Goal: Transaction & Acquisition: Purchase product/service

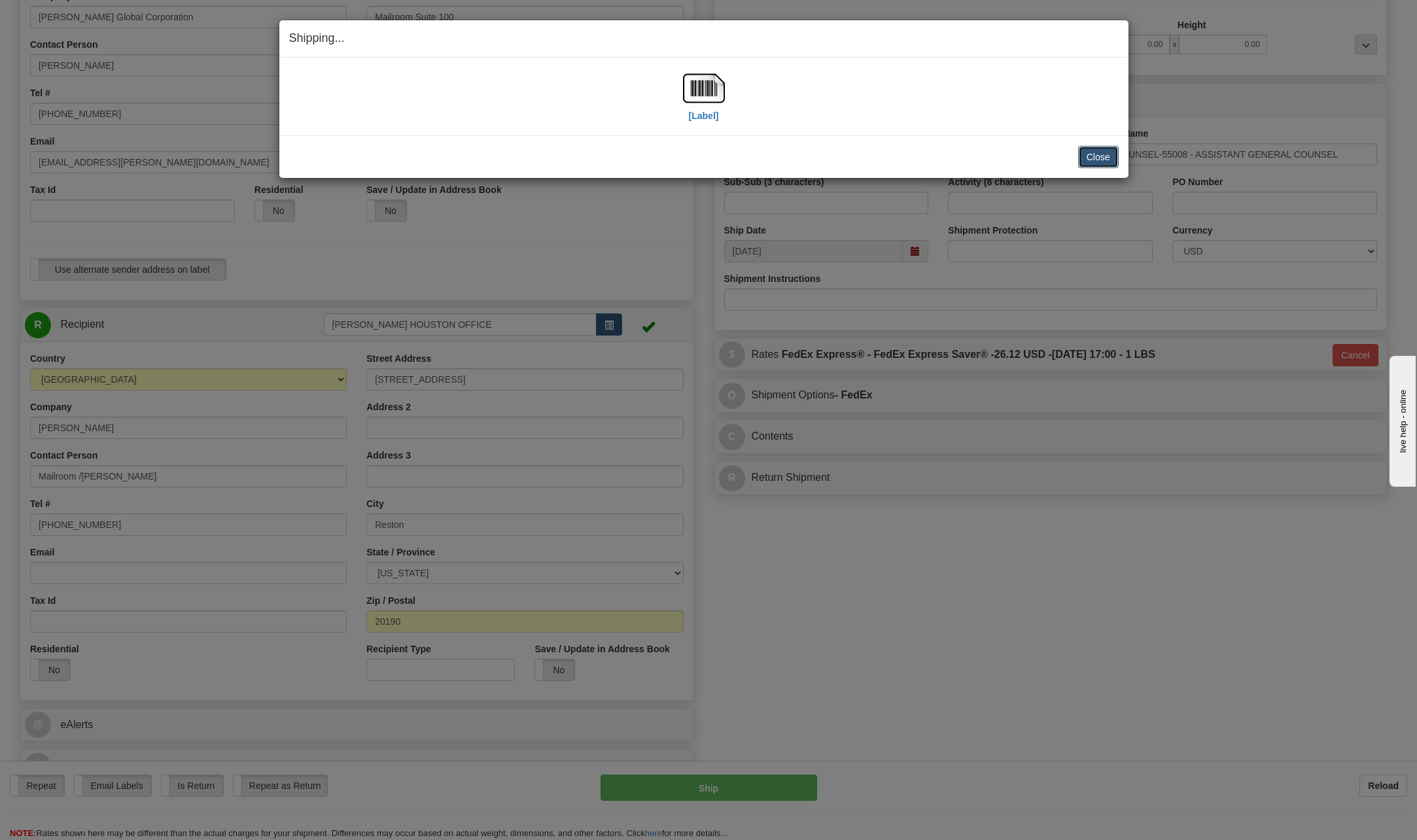
click at [1106, 160] on button "Close" at bounding box center [1098, 157] width 40 height 23
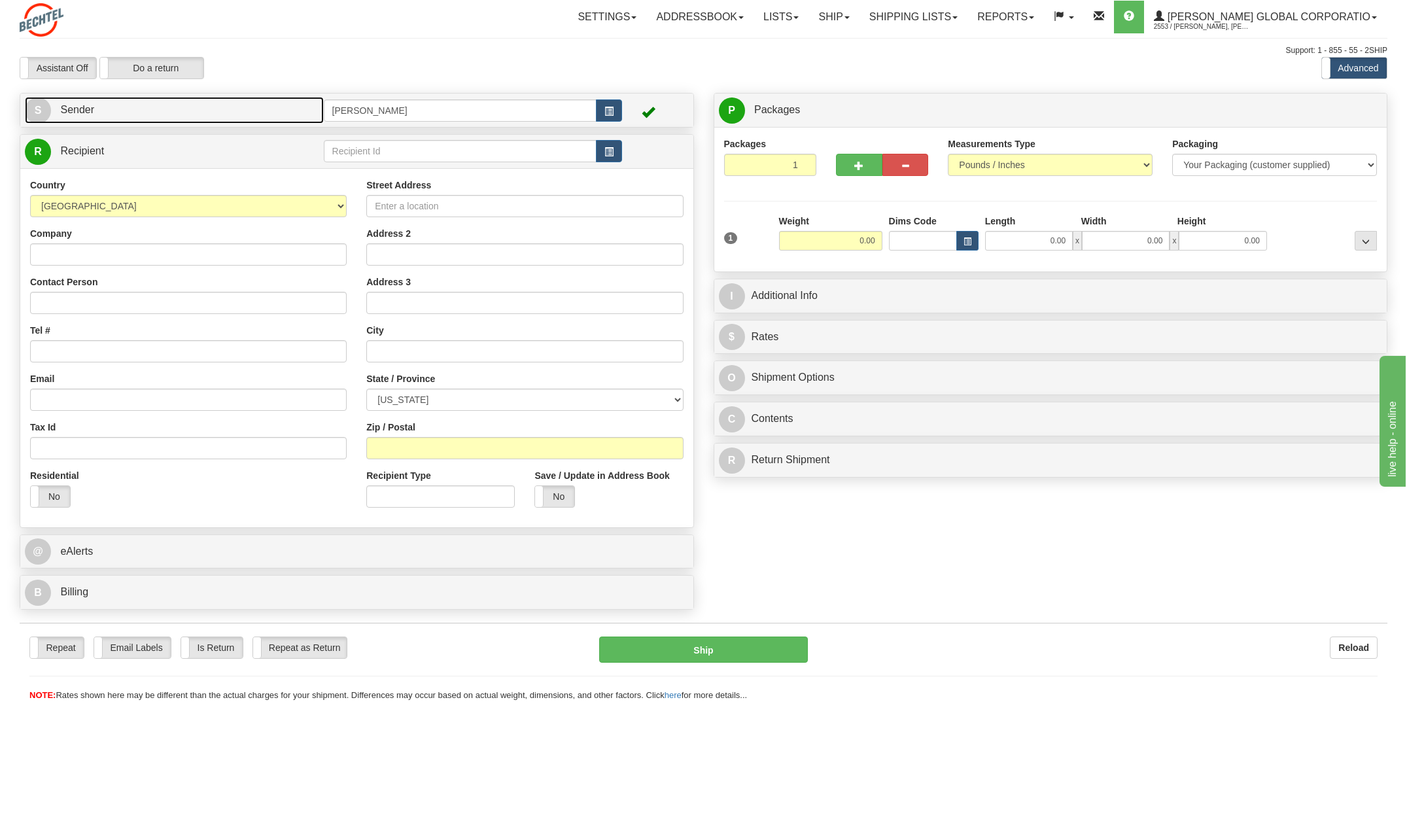
click at [42, 107] on span "S" at bounding box center [38, 111] width 26 height 26
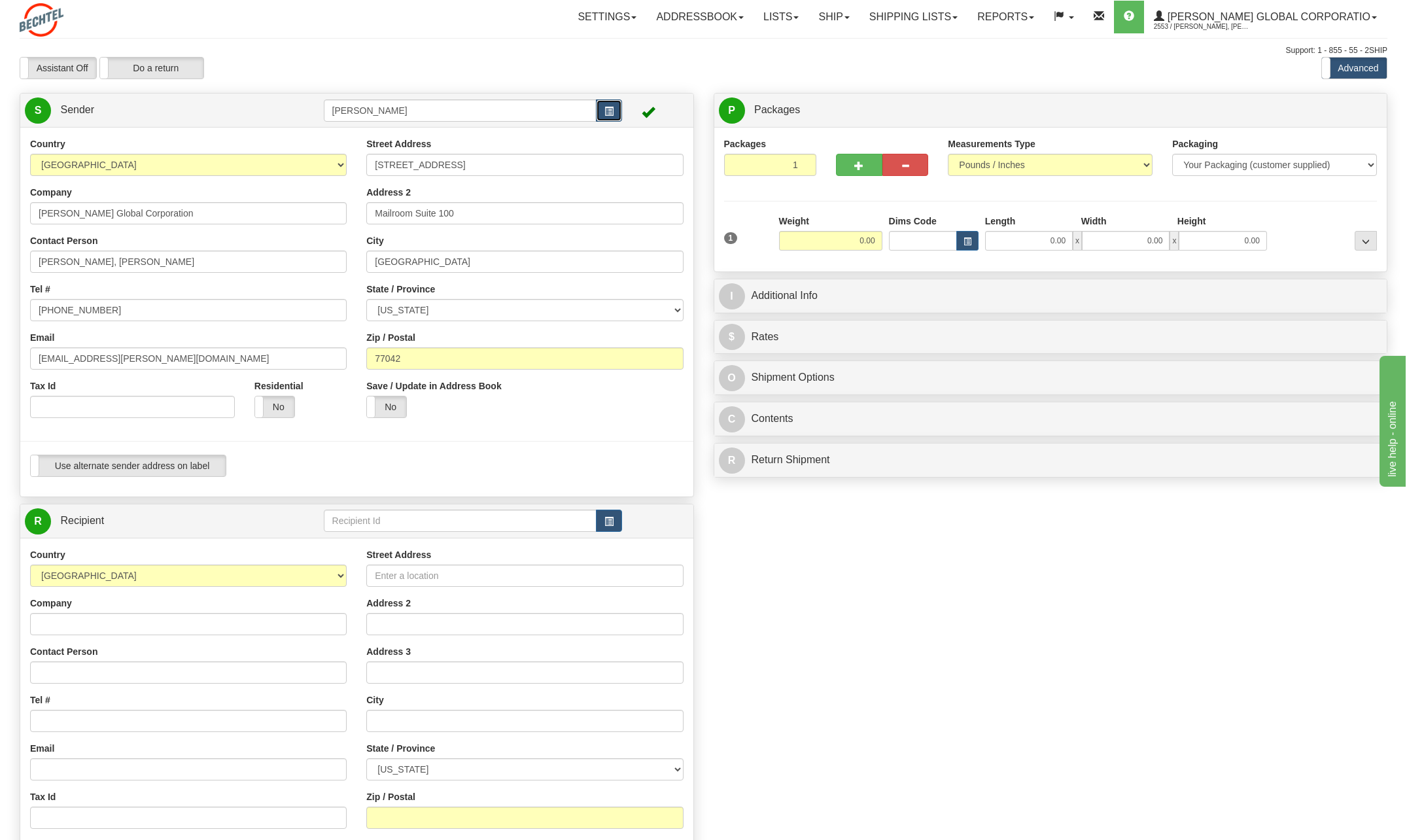
click at [611, 113] on span "button" at bounding box center [609, 111] width 9 height 8
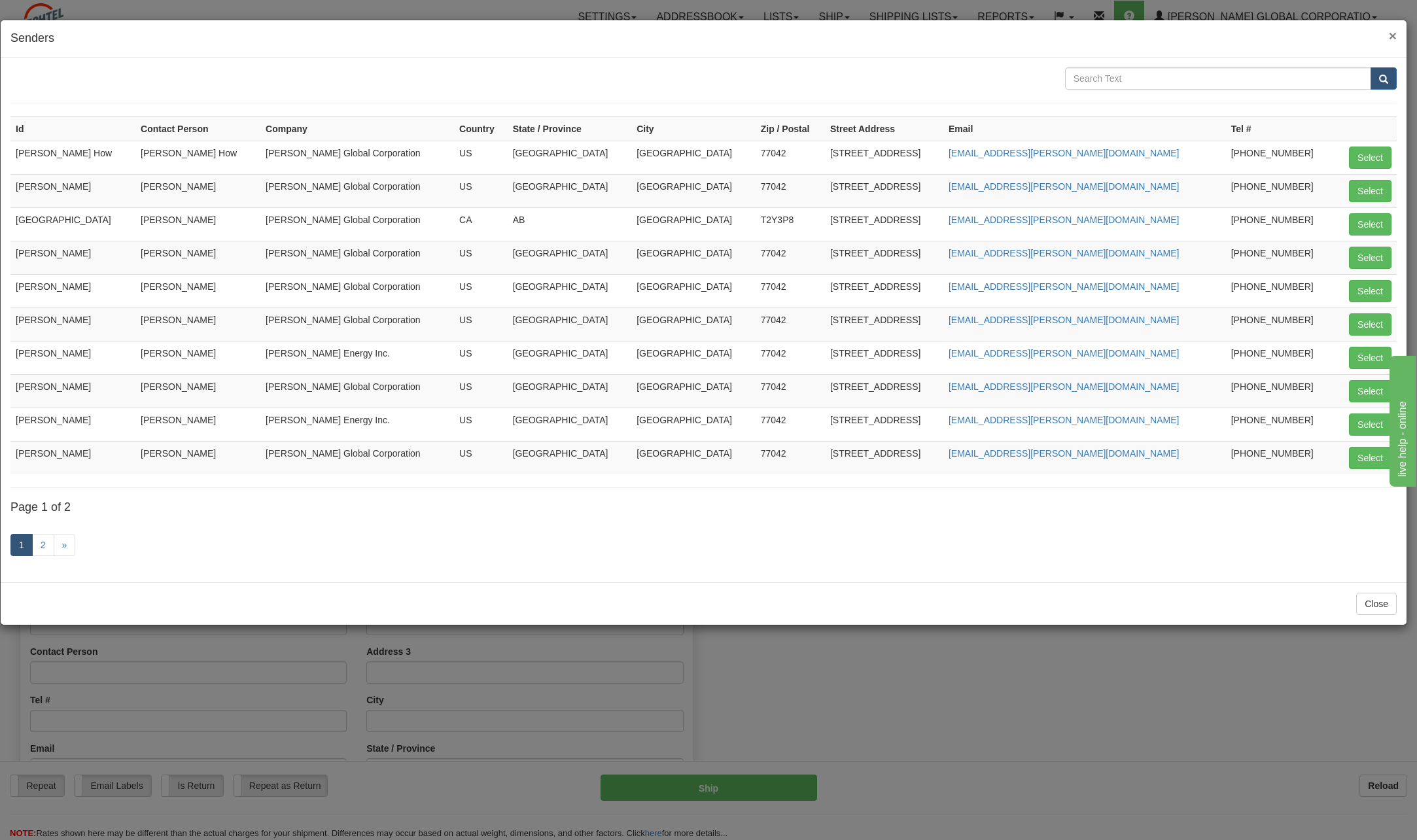
click at [1391, 35] on span "×" at bounding box center [1392, 36] width 8 height 15
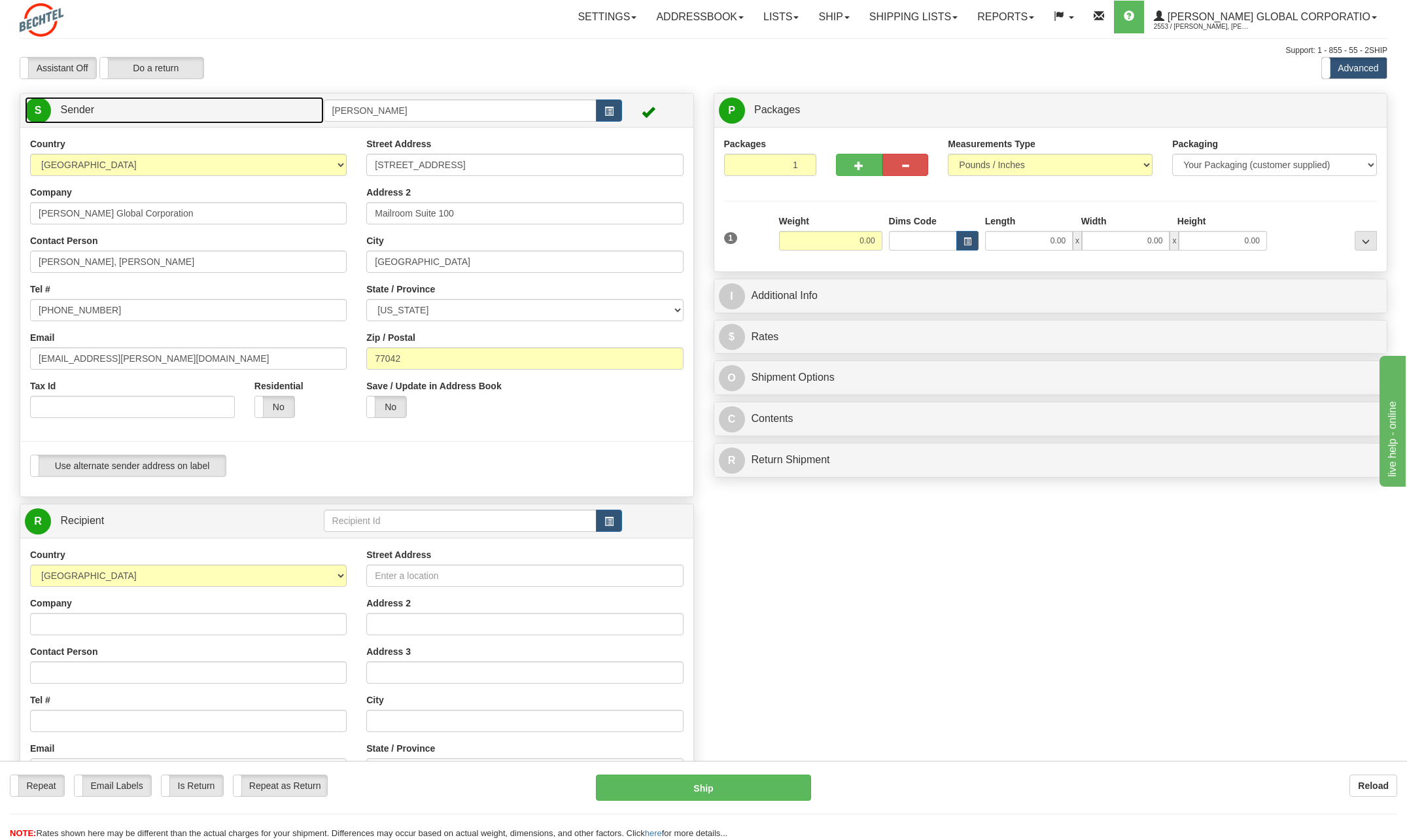
click at [36, 113] on span "S" at bounding box center [38, 111] width 26 height 26
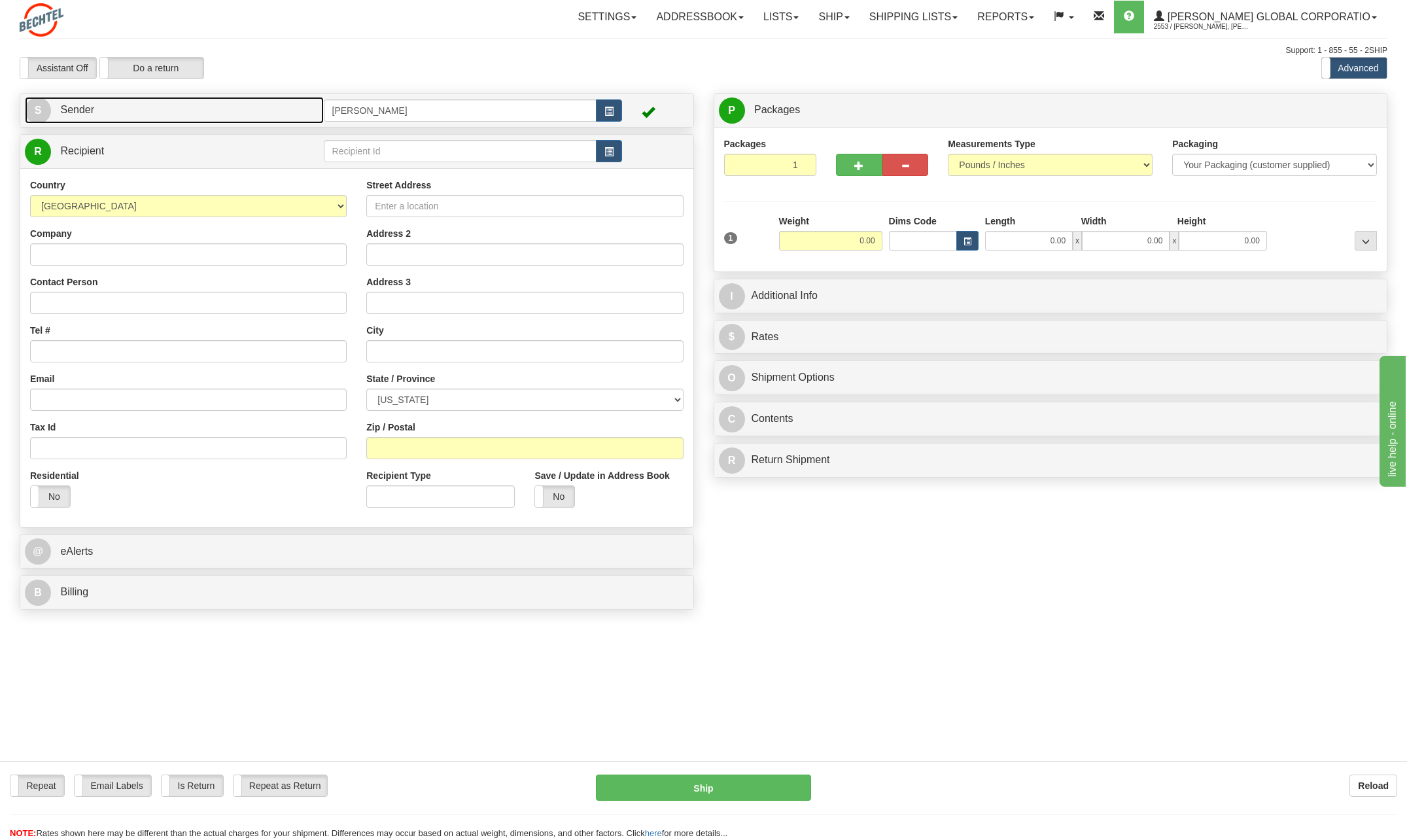
click at [34, 111] on span "S" at bounding box center [38, 111] width 26 height 26
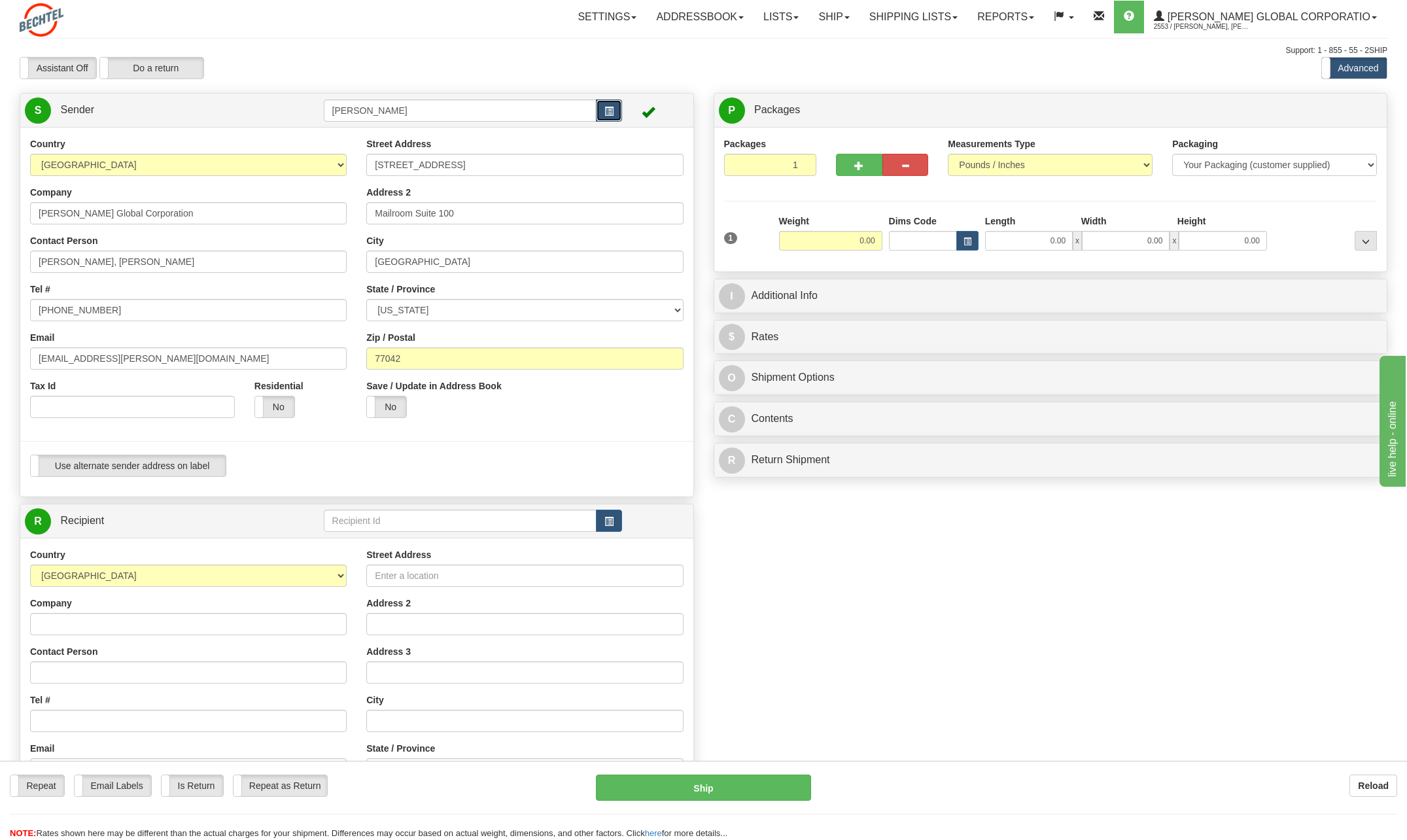
click at [610, 113] on span "button" at bounding box center [609, 111] width 9 height 8
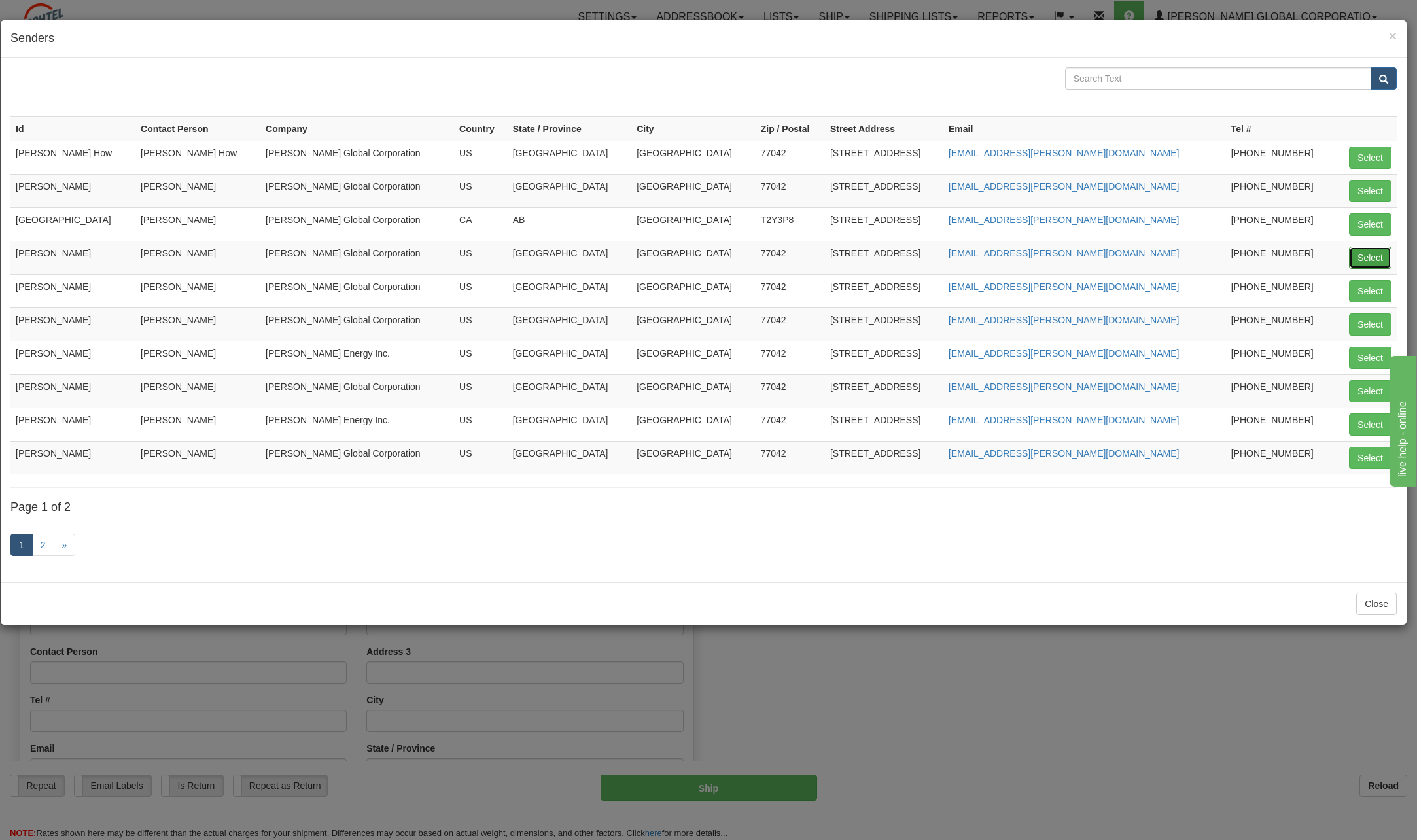
click at [1364, 259] on button "Select" at bounding box center [1370, 257] width 42 height 23
type input "[PERSON_NAME]"
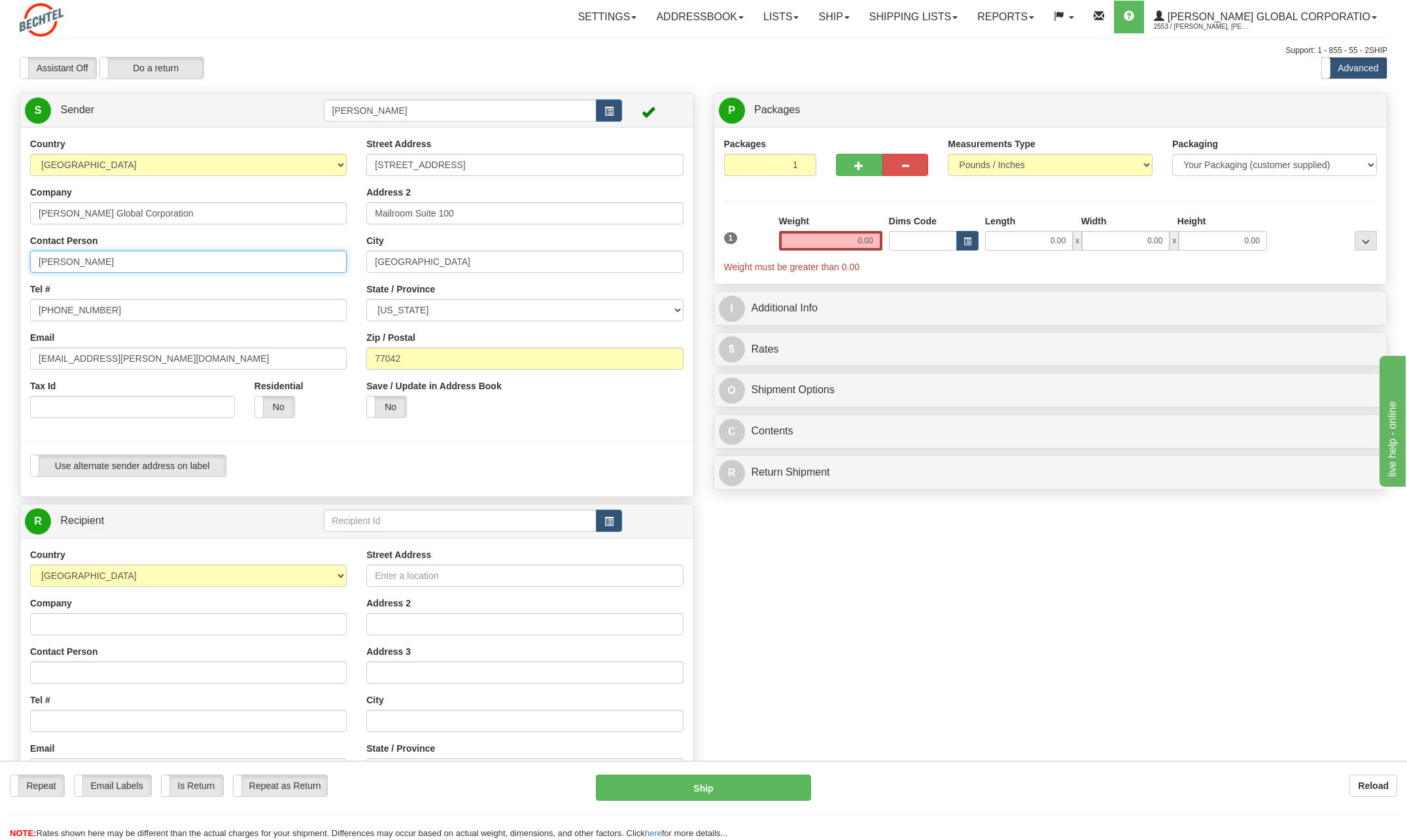
click at [139, 262] on input "CHARLIE NGUYEN" at bounding box center [189, 262] width 317 height 23
type input "C"
type input "Dennis Duke"
click at [107, 316] on input "713 235-9527" at bounding box center [189, 310] width 317 height 23
type input "7"
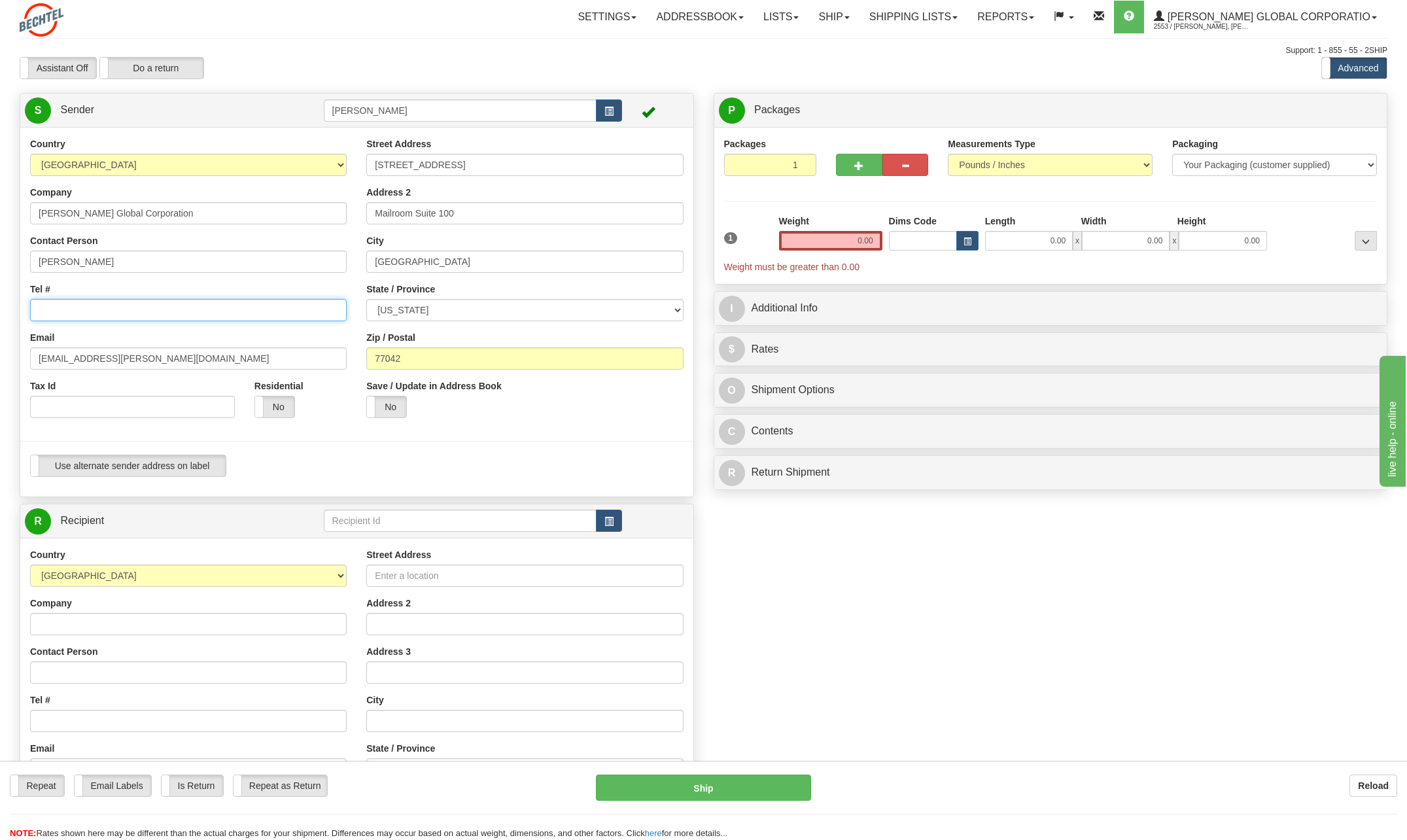
click at [63, 309] on input "Tel #" at bounding box center [189, 310] width 317 height 23
type input "713 235-1672"
drag, startPoint x: 79, startPoint y: 359, endPoint x: 10, endPoint y: 367, distance: 69.5
click at [20, 365] on div "Country AFGHANISTAN ALAND ISLANDS ALBANIA ALGERIA AMERICAN SAMOA ANDORRA ANGOLA…" at bounding box center [357, 311] width 673 height 349
type input "rskovan@bechtel.com"
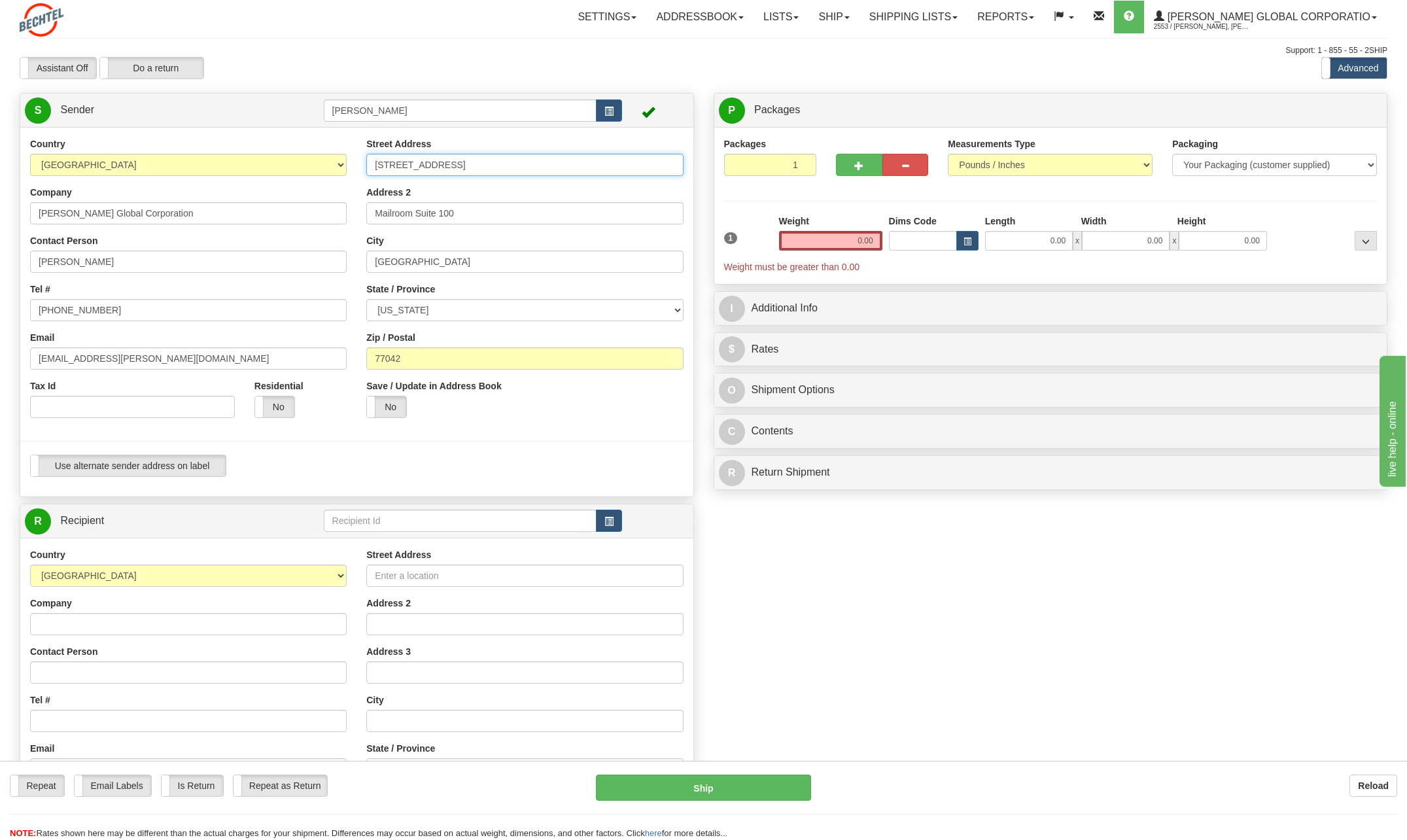
click at [472, 163] on input "2105 CityWest Blvd" at bounding box center [525, 165] width 317 height 23
type input "2"
type input "126 Tuskarora Point Lane"
click at [468, 210] on input "Mailroom Suite 100" at bounding box center [525, 213] width 317 height 23
type input "M"
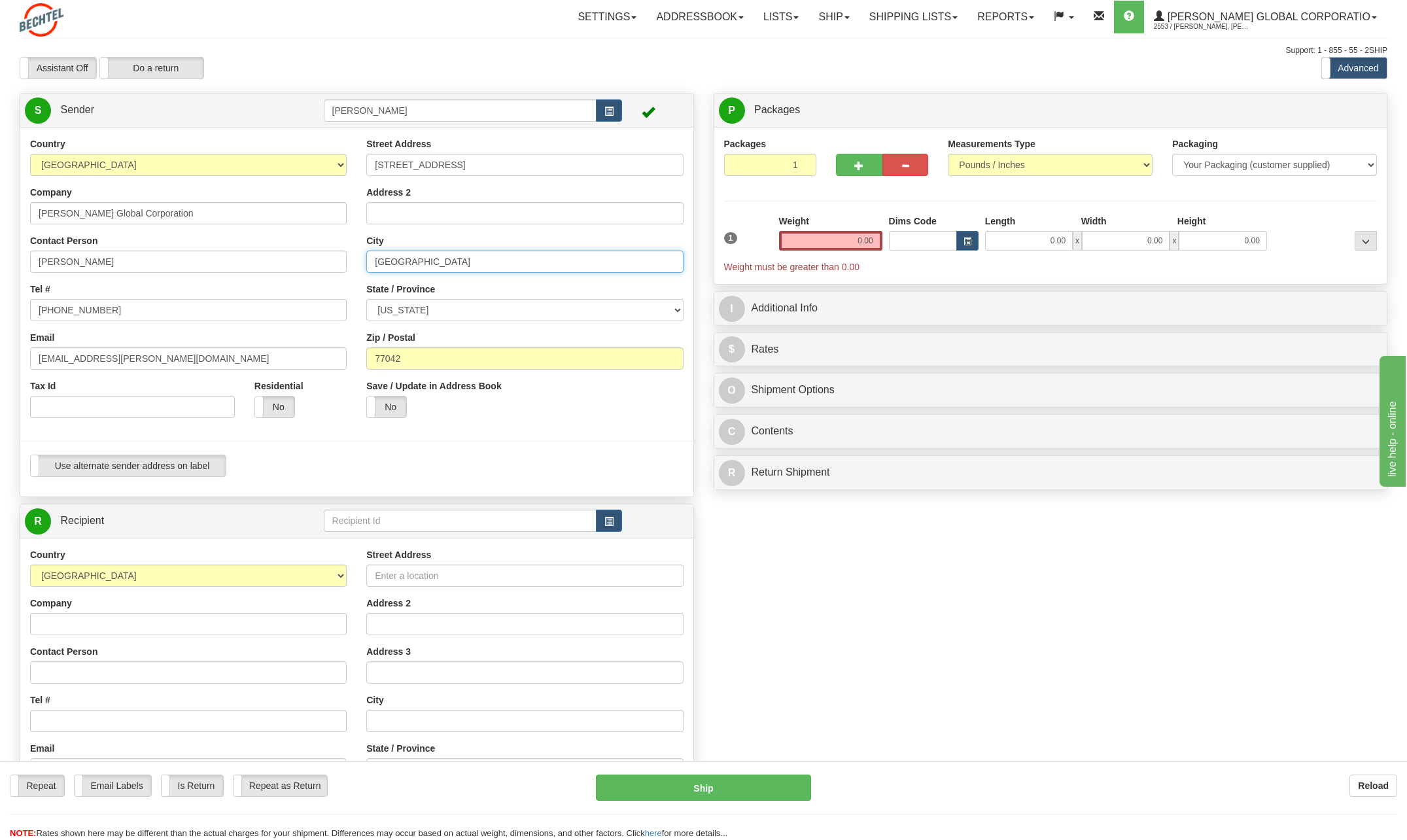
click at [432, 265] on input "Houston" at bounding box center [525, 262] width 317 height 23
type input "H"
type input "Mooresville"
click at [680, 309] on select "ALABAMA ALASKA ARIZONA ARKANSAS Armed Forces America Armed Forces Europe Armed …" at bounding box center [525, 310] width 317 height 23
select select "NC"
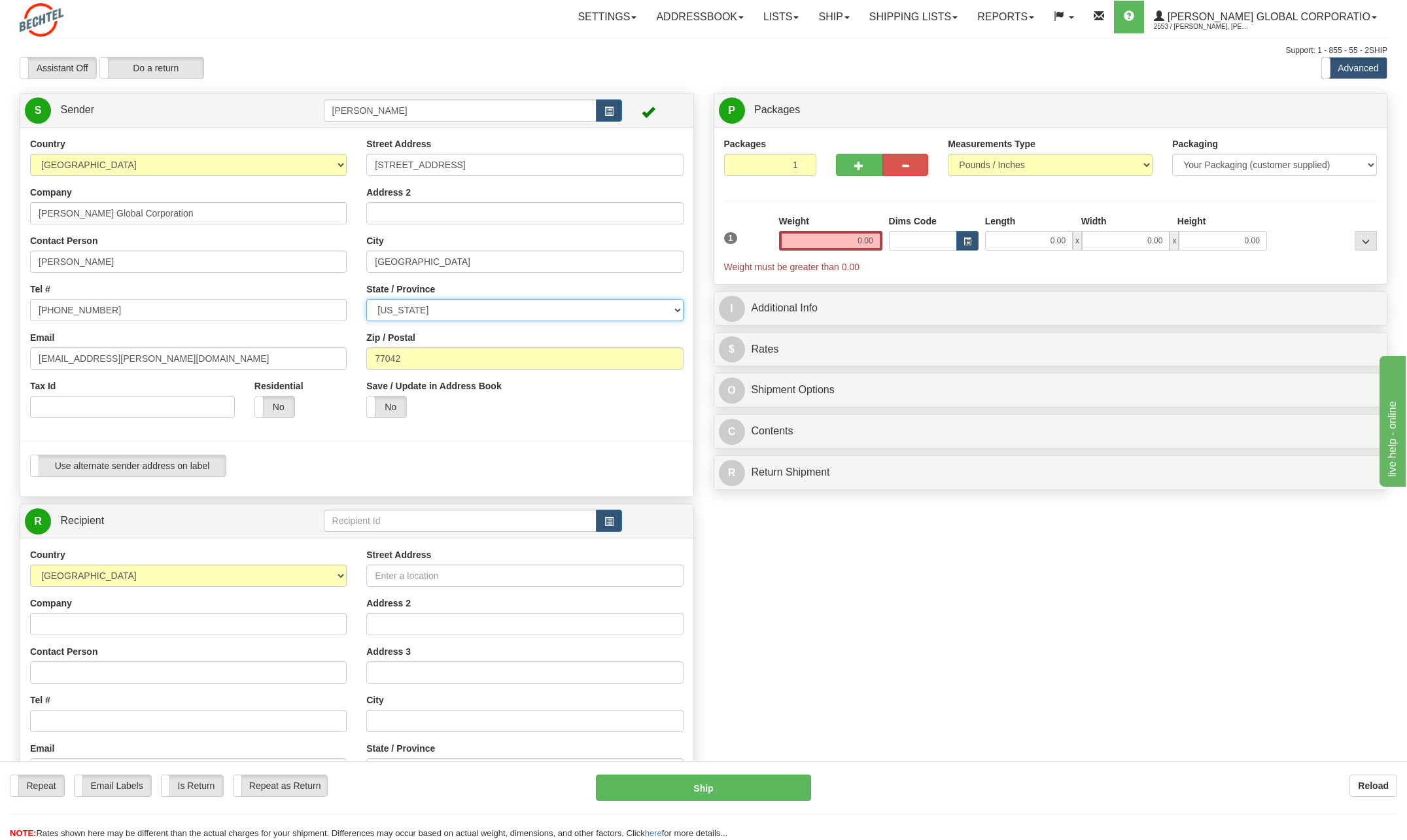
click at [366, 299] on select "ALABAMA ALASKA ARIZONA ARKANSAS Armed Forces America Armed Forces Europe Armed …" at bounding box center [525, 310] width 317 height 23
click at [415, 357] on input "77042" at bounding box center [525, 359] width 317 height 23
type input "7"
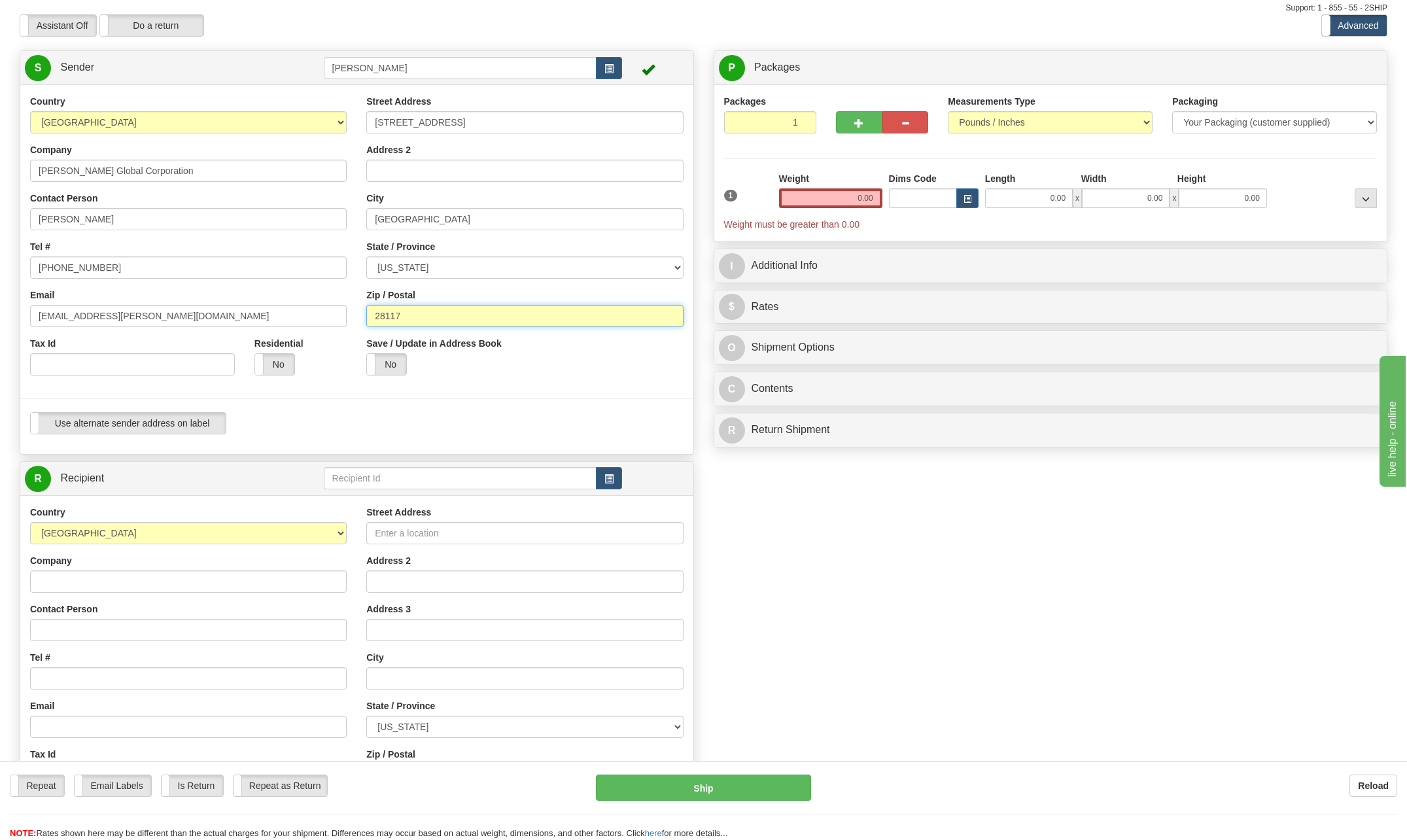
scroll to position [66, 0]
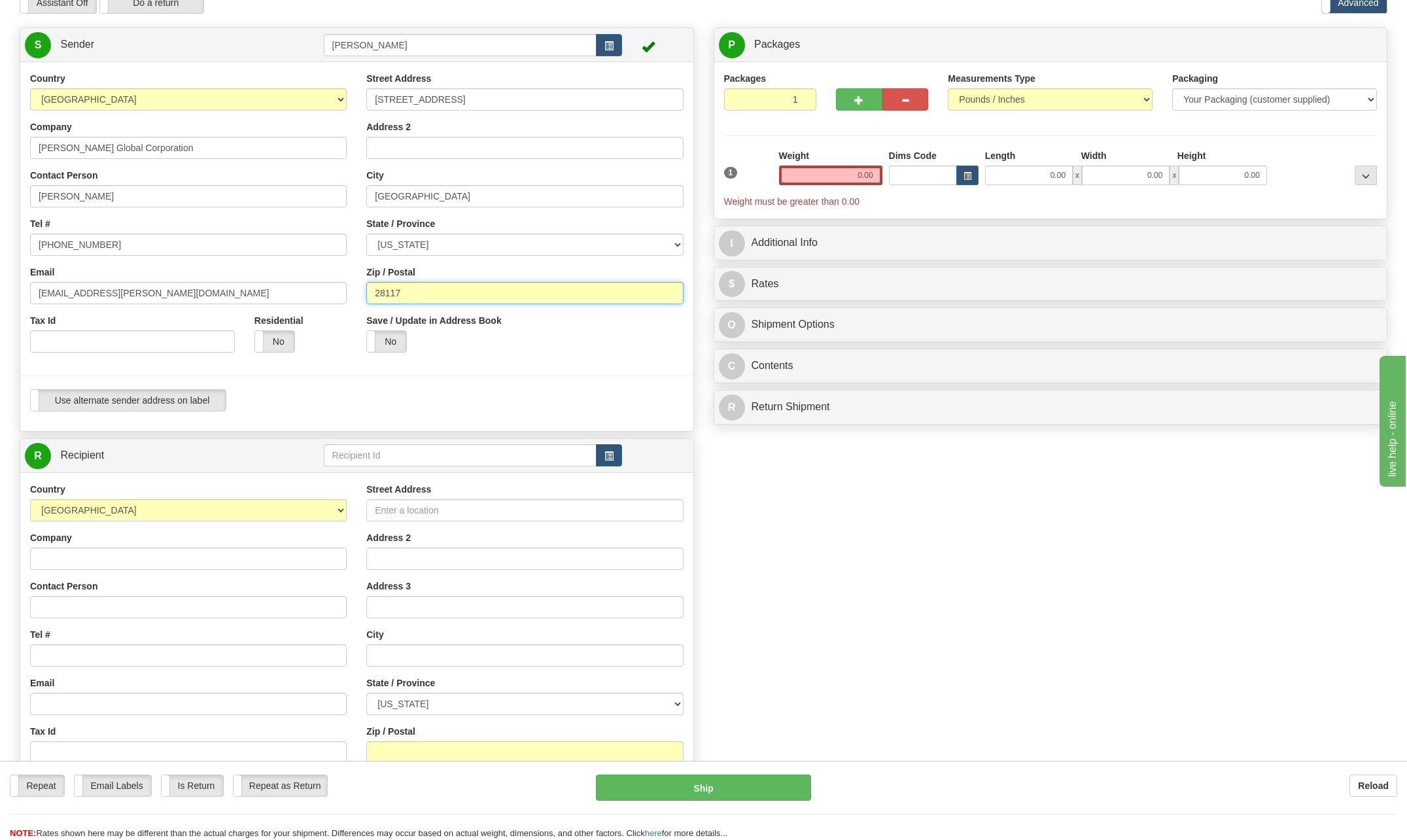
type input "28117"
drag, startPoint x: 853, startPoint y: 173, endPoint x: 962, endPoint y: 172, distance: 109.0
click at [962, 172] on div "1 Weight 0.00 Dims Code 0.00" at bounding box center [1051, 178] width 660 height 59
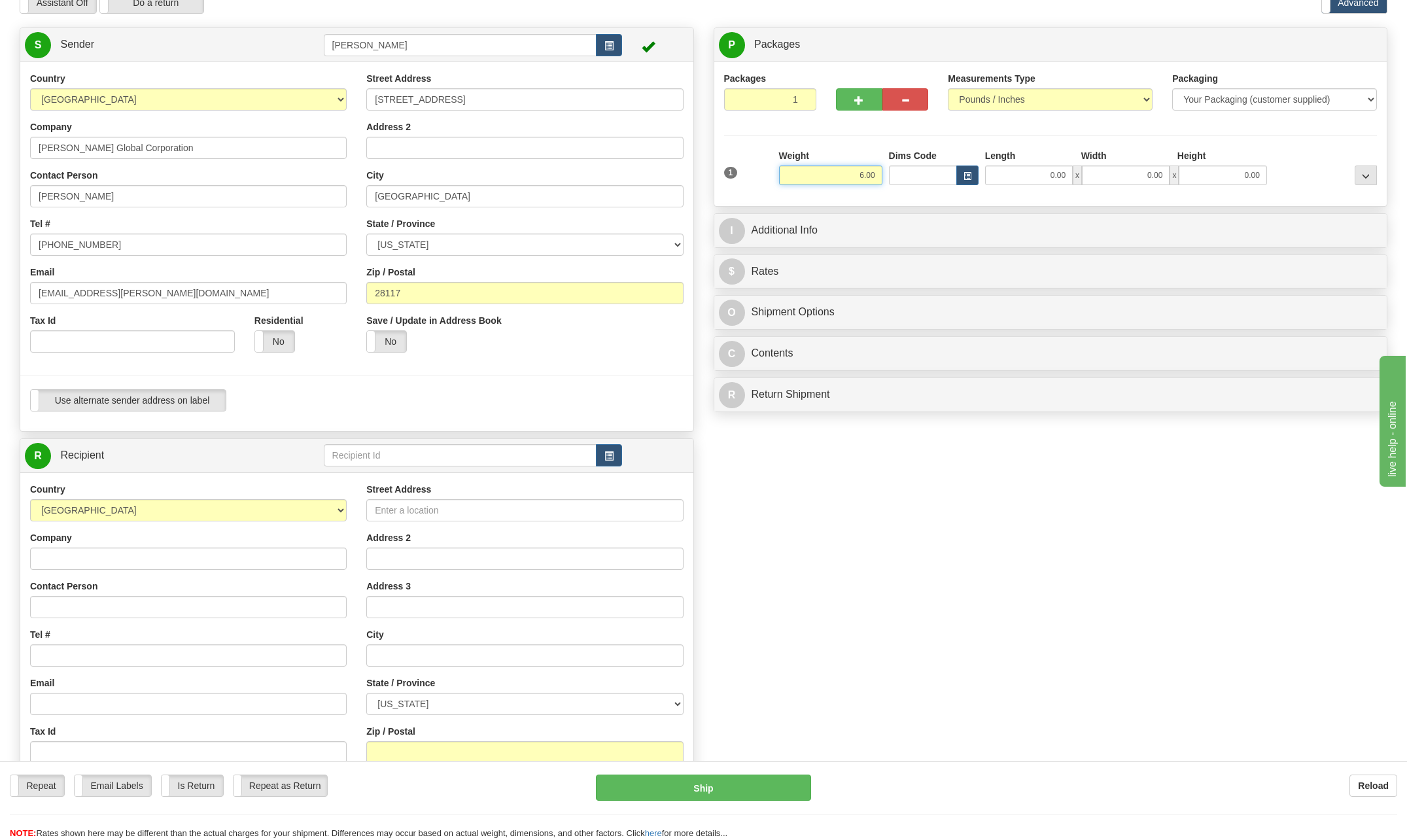
type input "6.00"
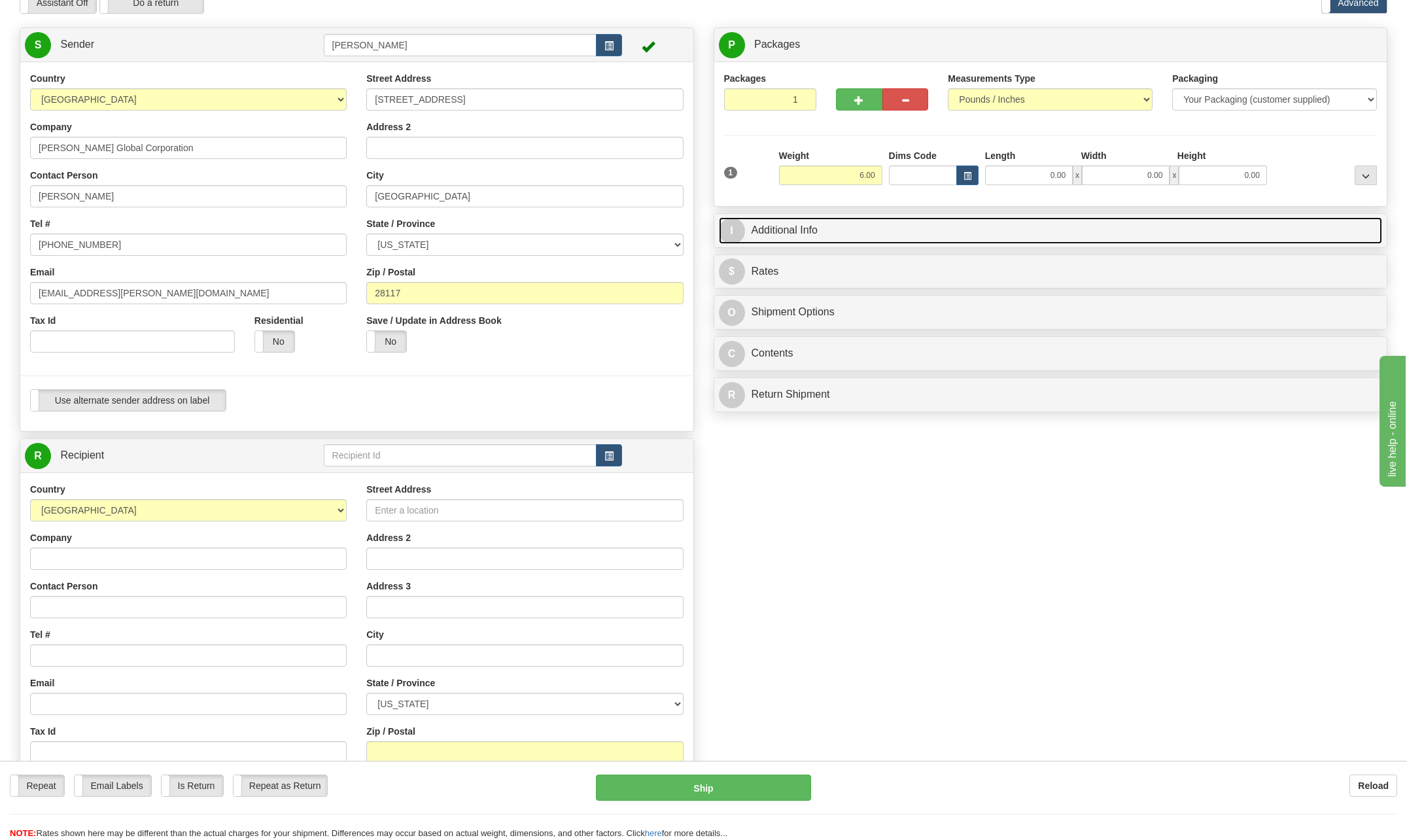
click at [735, 228] on span "I" at bounding box center [732, 231] width 26 height 26
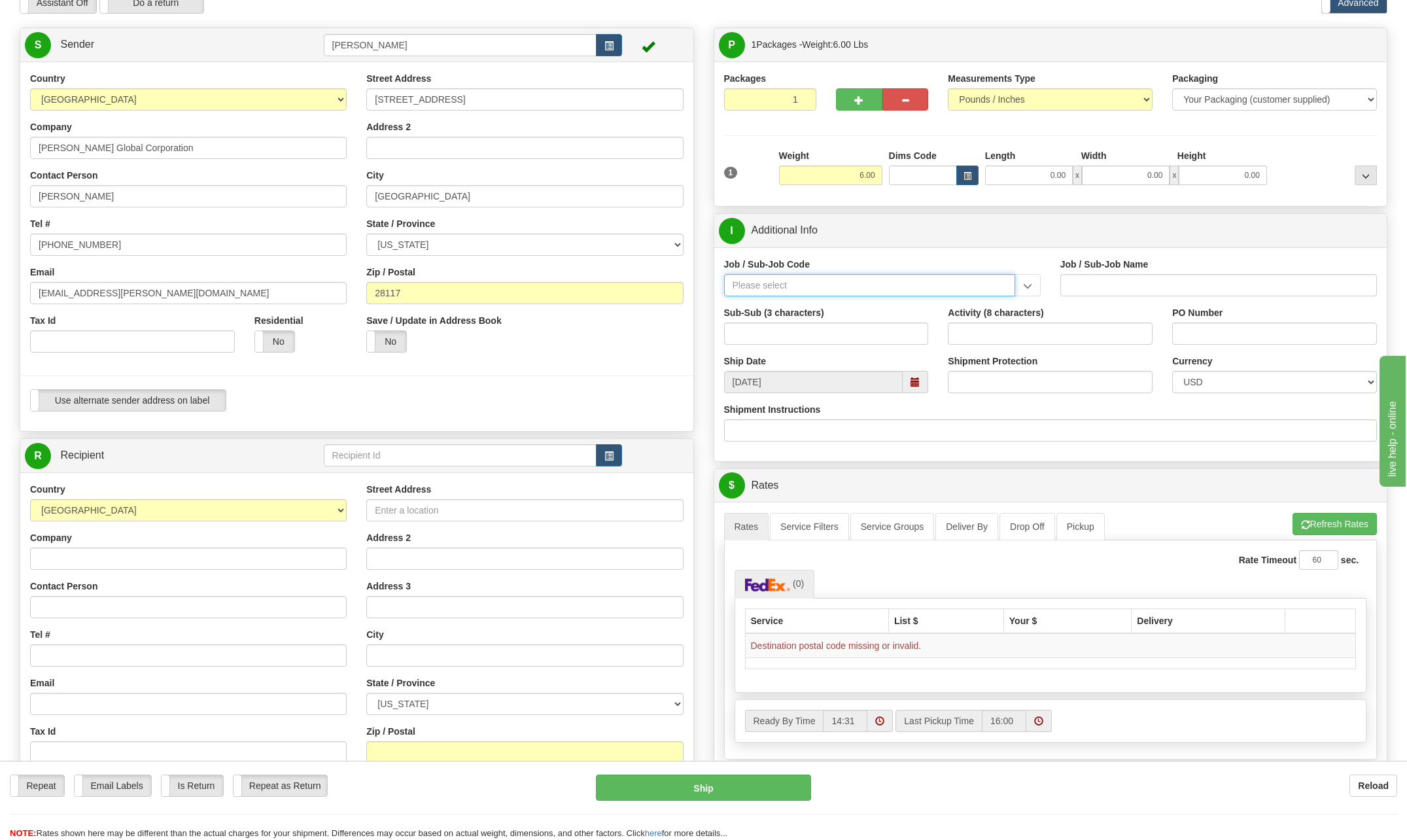
click at [768, 288] on input "Job / Sub-Job Code" at bounding box center [869, 285] width 291 height 23
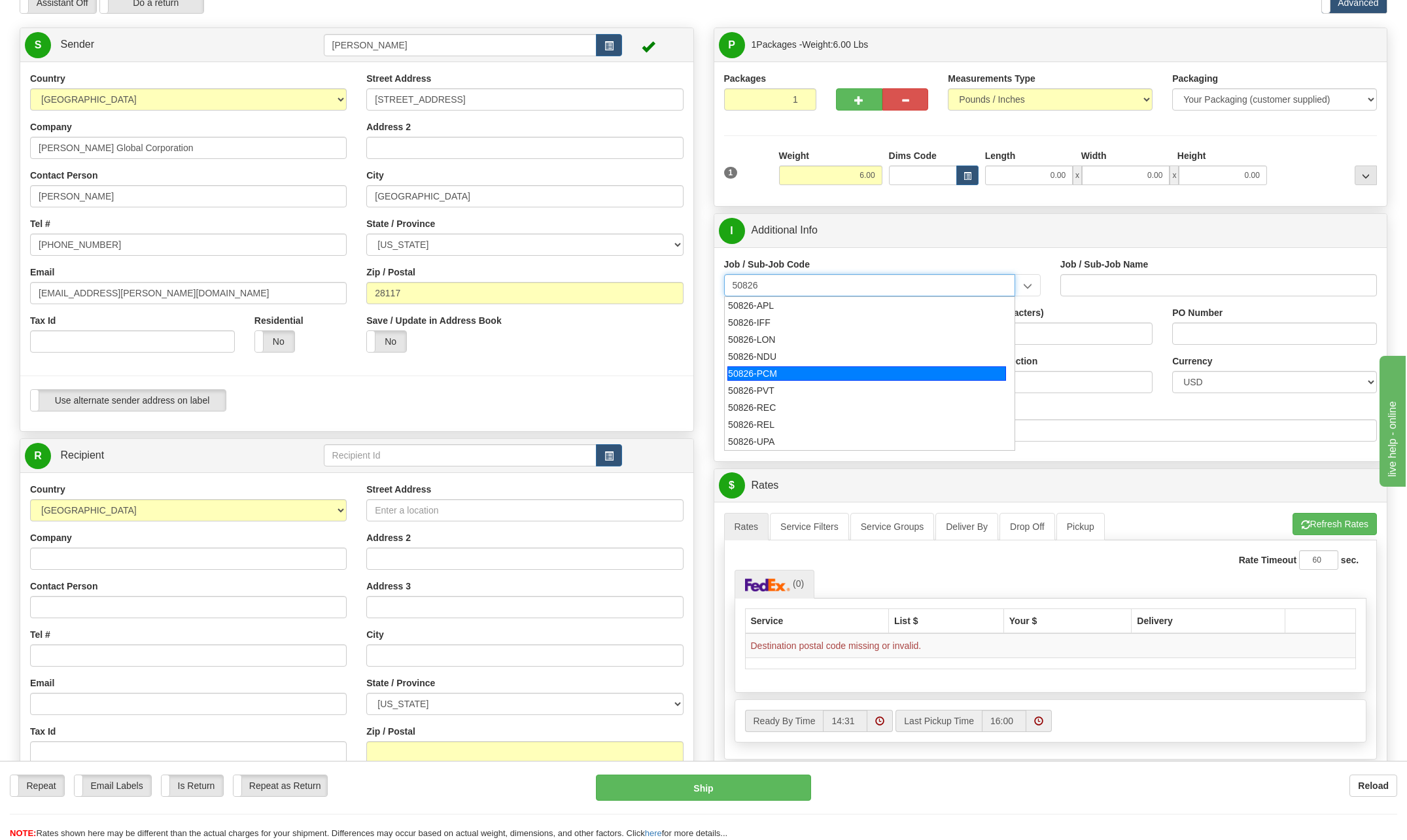
click at [776, 369] on div "50826-PCM" at bounding box center [867, 373] width 279 height 14
type input "50826-PCM"
type input "PROJECT CONTROLS (CORE) - HOU PC MANAGER"
type input "50826-PCM"
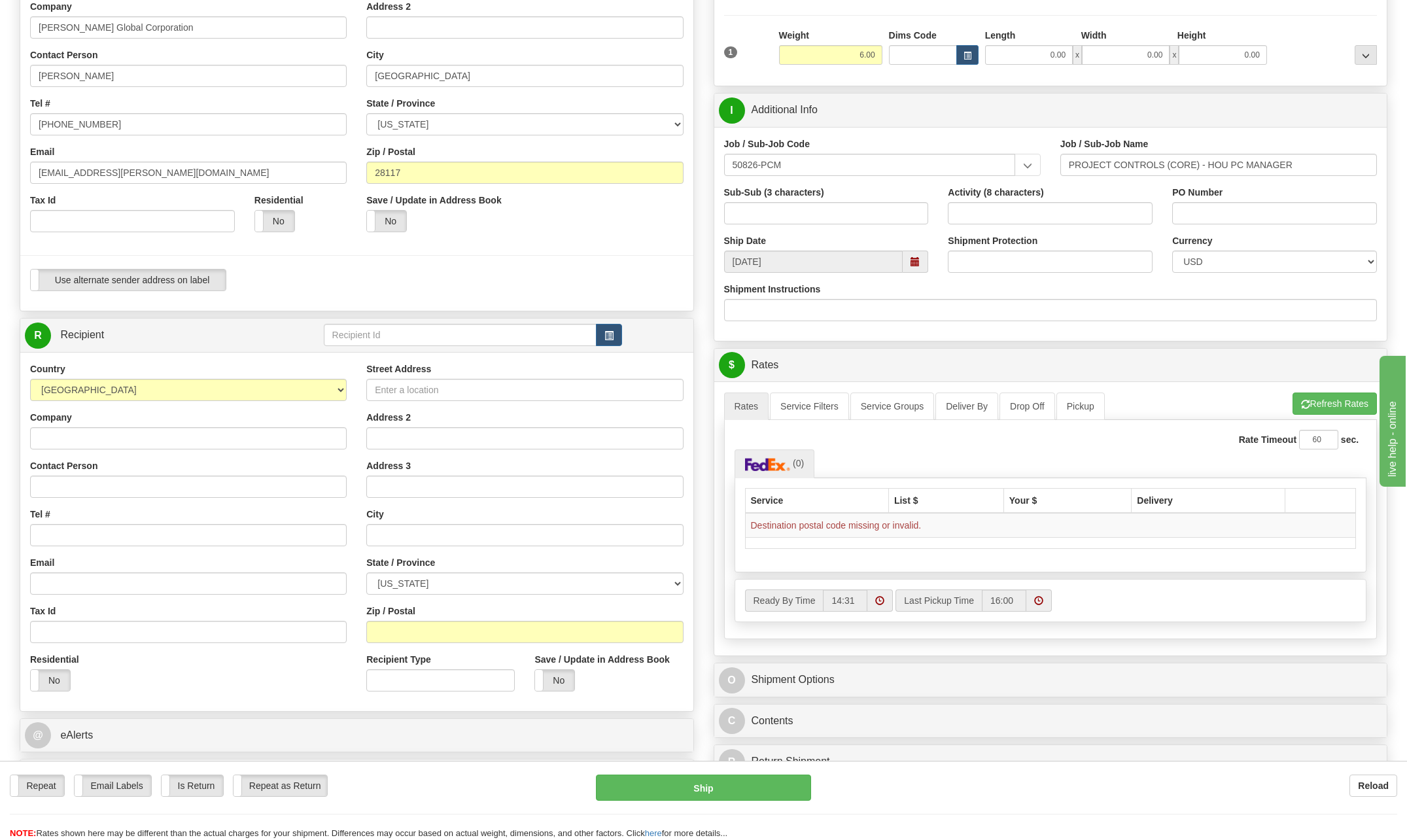
scroll to position [196, 0]
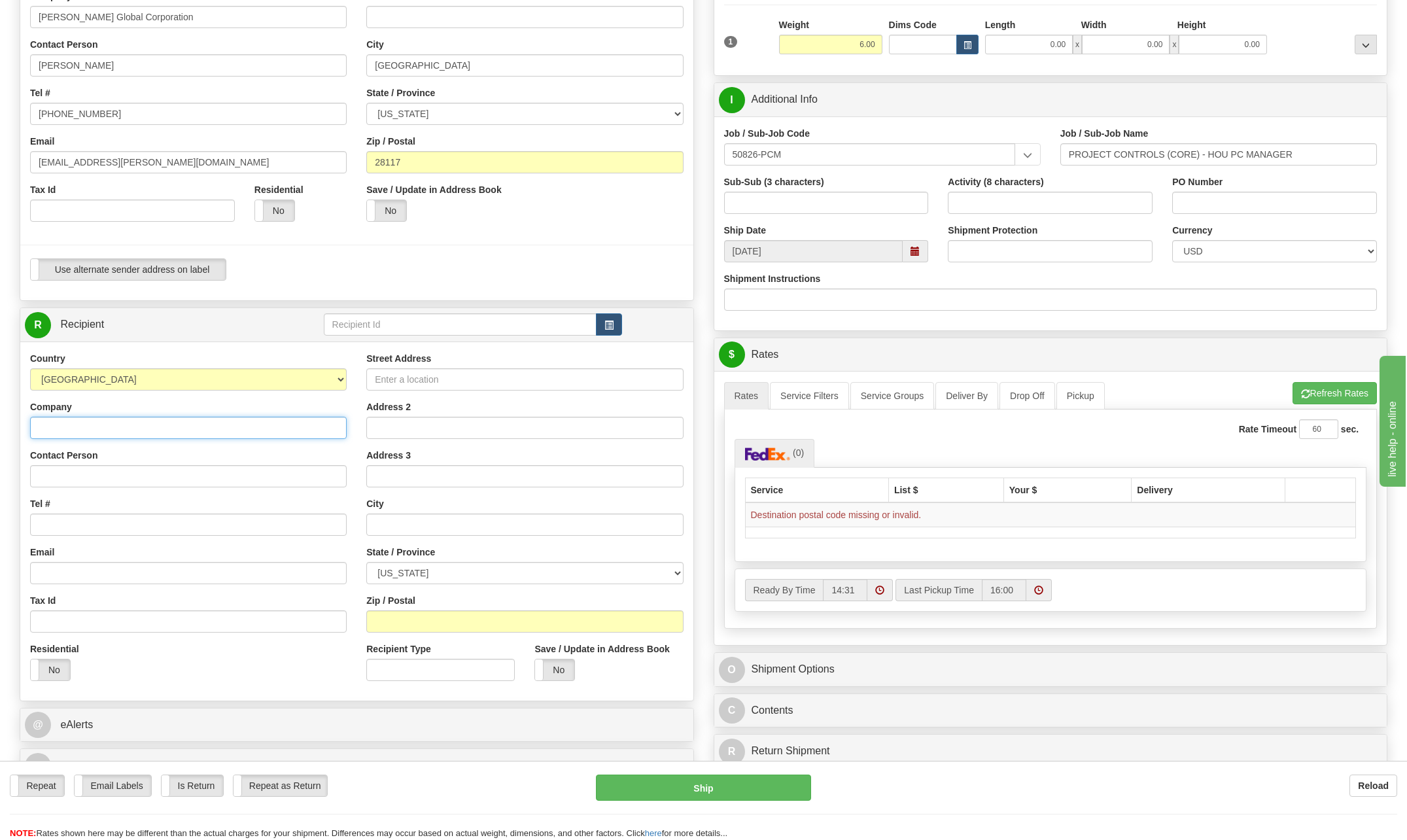
click at [72, 432] on input "Company" at bounding box center [189, 428] width 317 height 23
click at [609, 315] on button "button" at bounding box center [609, 324] width 26 height 23
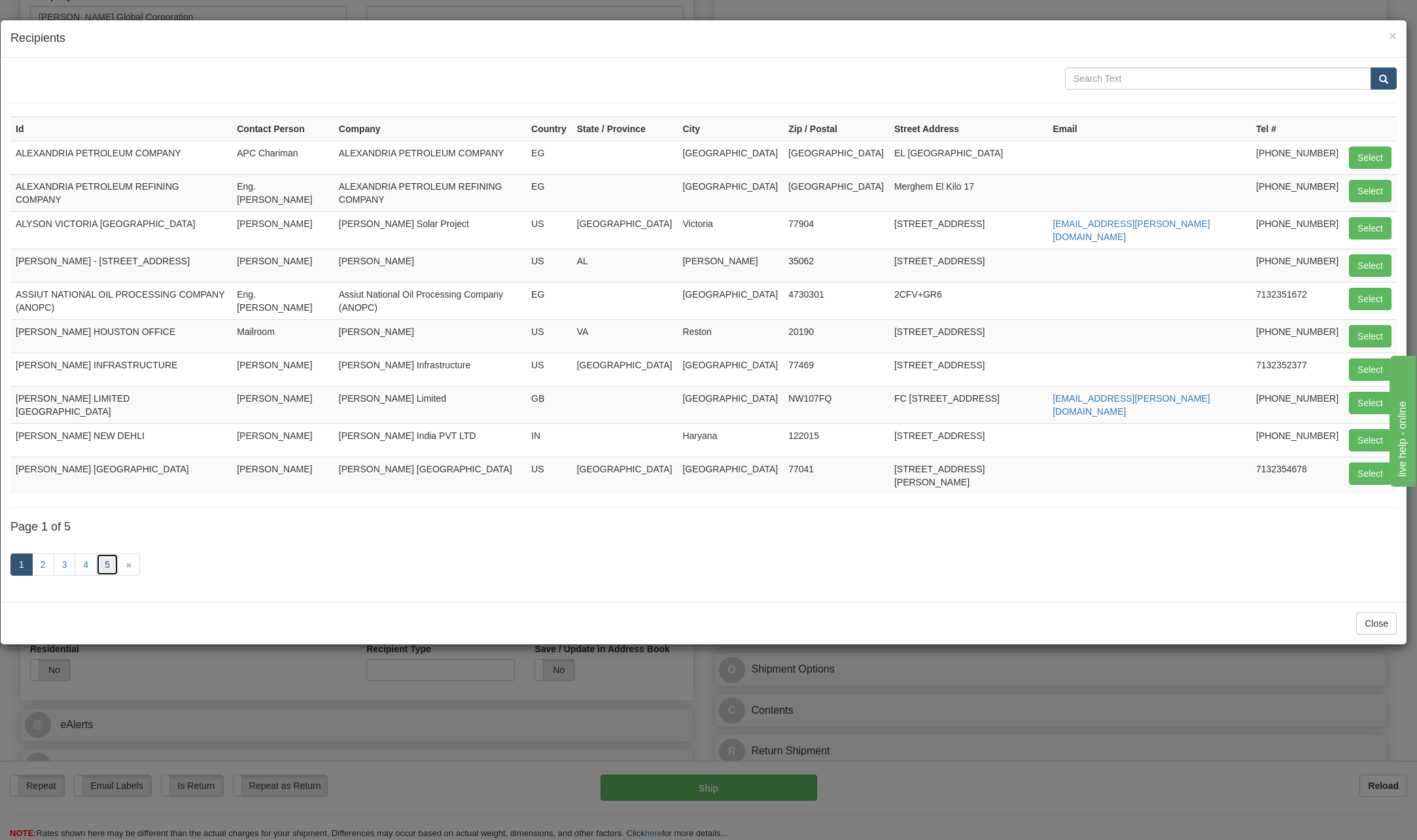
click at [104, 553] on link "5" at bounding box center [107, 564] width 23 height 23
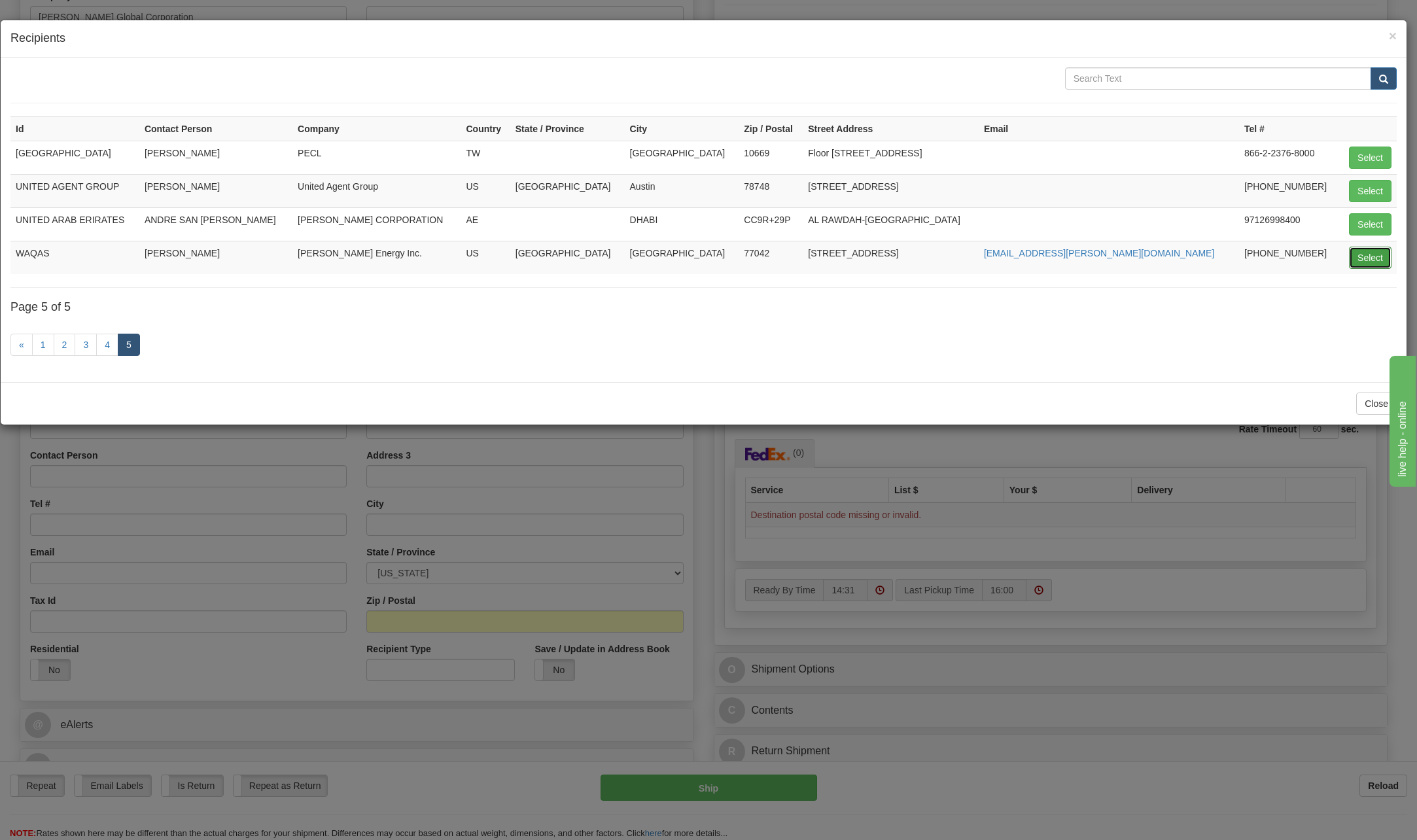
click at [1372, 256] on button "Select" at bounding box center [1370, 257] width 42 height 23
type input "WAQAS"
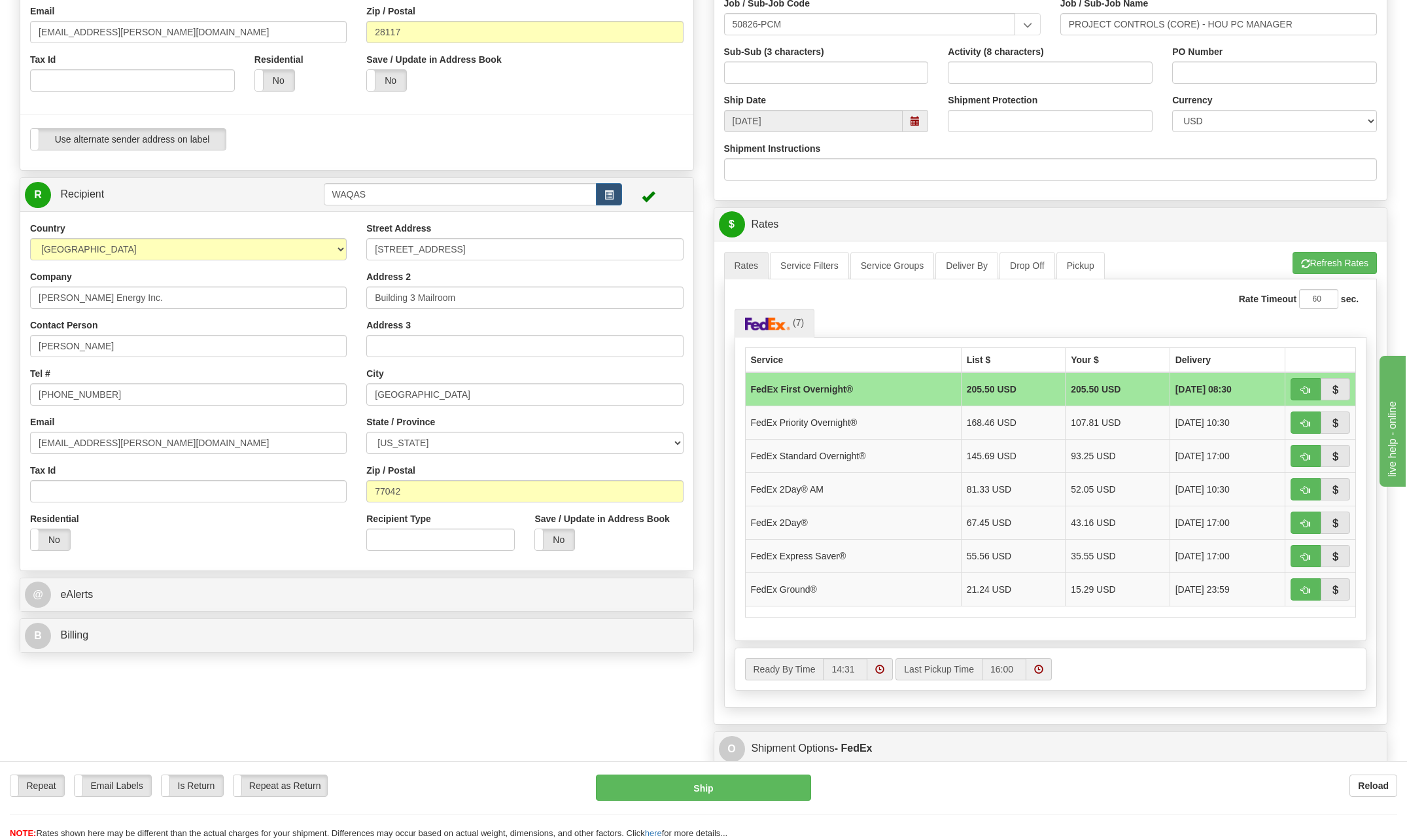
scroll to position [327, 0]
click at [1303, 555] on span "button" at bounding box center [1305, 556] width 9 height 8
type input "20"
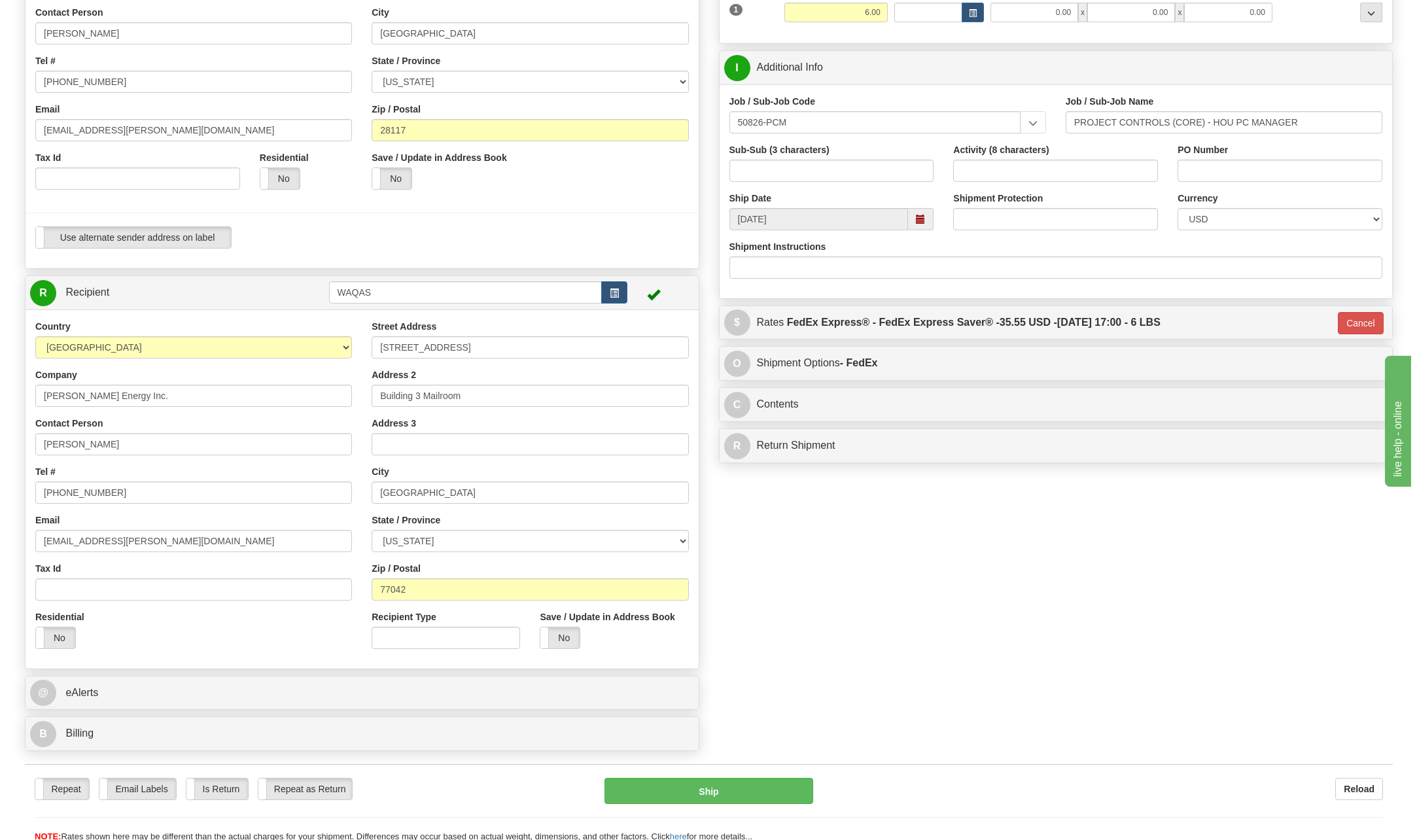
scroll to position [262, 0]
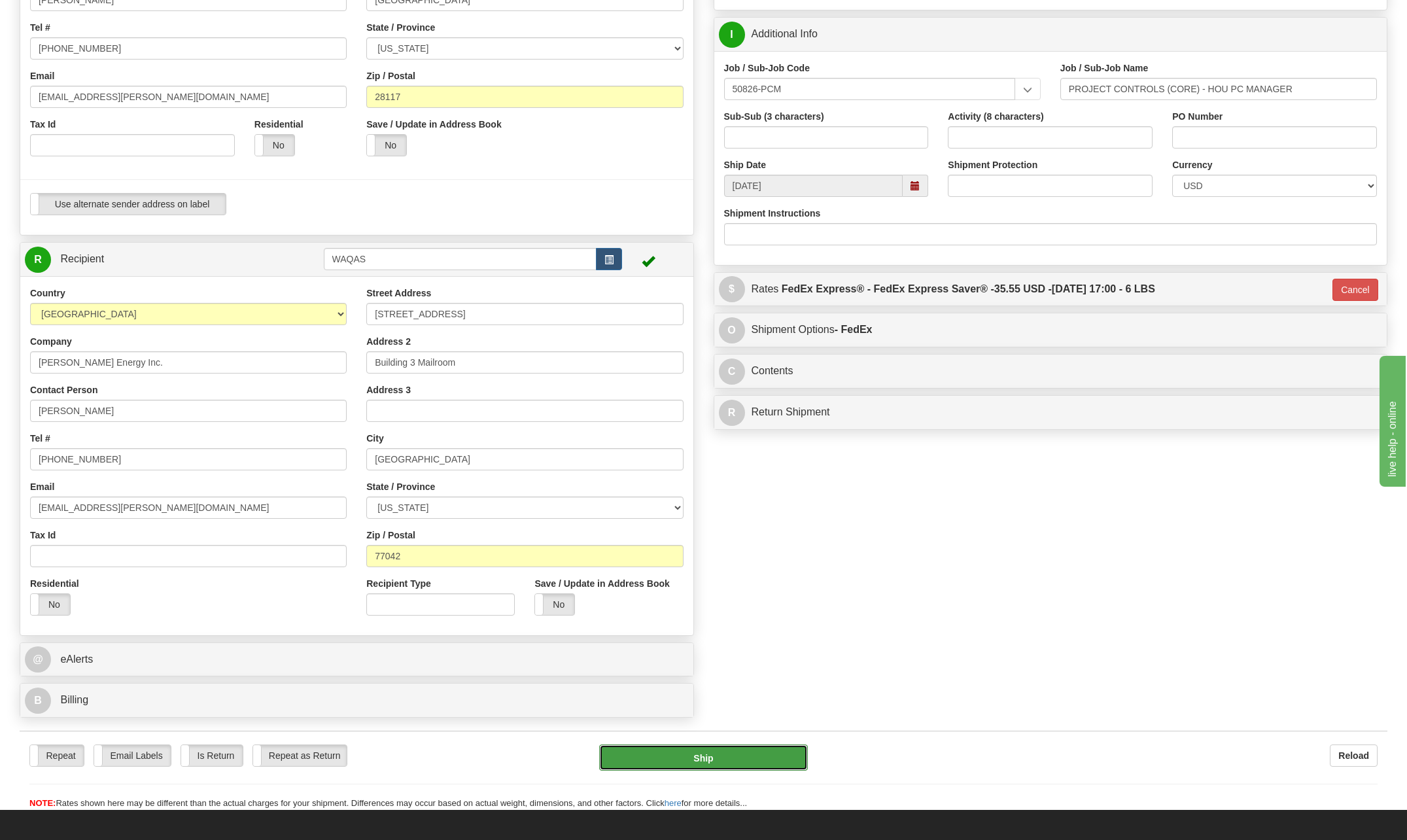
click at [747, 757] on button "Ship" at bounding box center [704, 757] width 209 height 26
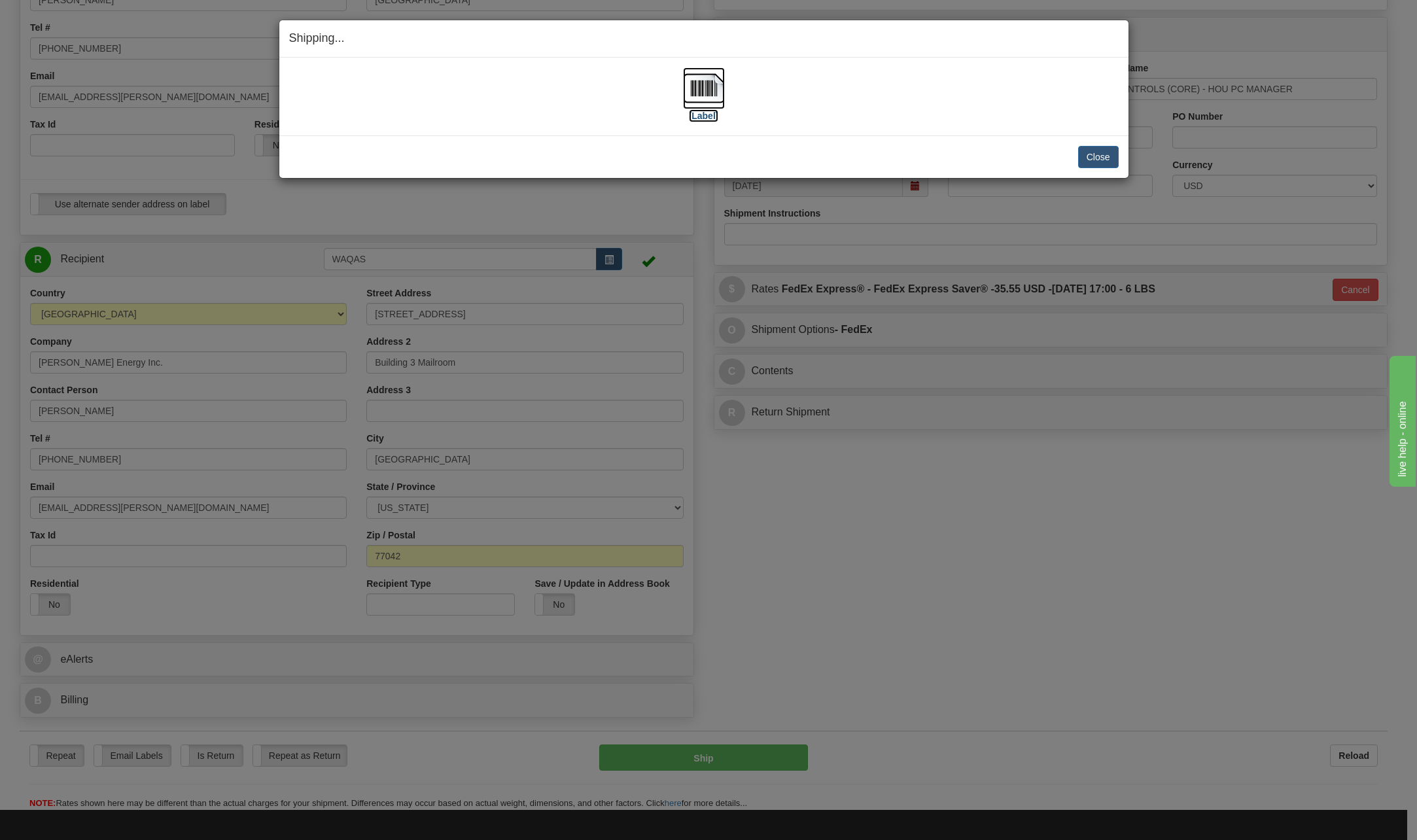
click at [701, 91] on img at bounding box center [703, 88] width 42 height 42
click at [1104, 151] on button "Close" at bounding box center [1098, 157] width 40 height 23
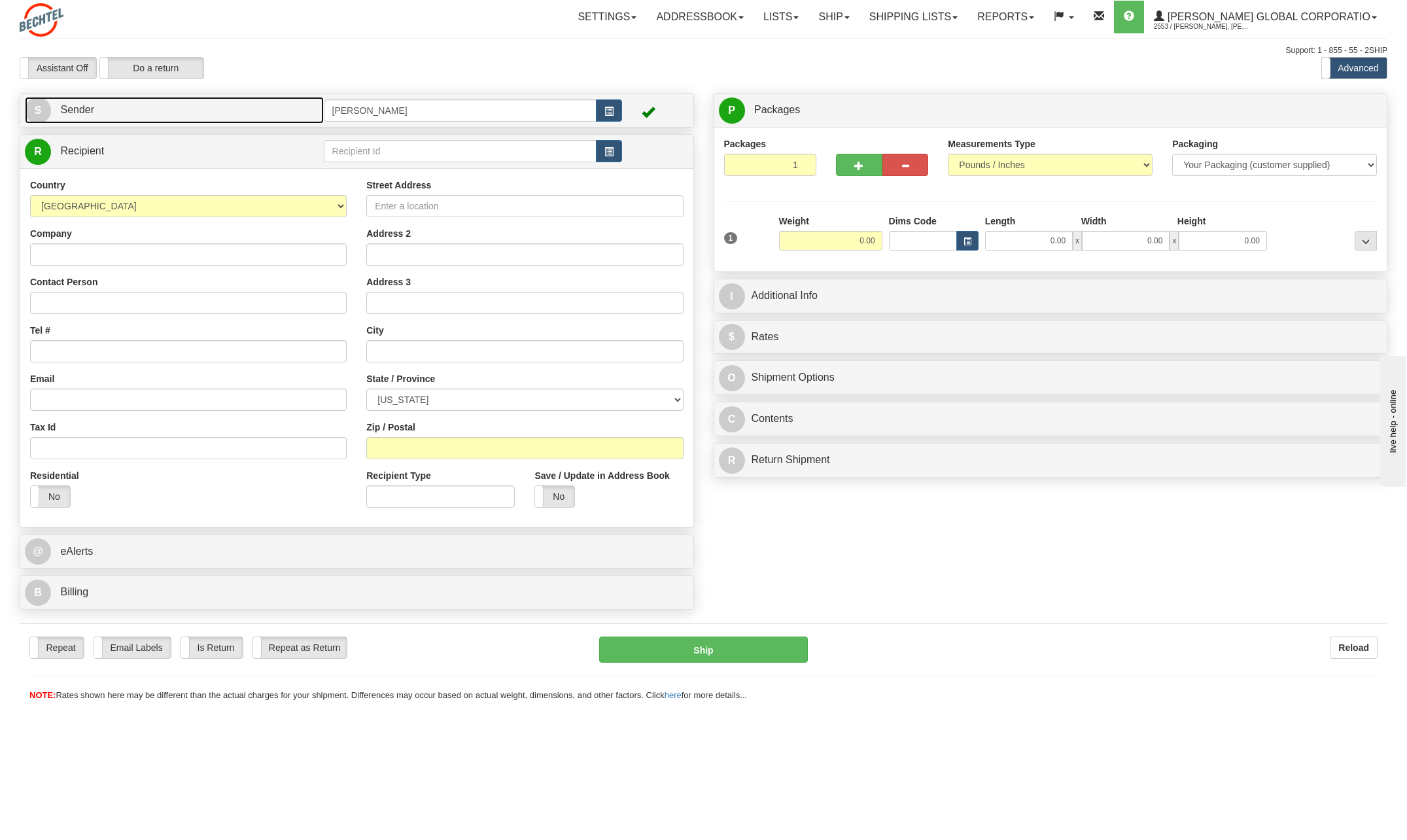
click at [39, 117] on span "S" at bounding box center [38, 111] width 26 height 26
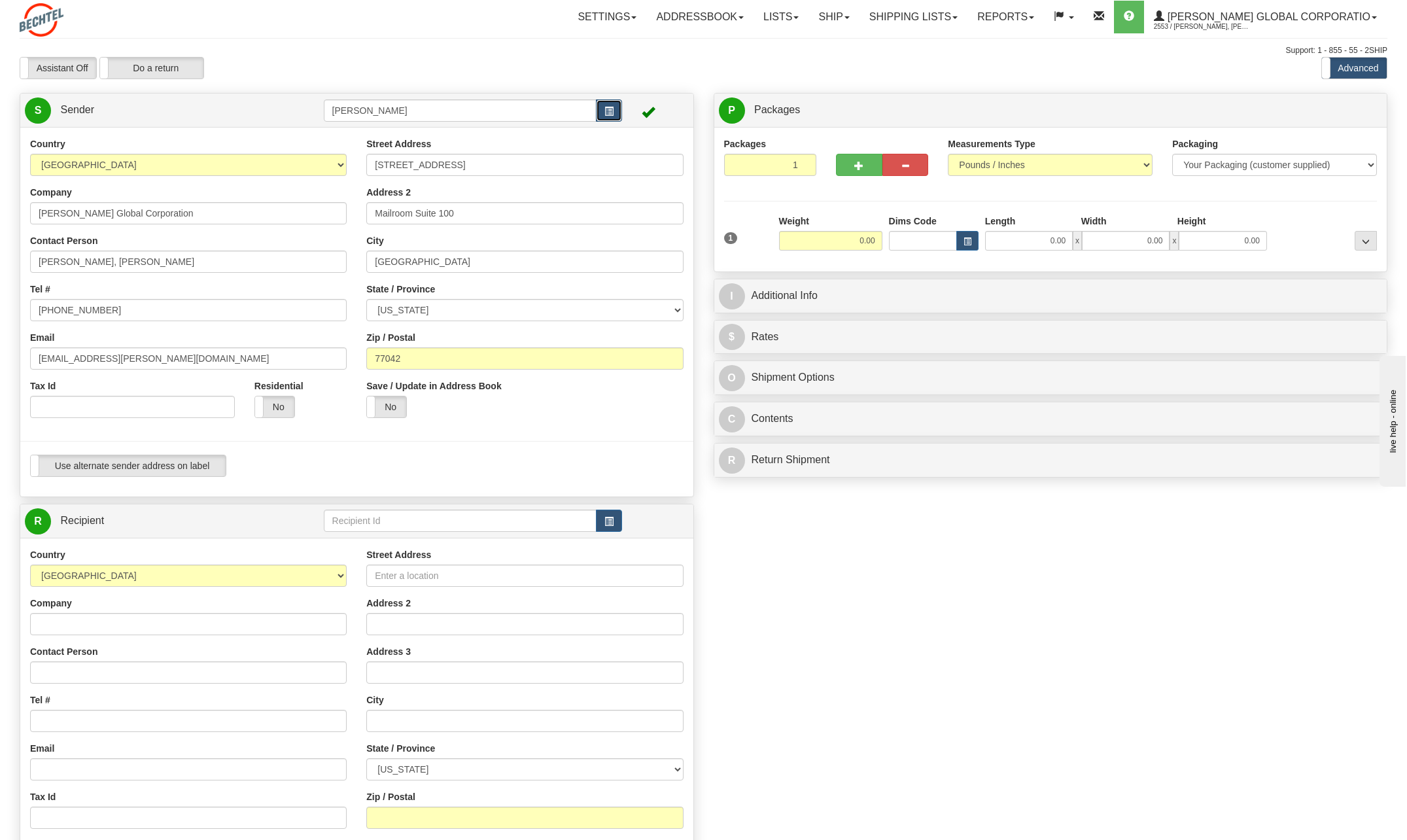
click at [612, 104] on button "button" at bounding box center [609, 111] width 26 height 23
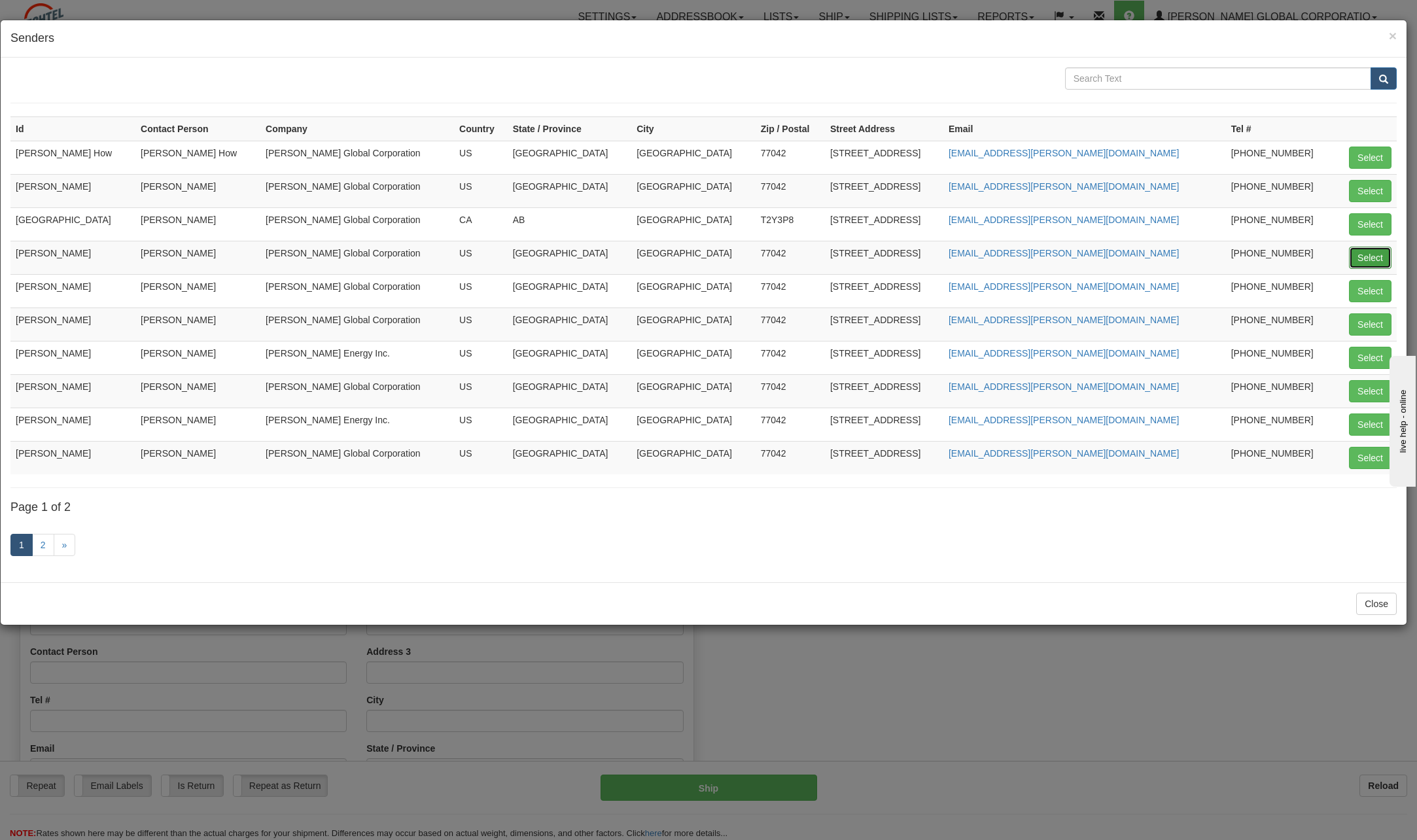
click at [1379, 260] on button "Select" at bounding box center [1370, 257] width 42 height 23
type input "[PERSON_NAME]"
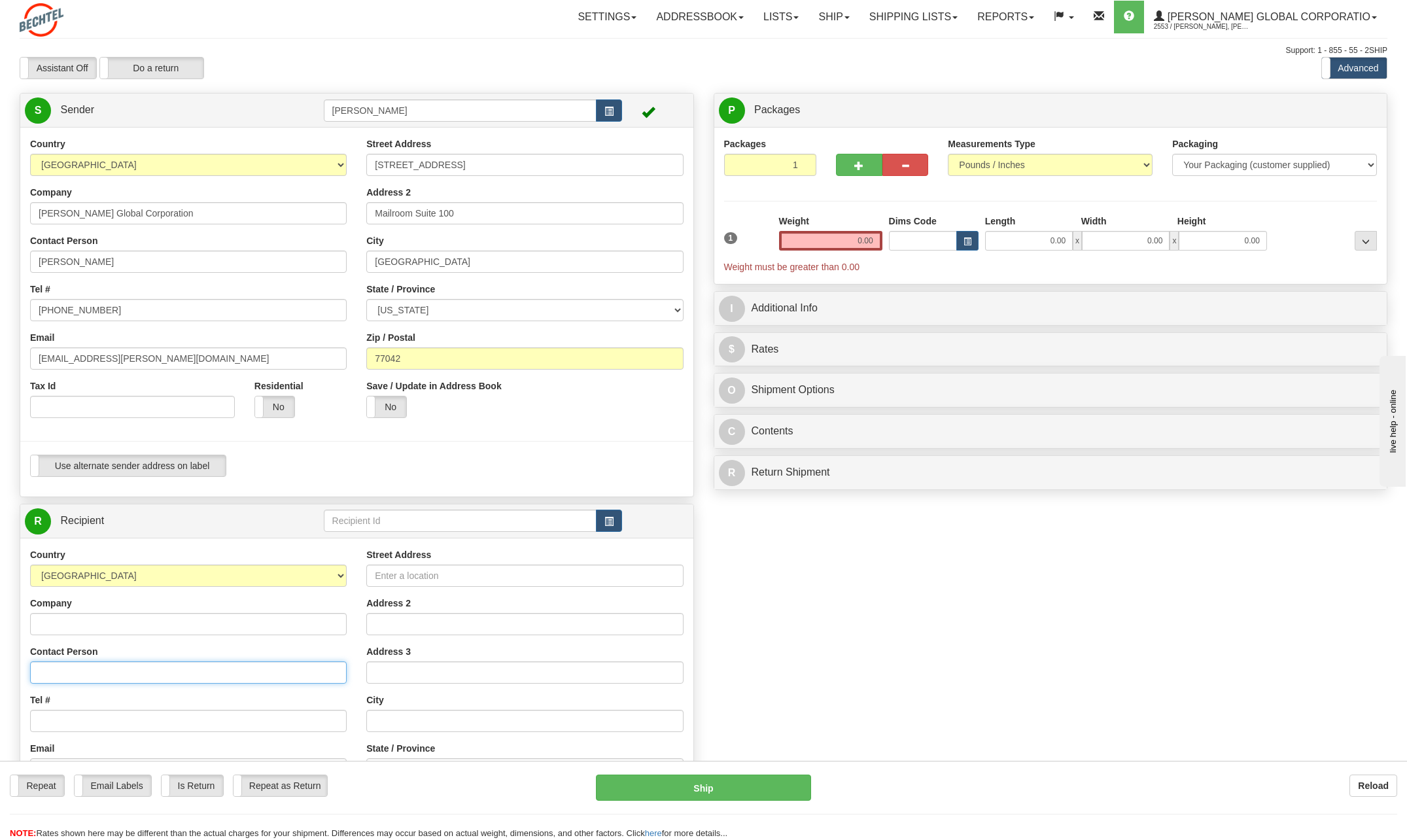
click at [57, 675] on input "Contact Person" at bounding box center [189, 672] width 317 height 23
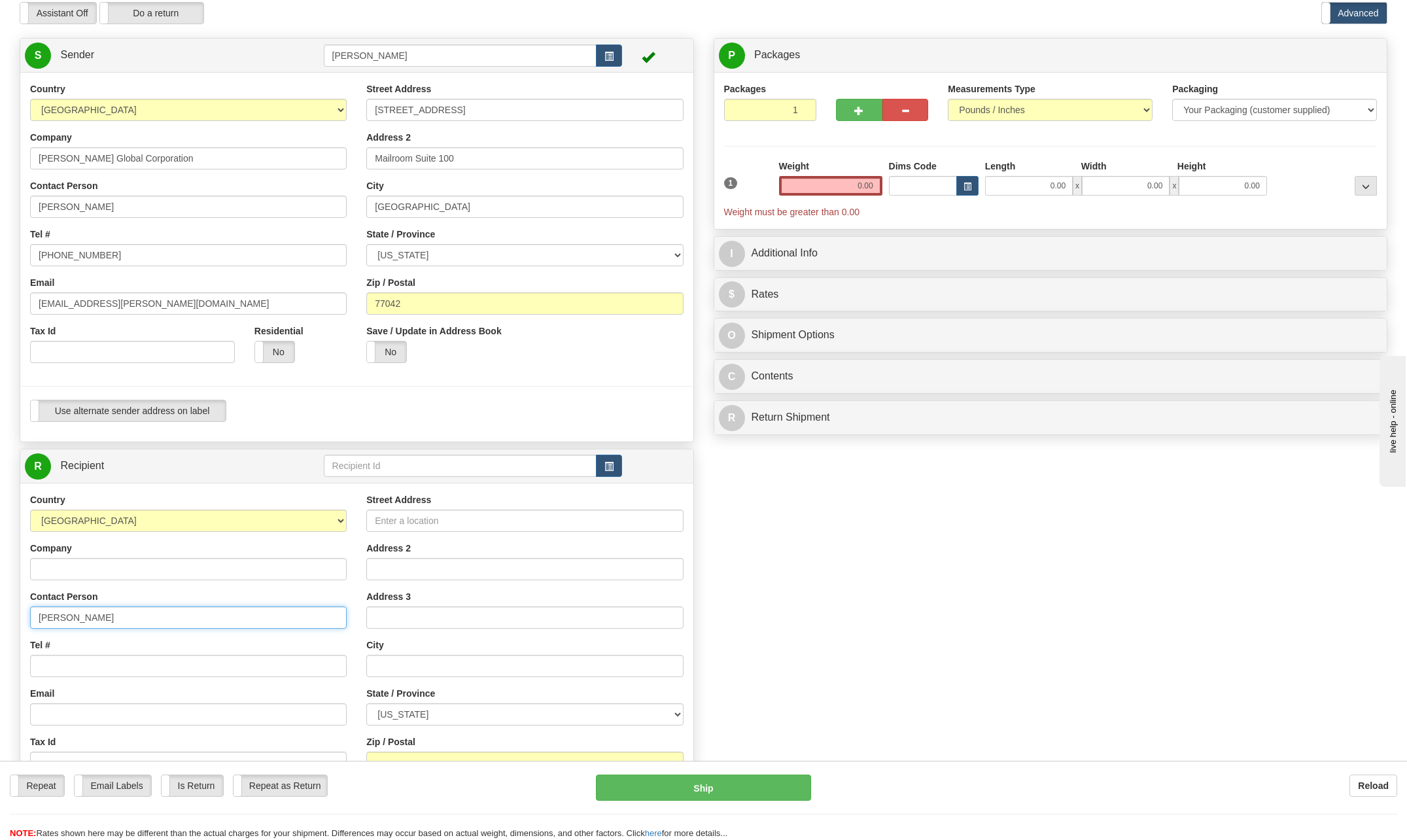
scroll to position [131, 0]
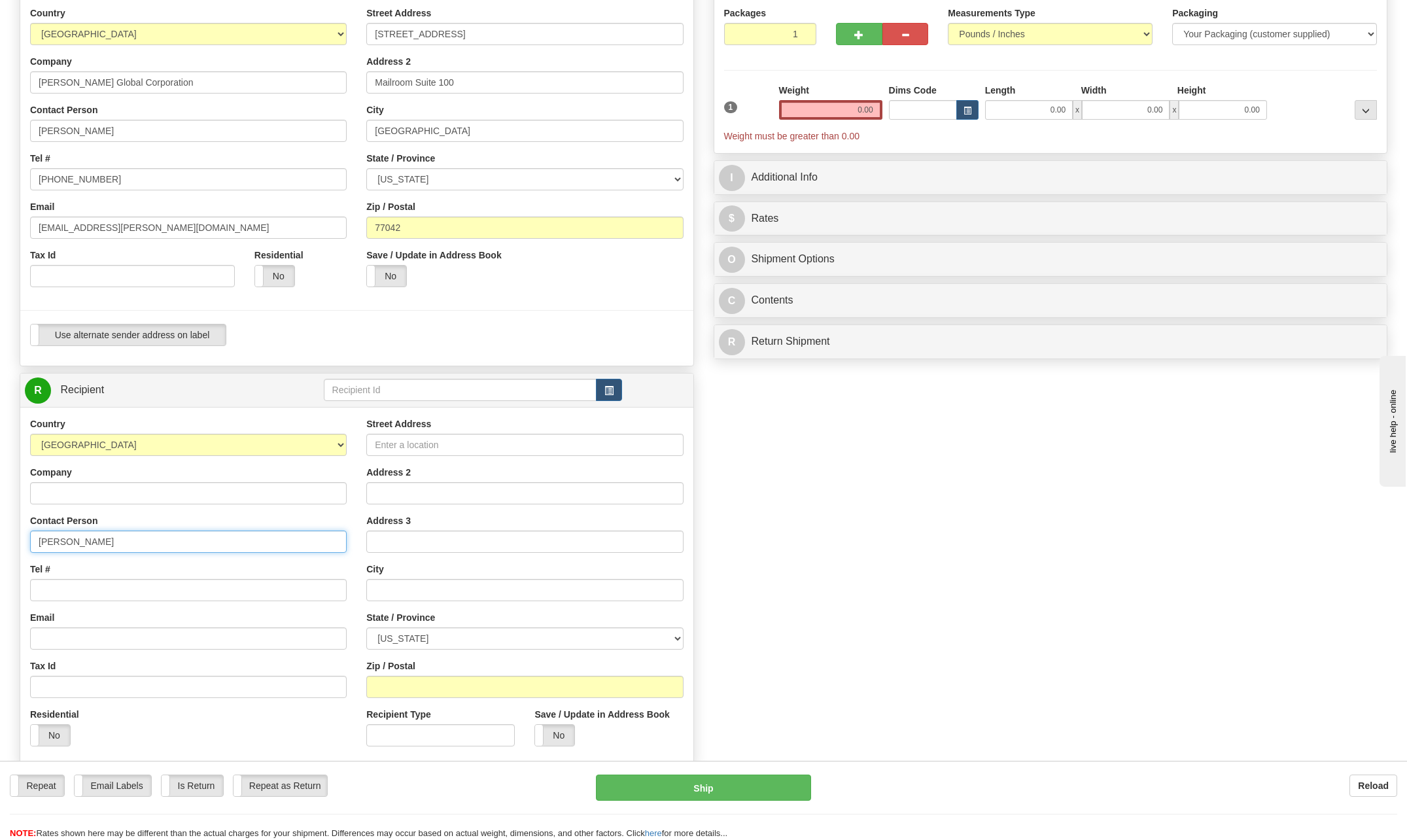
type input "Dennis Duke"
click at [118, 594] on input "Tel #" at bounding box center [189, 590] width 317 height 23
type input "[PHONE_NUMBER]"
click at [416, 443] on input "Street Address" at bounding box center [525, 445] width 317 height 23
type input "126 Tuskarora Point Lane"
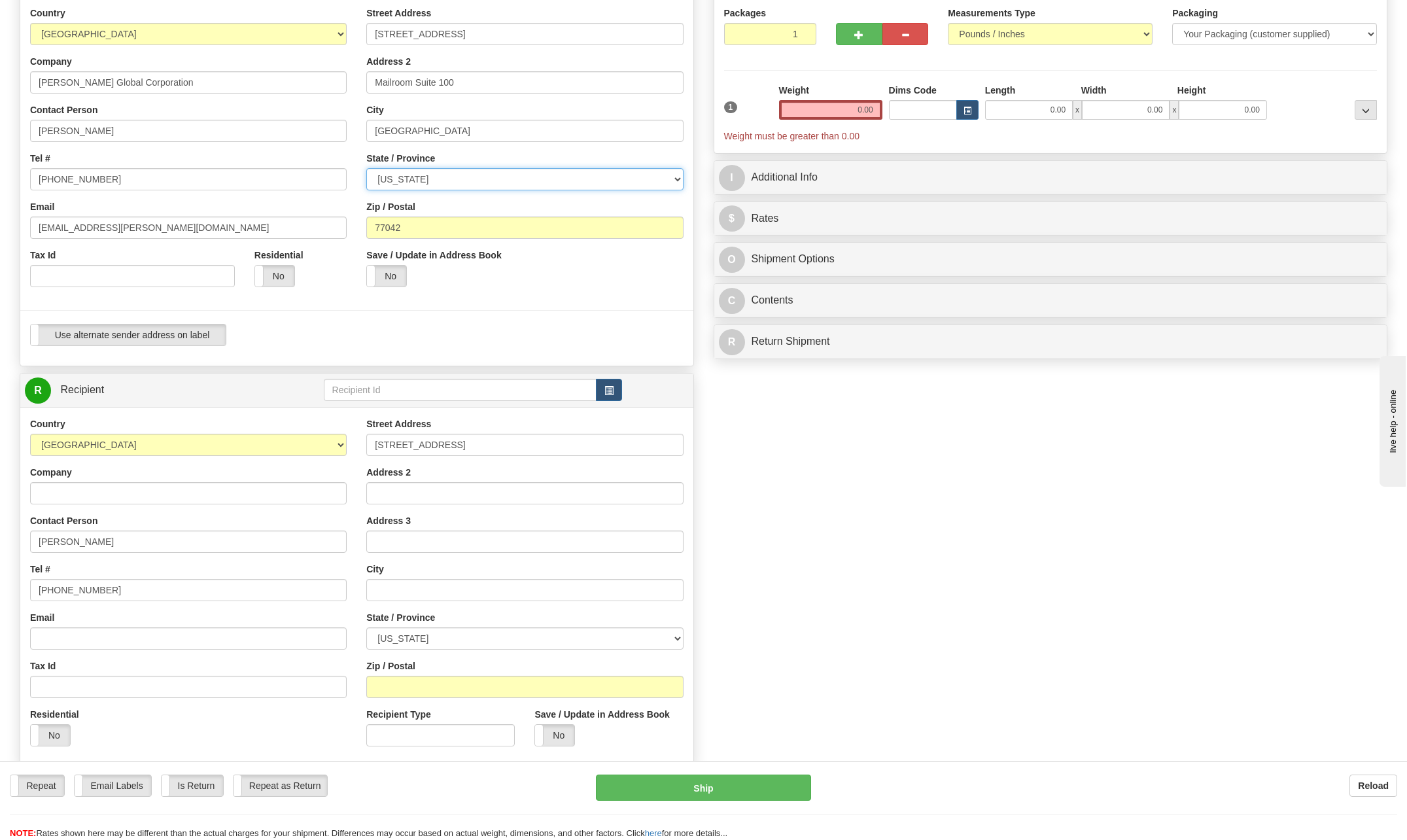
select select "NC"
type input "Mooresville"
select select "NC"
type input "28117"
type input "[STREET_ADDRESS]"
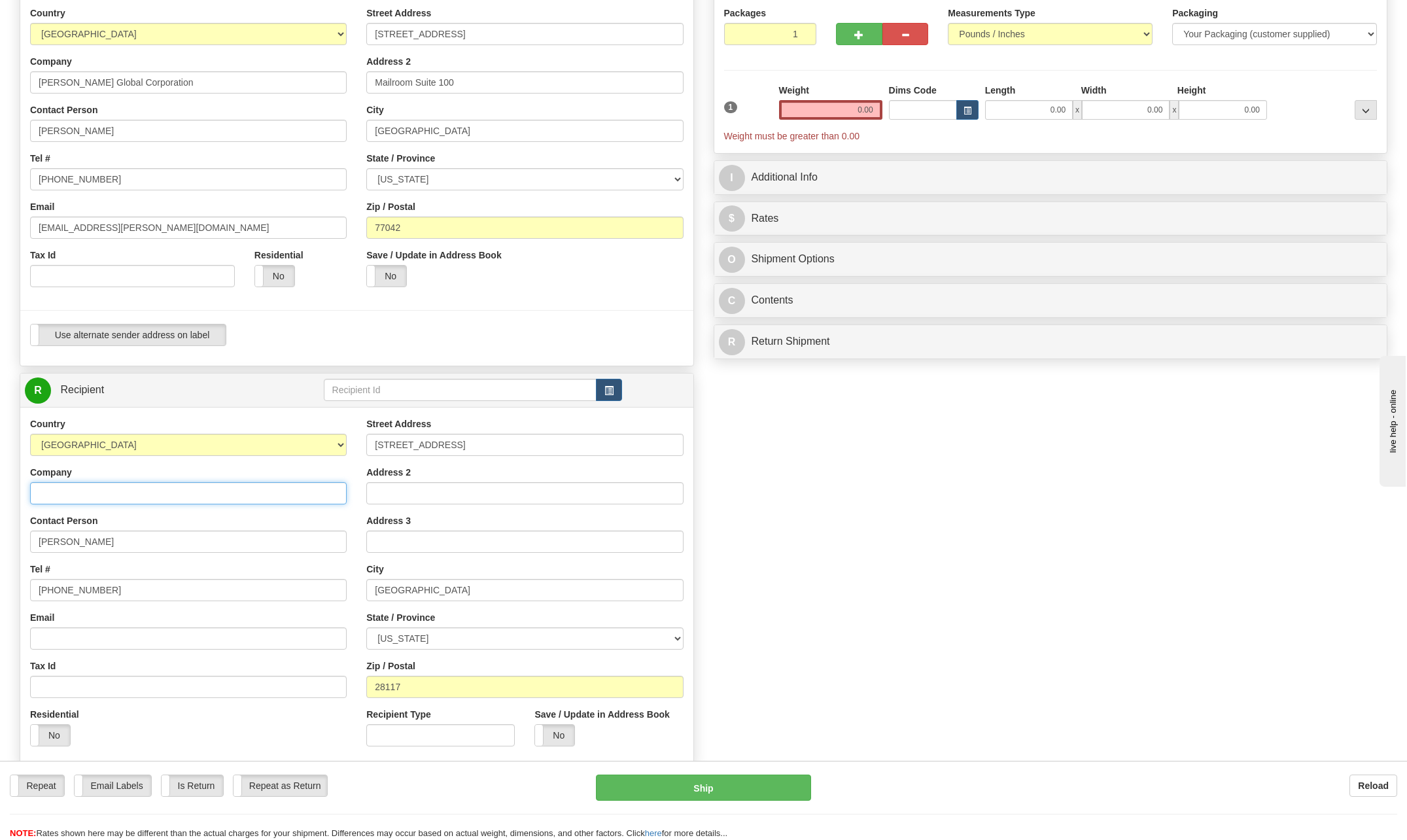
type input "[PERSON_NAME] Energy Inc."
type input "[EMAIL_ADDRESS][PERSON_NAME][DOMAIN_NAME]"
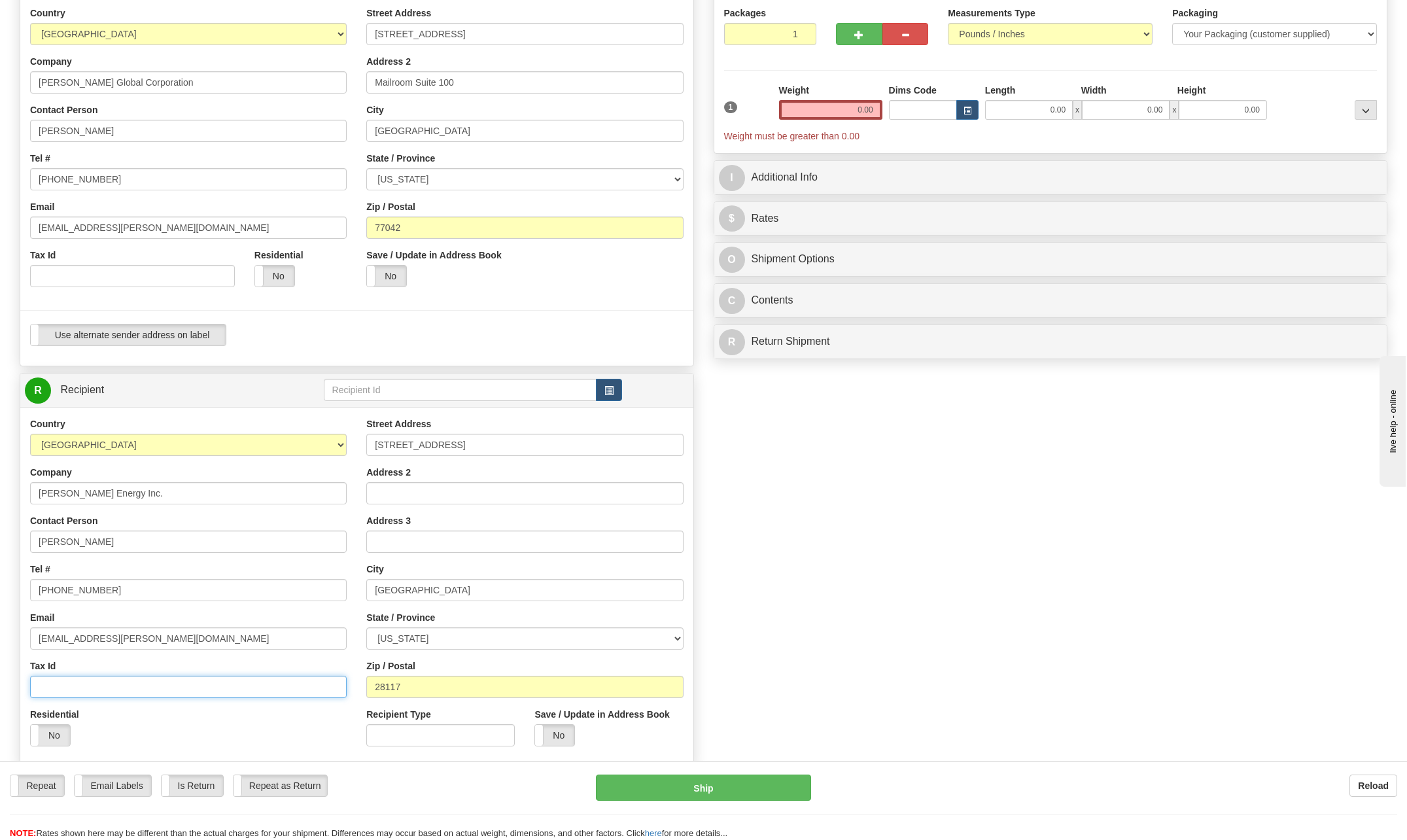
type input "Building 3 Mailroom"
drag, startPoint x: 74, startPoint y: 641, endPoint x: 14, endPoint y: 636, distance: 60.2
click at [14, 636] on div "Create a label for the return Create Pickup Without Label S Sender CHARLIE NGUY…" at bounding box center [357, 408] width 694 height 893
type input "[EMAIL_ADDRESS][PERSON_NAME][DOMAIN_NAME]"
click at [982, 709] on div "Create a label for the return Create Pickup Without Label S" at bounding box center [704, 408] width 1388 height 893
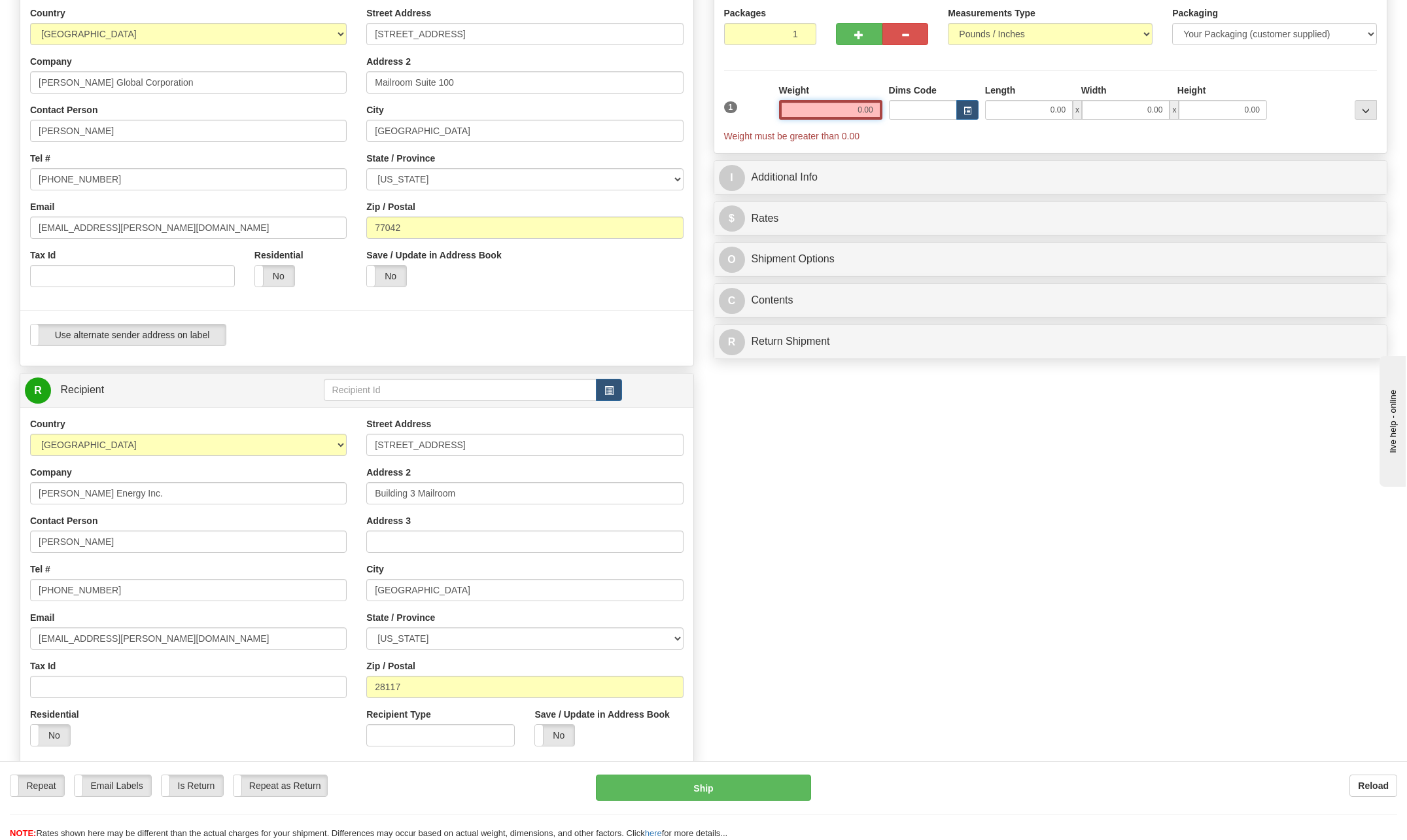
drag, startPoint x: 839, startPoint y: 105, endPoint x: 1192, endPoint y: 56, distance: 356.4
click at [1122, 112] on div "1 Weight 0.00 Dims Code 0.00" at bounding box center [1051, 113] width 660 height 59
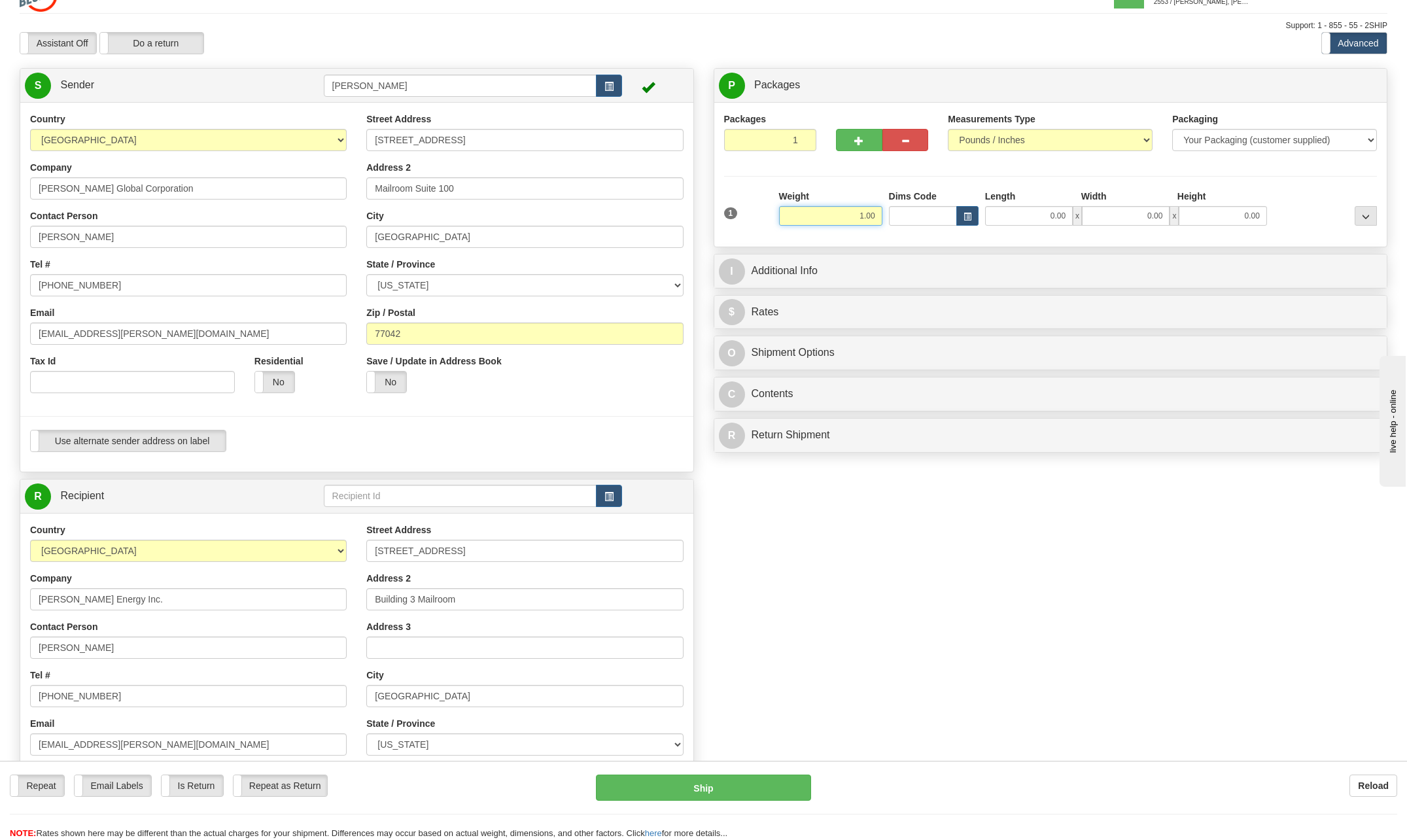
scroll to position [0, 0]
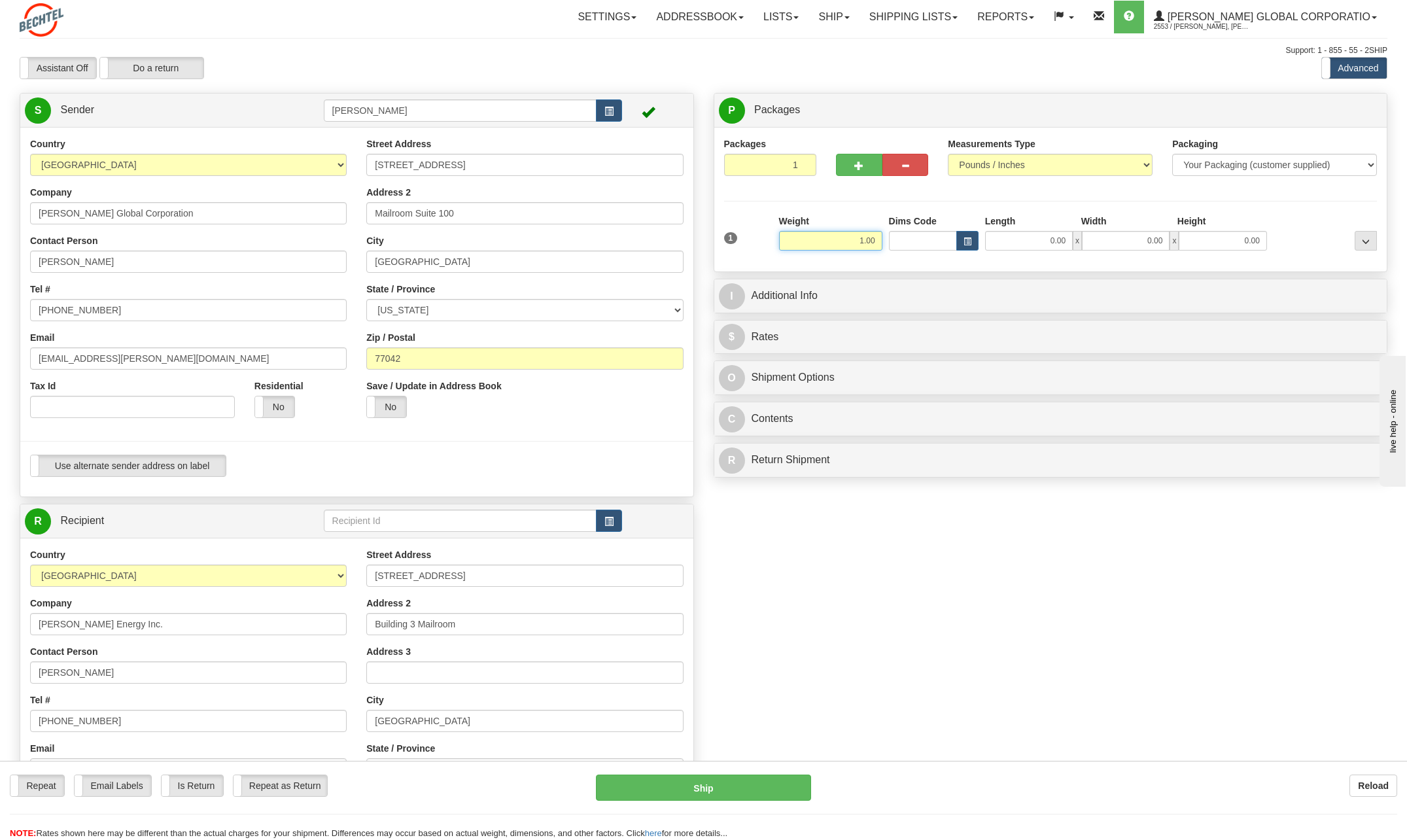
type input "1.00"
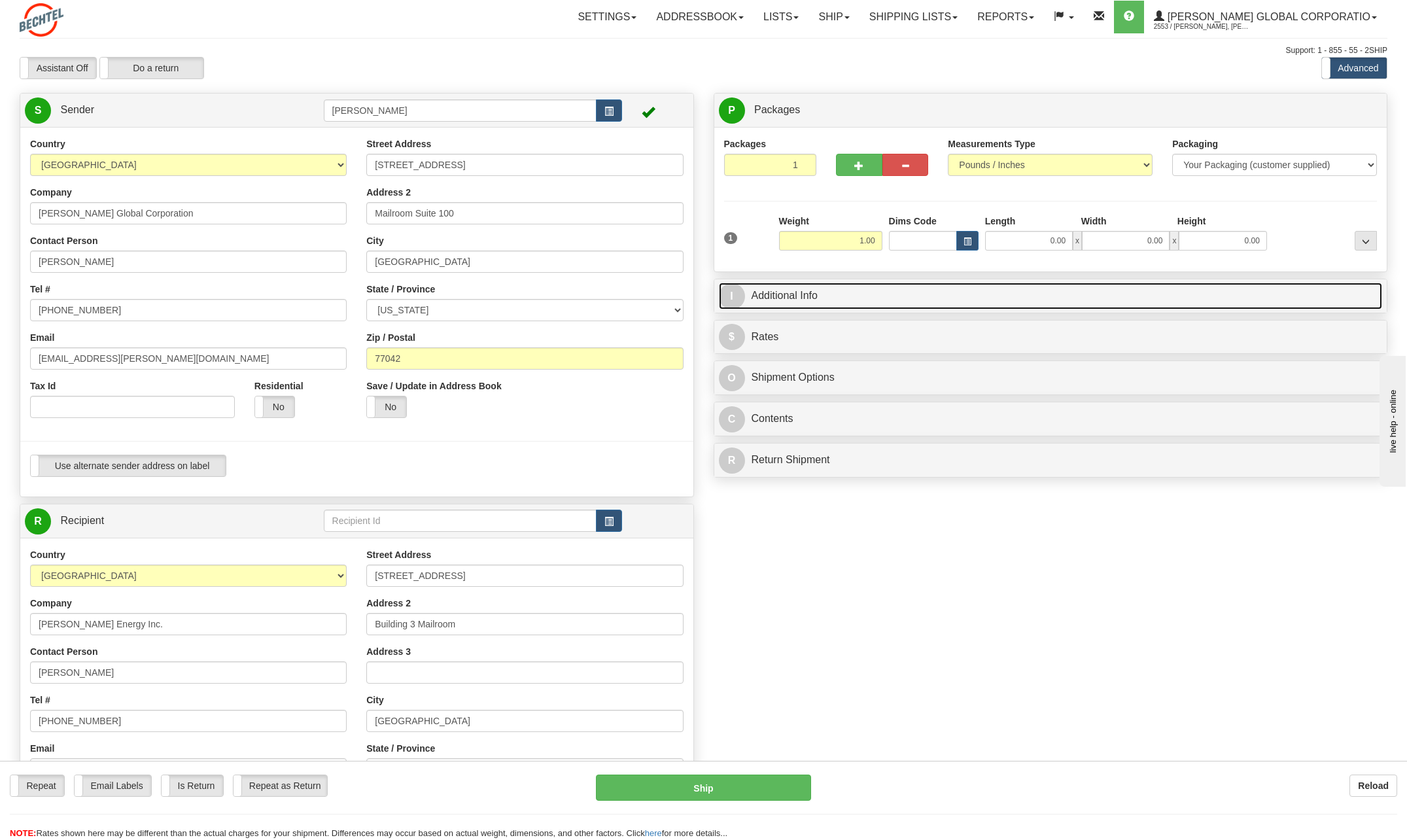
click at [739, 296] on span "I" at bounding box center [732, 296] width 26 height 26
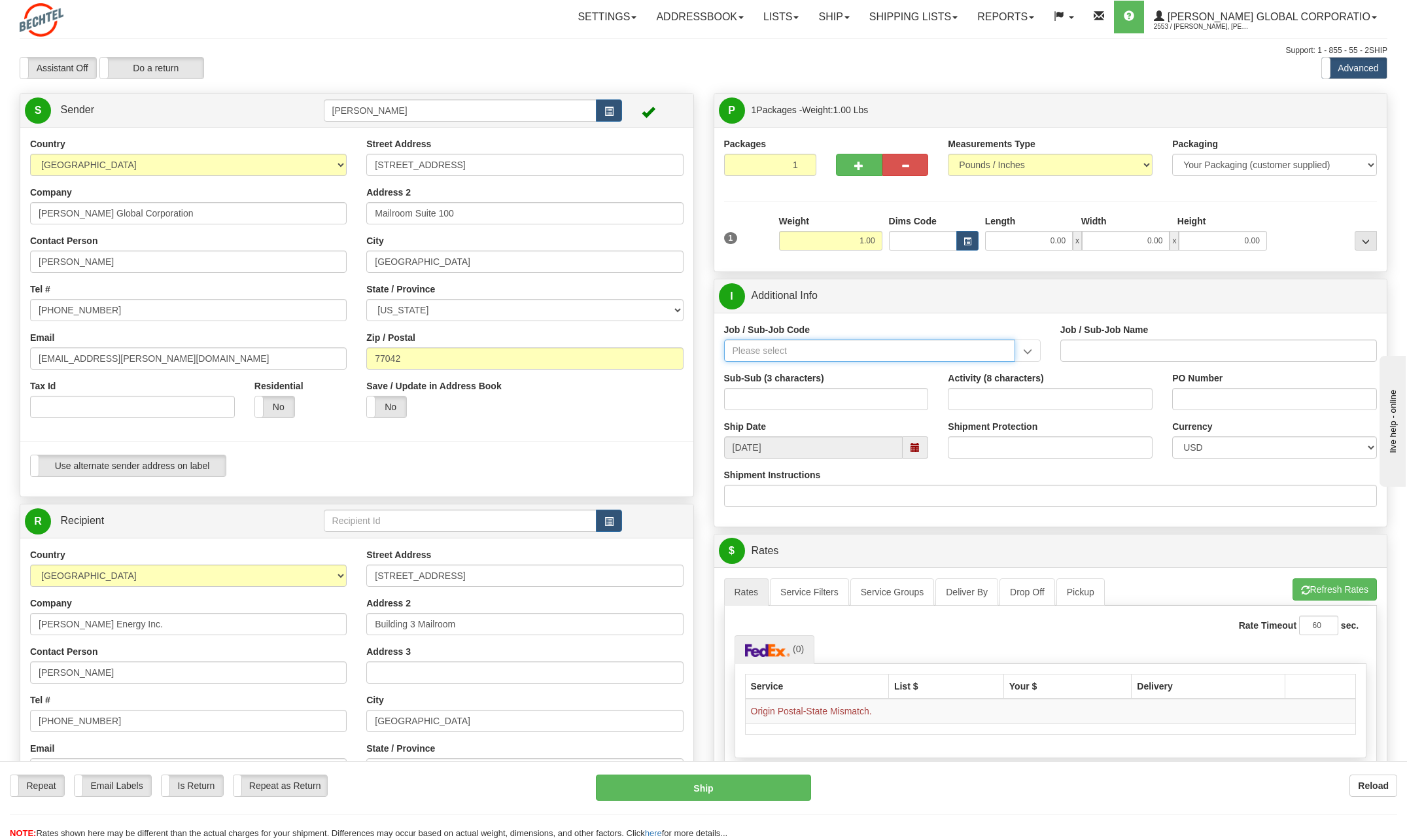
click at [783, 352] on input "Job / Sub-Job Code" at bounding box center [869, 350] width 291 height 23
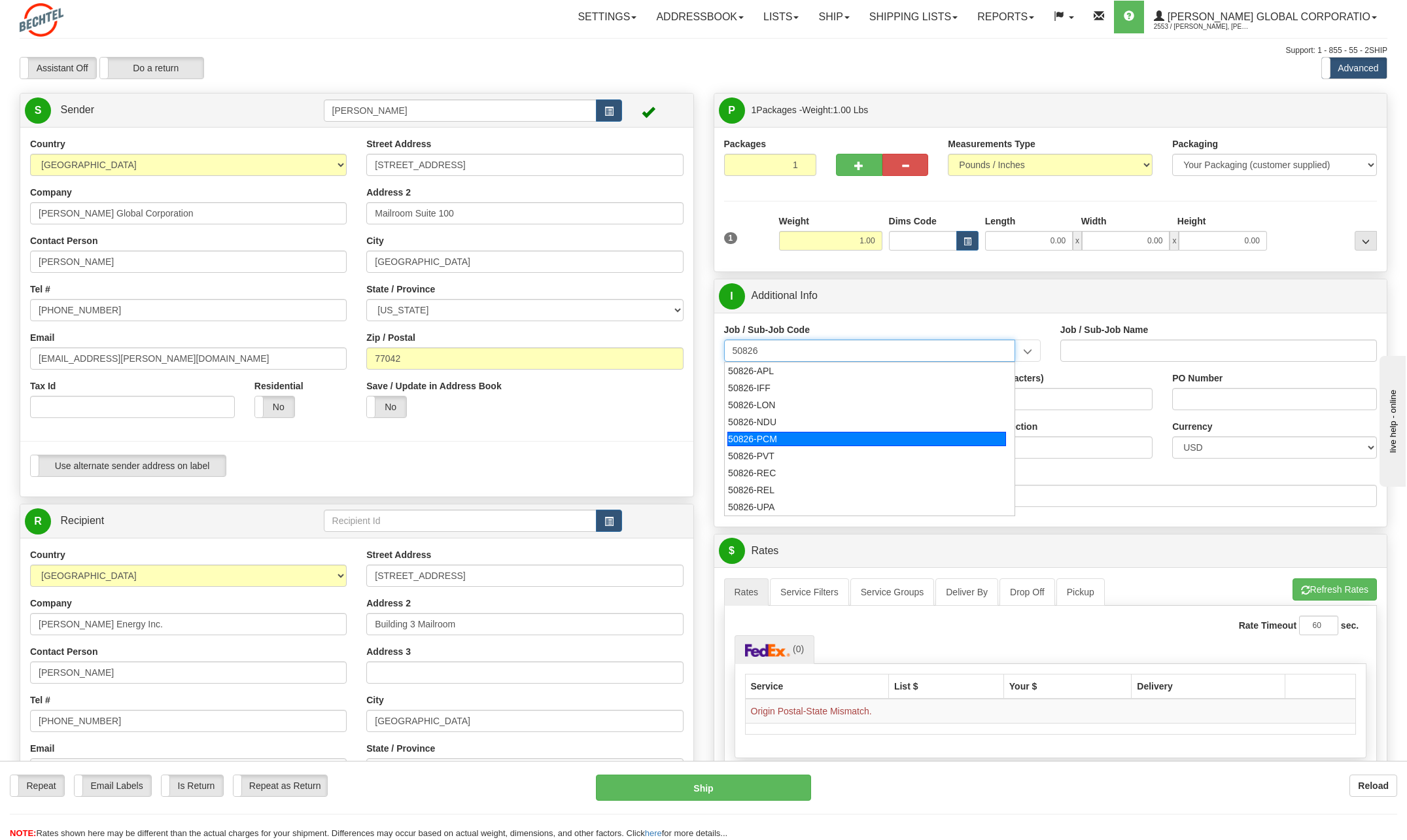
click at [783, 438] on div "50826-PCM" at bounding box center [867, 438] width 279 height 14
type input "50826-PCM"
type input "PROJECT CONTROLS (CORE) - HOU PC MANAGER"
type input "50826-PCM"
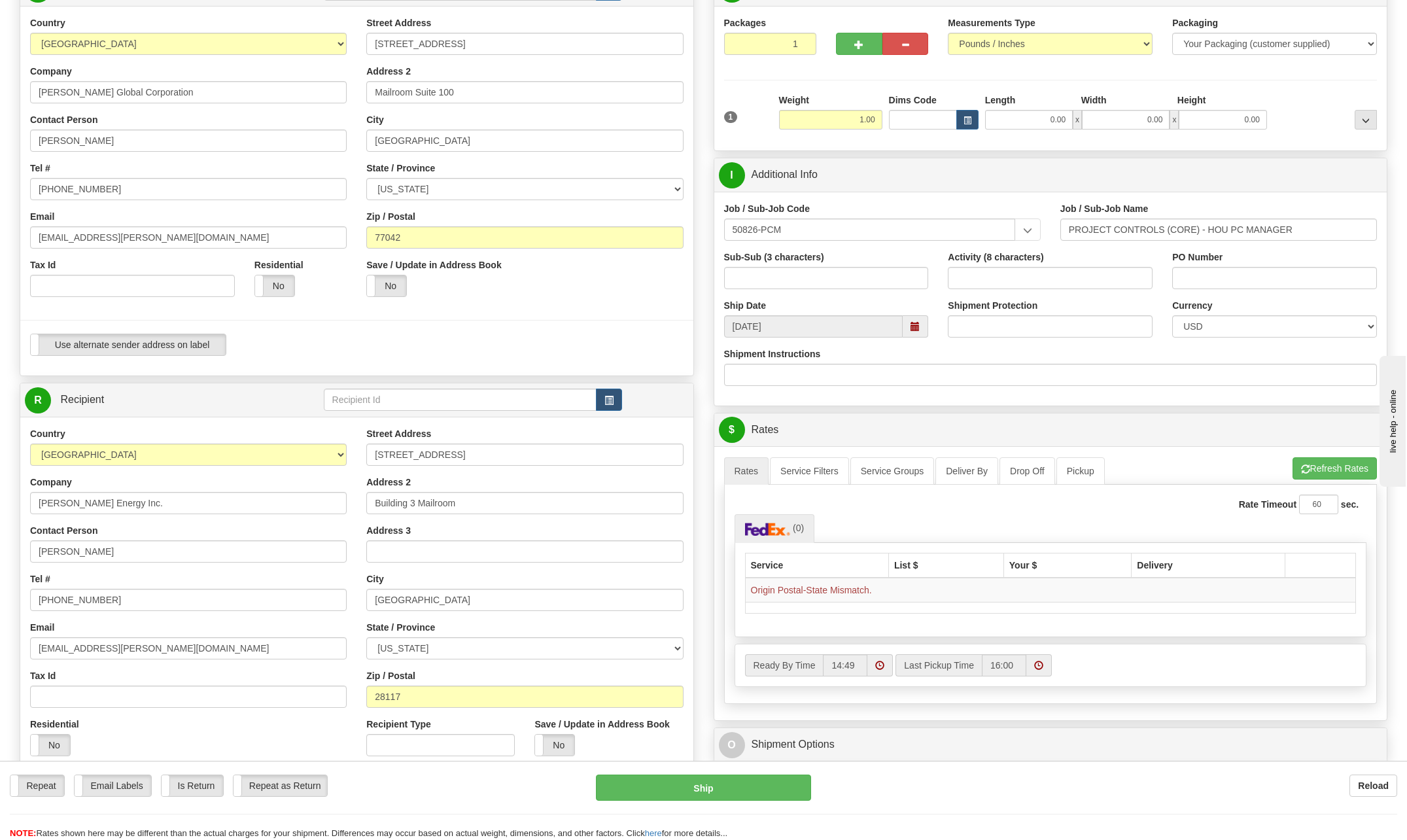
scroll to position [131, 0]
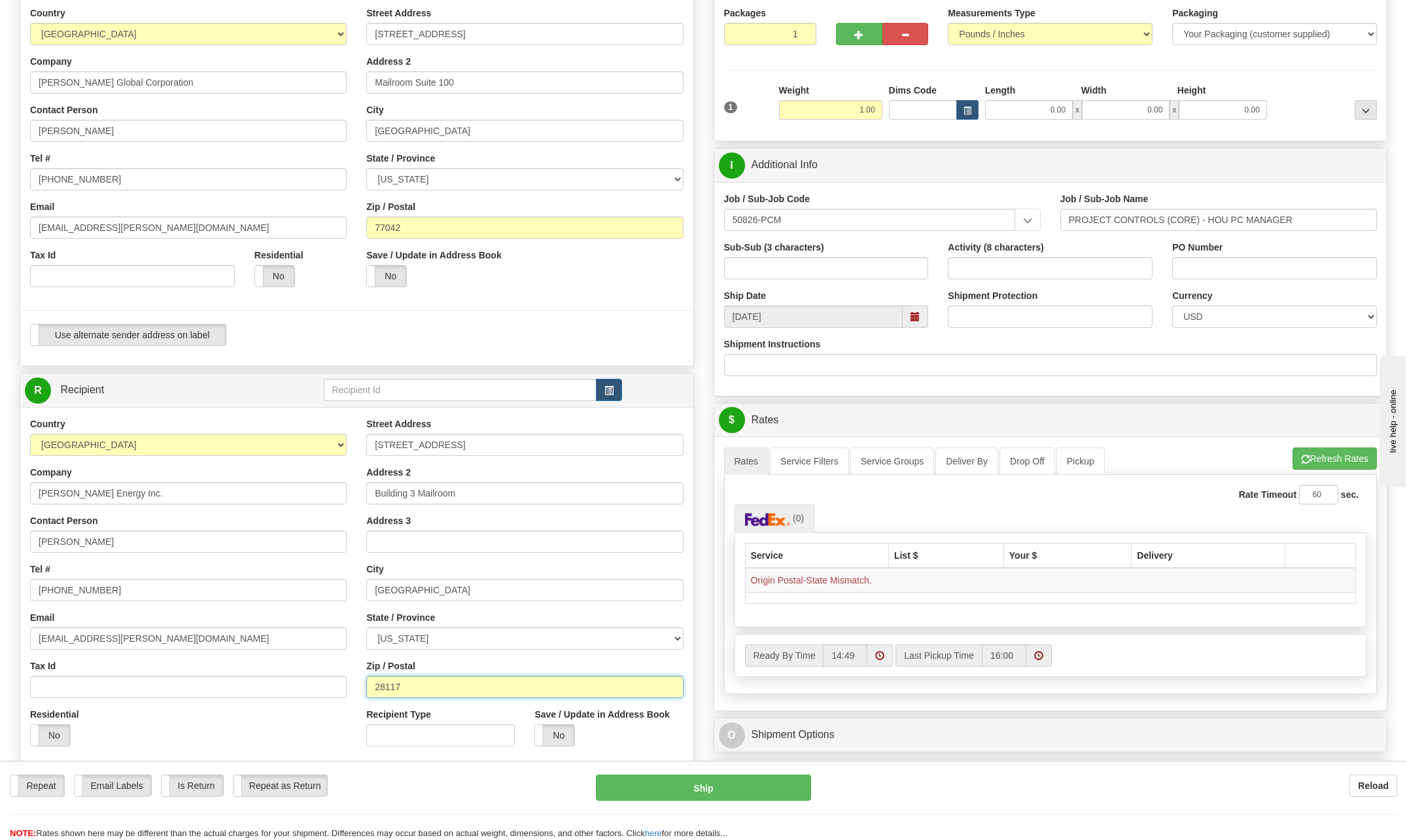
click at [460, 690] on input "28117" at bounding box center [525, 686] width 317 height 23
type input "2"
type input "28117"
click at [511, 656] on div "Street Address 2105 City West Blvd. Address 2 Building 3 Mailroom Address 3 Cit…" at bounding box center [525, 587] width 336 height 339
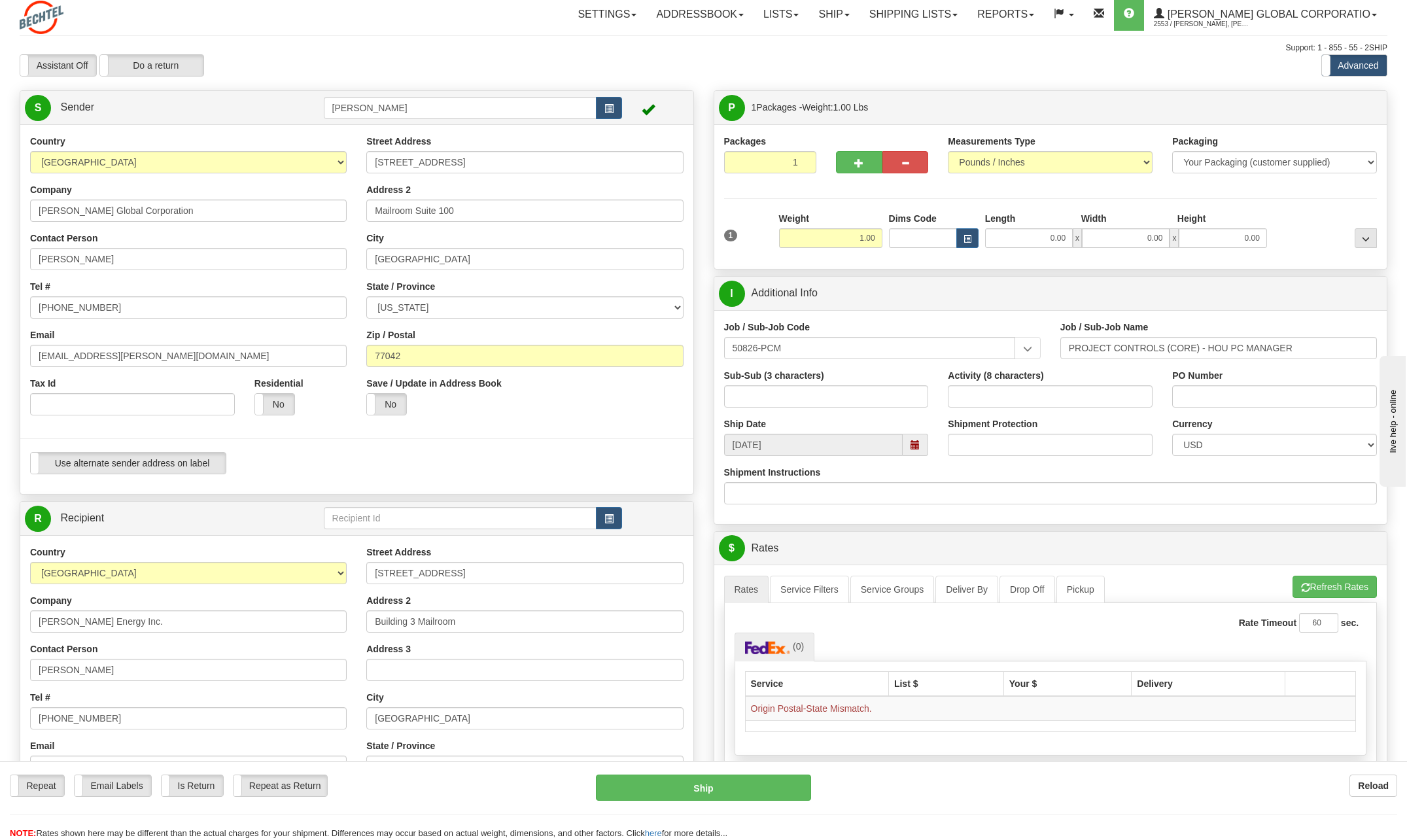
scroll to position [0, 0]
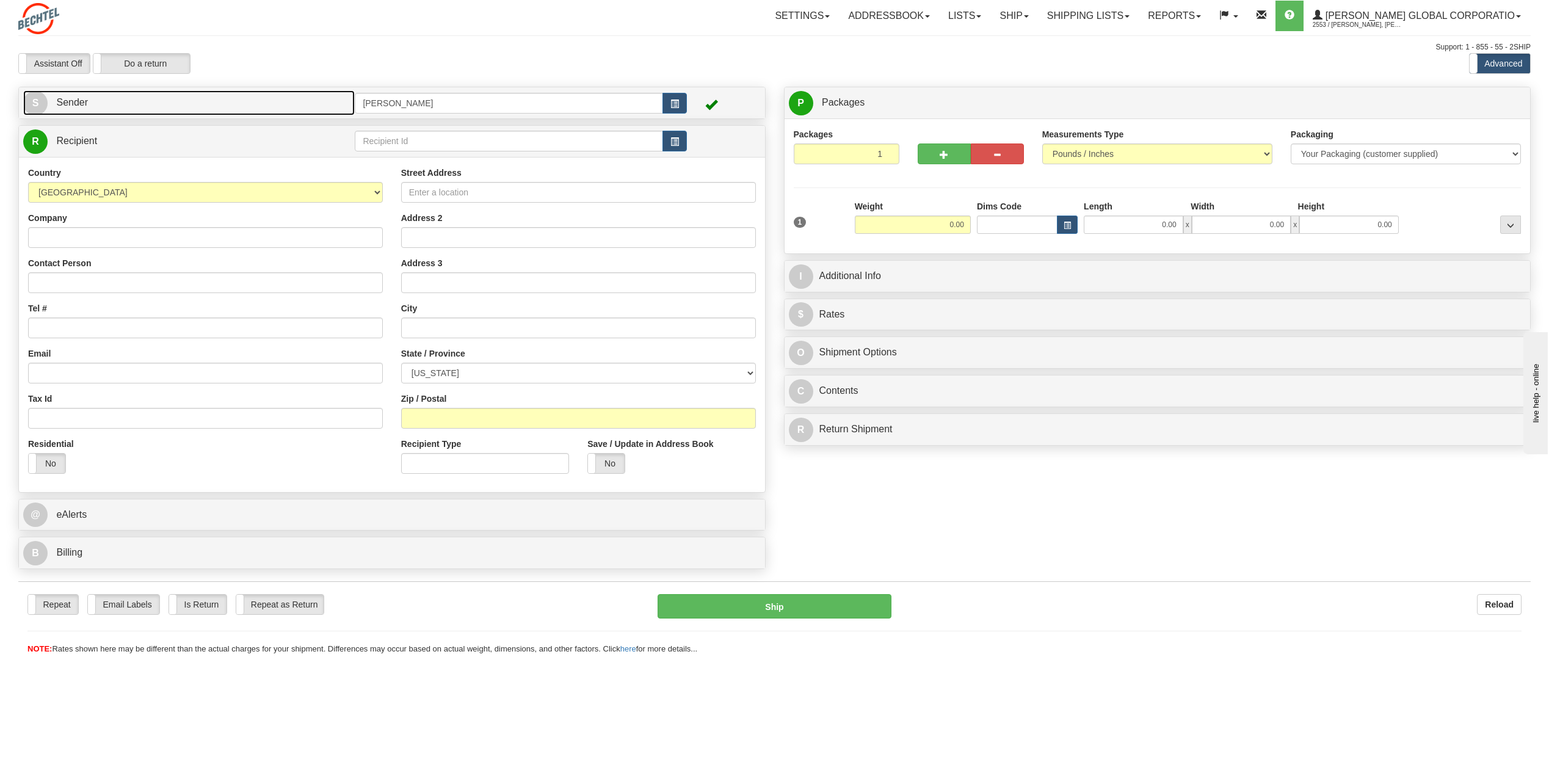
click at [39, 98] on span "S" at bounding box center [35, 103] width 24 height 24
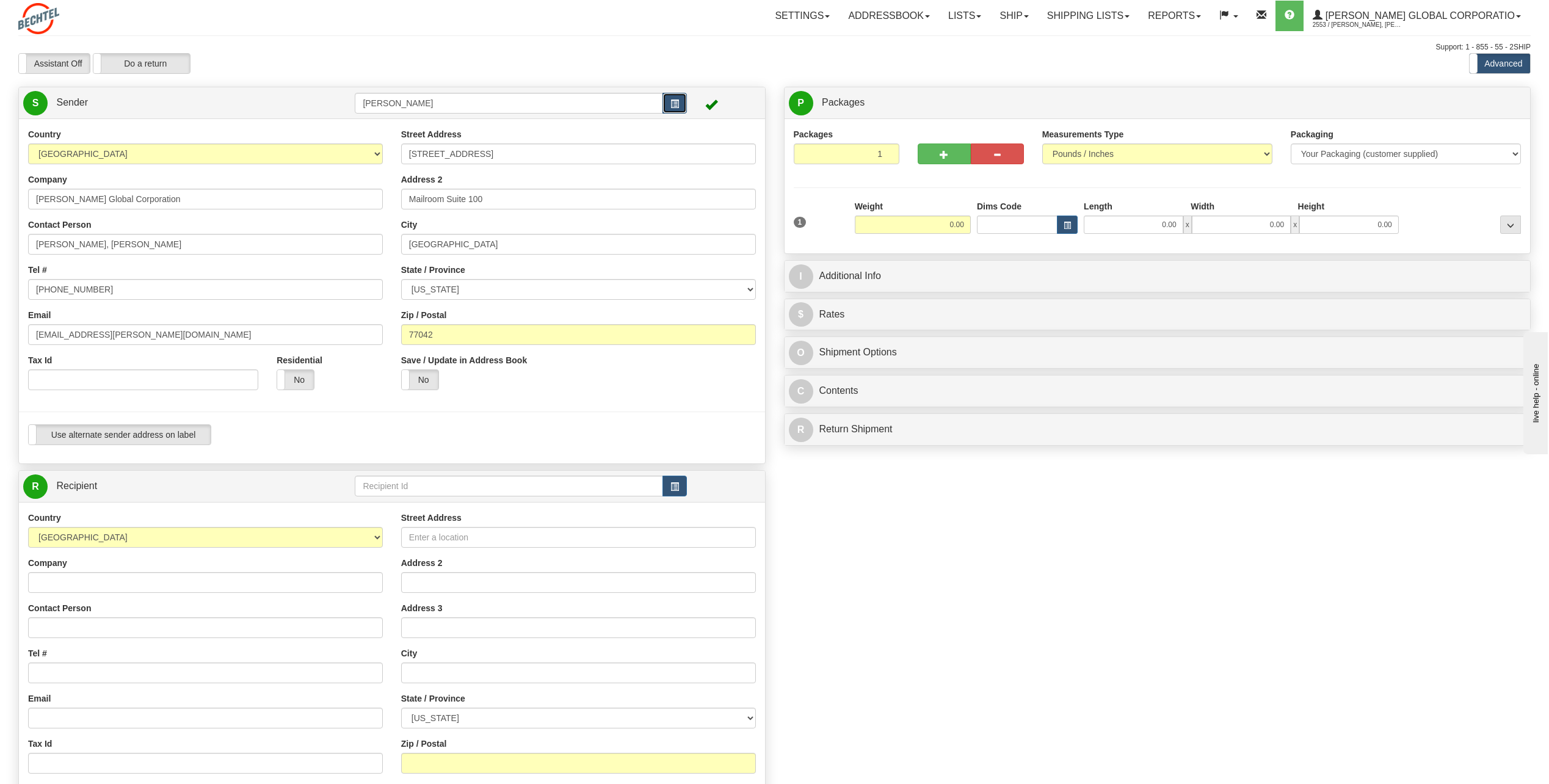
click at [676, 101] on span "button" at bounding box center [674, 104] width 8 height 8
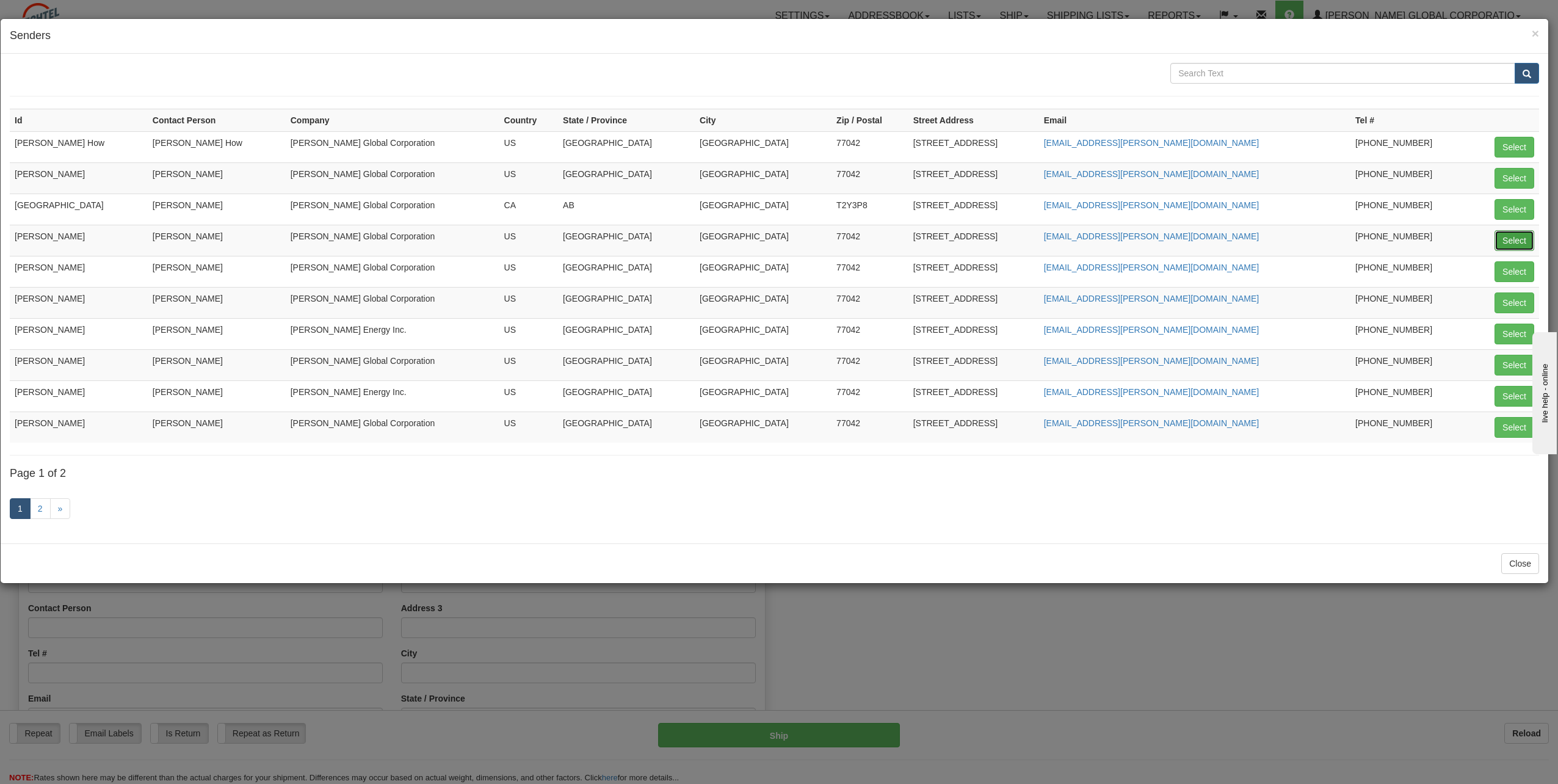
click at [1520, 238] on button "Select" at bounding box center [1515, 240] width 40 height 21
type input "CHARLIE NGUYEN"
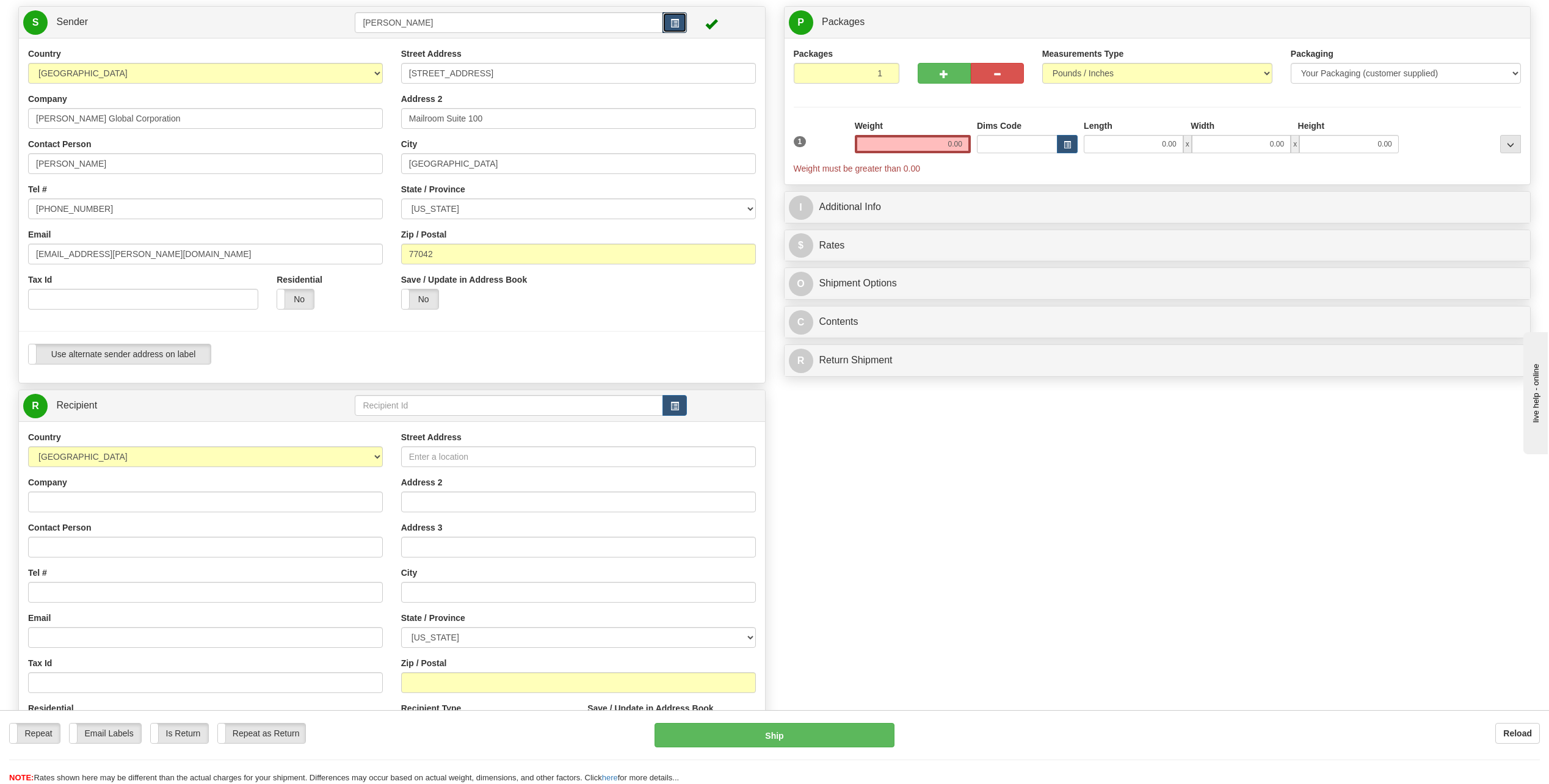
scroll to position [122, 0]
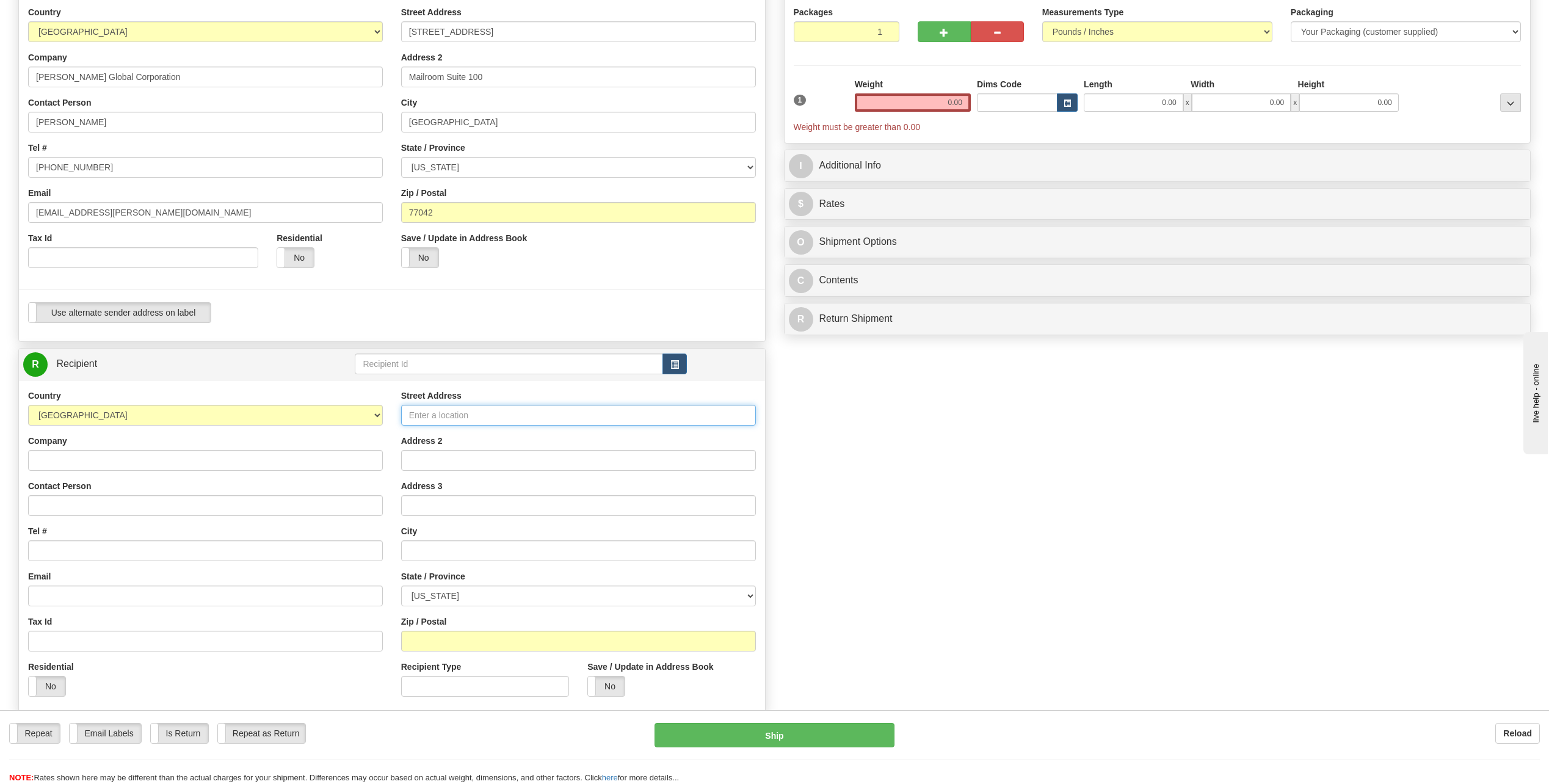
click at [456, 414] on input "Street Address" at bounding box center [578, 415] width 355 height 21
type input "126 Tuskarora Point Lane"
click at [678, 431] on div "Street Address 126 Tuskarora Point Lane Address 2 Address 3 City State / Provin…" at bounding box center [578, 548] width 373 height 316
click at [437, 551] on input "text" at bounding box center [578, 551] width 355 height 21
type input "Mooresville"
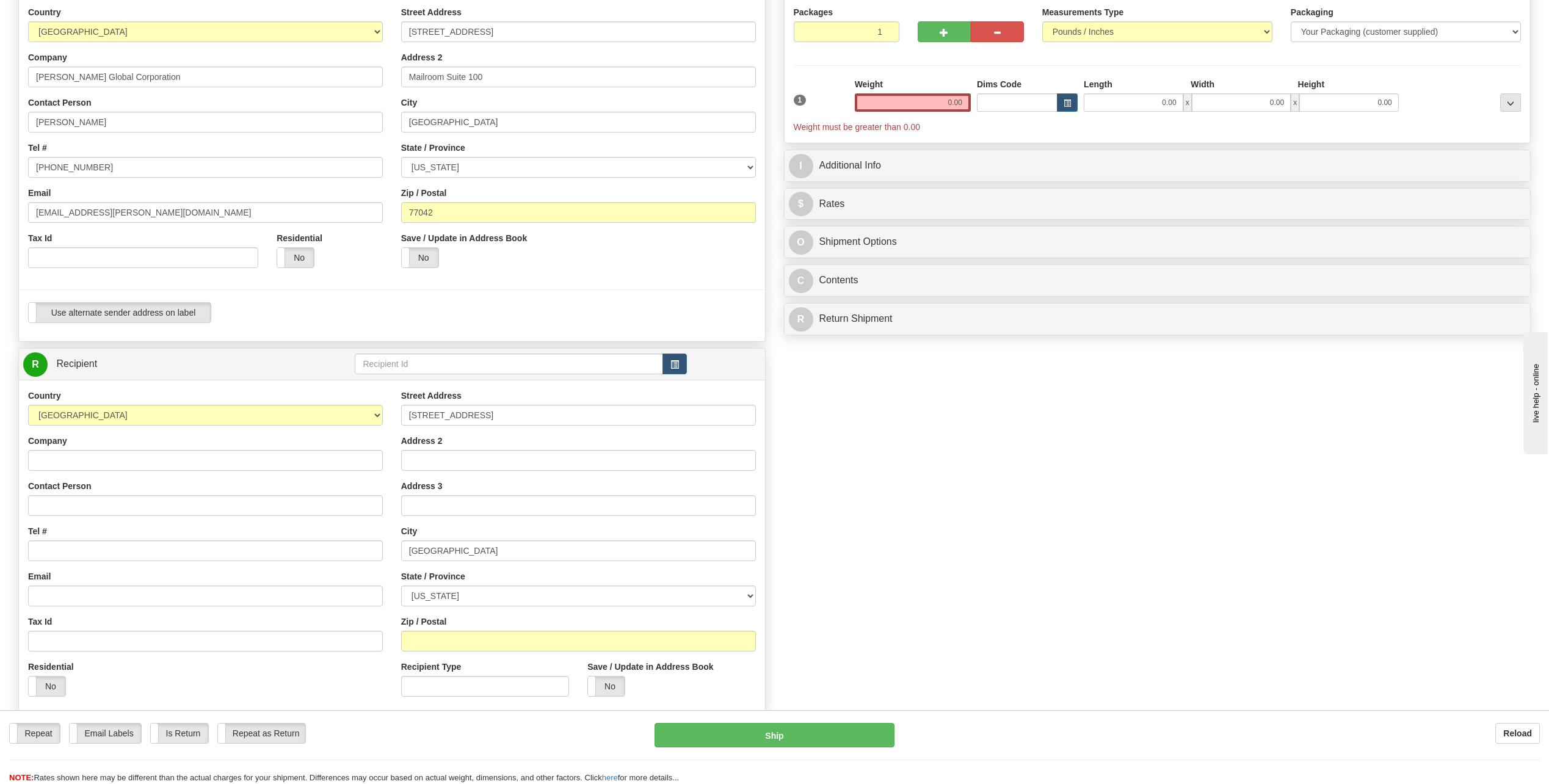
drag, startPoint x: 1072, startPoint y: 568, endPoint x: 1058, endPoint y: 563, distance: 14.9
click at [1072, 568] on div "Create a label for the return Create Pickup Without Label S" at bounding box center [774, 381] width 1531 height 833
click at [746, 594] on select "ALABAMA ALASKA ARIZONA ARKANSAS Armed Forces America Armed Forces Europe Armed …" at bounding box center [578, 596] width 355 height 21
select select "NC"
click at [401, 586] on select "ALABAMA ALASKA ARIZONA ARKANSAS Armed Forces America Armed Forces Europe Armed …" at bounding box center [578, 596] width 355 height 21
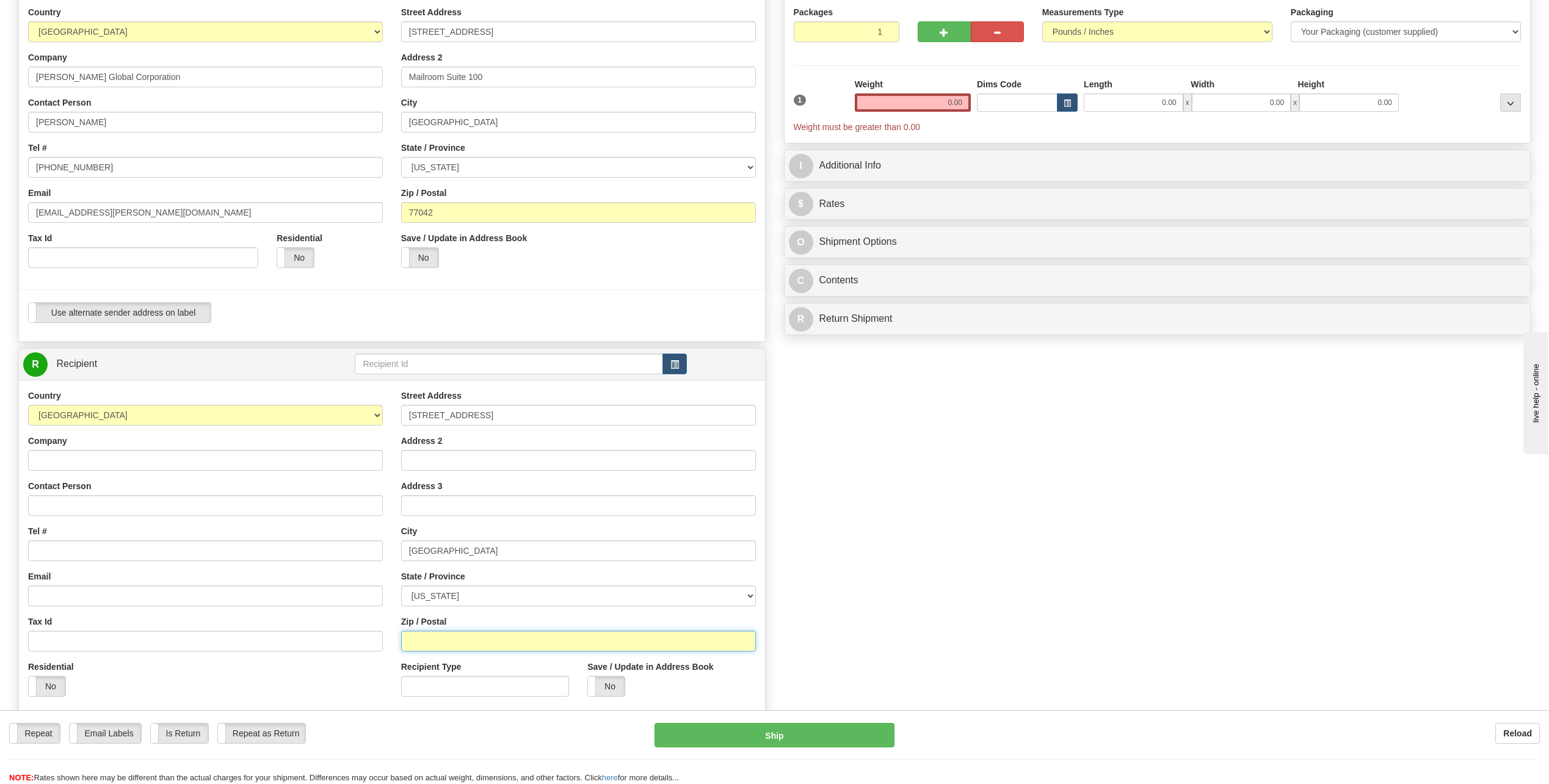
click at [450, 635] on input "Zip / Postal" at bounding box center [578, 641] width 355 height 21
type input "28117"
click at [1191, 501] on div "Create a label for the return Create Pickup Without Label S" at bounding box center [774, 381] width 1531 height 833
click at [57, 500] on input "Contact Person" at bounding box center [205, 505] width 355 height 21
type input "Dennis Duke"
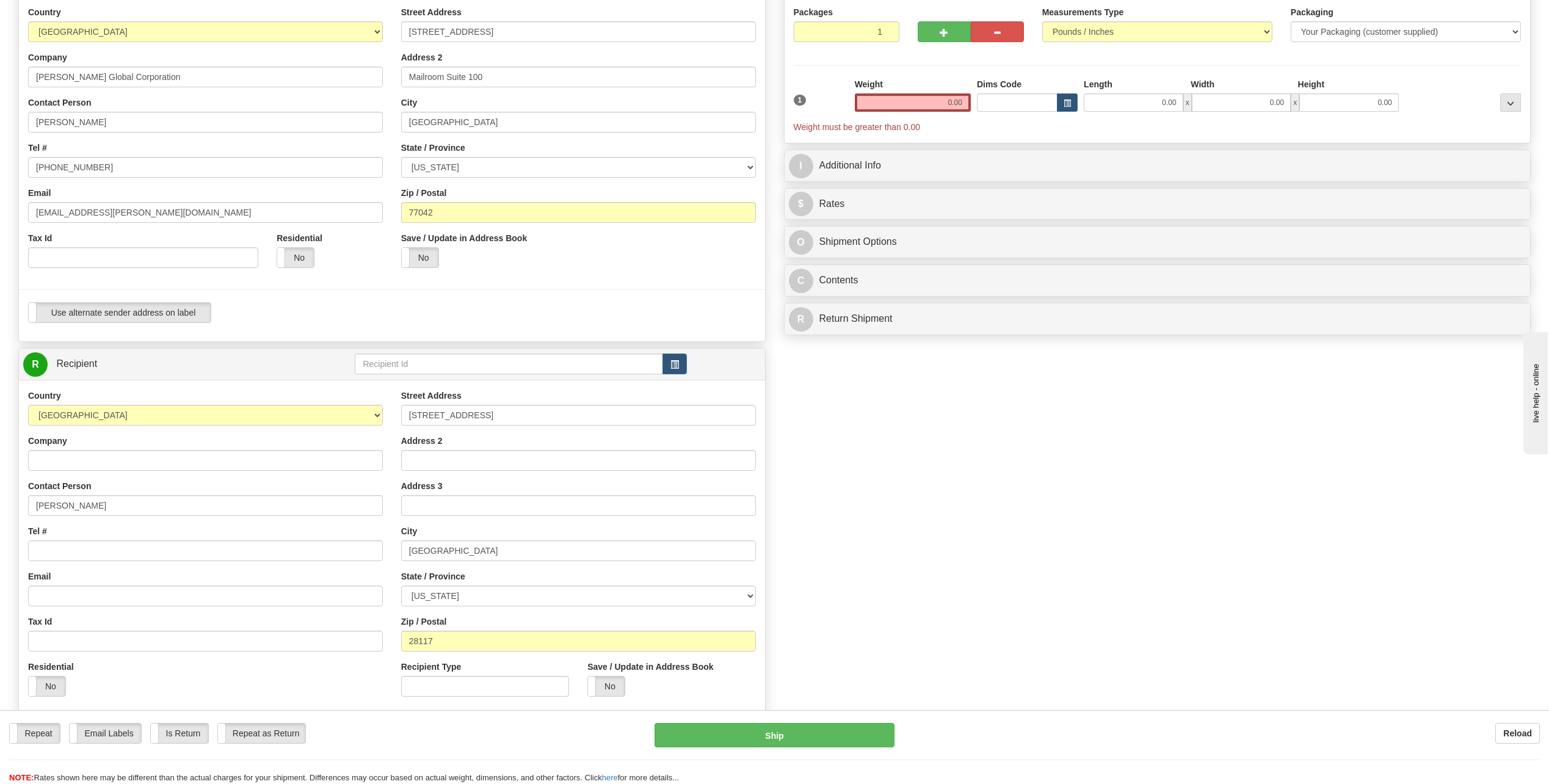
click at [991, 477] on div "Create a label for the return Create Pickup Without Label S" at bounding box center [774, 381] width 1531 height 833
click at [68, 556] on input "Tel #" at bounding box center [205, 551] width 355 height 21
type input "713 235-1672"
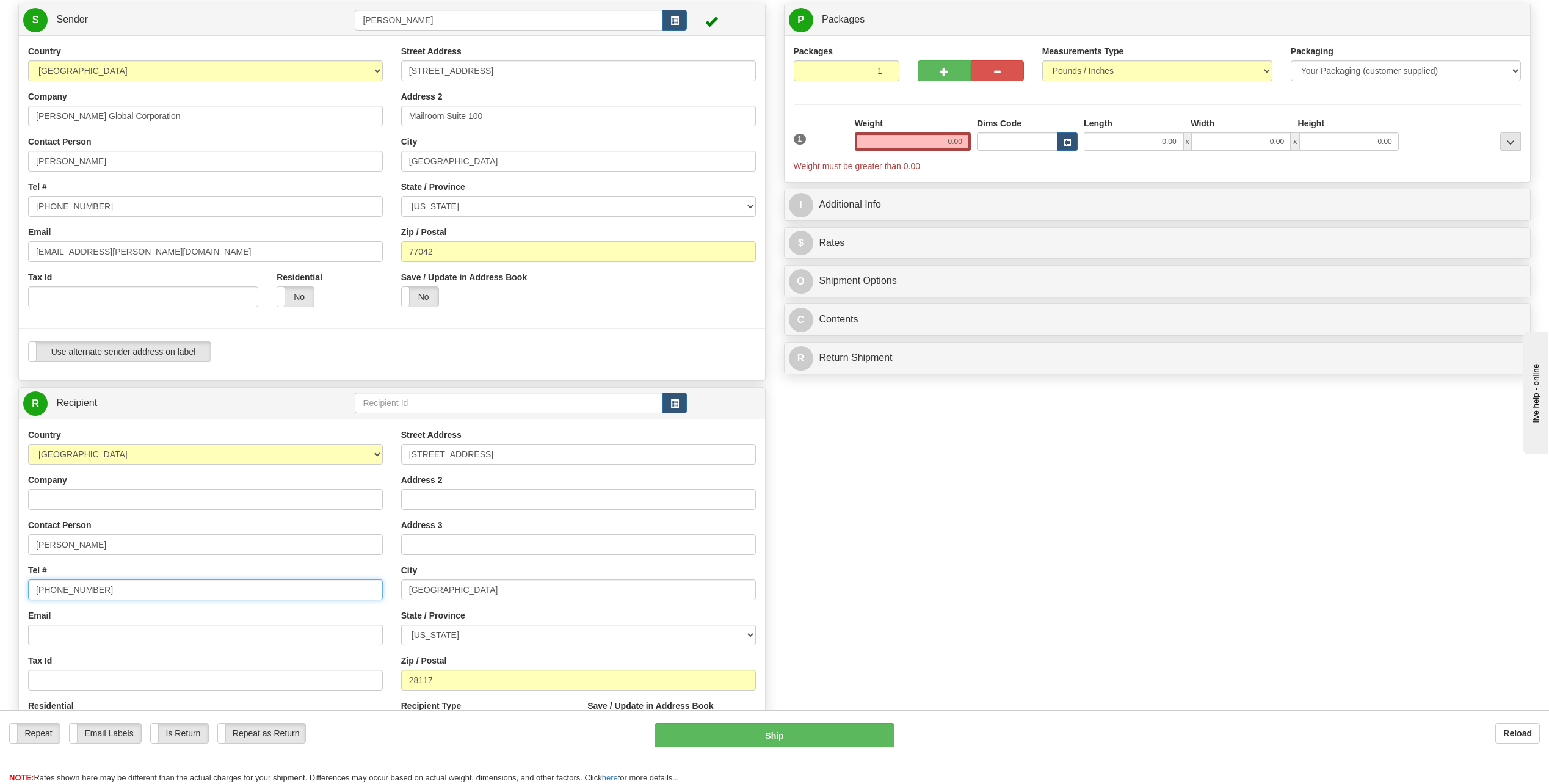
scroll to position [61, 0]
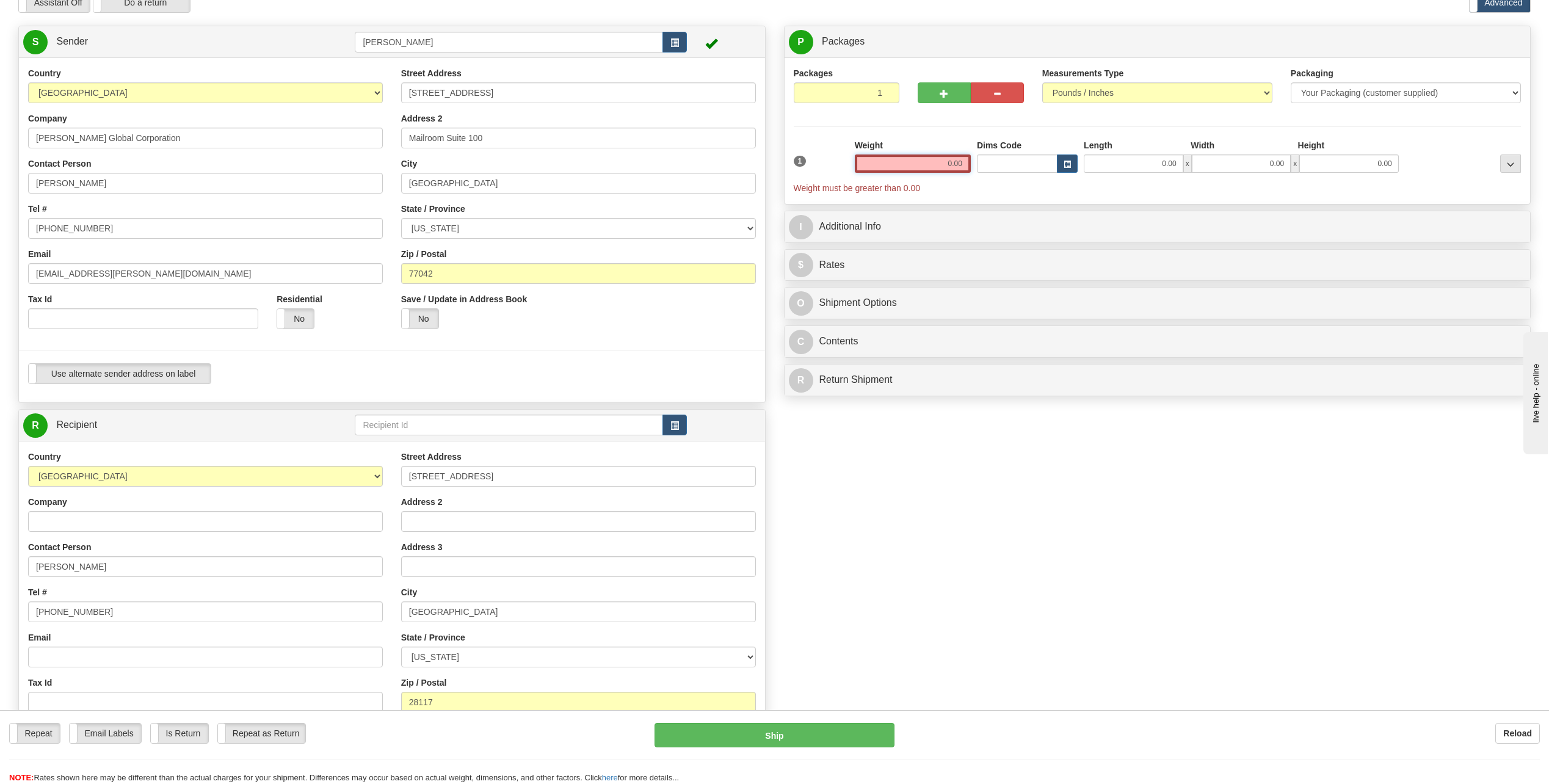
drag, startPoint x: 946, startPoint y: 159, endPoint x: 1080, endPoint y: 168, distance: 134.3
click at [1079, 168] on div "1 Weight 0.00 Dims Code 0.00" at bounding box center [1157, 166] width 734 height 55
type input "1.00"
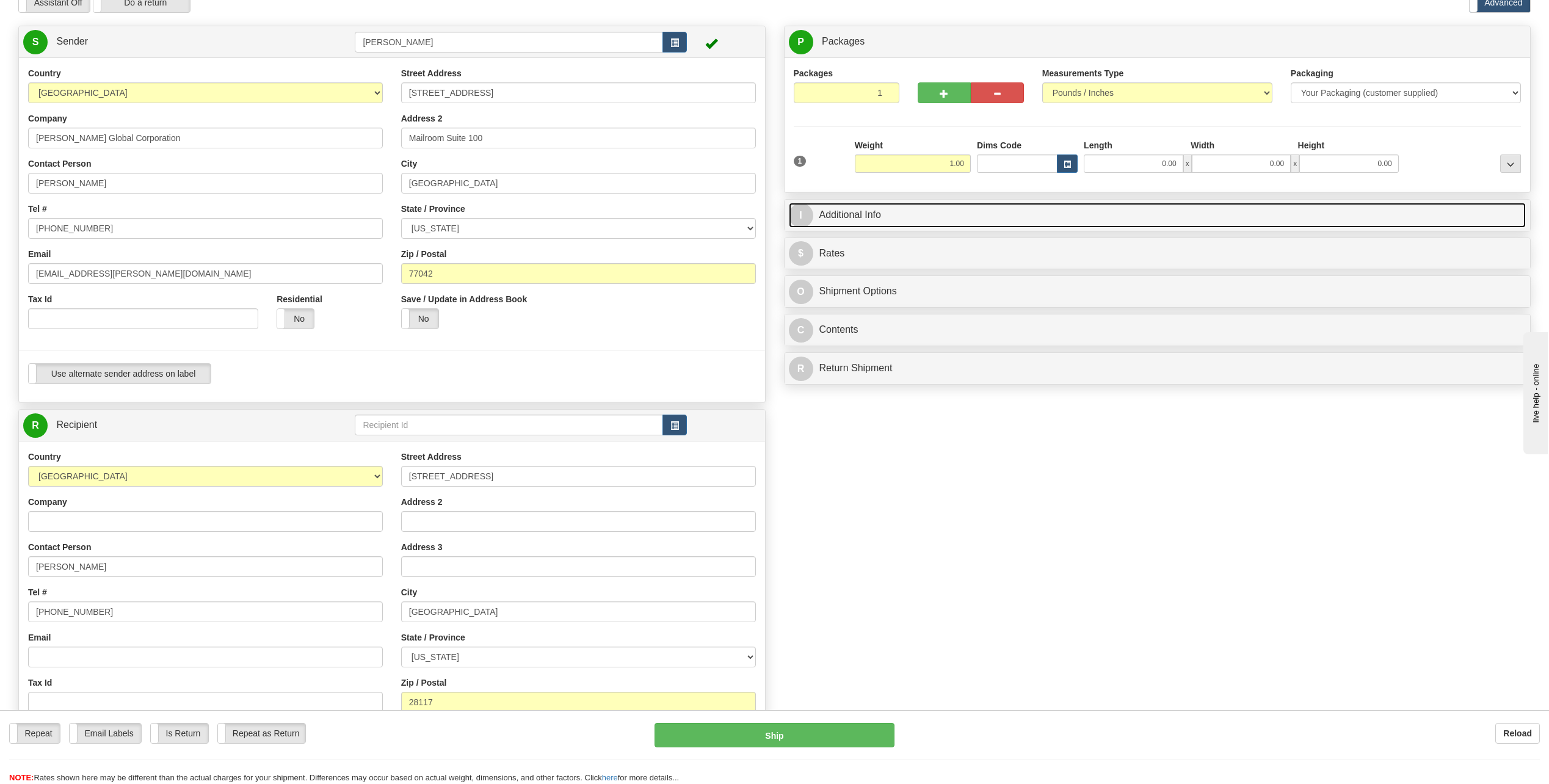
click at [808, 214] on span "I" at bounding box center [801, 215] width 24 height 24
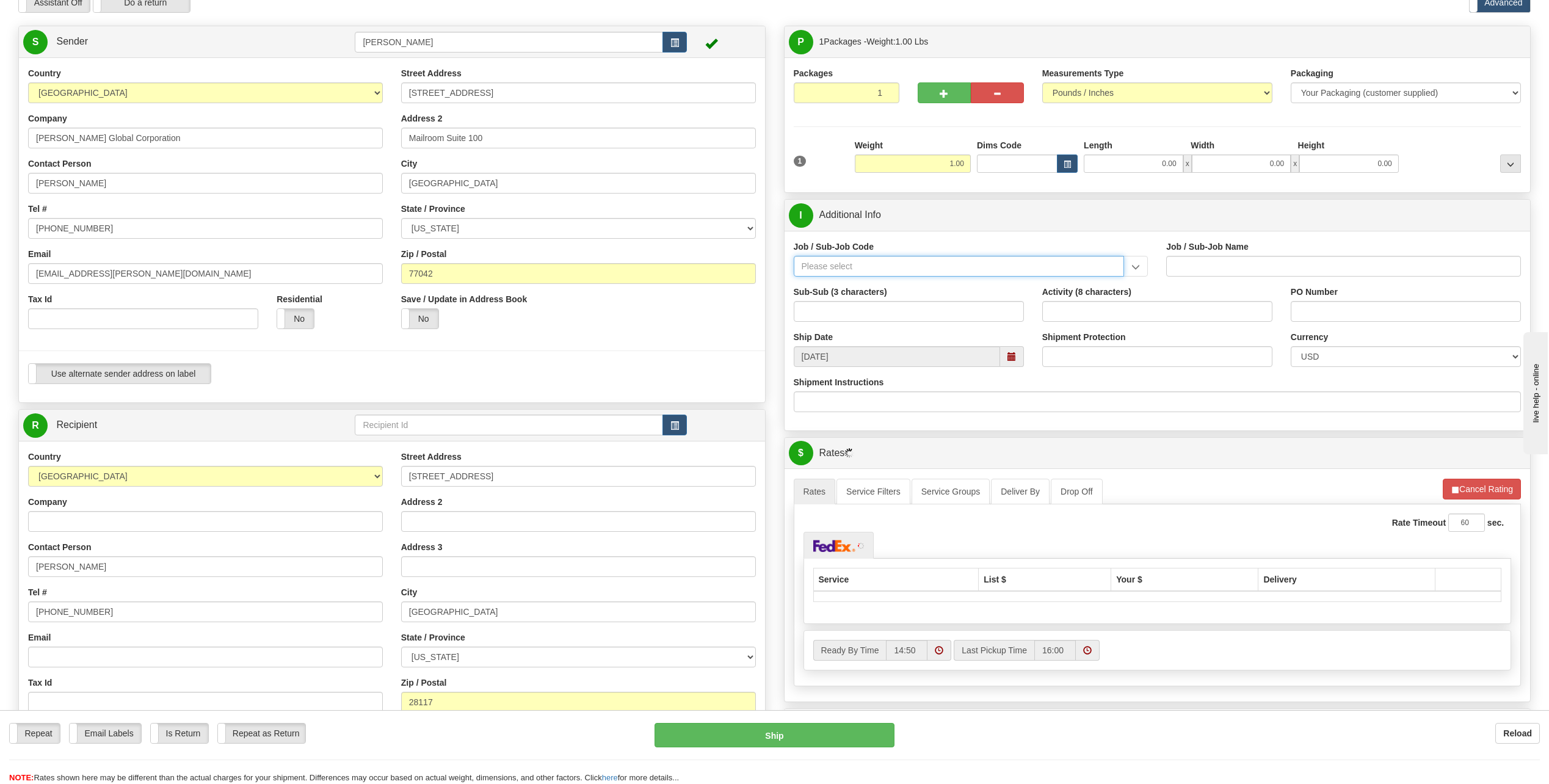
click at [848, 265] on input "Job / Sub-Job Code" at bounding box center [959, 266] width 331 height 21
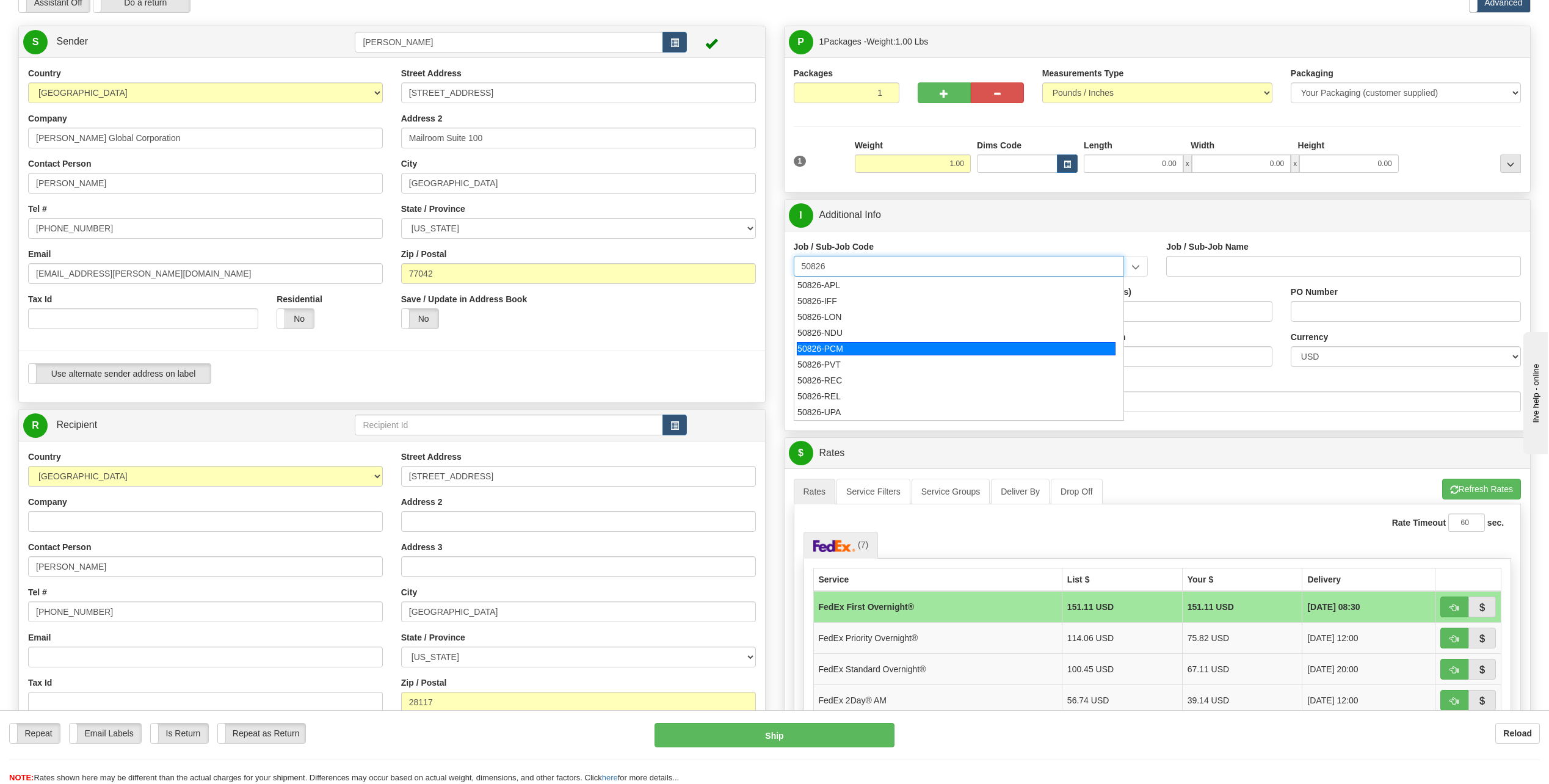
click at [841, 347] on div "50826-PCM" at bounding box center [956, 348] width 319 height 13
type input "50826-PCM"
type input "PROJECT CONTROLS (CORE) - HOU PC MANAGER"
type input "50826-PCM"
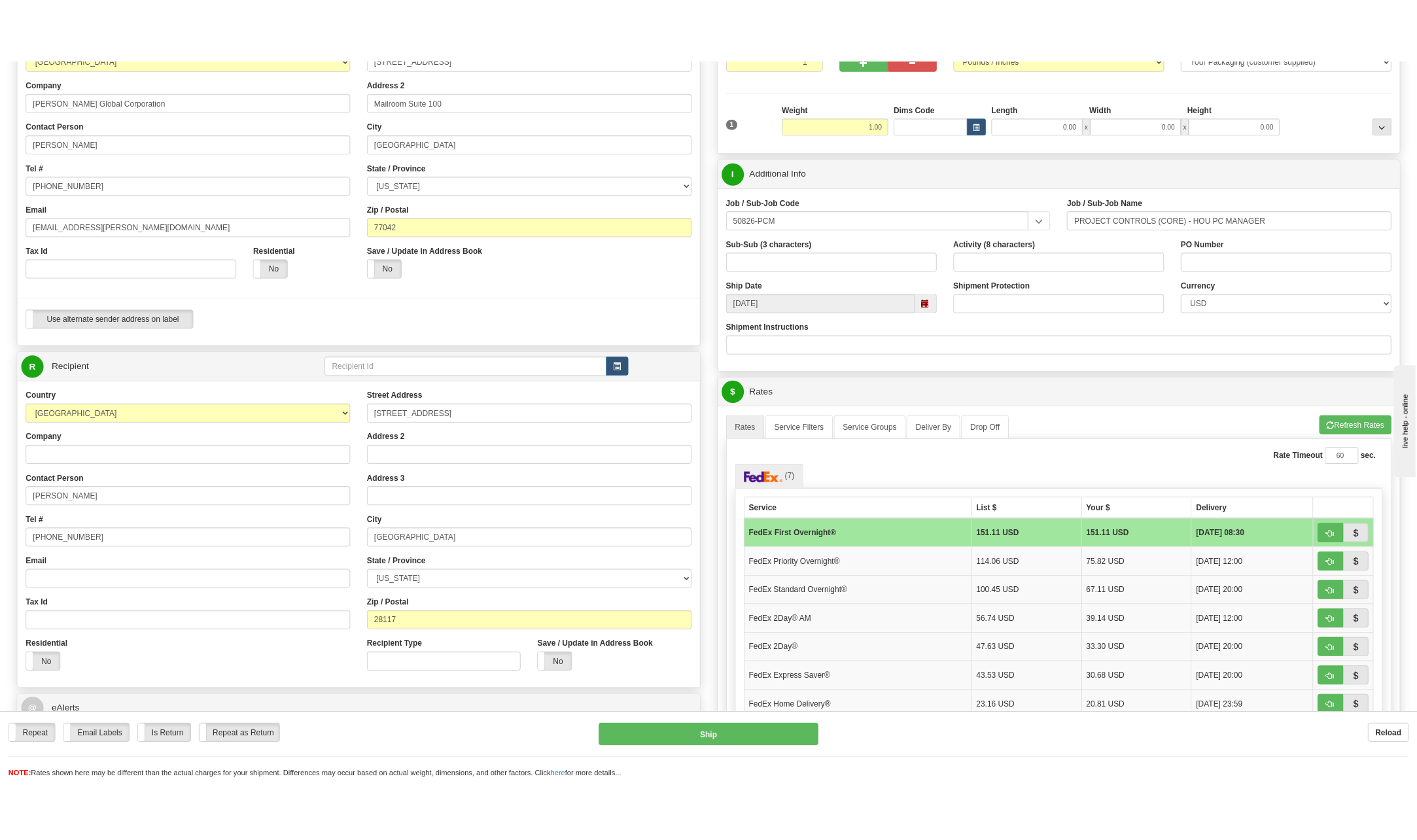
scroll to position [196, 0]
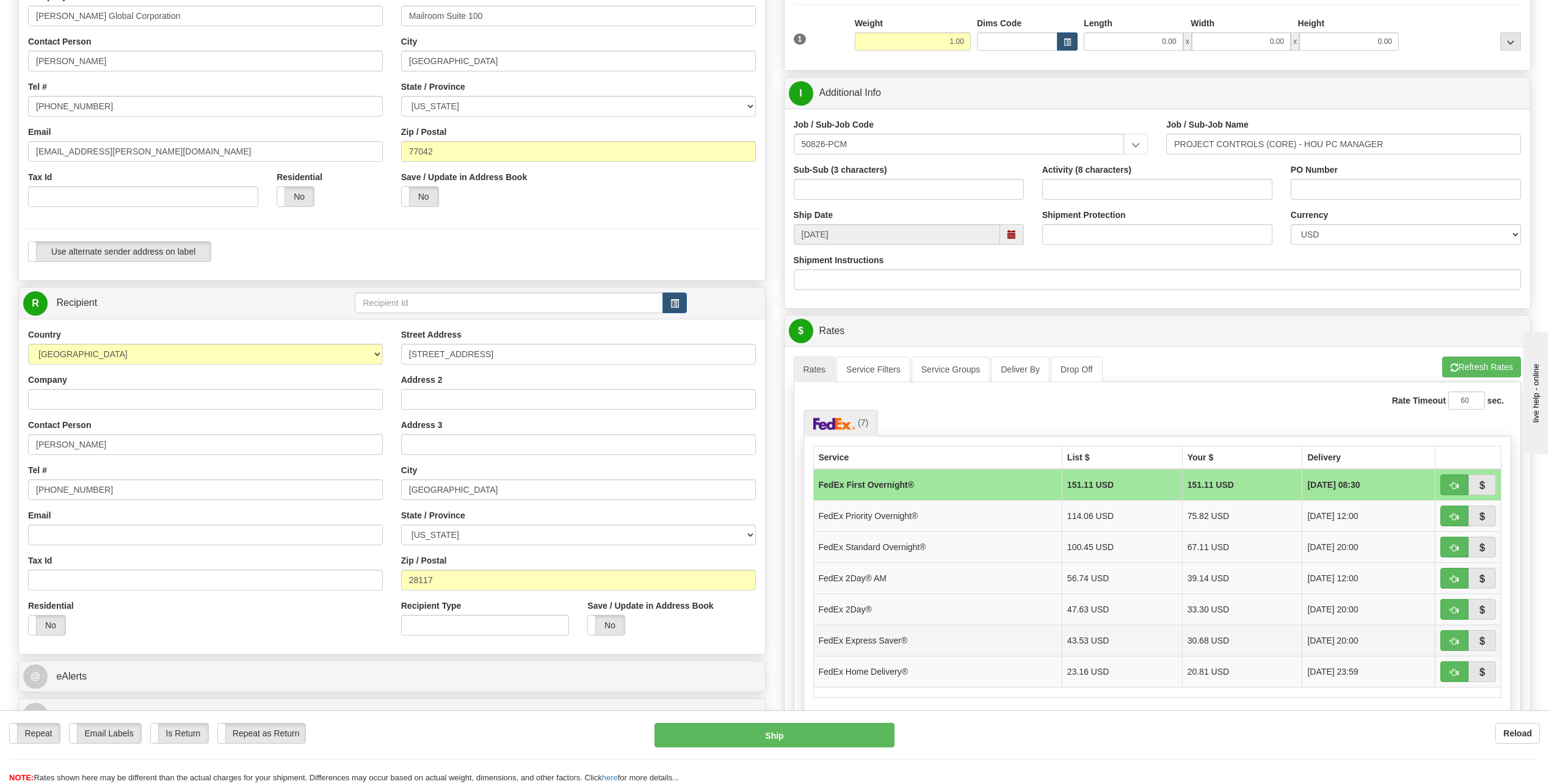
click at [893, 636] on td "FedEx Express Saver®" at bounding box center [938, 640] width 249 height 31
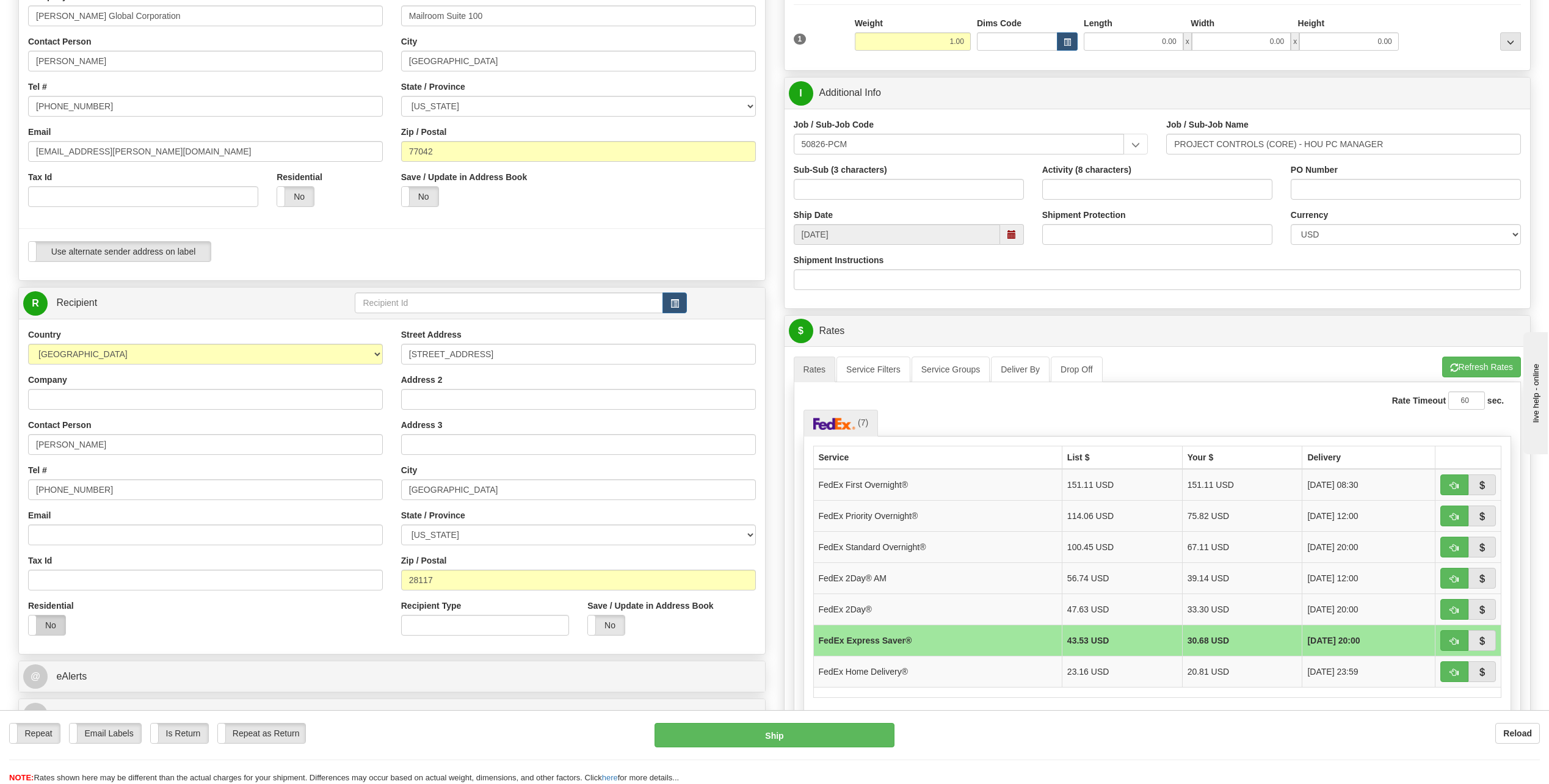
click at [59, 621] on label "No" at bounding box center [47, 625] width 36 height 20
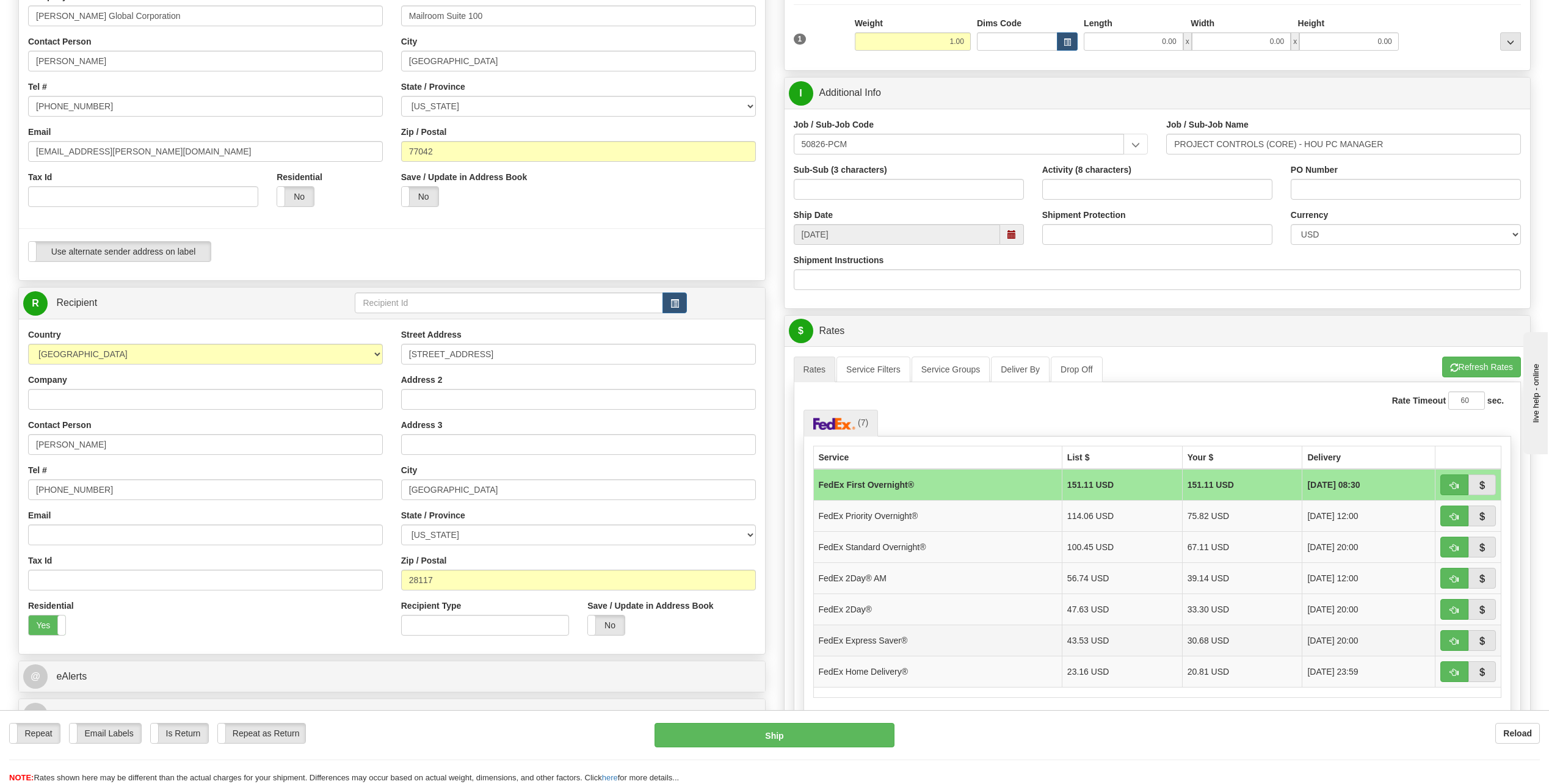
click at [905, 633] on td "FedEx Express Saver®" at bounding box center [938, 640] width 249 height 31
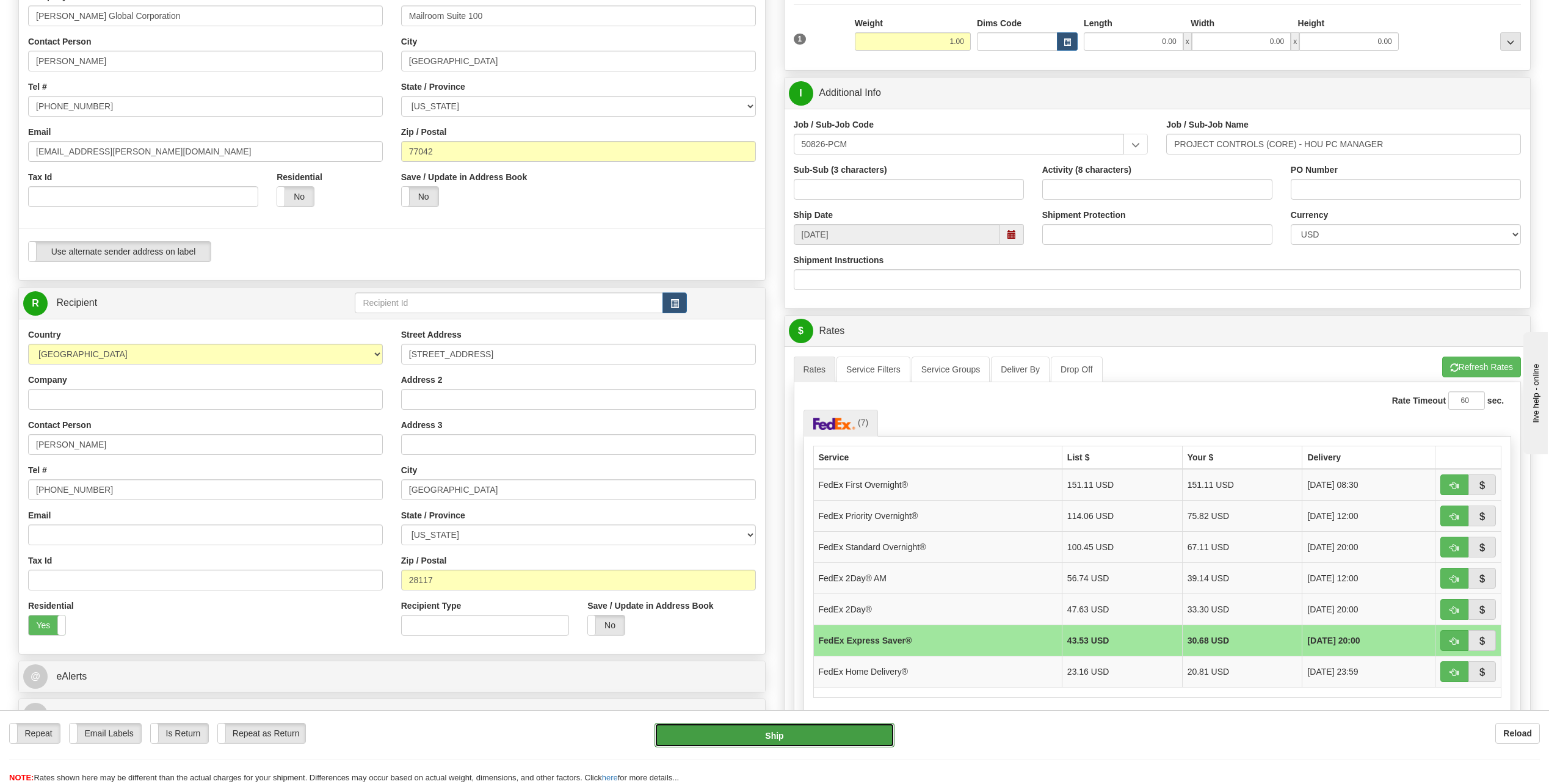
click at [782, 732] on button "Ship" at bounding box center [774, 735] width 240 height 24
type input "20"
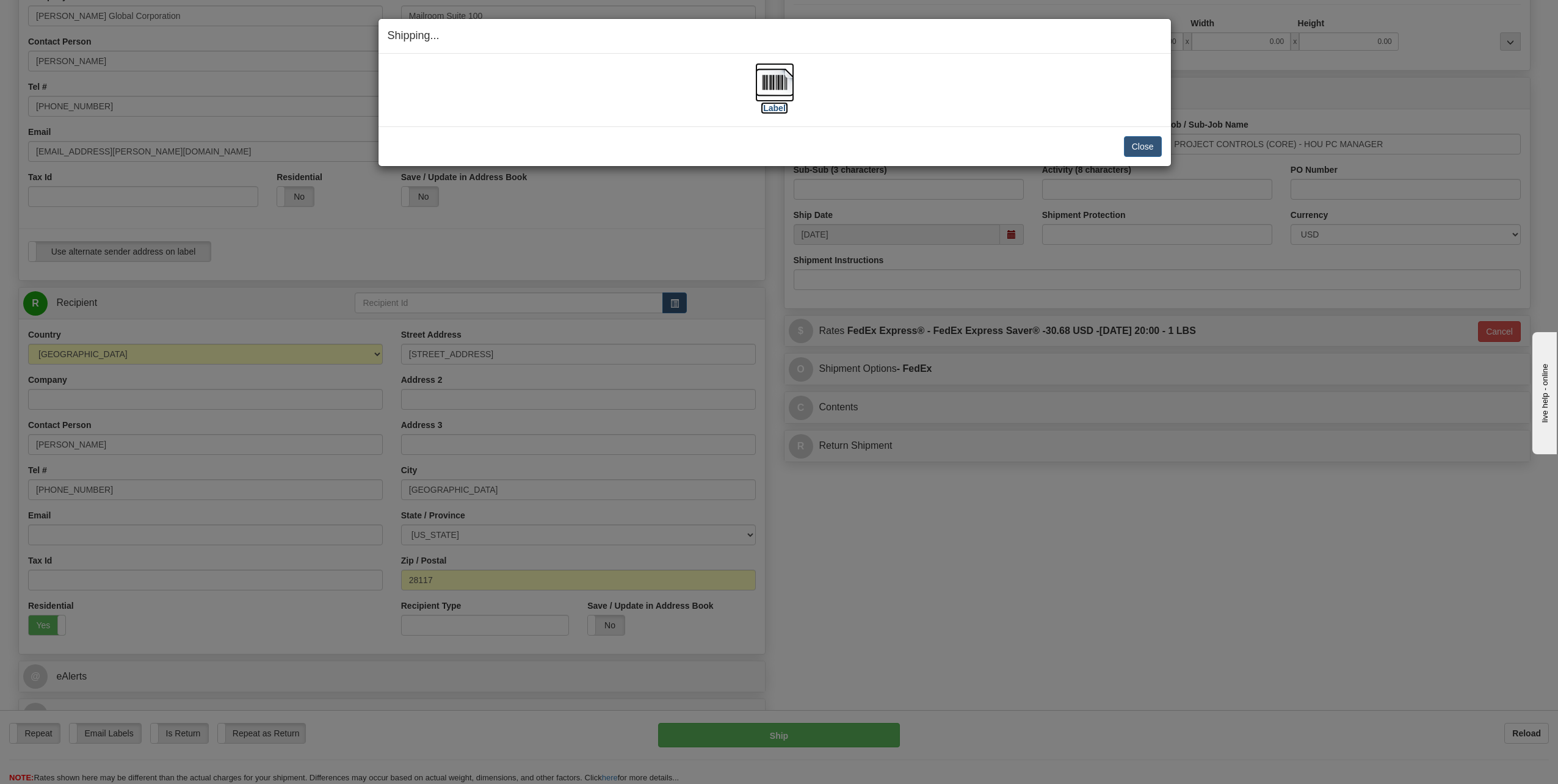
click at [776, 86] on img at bounding box center [775, 82] width 39 height 39
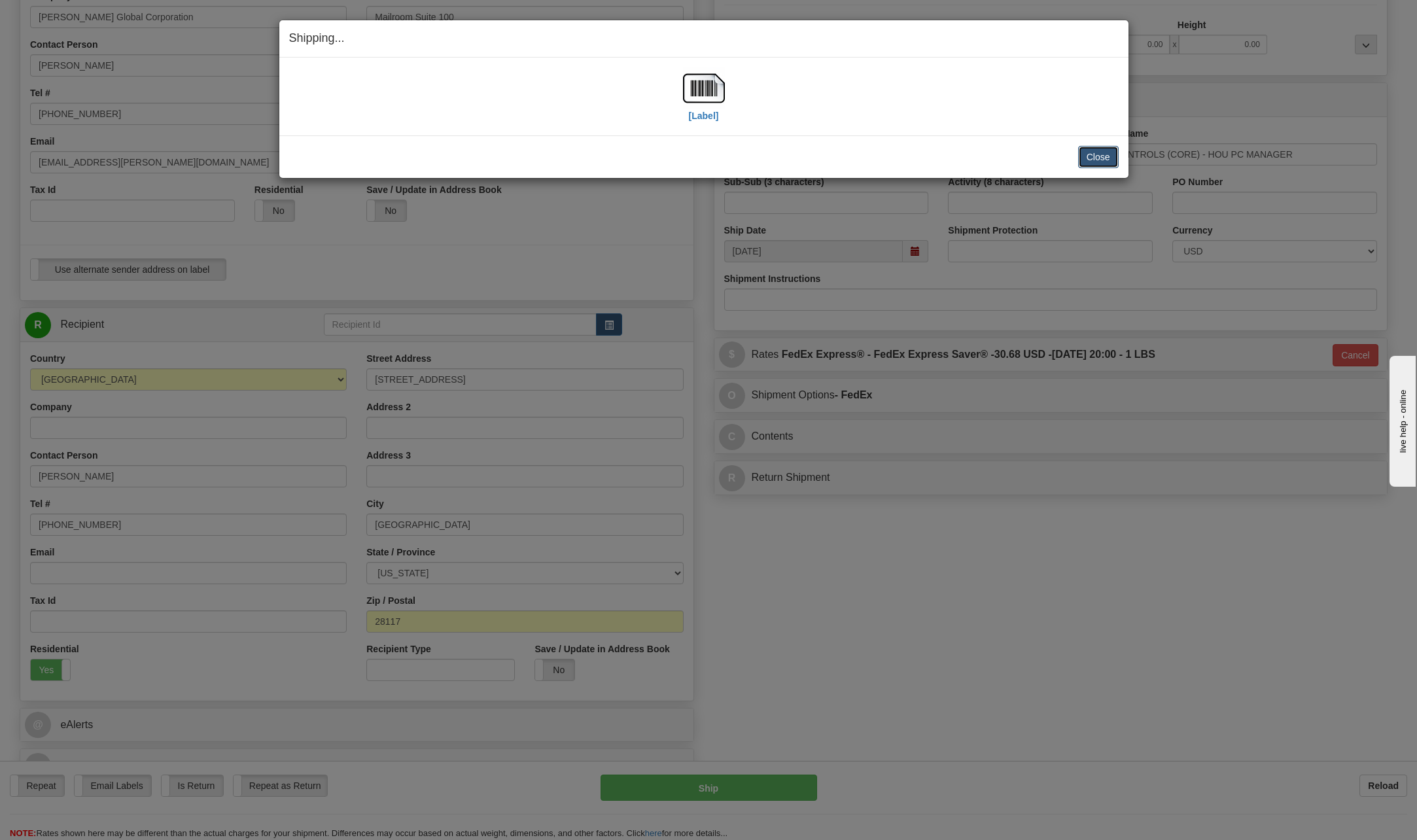
click at [1099, 154] on button "Close" at bounding box center [1098, 157] width 40 height 23
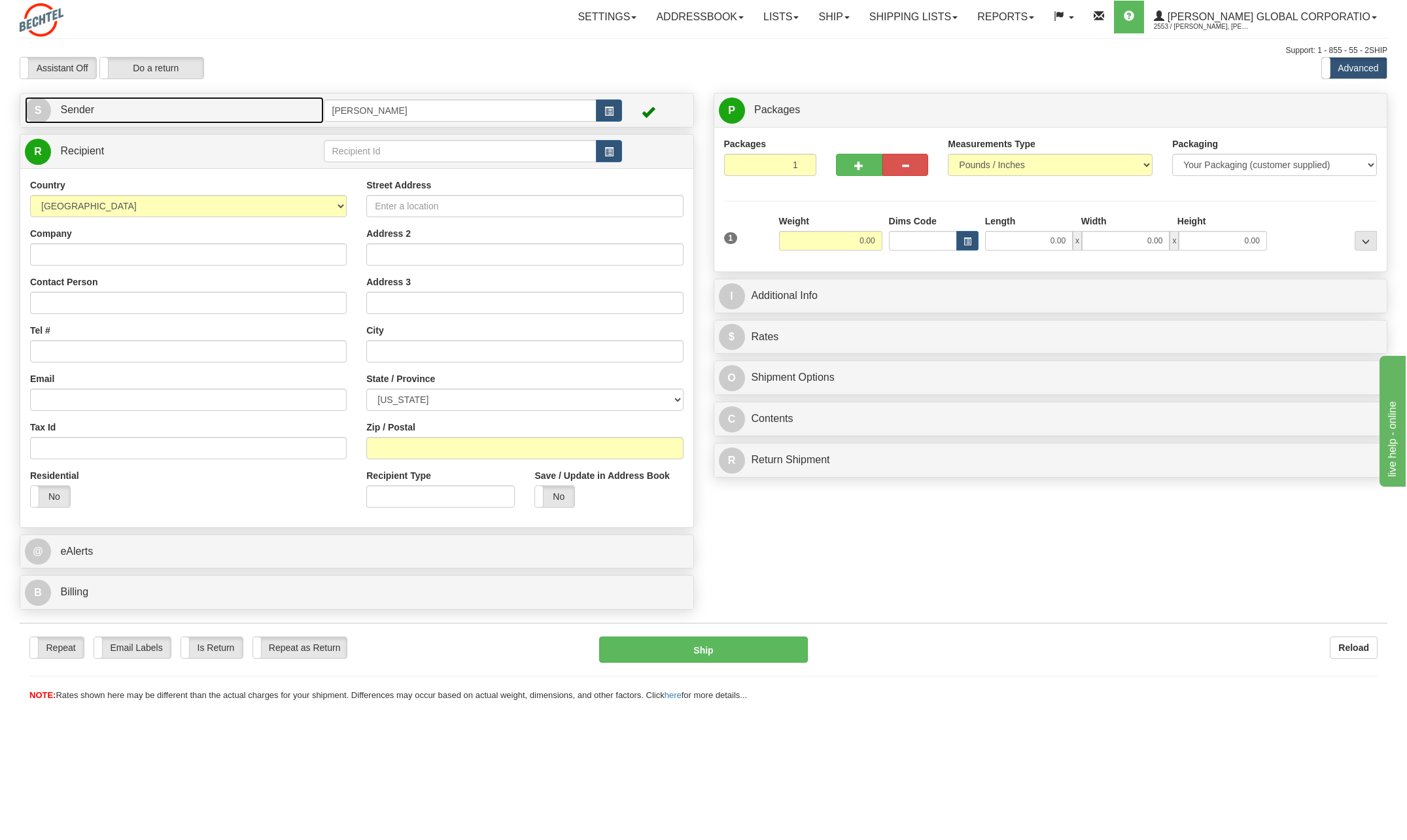
click at [28, 104] on span "S" at bounding box center [38, 111] width 26 height 26
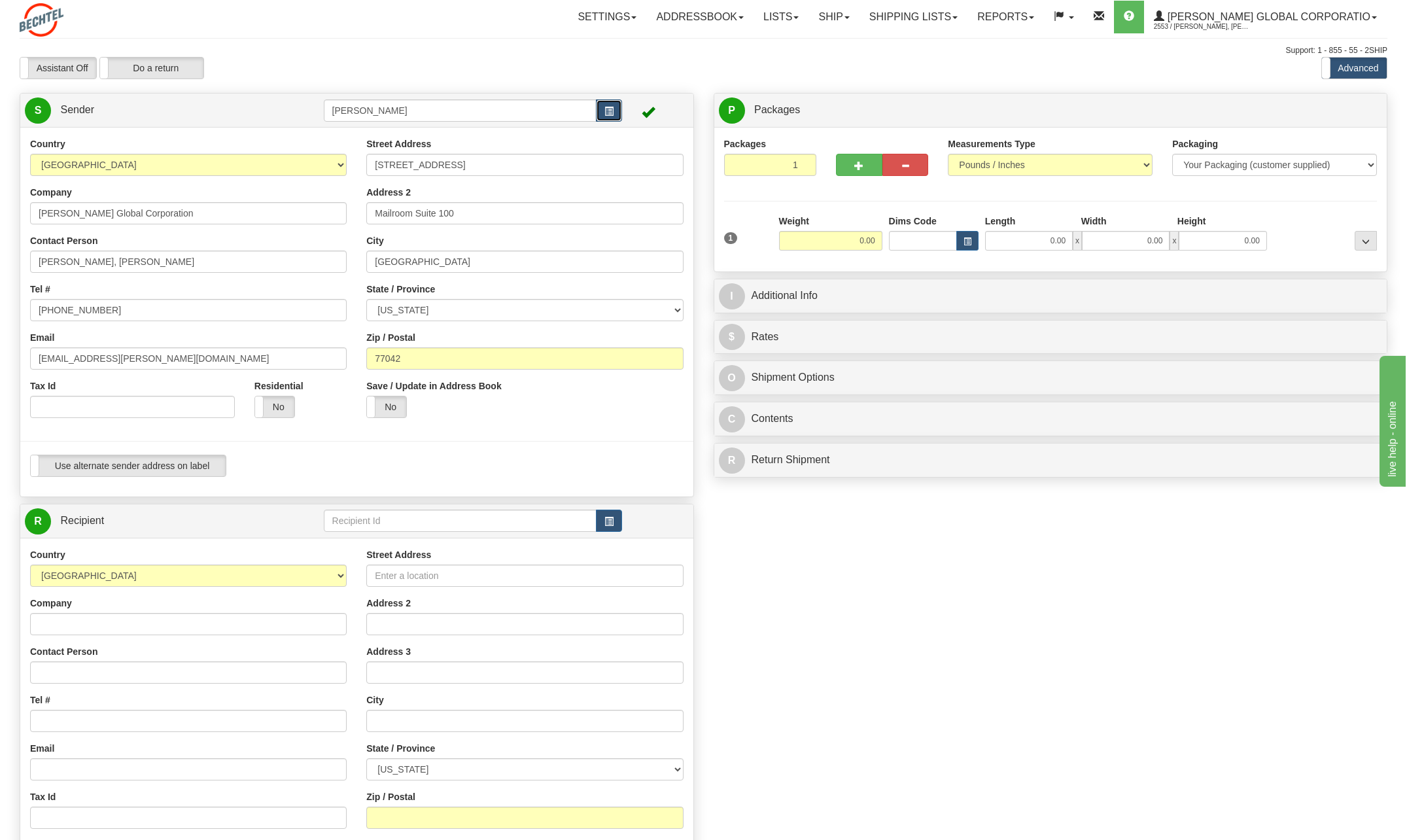
click at [612, 107] on span "button" at bounding box center [609, 111] width 9 height 8
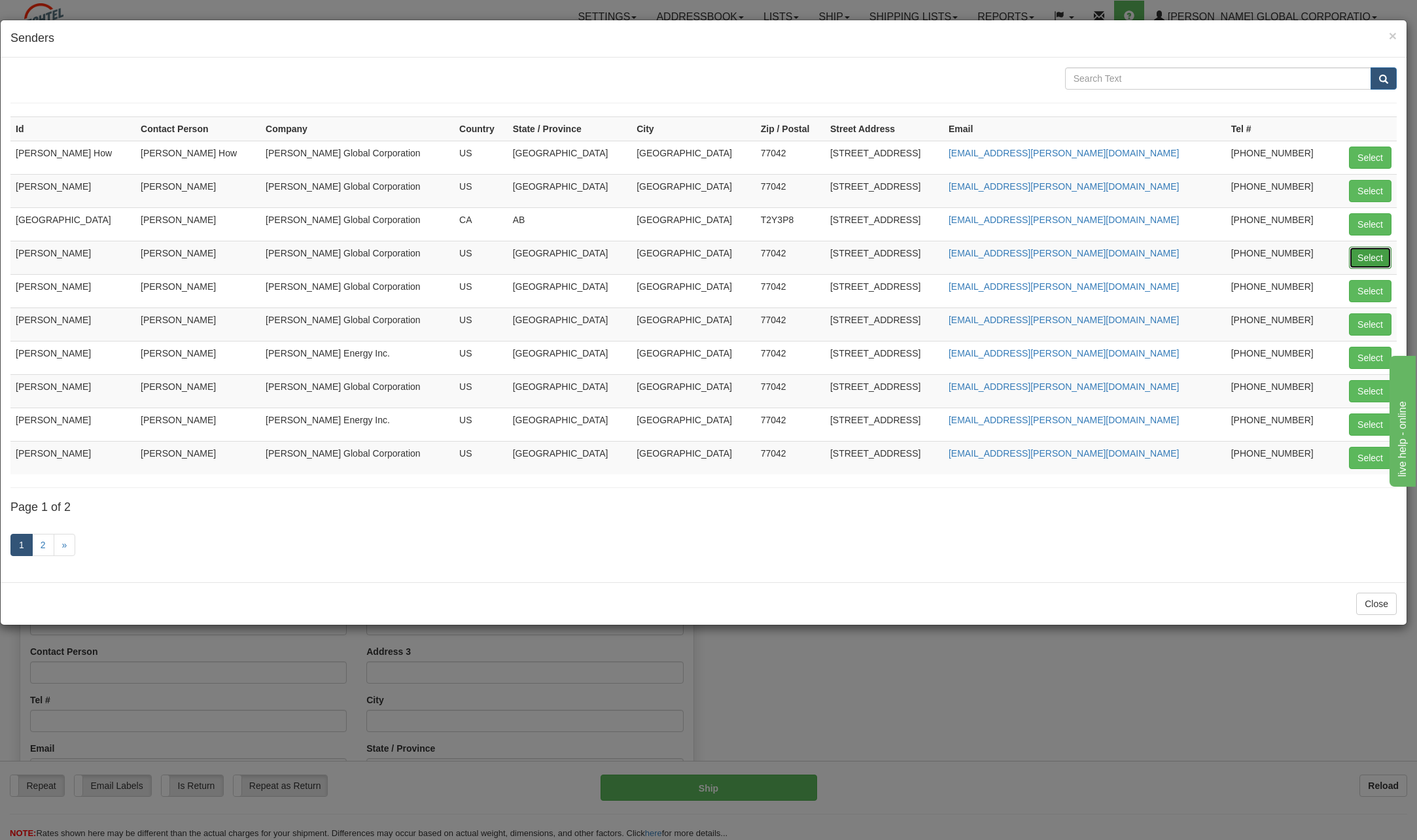
click at [1382, 257] on button "Select" at bounding box center [1370, 257] width 42 height 23
type input "[PERSON_NAME]"
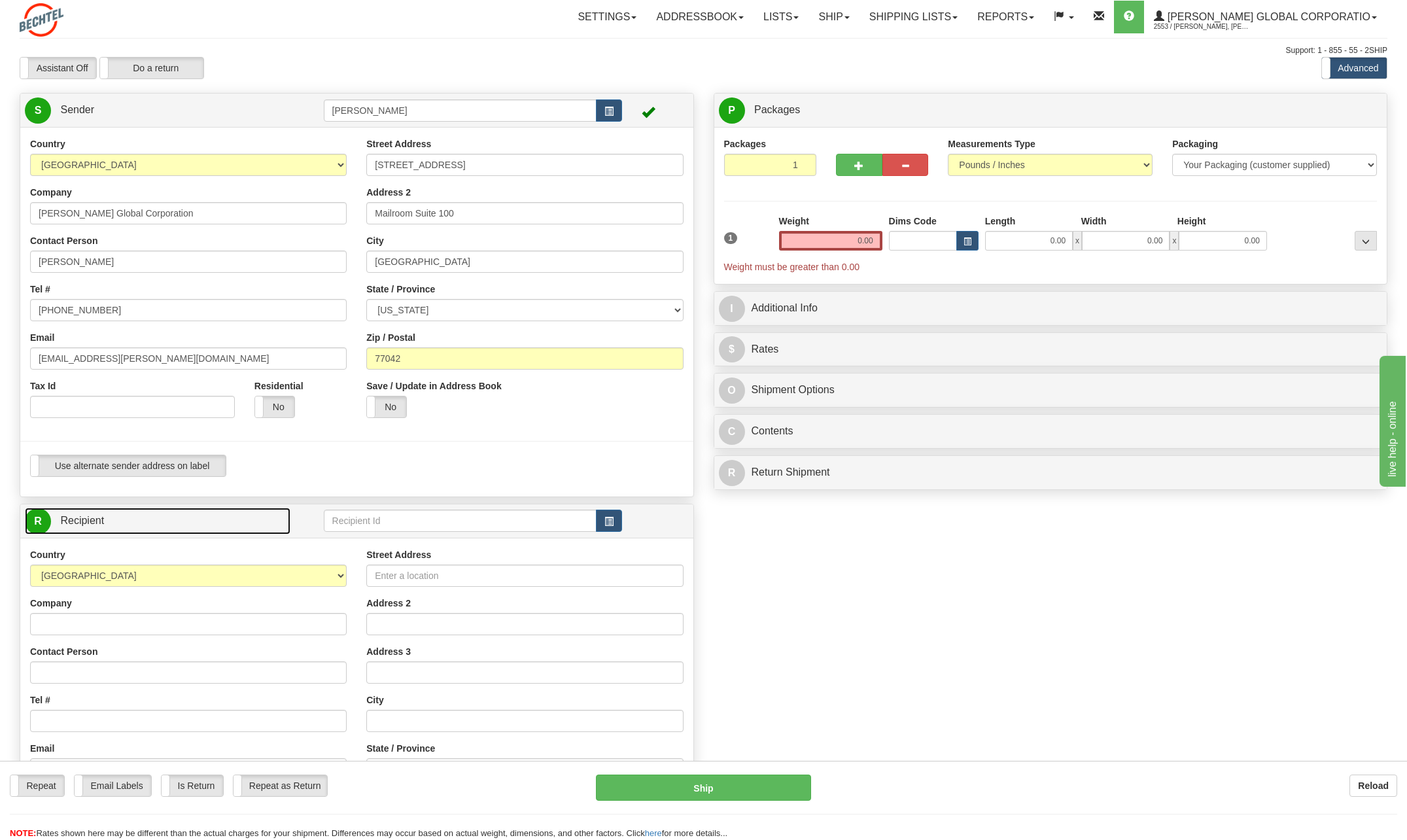
click at [36, 524] on span "R" at bounding box center [38, 521] width 26 height 26
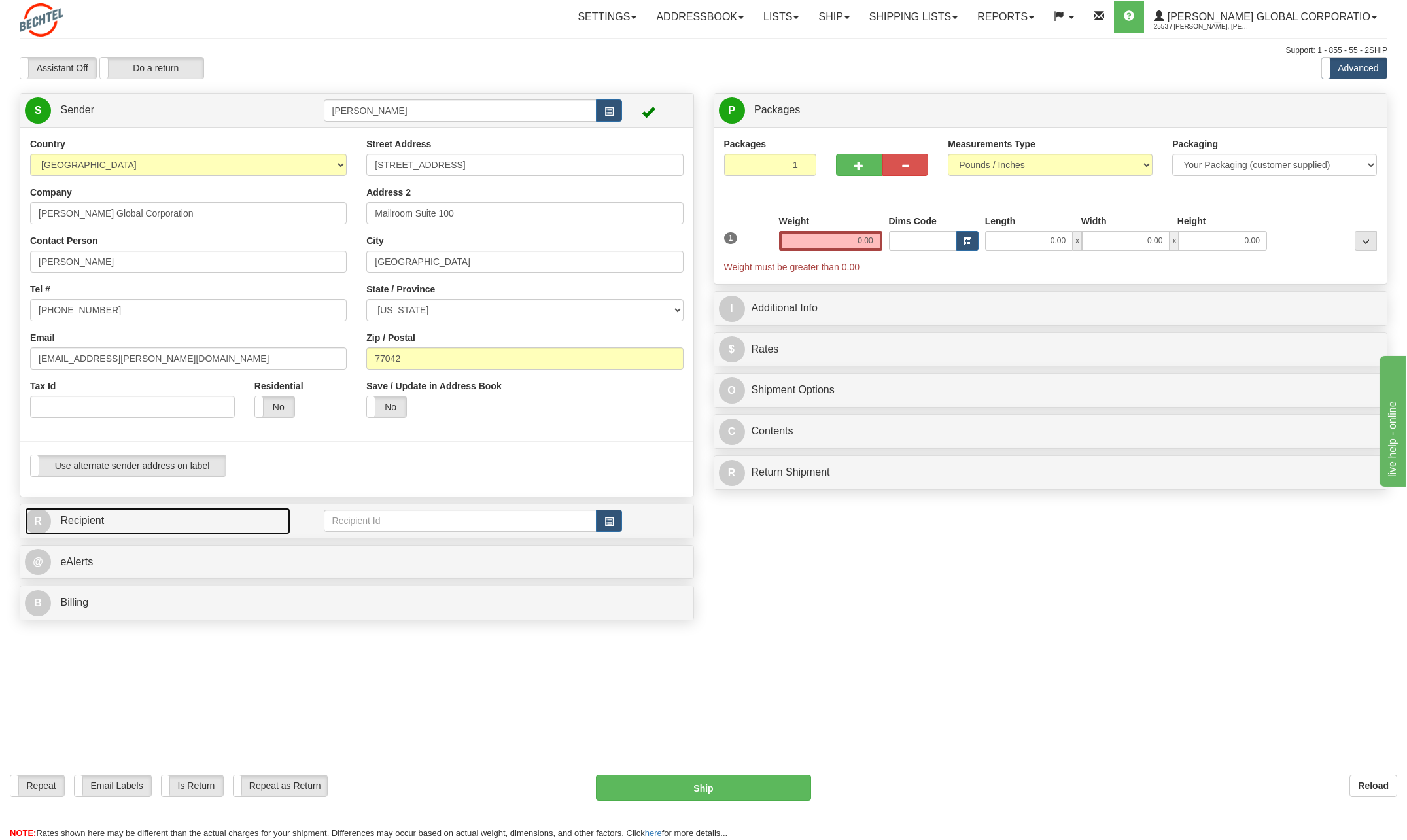
click at [40, 518] on span "R" at bounding box center [38, 521] width 26 height 26
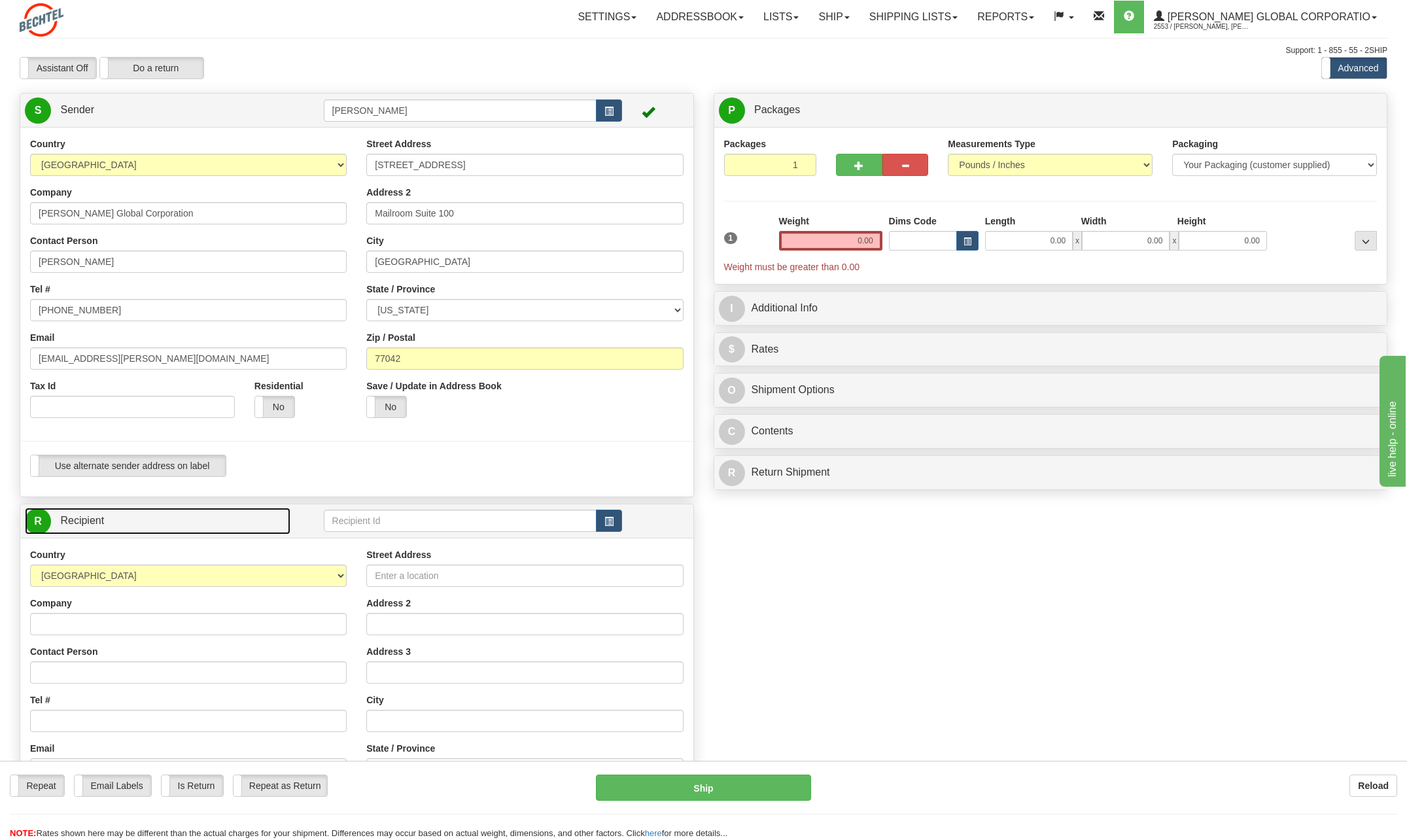
click at [38, 522] on span "R" at bounding box center [38, 521] width 26 height 26
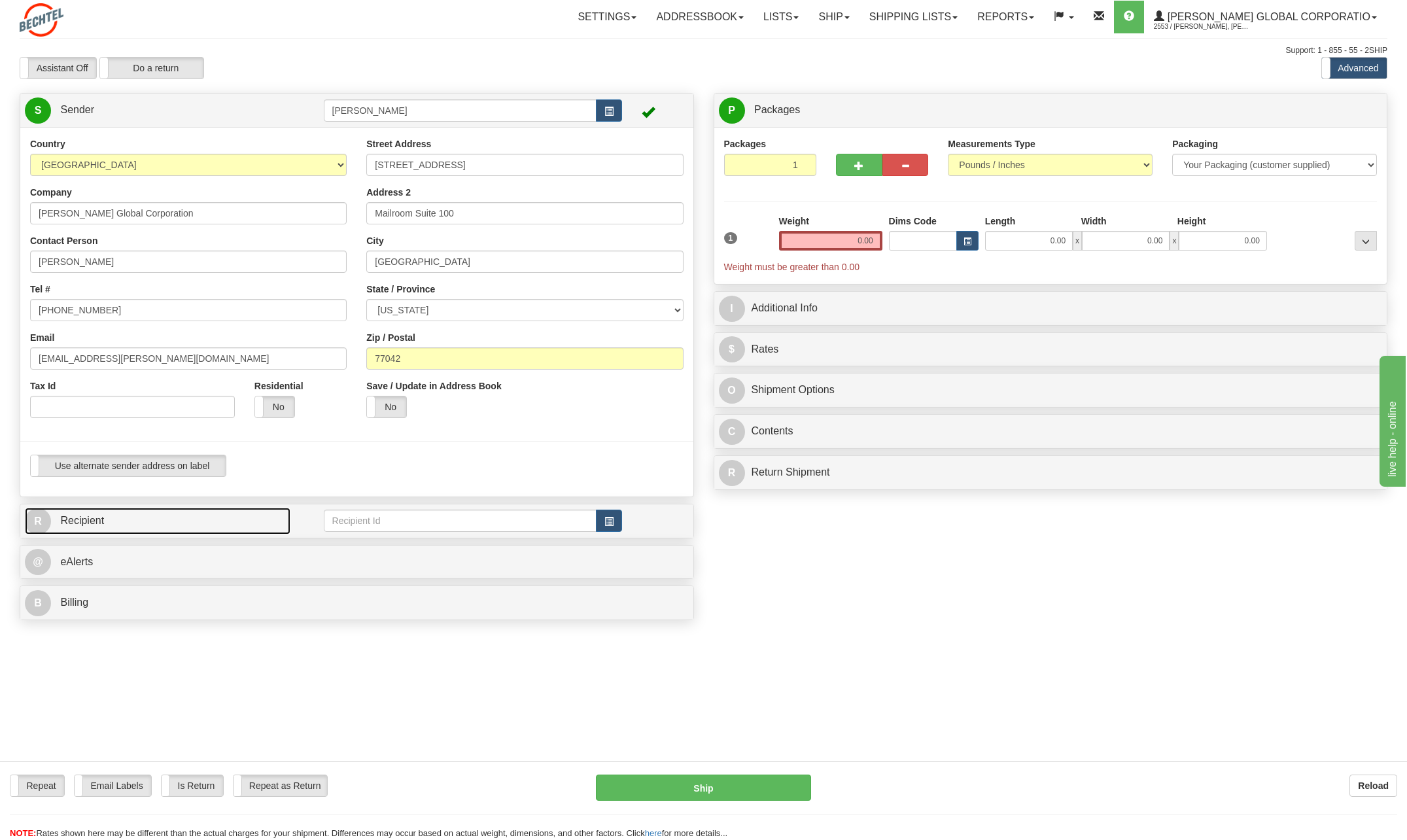
click at [38, 522] on span "R" at bounding box center [38, 521] width 26 height 26
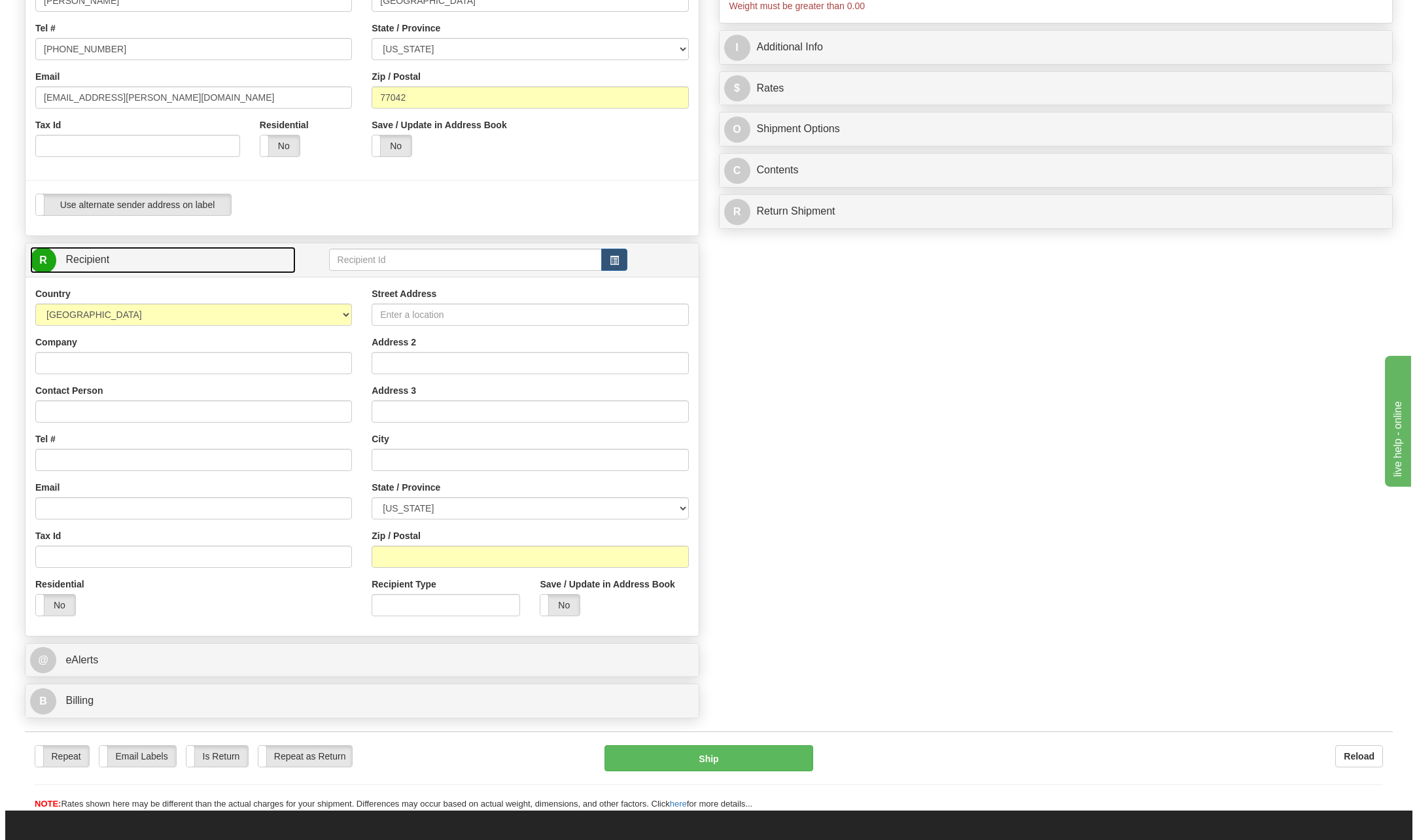
scroll to position [262, 0]
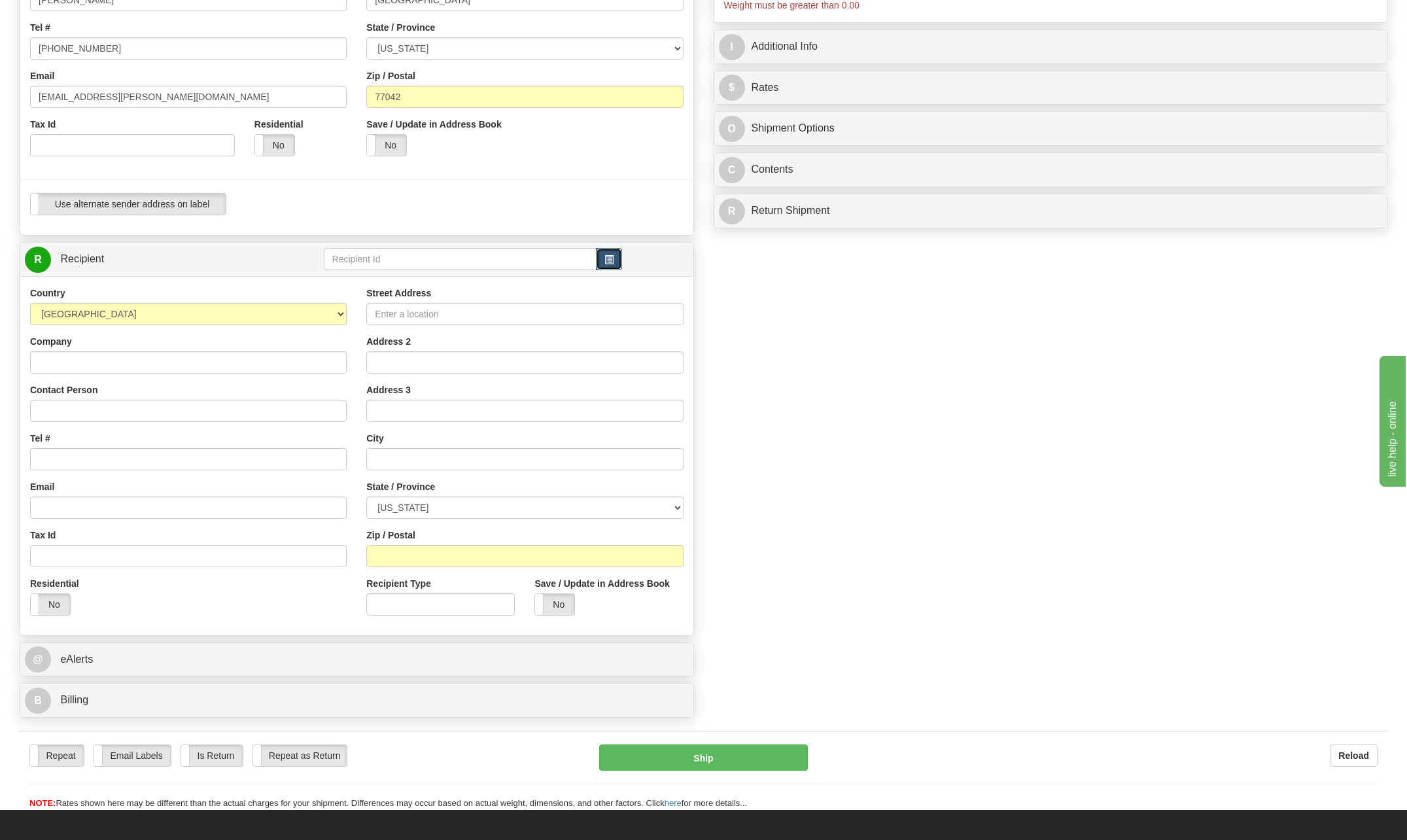
click at [598, 255] on button "button" at bounding box center [609, 259] width 26 height 23
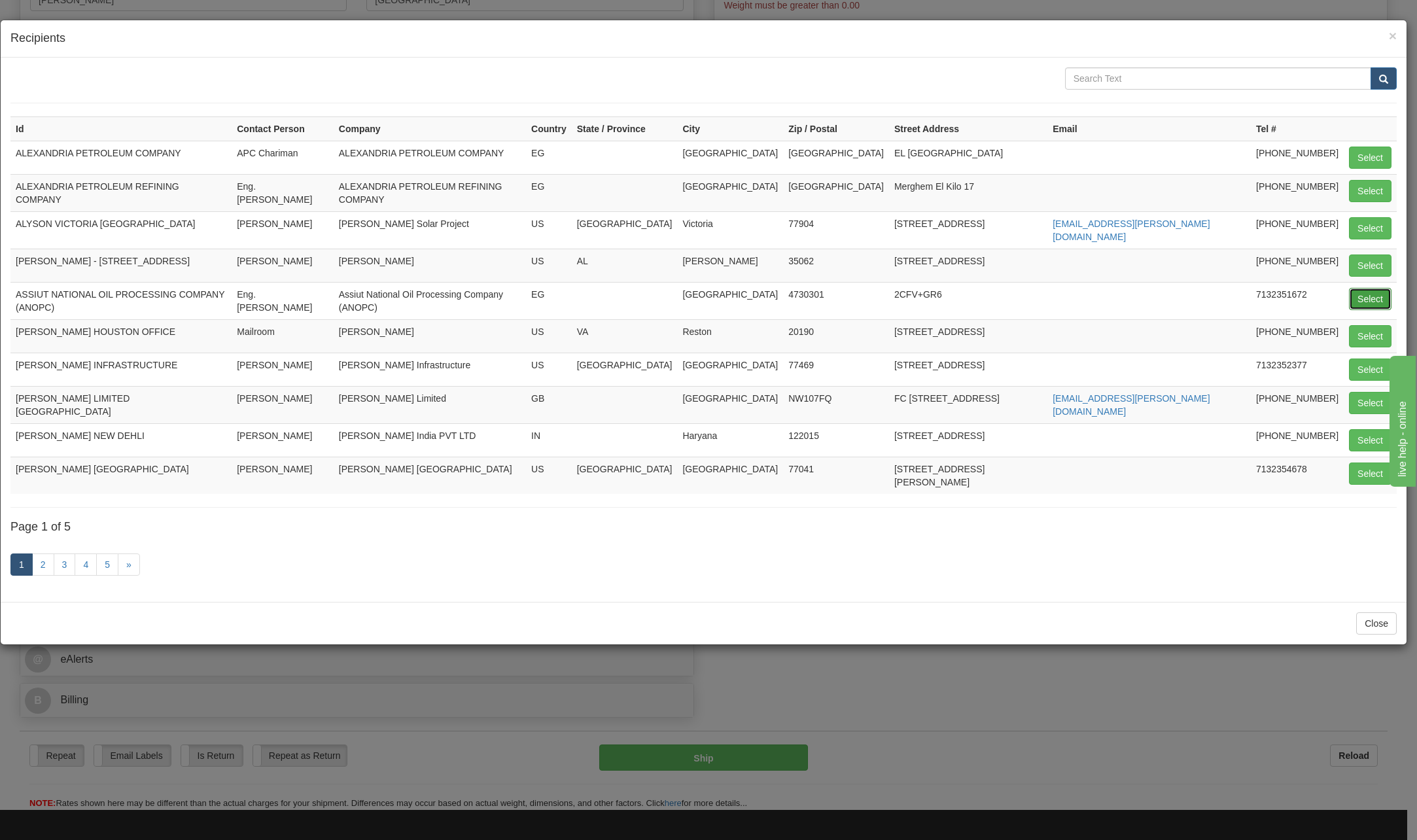
click at [1381, 290] on button "Select" at bounding box center [1370, 298] width 42 height 23
type input "ASSIUT NATIONAL OIL PROCESSING COMPANY (ANOPC)"
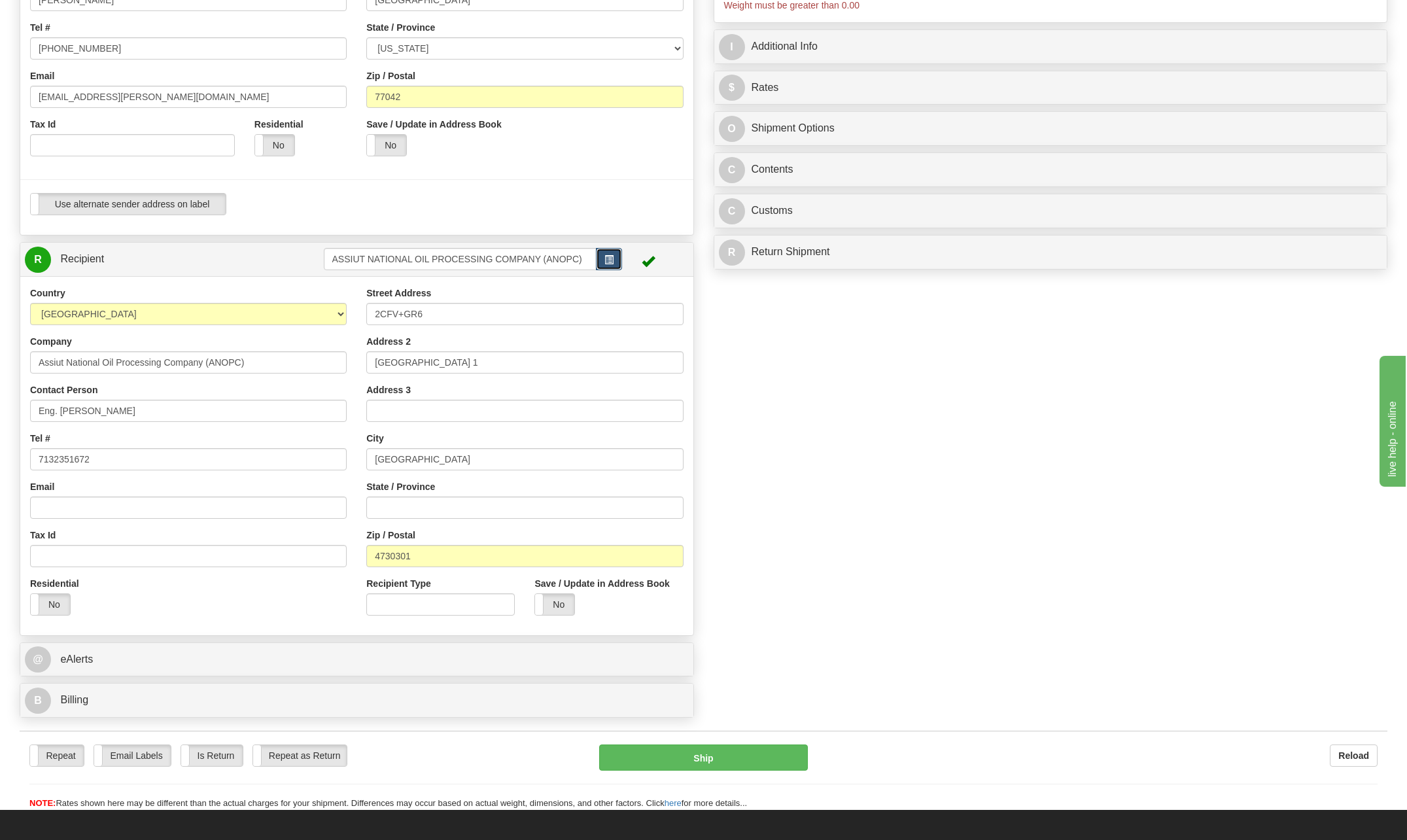
type input "0.00"
click at [617, 260] on button "button" at bounding box center [609, 259] width 26 height 23
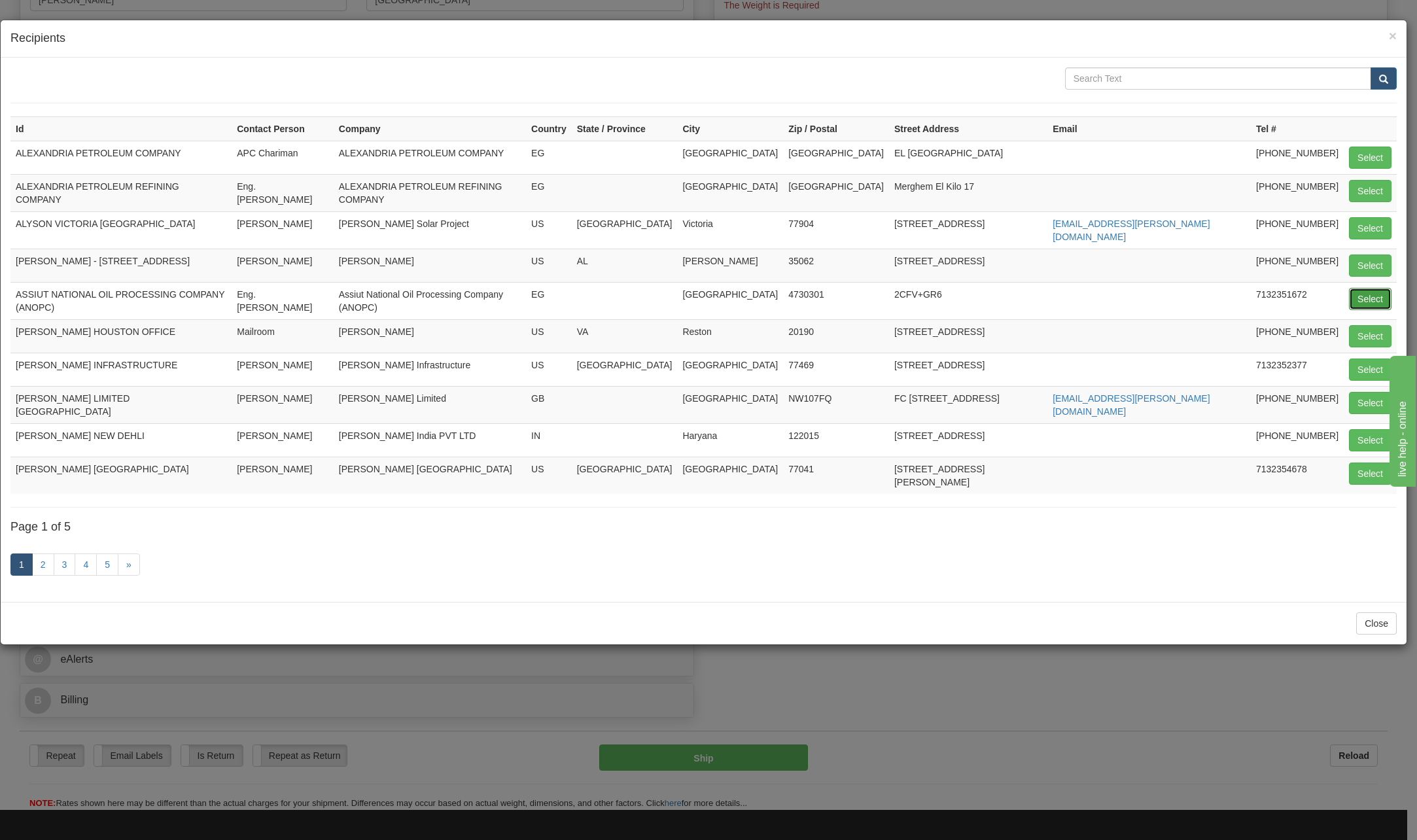
click at [1369, 290] on button "Select" at bounding box center [1370, 298] width 42 height 23
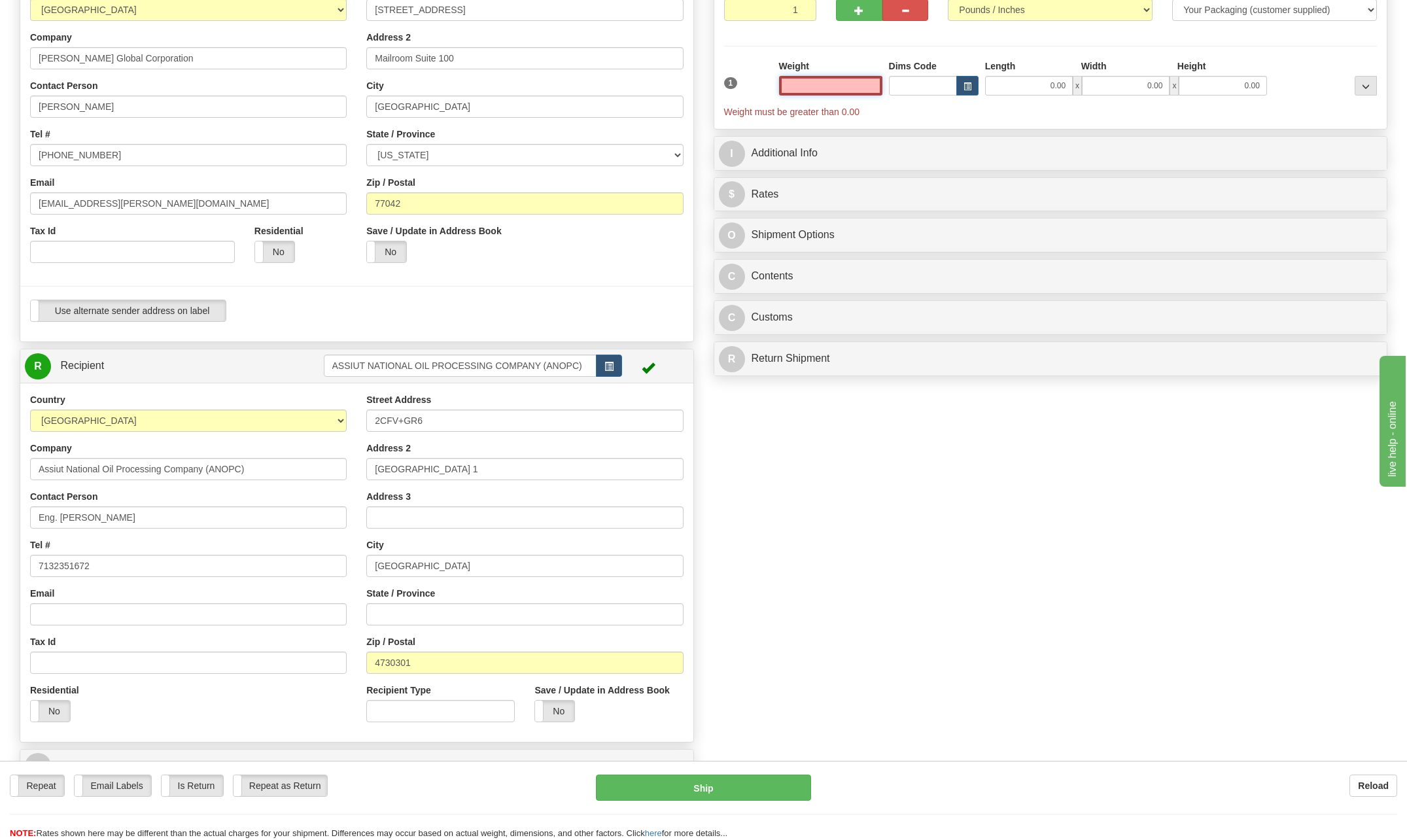
scroll to position [196, 0]
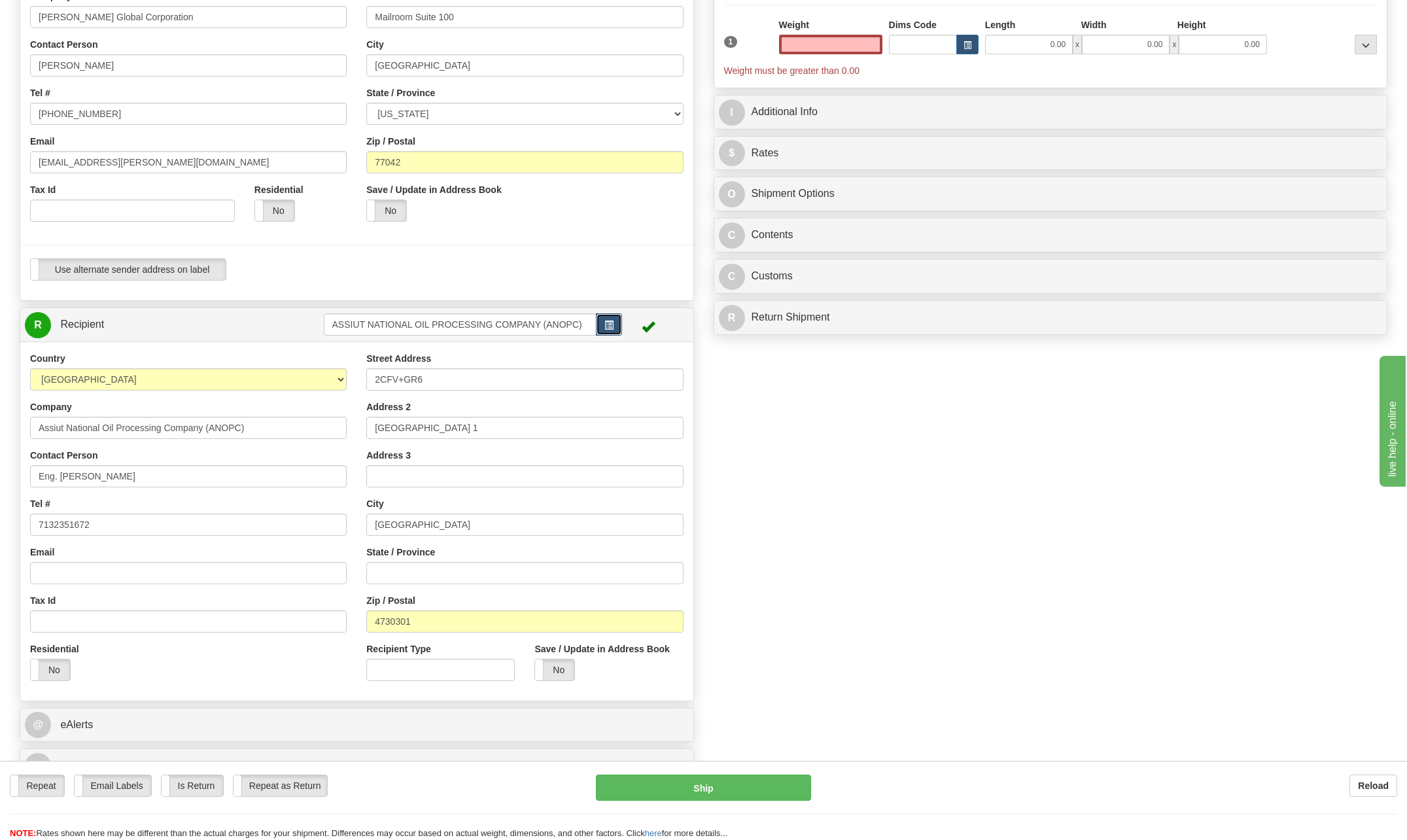
type input "0.00"
click at [609, 322] on span "button" at bounding box center [609, 325] width 9 height 8
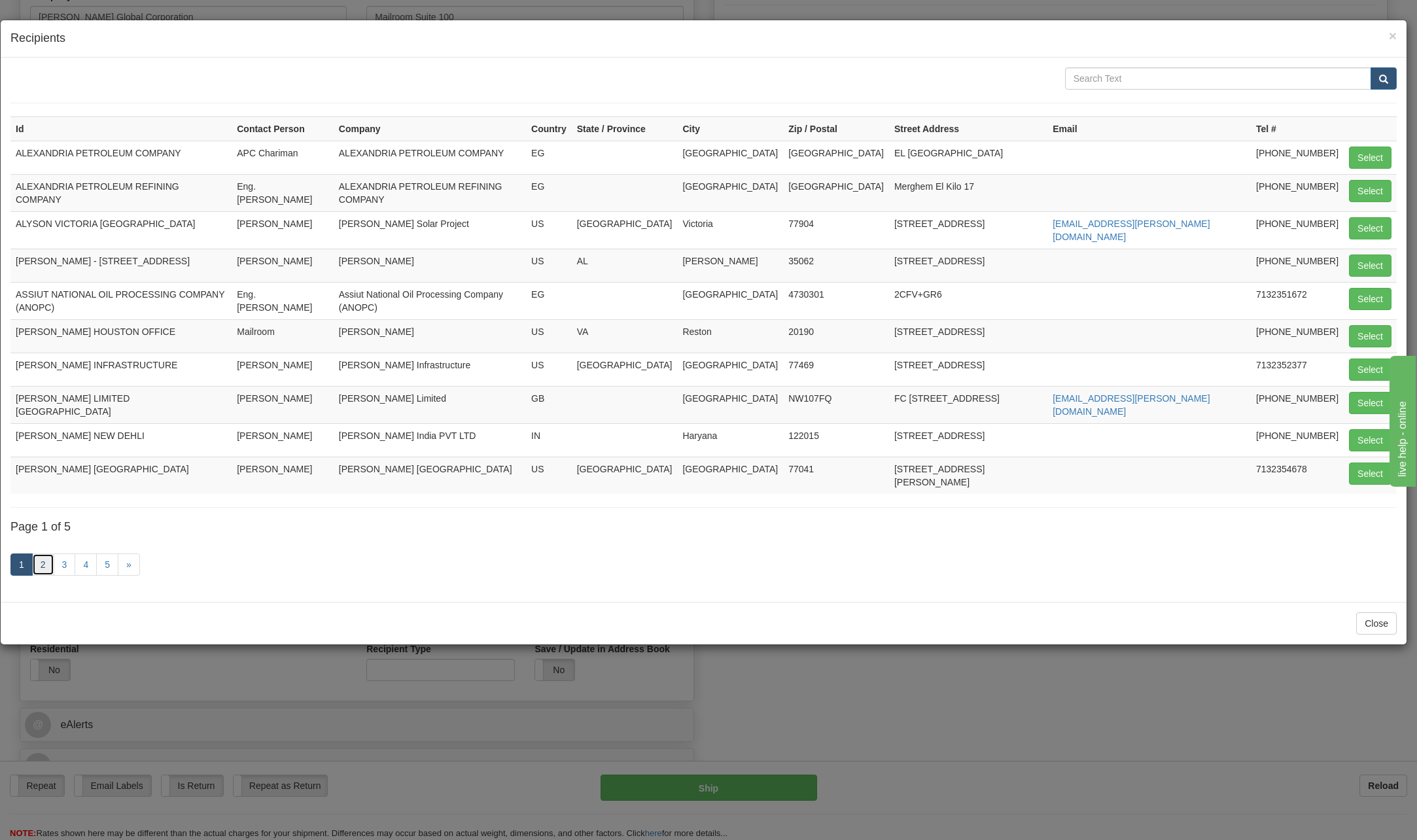
click at [39, 553] on link "2" at bounding box center [43, 564] width 23 height 23
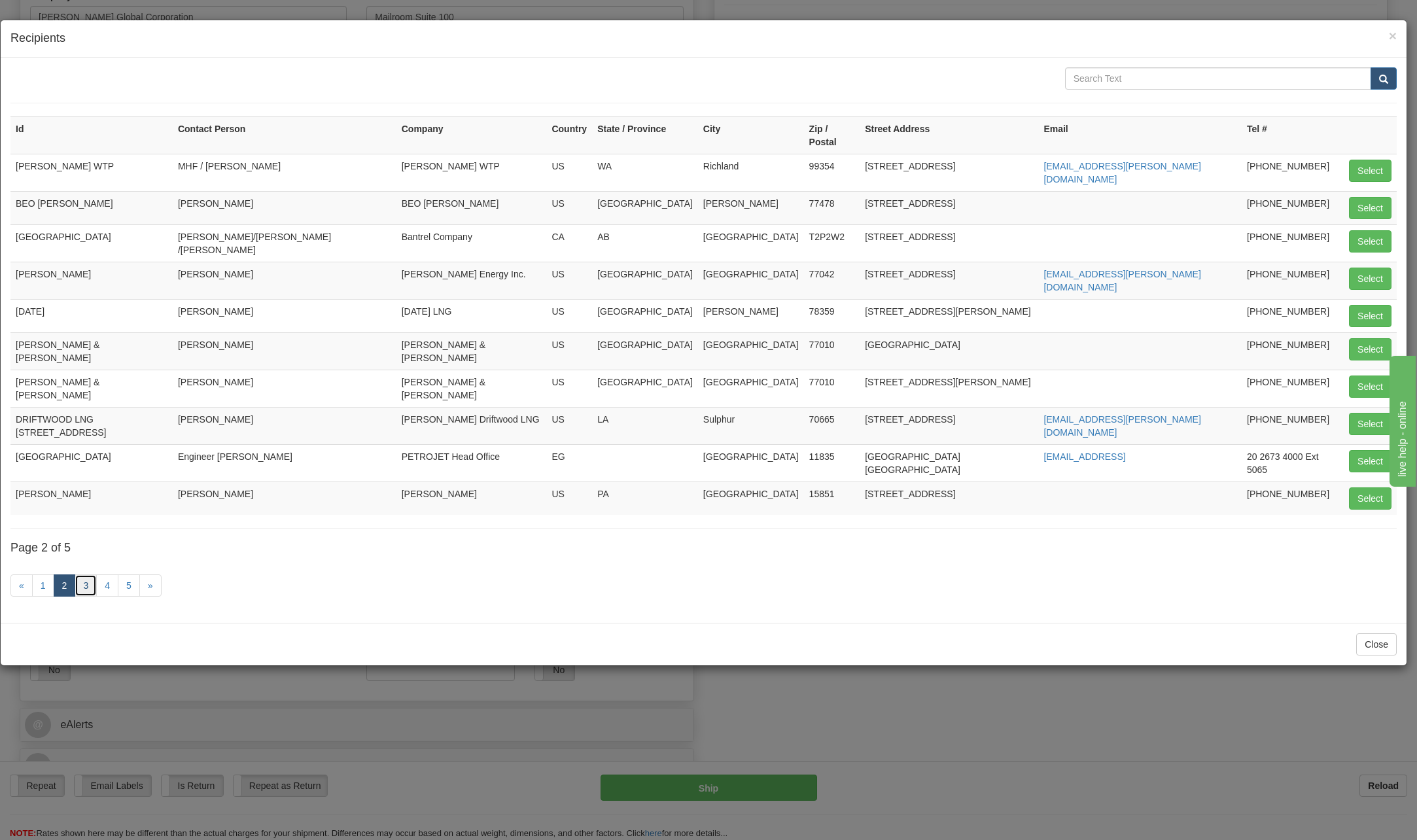
click at [85, 574] on link "3" at bounding box center [85, 585] width 23 height 23
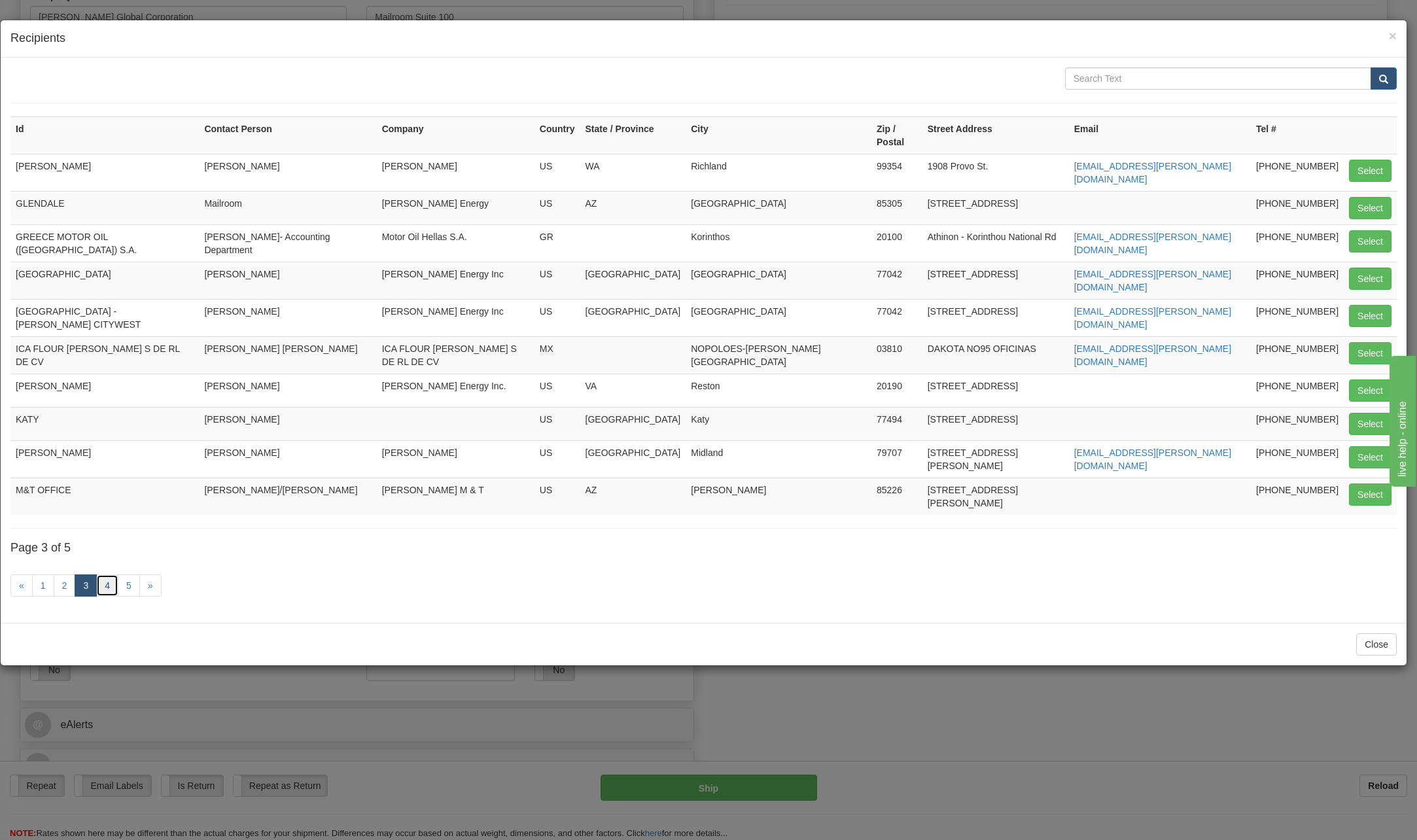
click at [112, 574] on link "4" at bounding box center [107, 585] width 23 height 23
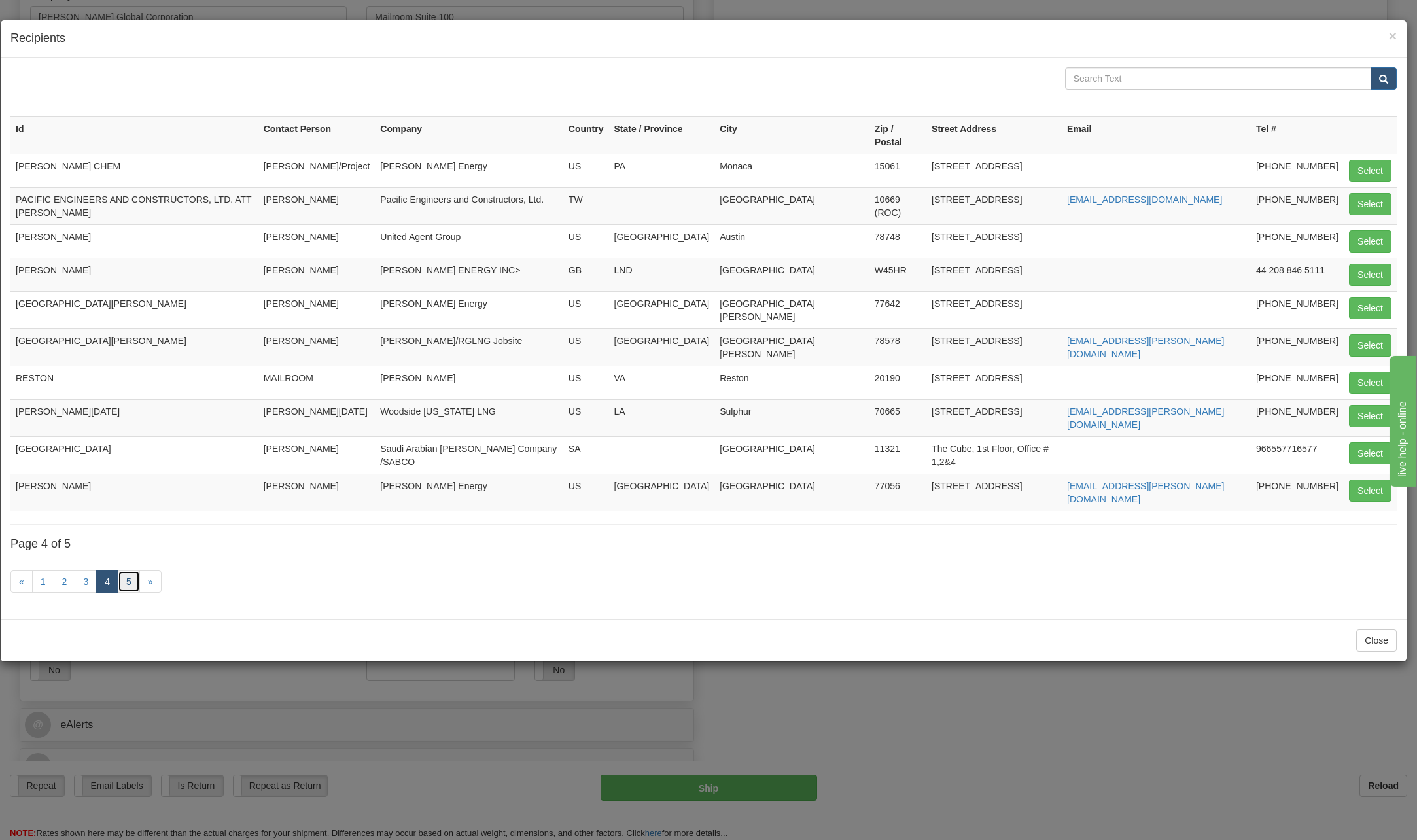
click at [131, 570] on link "5" at bounding box center [128, 581] width 23 height 23
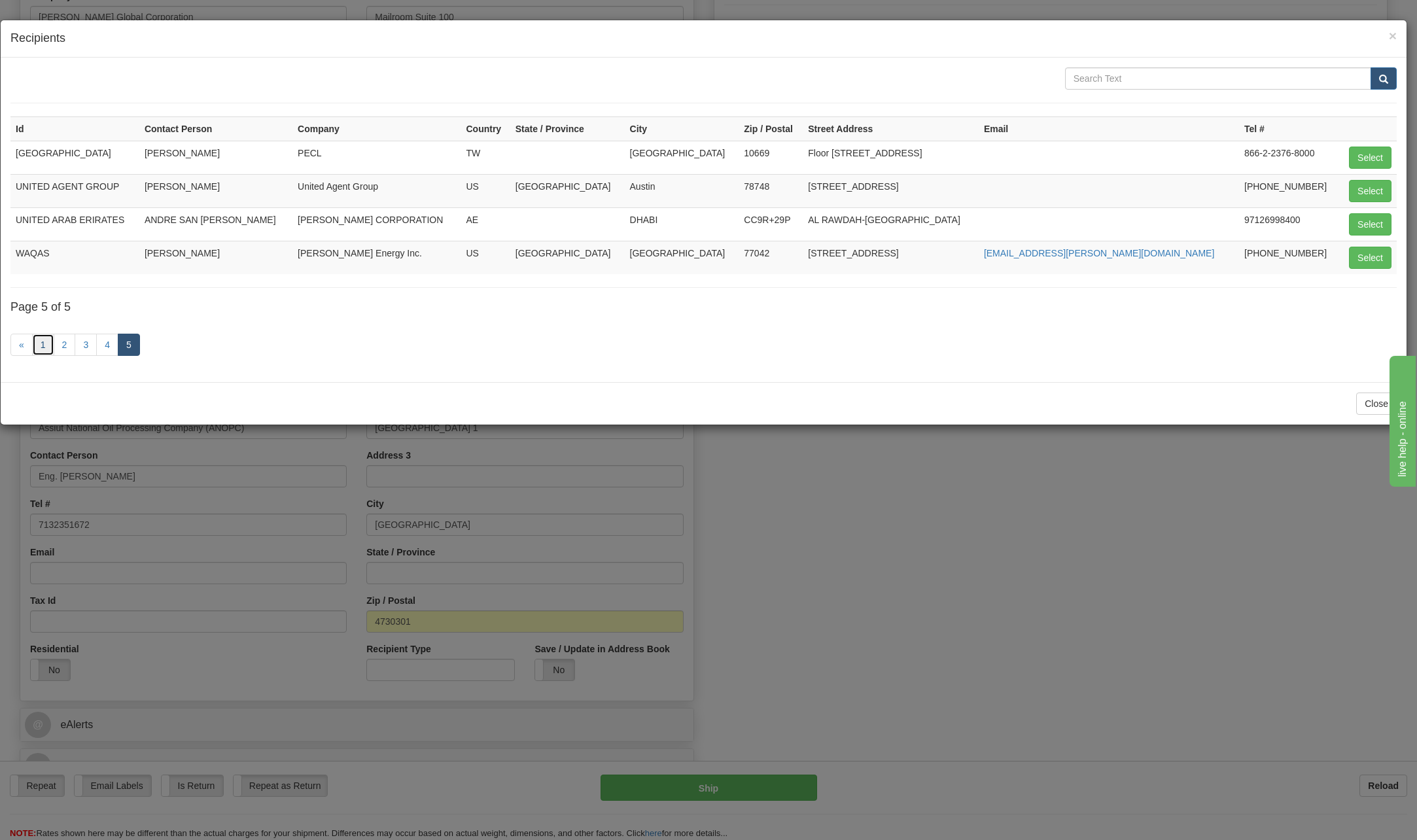
click at [44, 349] on link "1" at bounding box center [43, 345] width 23 height 23
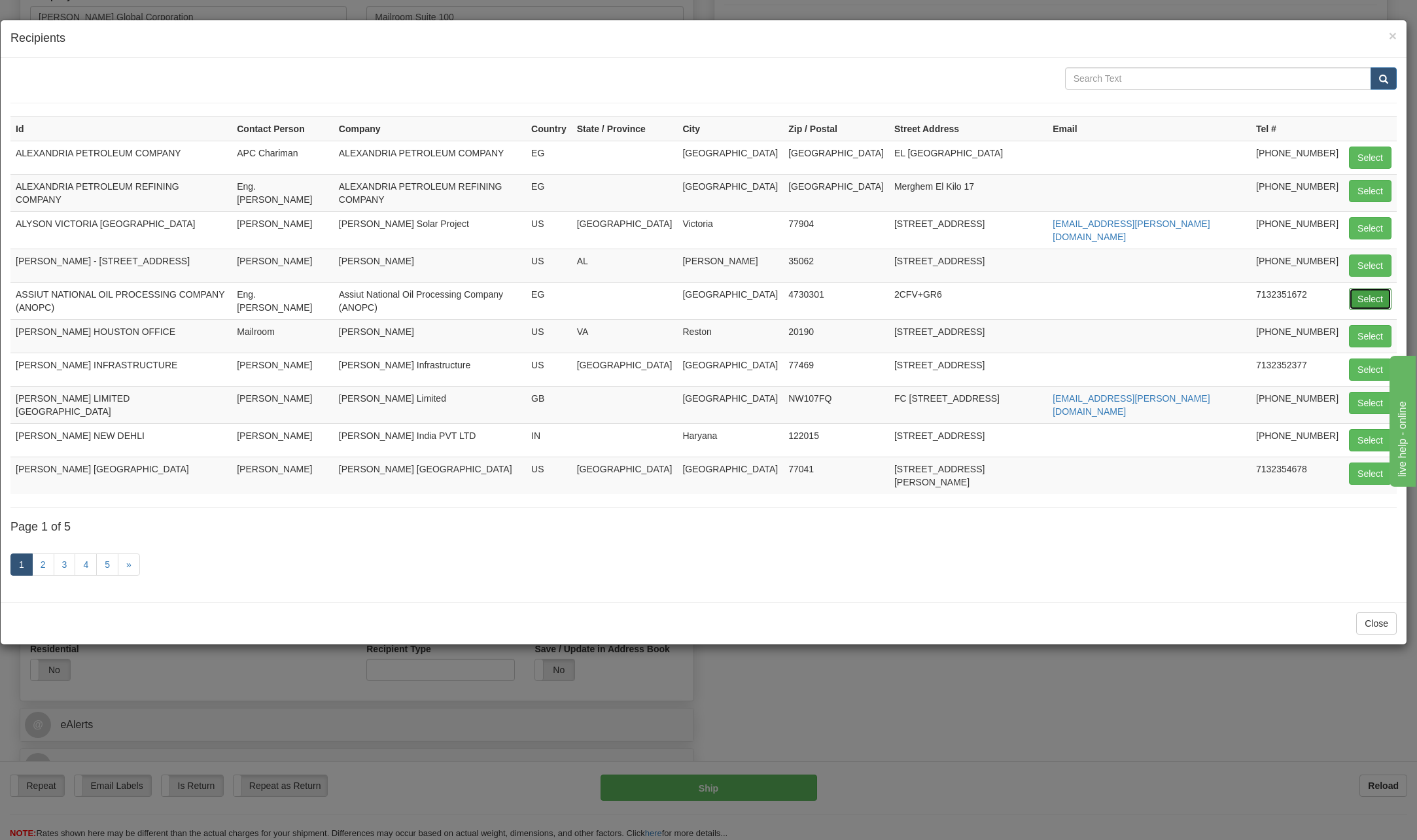
click at [1375, 290] on button "Select" at bounding box center [1370, 298] width 42 height 23
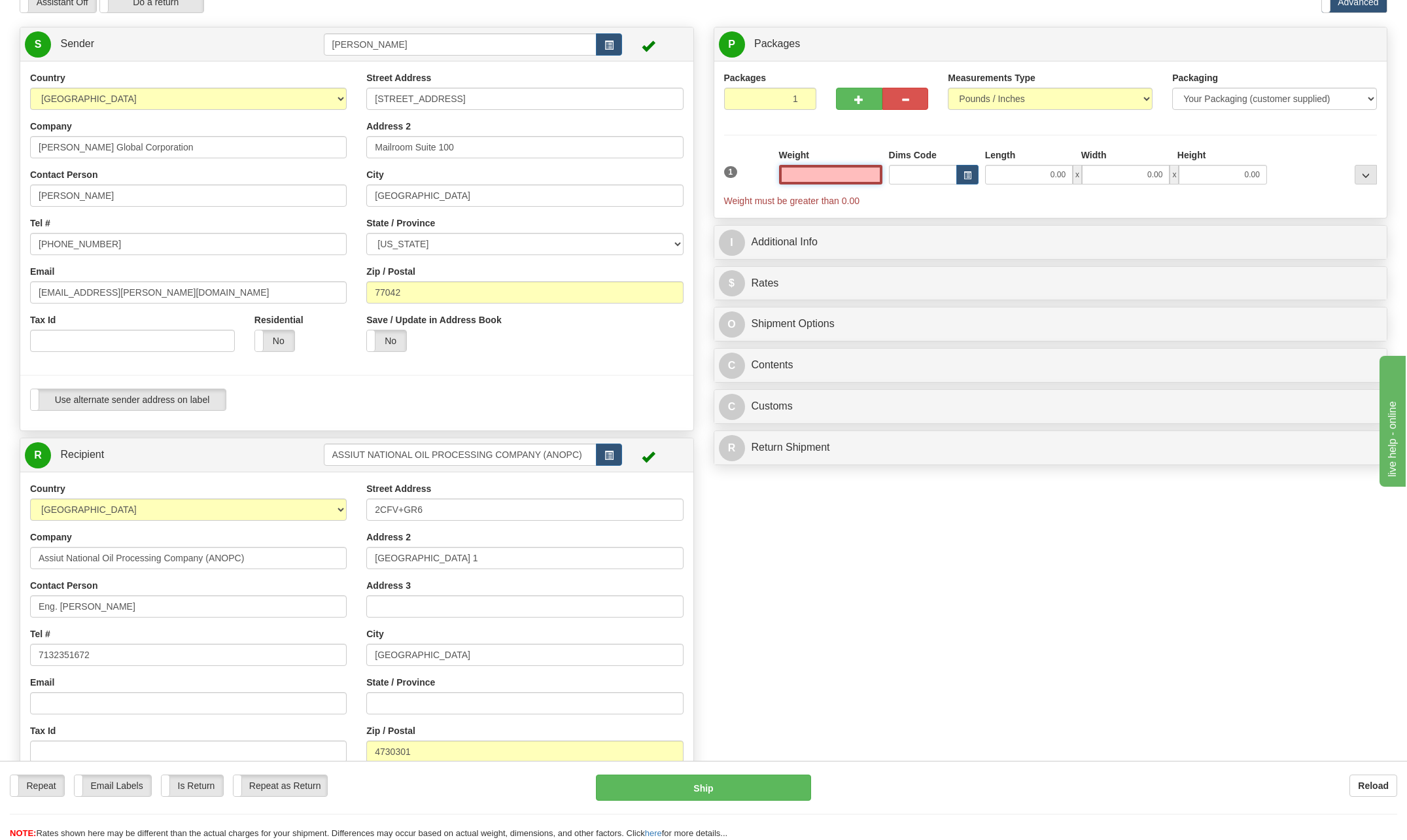
scroll to position [66, 0]
drag, startPoint x: 839, startPoint y: 172, endPoint x: 1356, endPoint y: 226, distance: 519.8
click at [1042, 178] on div "1 Weight Dims Code Length x" at bounding box center [1051, 178] width 660 height 59
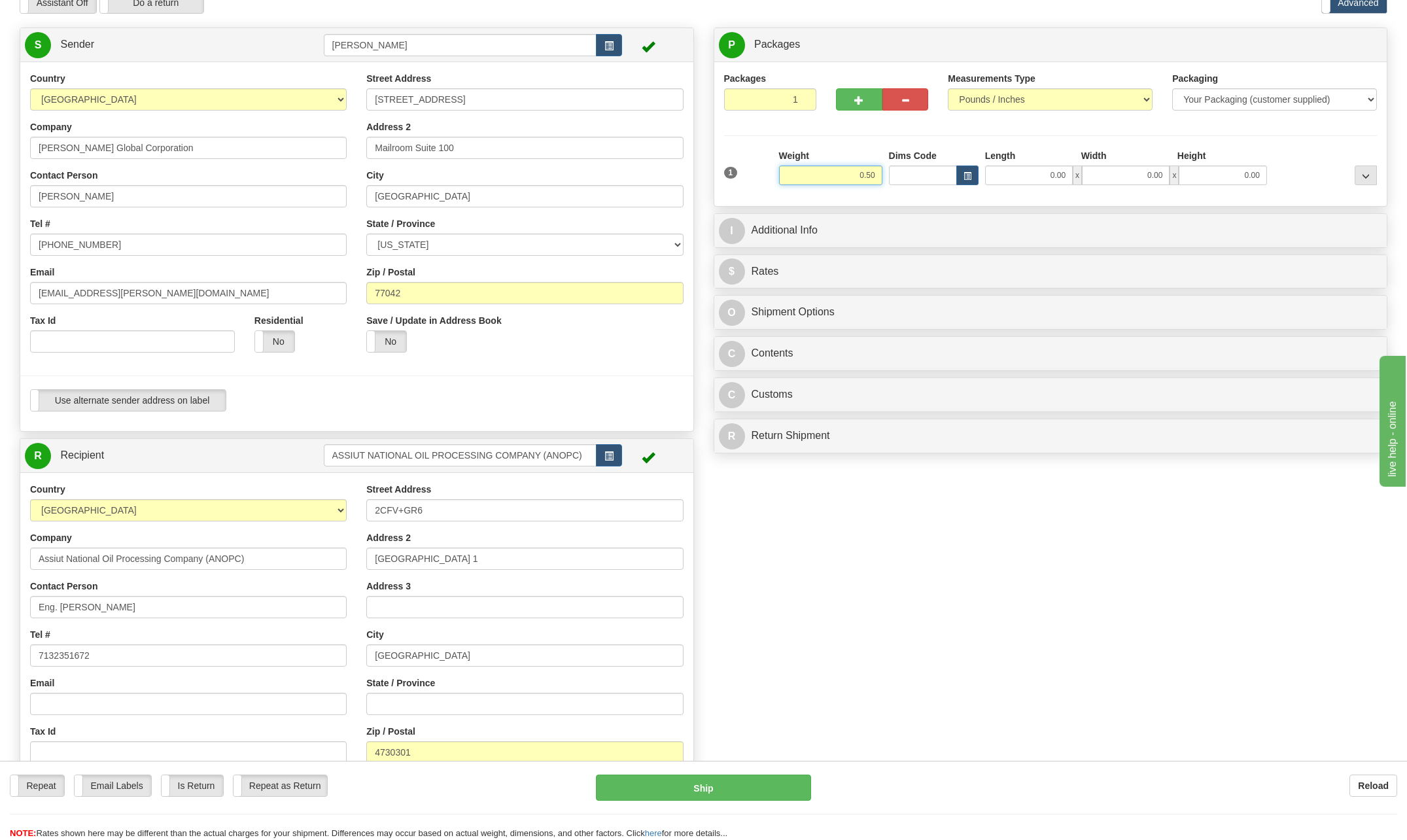
type input "0.50"
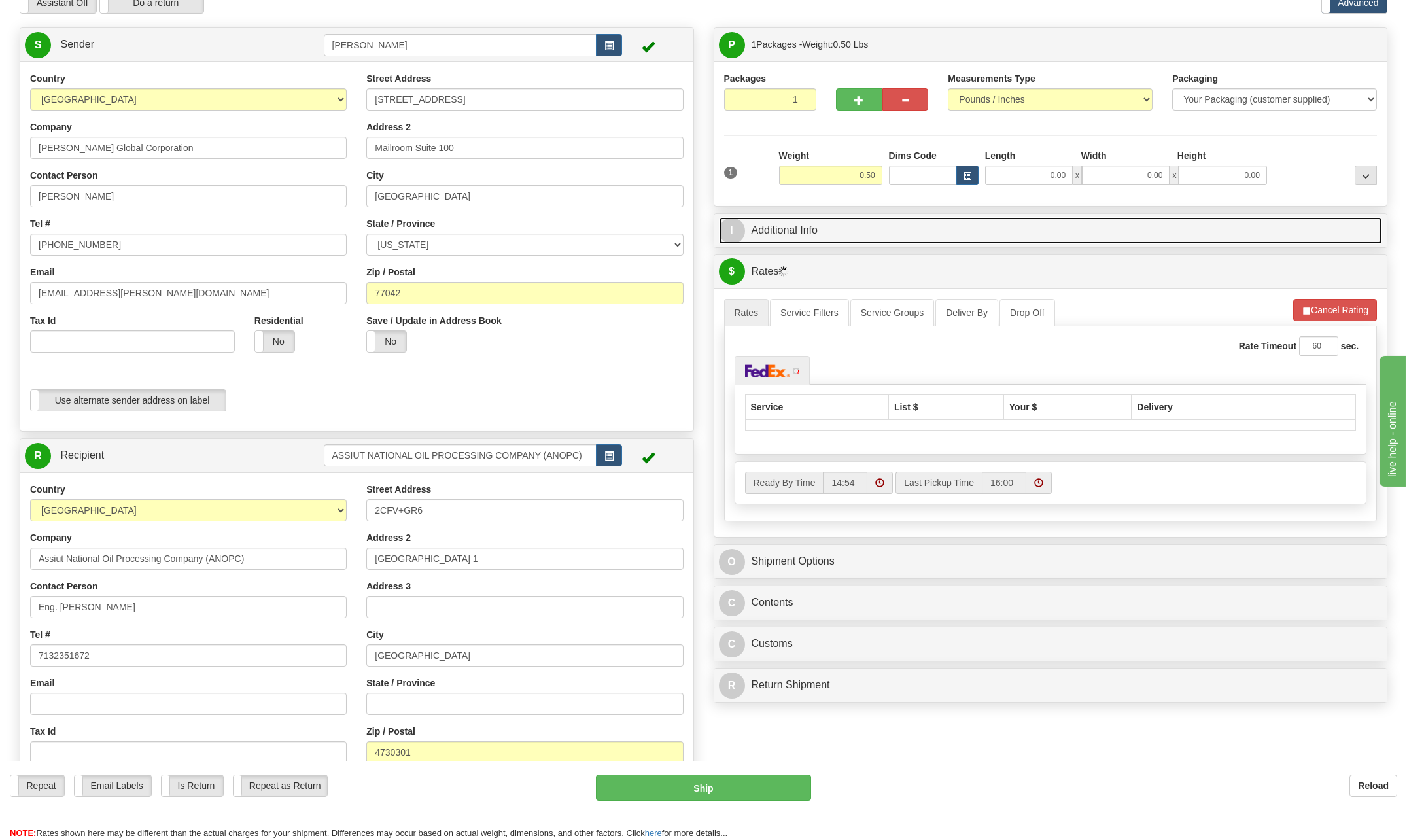
click at [737, 229] on span "I" at bounding box center [732, 231] width 26 height 26
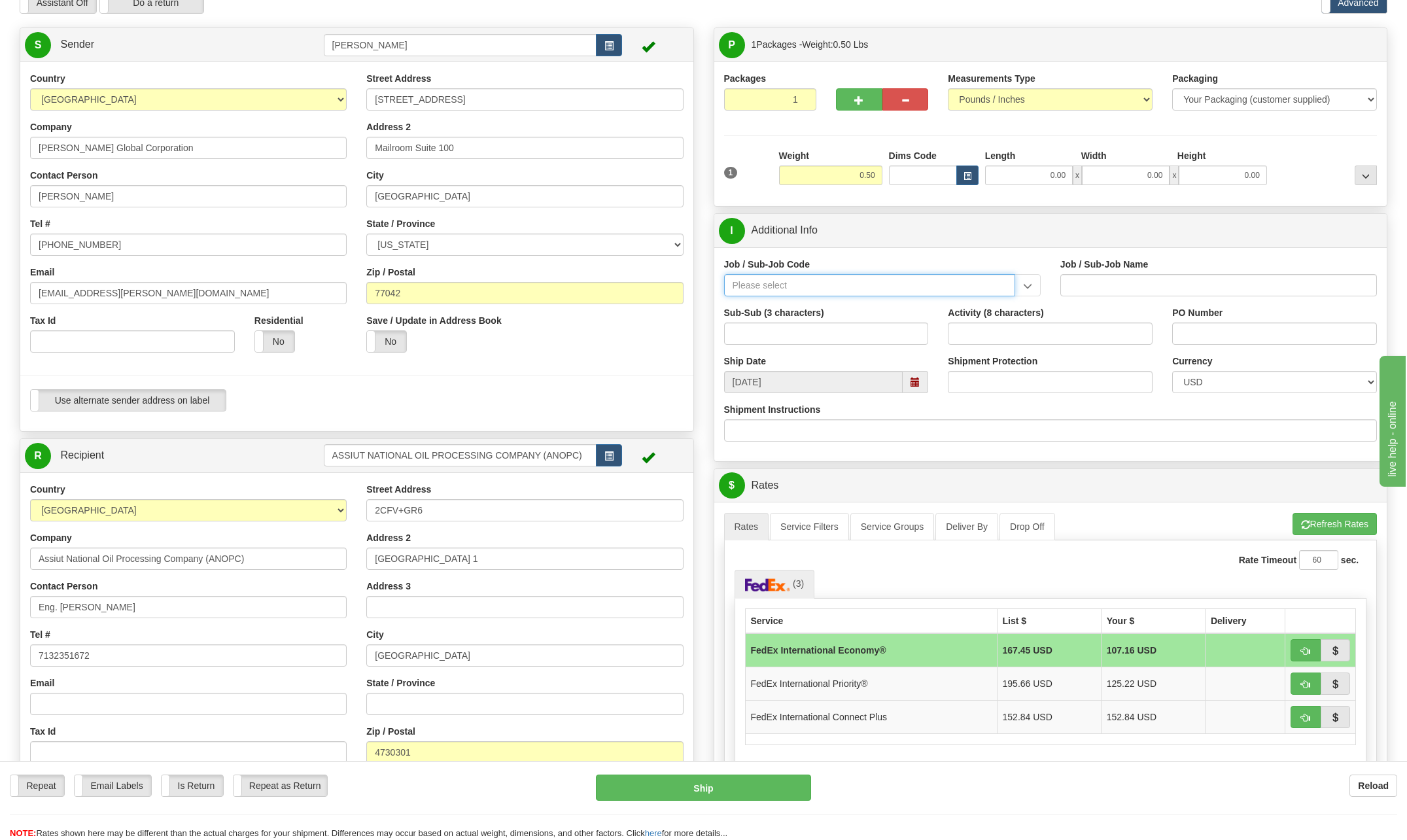
click at [783, 285] on input "Job / Sub-Job Code" at bounding box center [869, 285] width 291 height 23
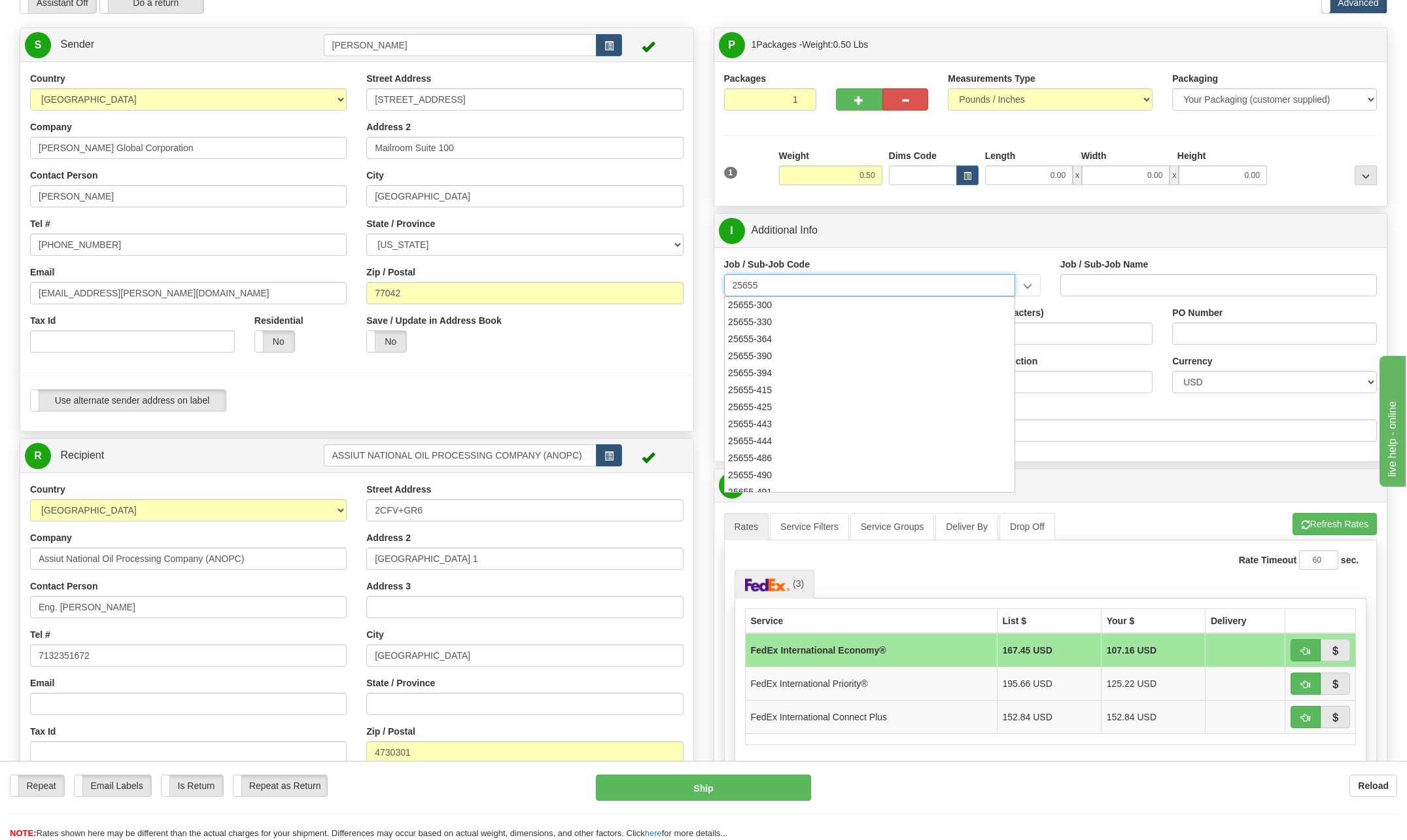
scroll to position [393, 0]
click at [766, 409] on div "25655-443" at bounding box center [867, 406] width 279 height 14
type input "25655-443"
type input "BECHTEL COKING - ASORC / ANOPC POST-PDP"
type input "25655-443"
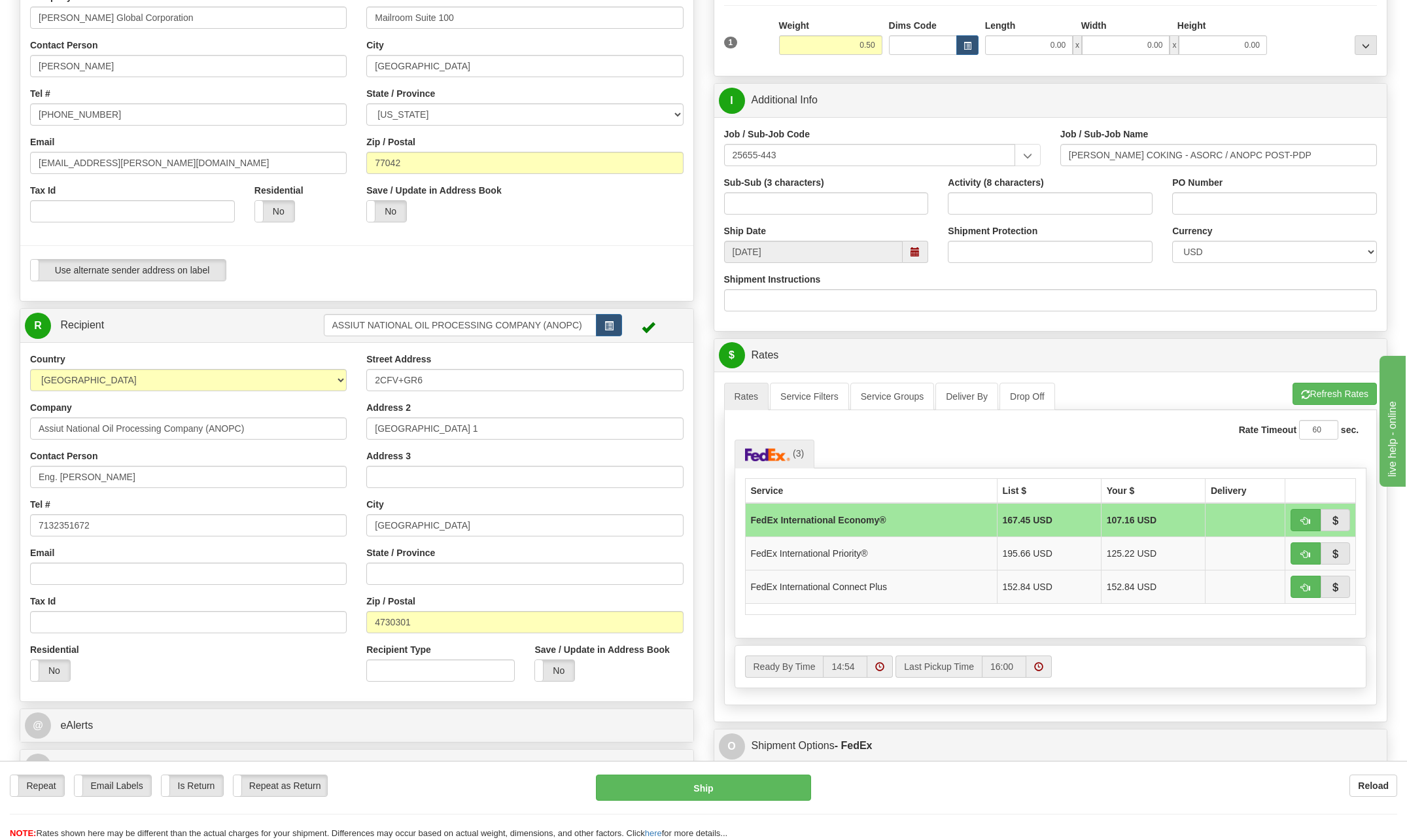
scroll to position [196, 0]
click at [473, 523] on input "Cairo Governorate" at bounding box center [525, 524] width 317 height 23
type input "Cairo Governorate /Gahdam Assuit"
click at [562, 401] on div "Address 2 New Cairo 1" at bounding box center [525, 419] width 317 height 39
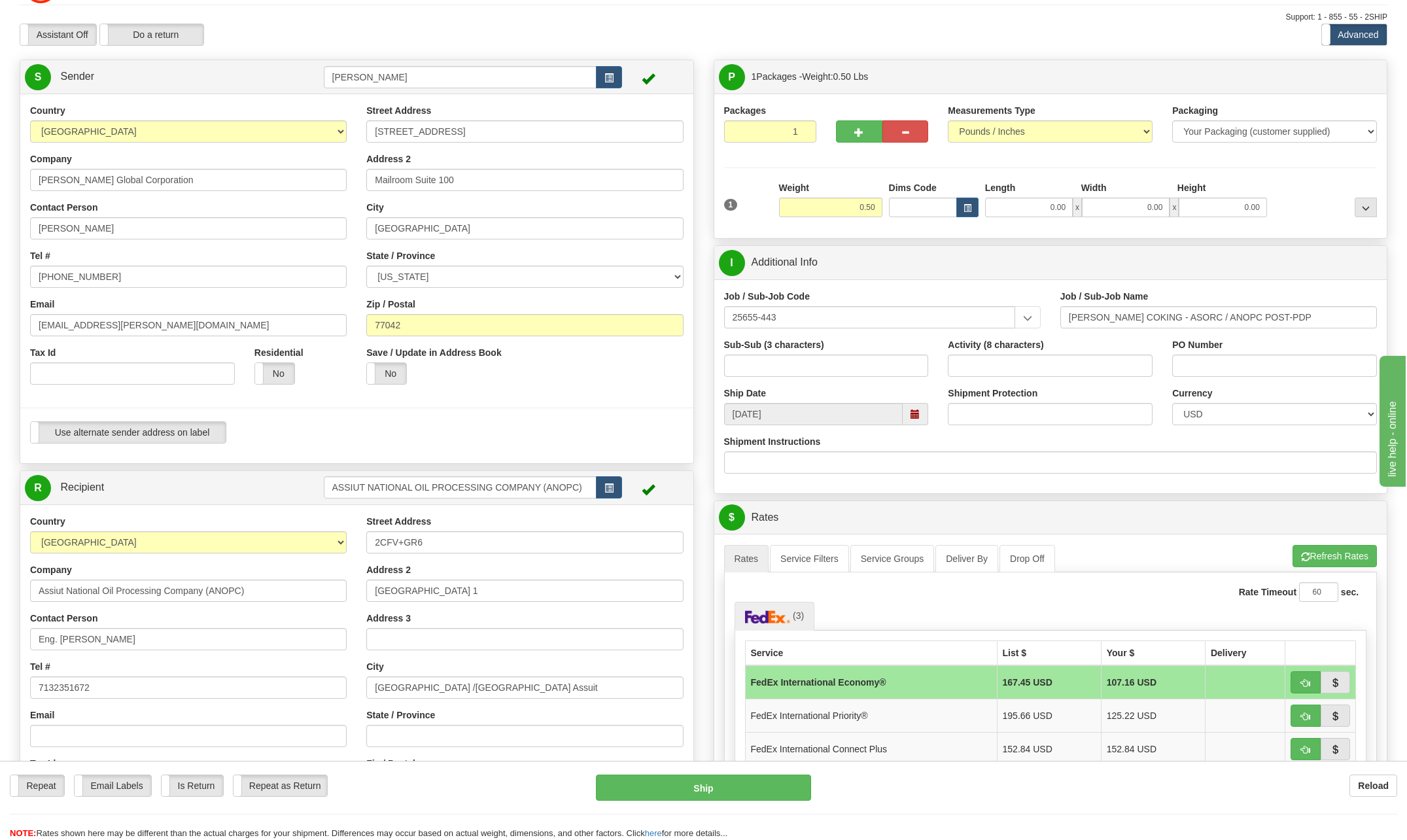
scroll to position [66, 0]
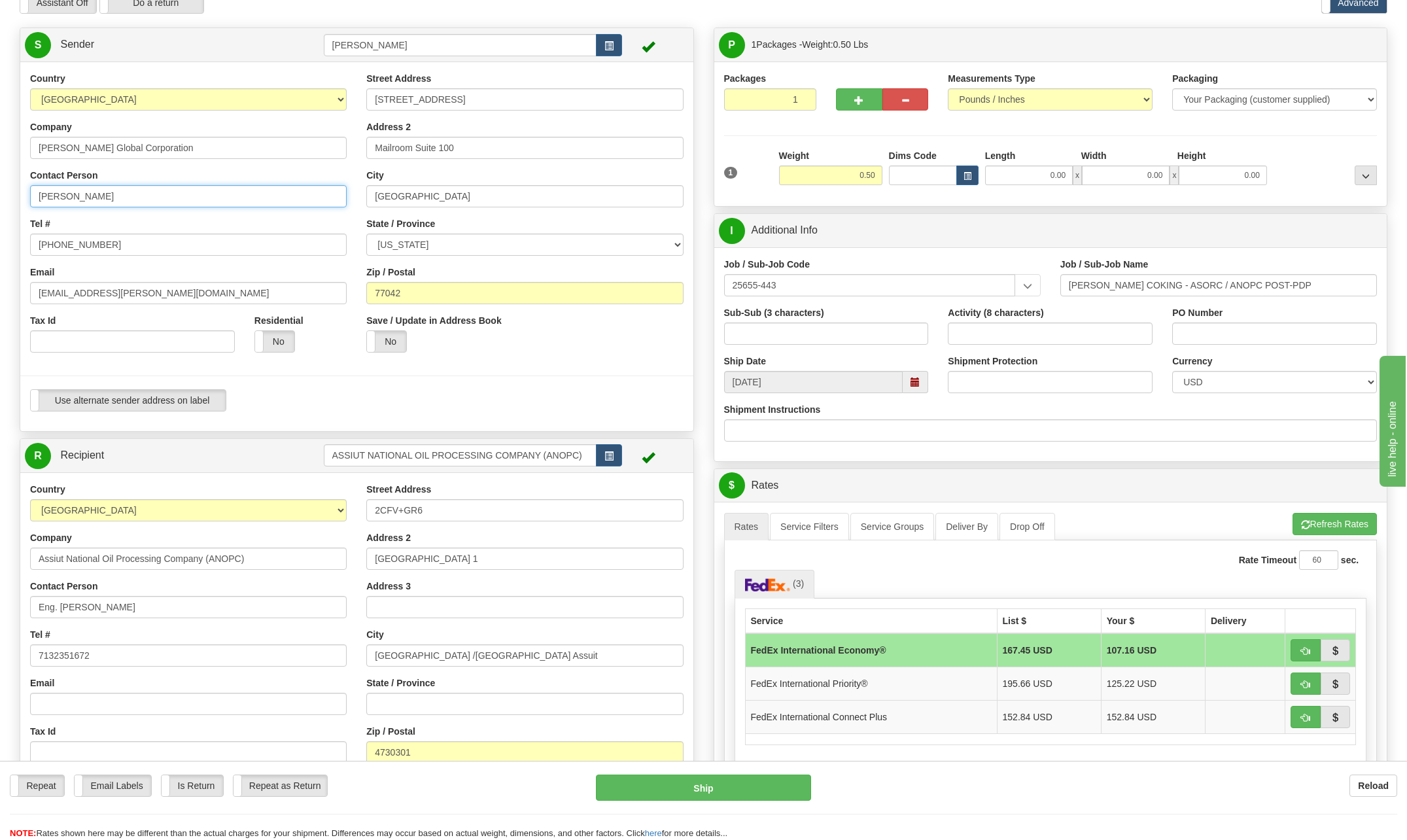
click at [138, 197] on input "CHARLIE NGUYEN" at bounding box center [189, 196] width 317 height 23
type input "C"
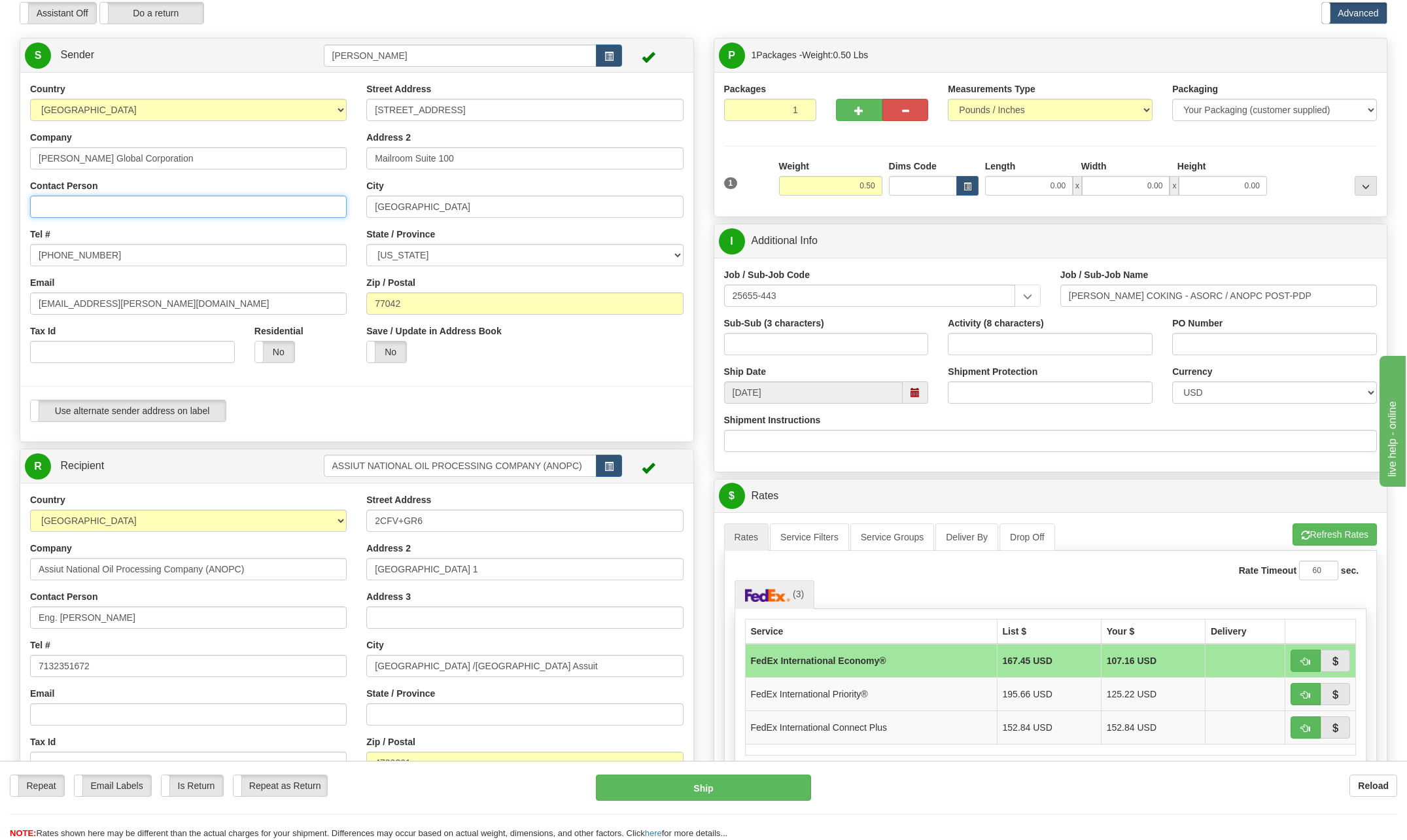
scroll to position [0, 0]
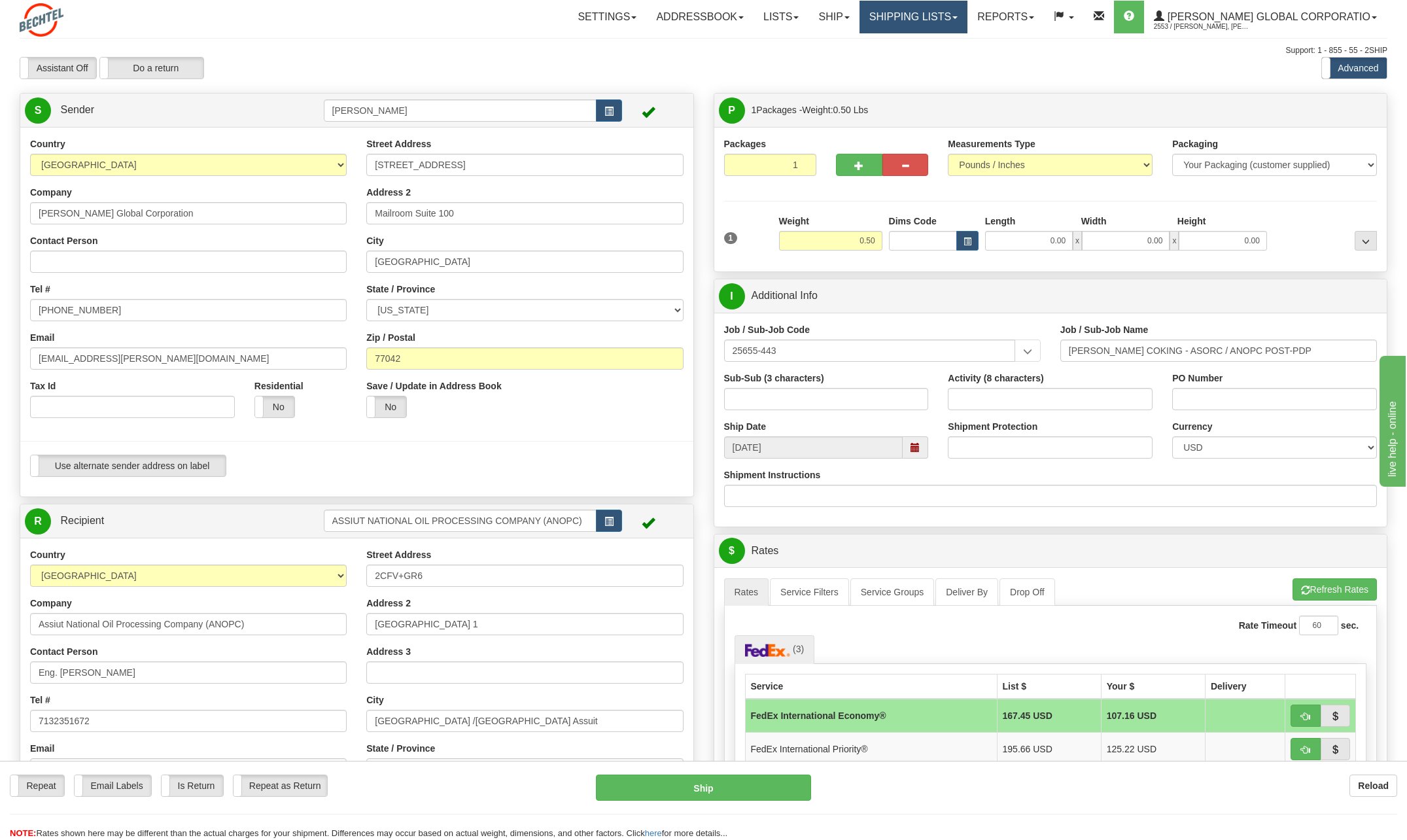
click at [968, 19] on link "Shipping lists" at bounding box center [914, 17] width 108 height 33
click at [951, 64] on span "Search Shipment History" at bounding box center [903, 62] width 101 height 10
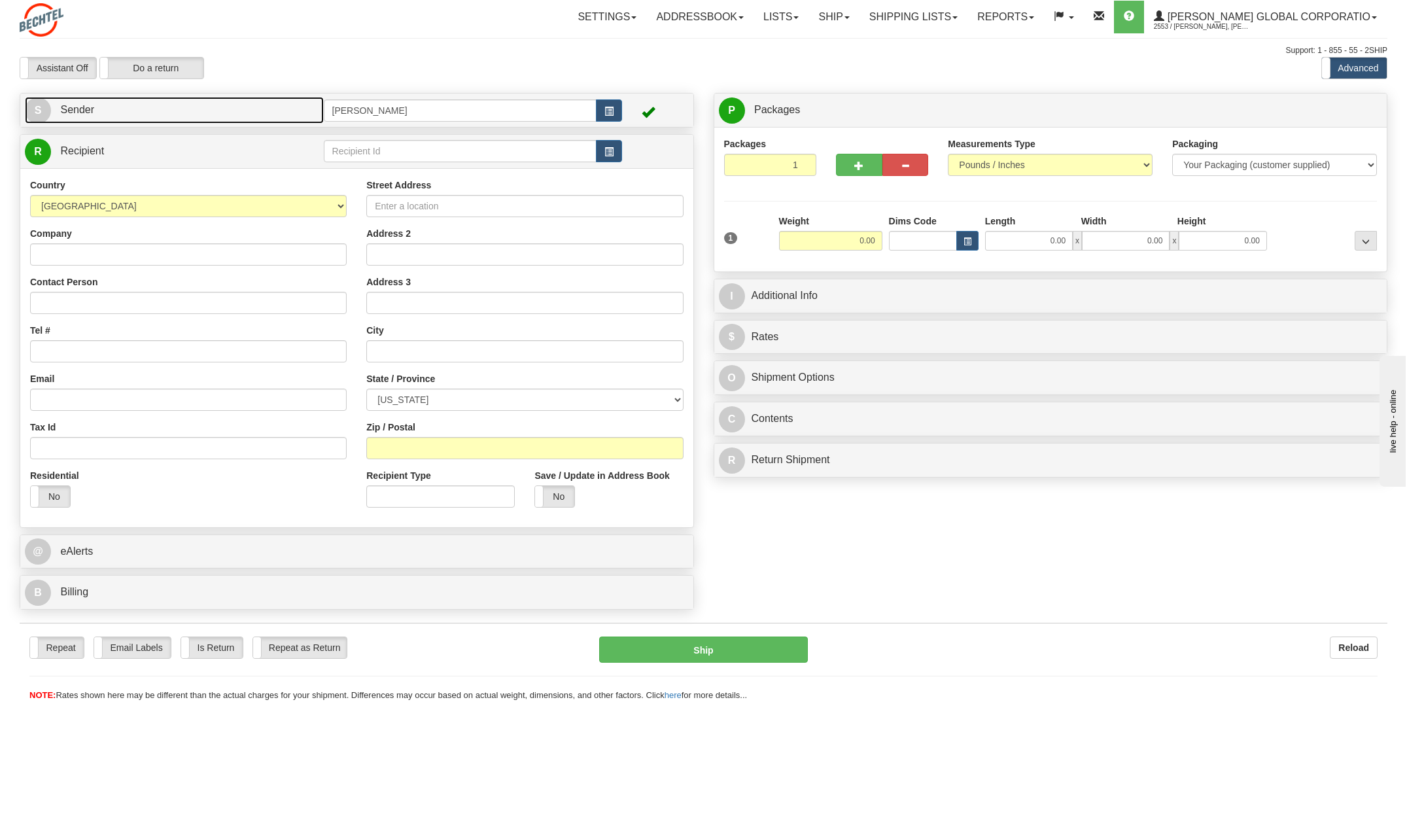
click at [42, 104] on span "S" at bounding box center [38, 111] width 26 height 26
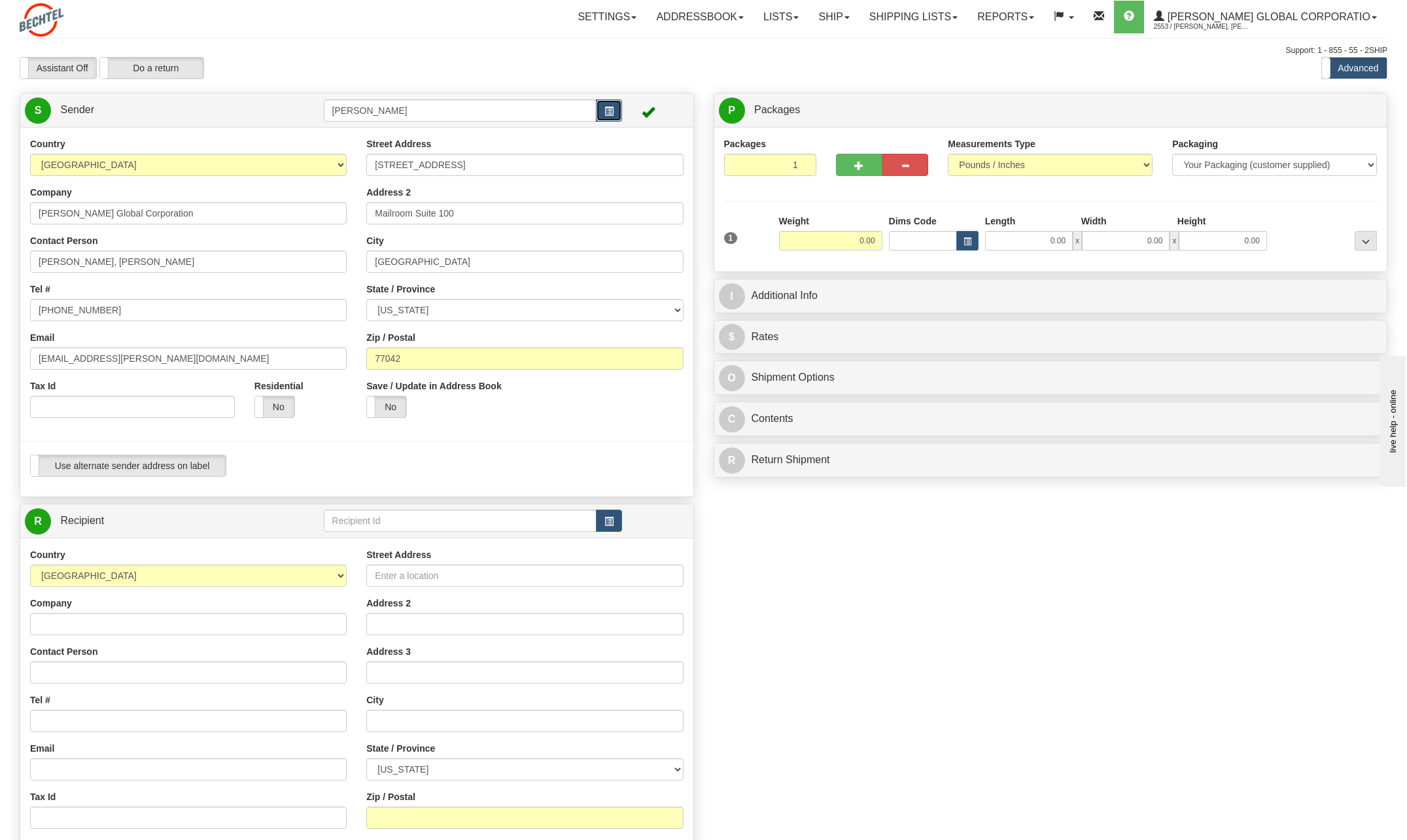
click at [599, 107] on button "button" at bounding box center [609, 111] width 26 height 23
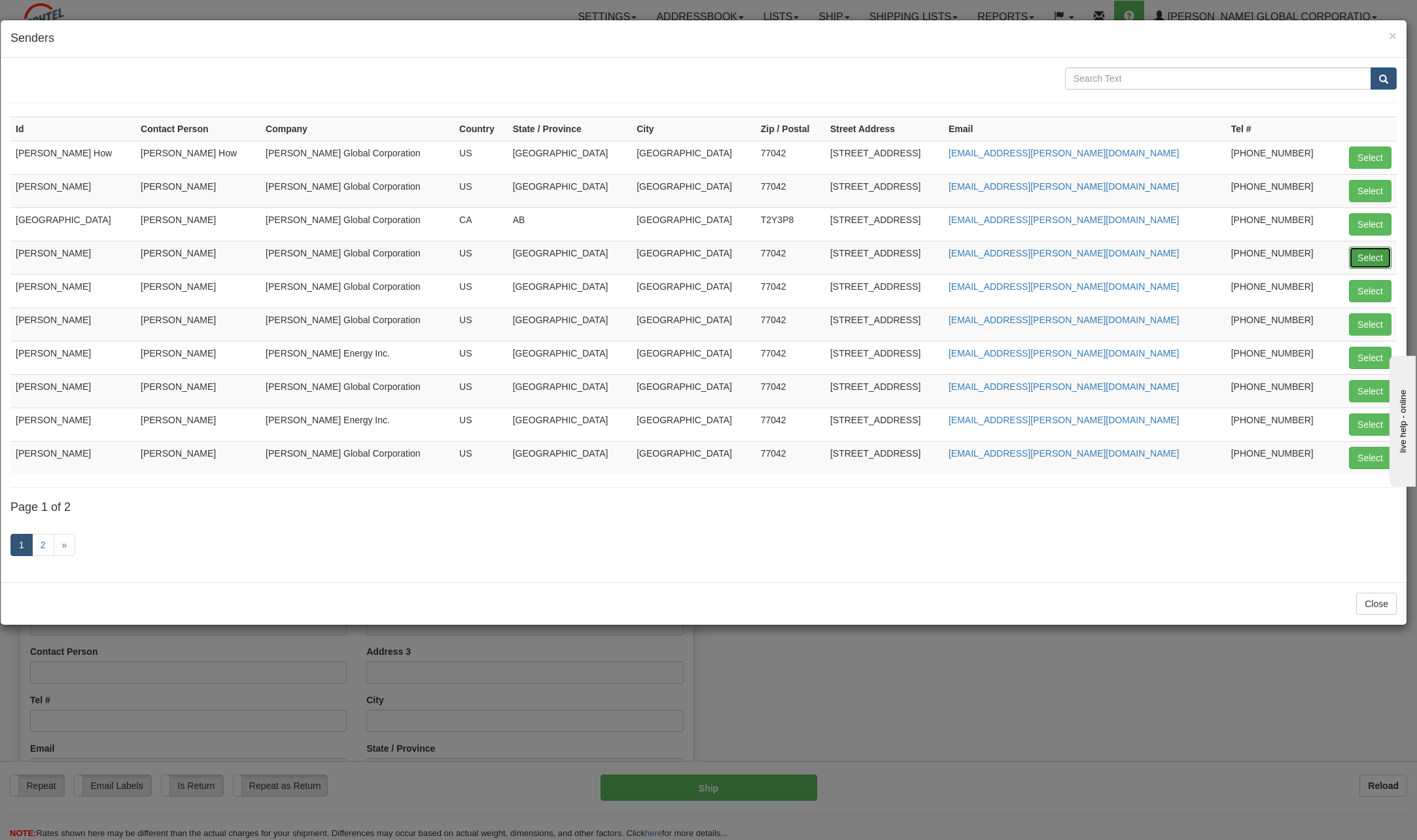
click at [1373, 256] on button "Select" at bounding box center [1370, 257] width 42 height 23
type input "[PERSON_NAME]"
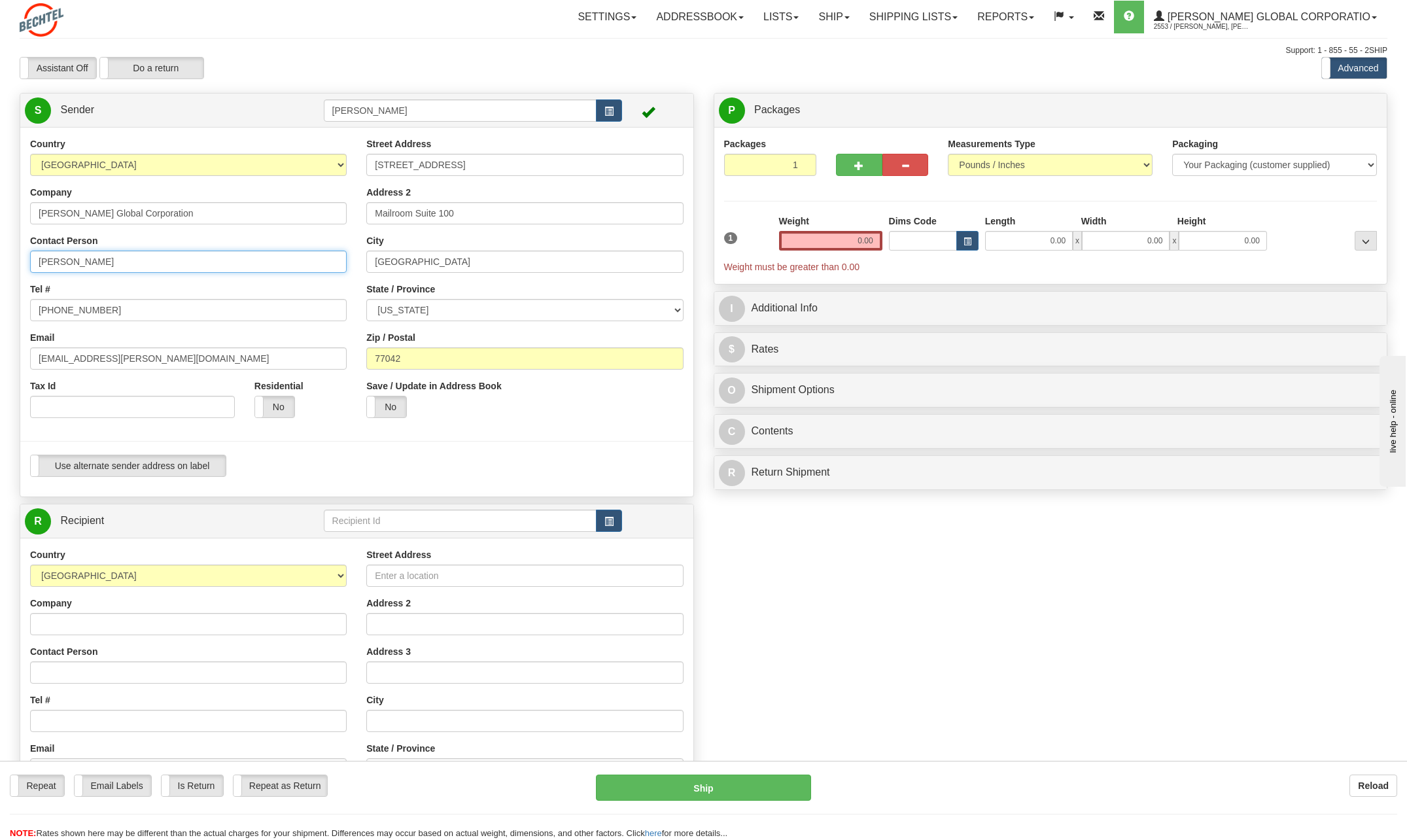
click at [149, 265] on input "[PERSON_NAME]" at bounding box center [189, 262] width 317 height 23
type input "C"
type input "[PERSON_NAME]"
click at [302, 286] on div "Tel # [PHONE_NUMBER]" at bounding box center [189, 302] width 317 height 39
click at [113, 308] on input "[PHONE_NUMBER]" at bounding box center [189, 310] width 317 height 23
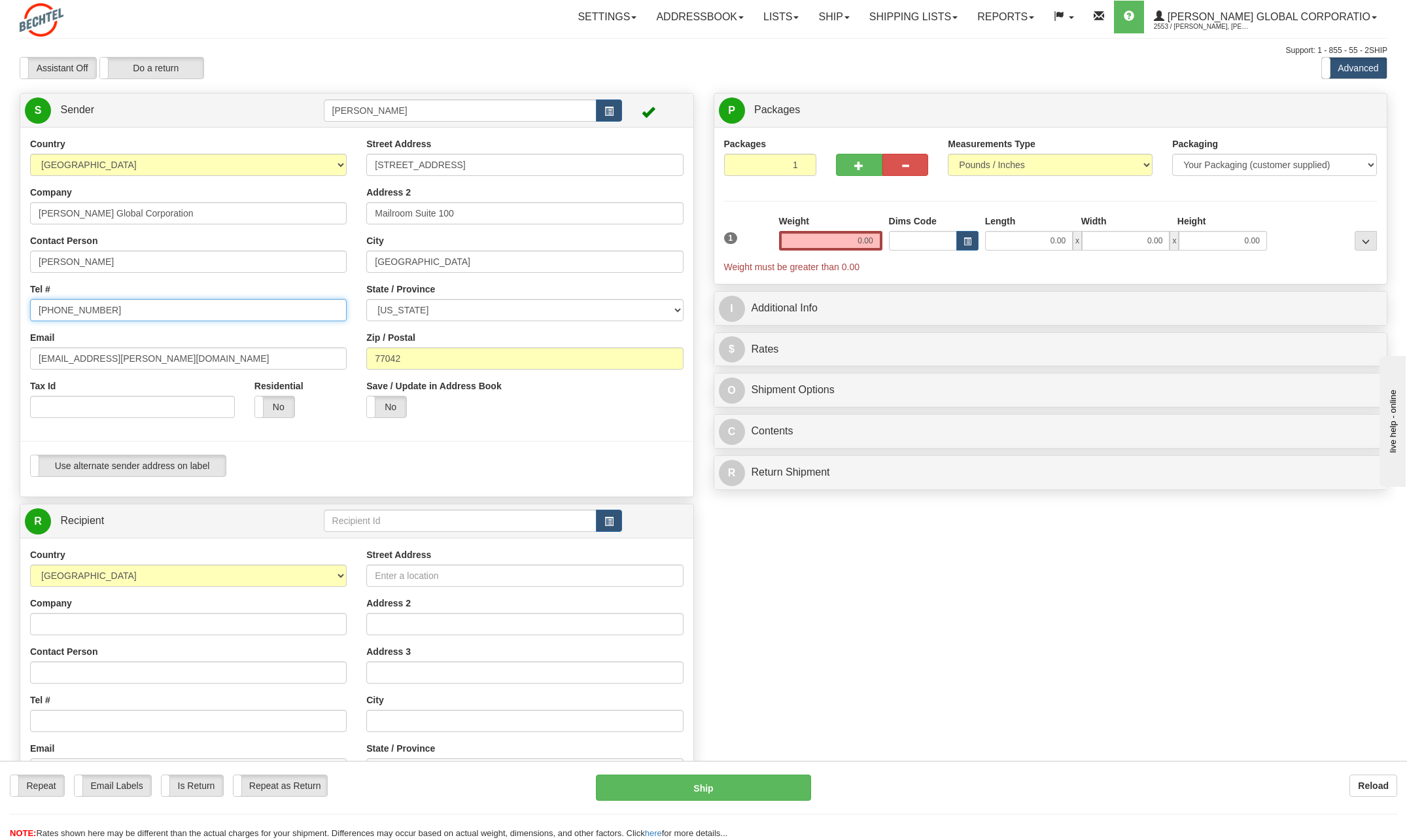
type input "[PHONE_NUMBER]"
drag, startPoint x: 77, startPoint y: 359, endPoint x: -14, endPoint y: 363, distance: 91.1
click at [0, 363] on html "Training Course Close Toggle navigation Settings Shipping Preferences New Sende…" at bounding box center [704, 420] width 1407 height 840
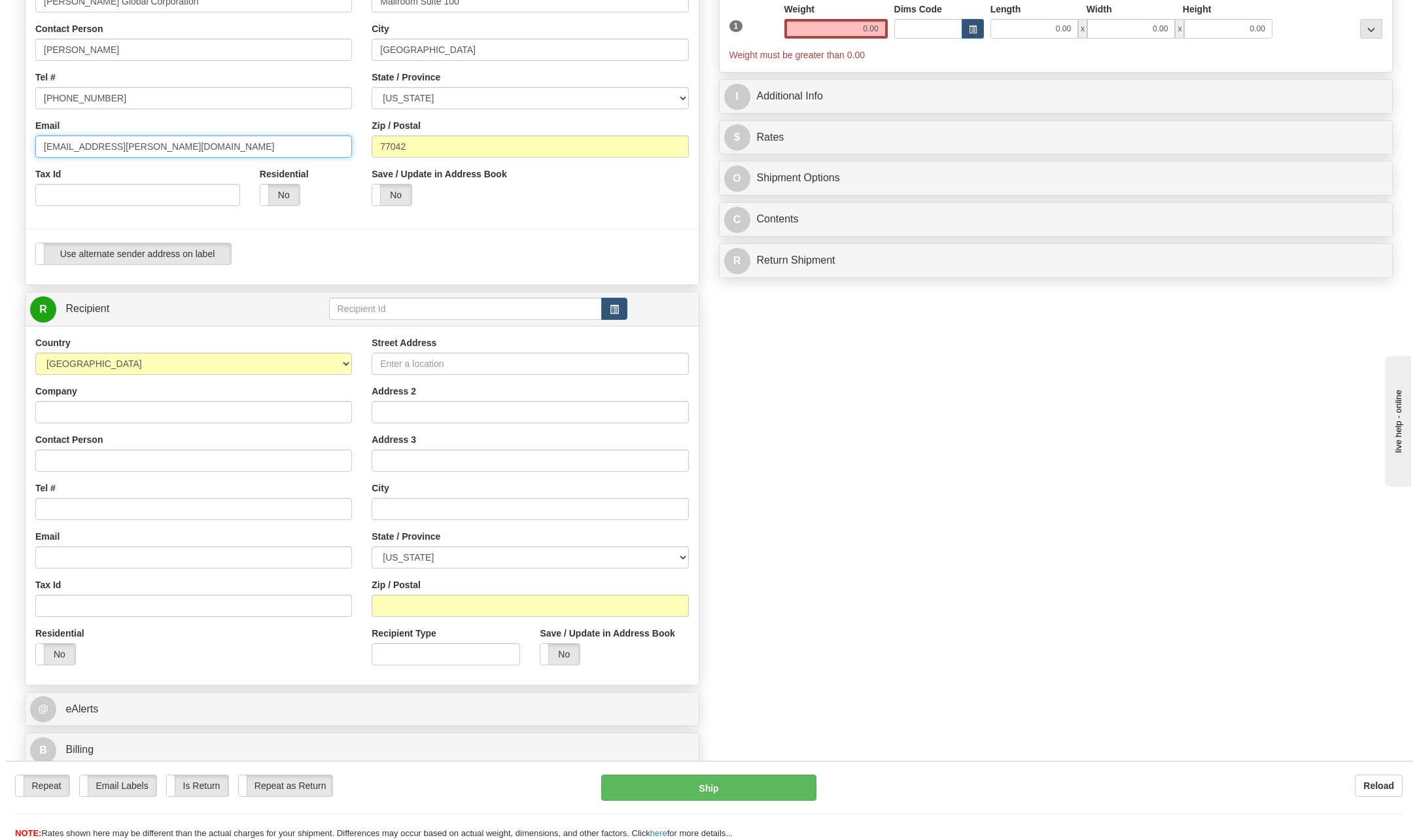
scroll to position [262, 0]
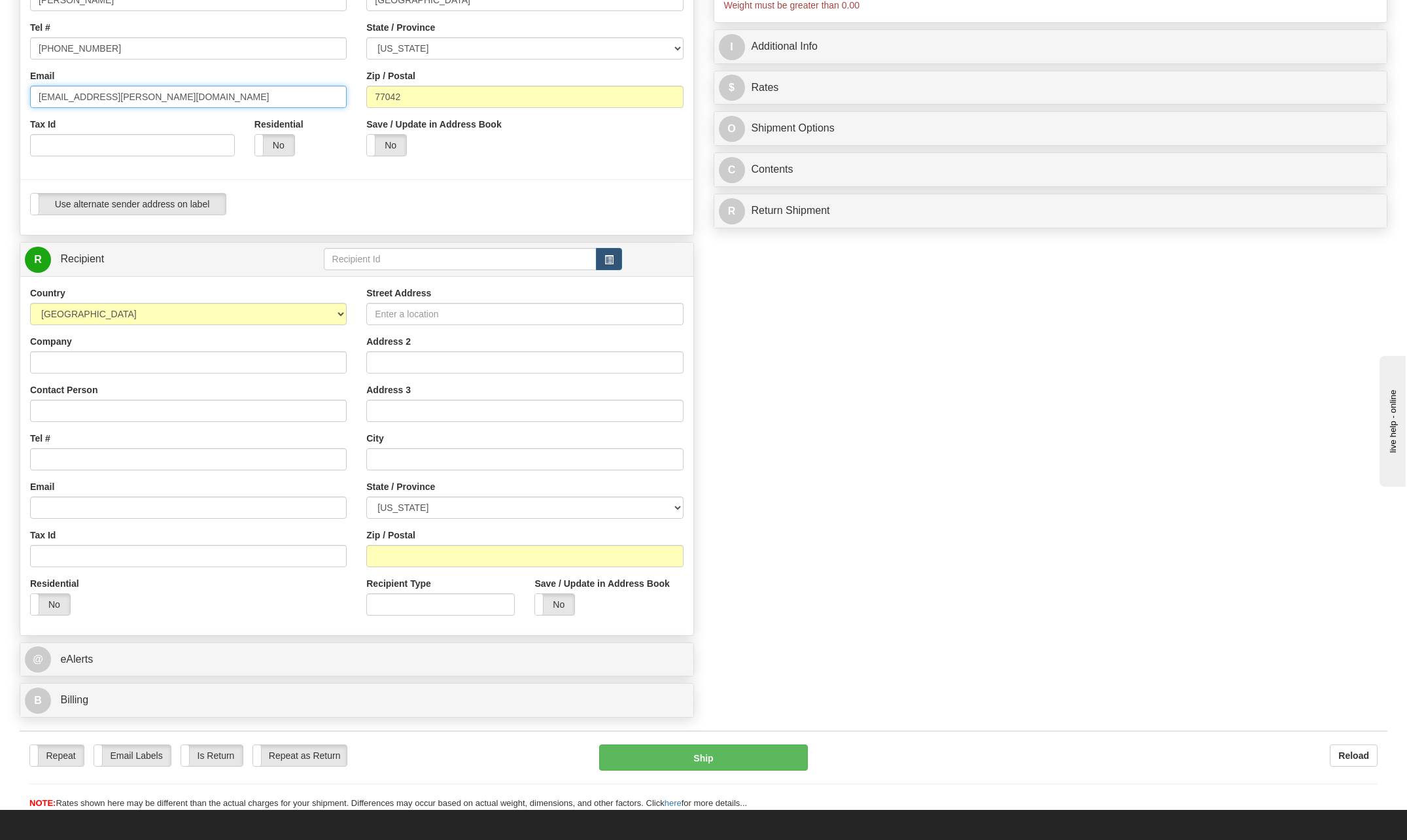
type input "[EMAIL_ADDRESS][PERSON_NAME][DOMAIN_NAME]"
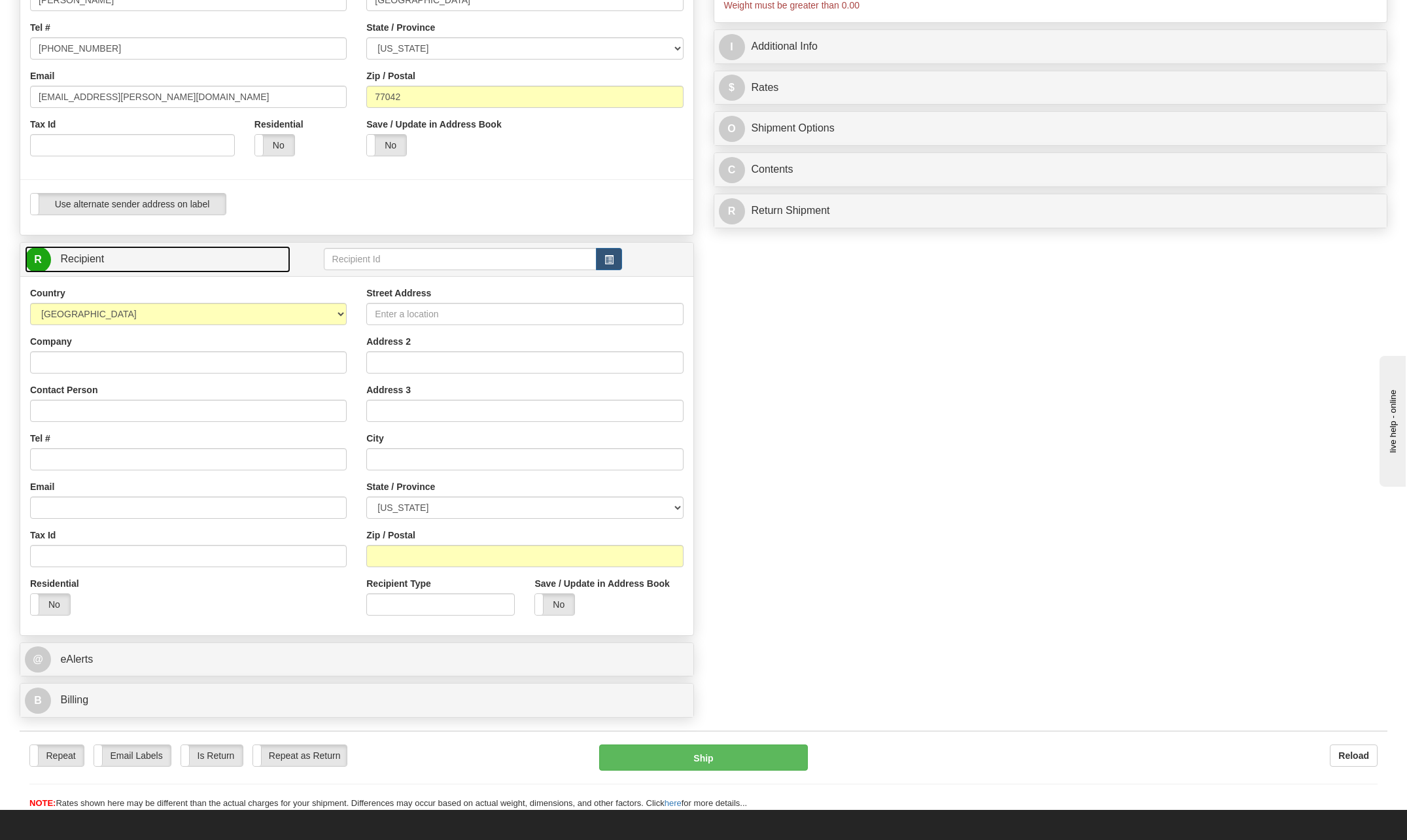
click at [42, 260] on span "R" at bounding box center [38, 260] width 26 height 26
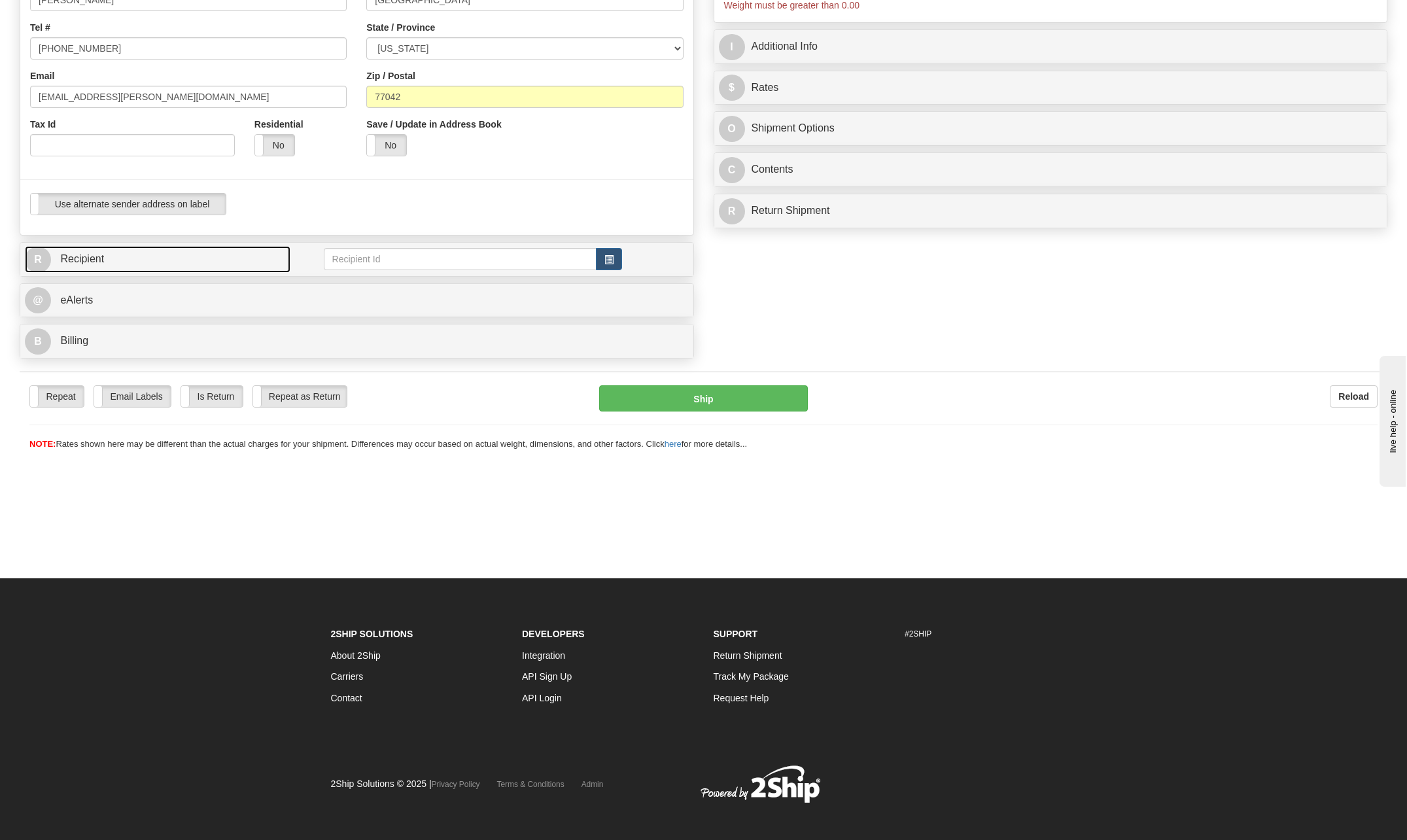
click at [30, 248] on link "R Recipient" at bounding box center [157, 259] width 266 height 27
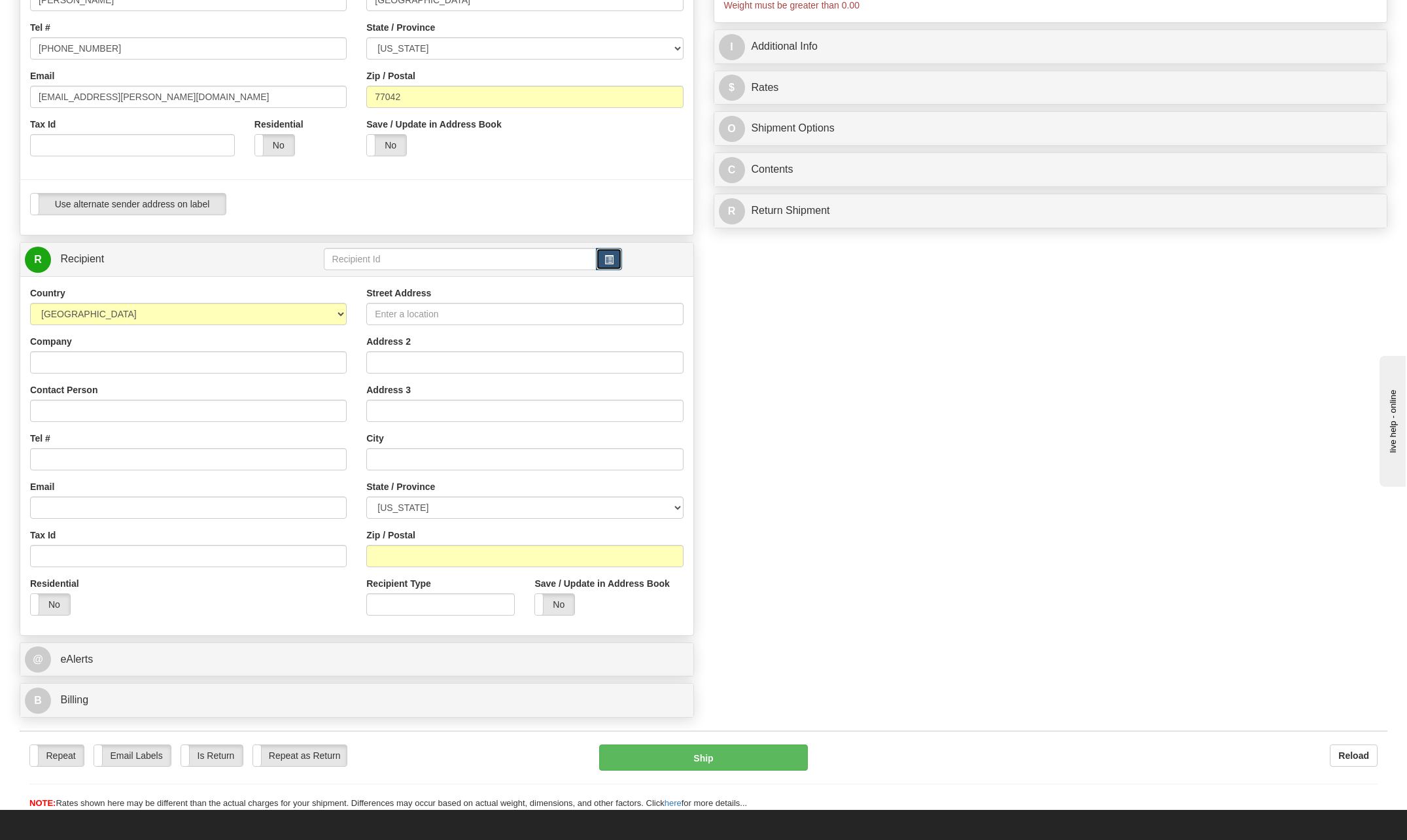
click at [613, 257] on span "button" at bounding box center [609, 260] width 9 height 8
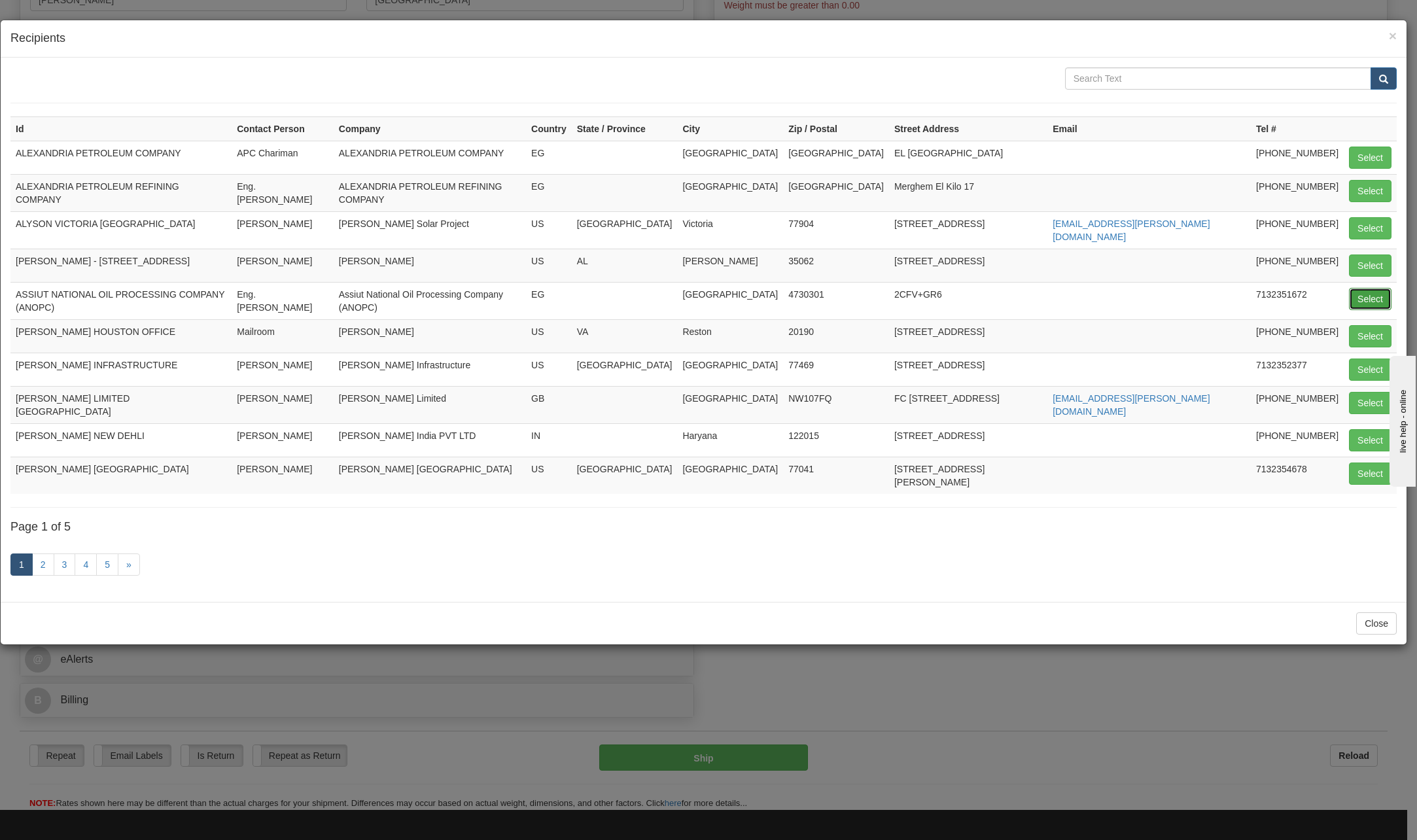
click at [1373, 292] on button "Select" at bounding box center [1370, 298] width 42 height 23
type input "ASSIUT NATIONAL OIL PROCESSING COMPANY (ANOPC)"
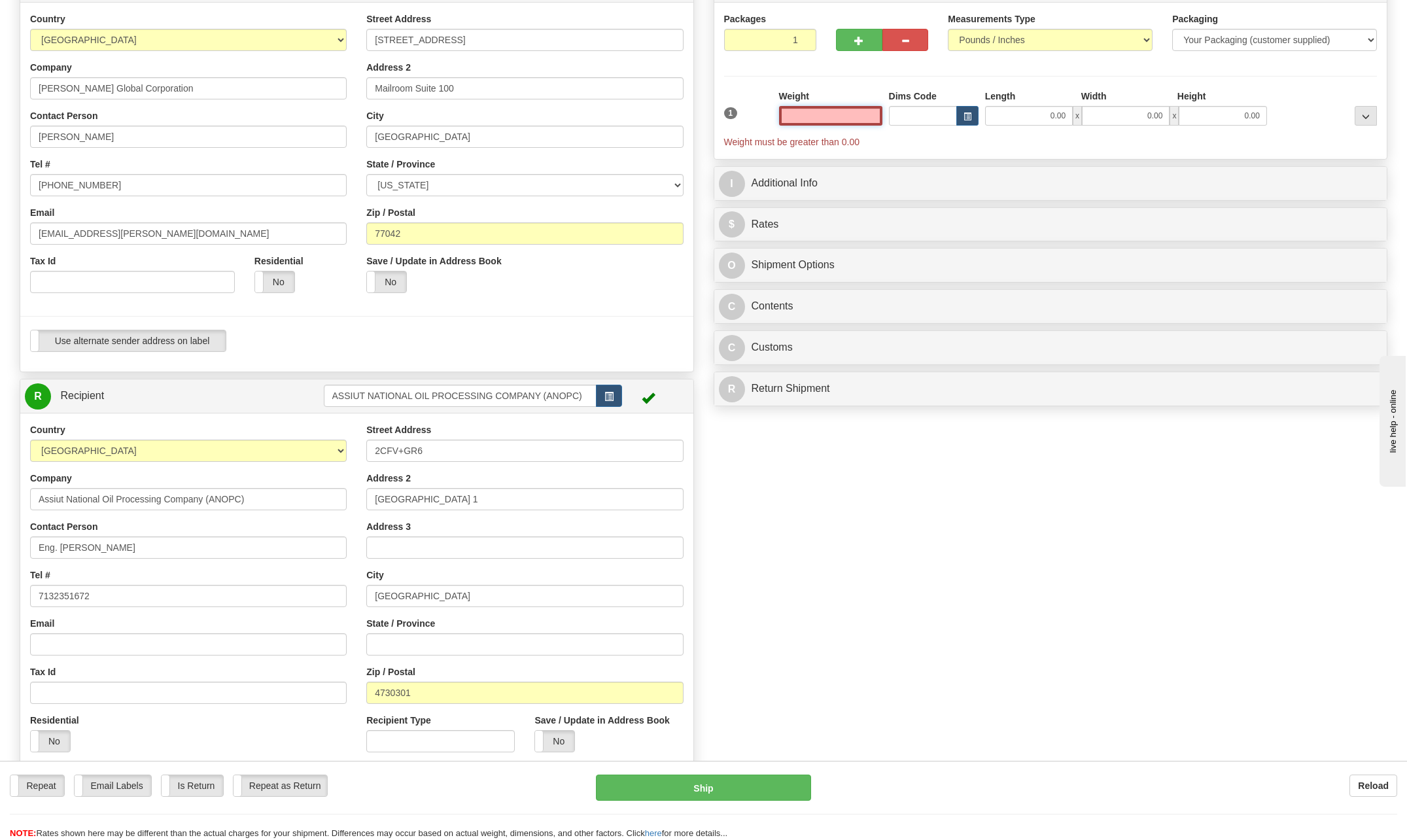
scroll to position [131, 0]
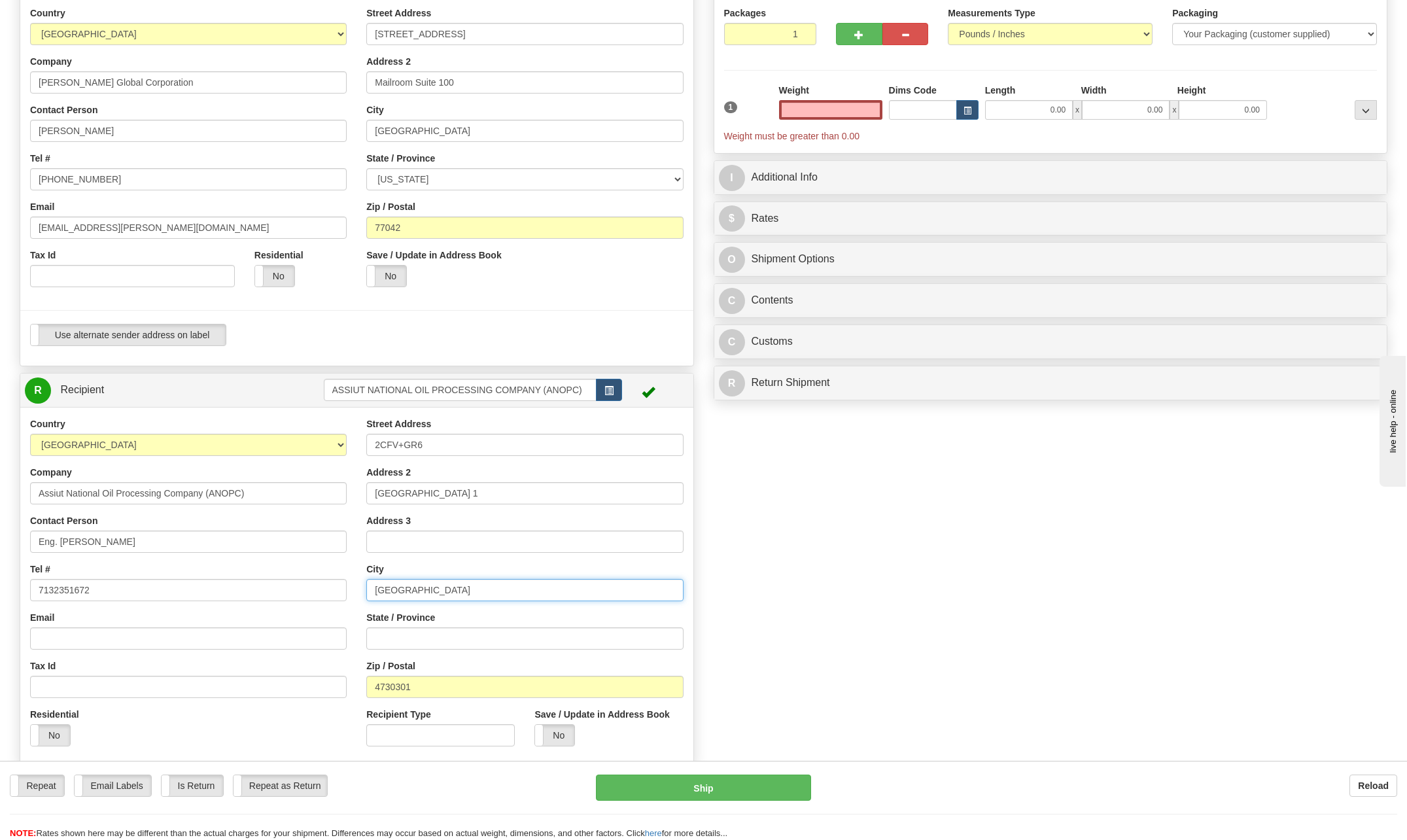
type input "0.00"
click at [480, 587] on input "[GEOGRAPHIC_DATA]" at bounding box center [525, 590] width 317 height 23
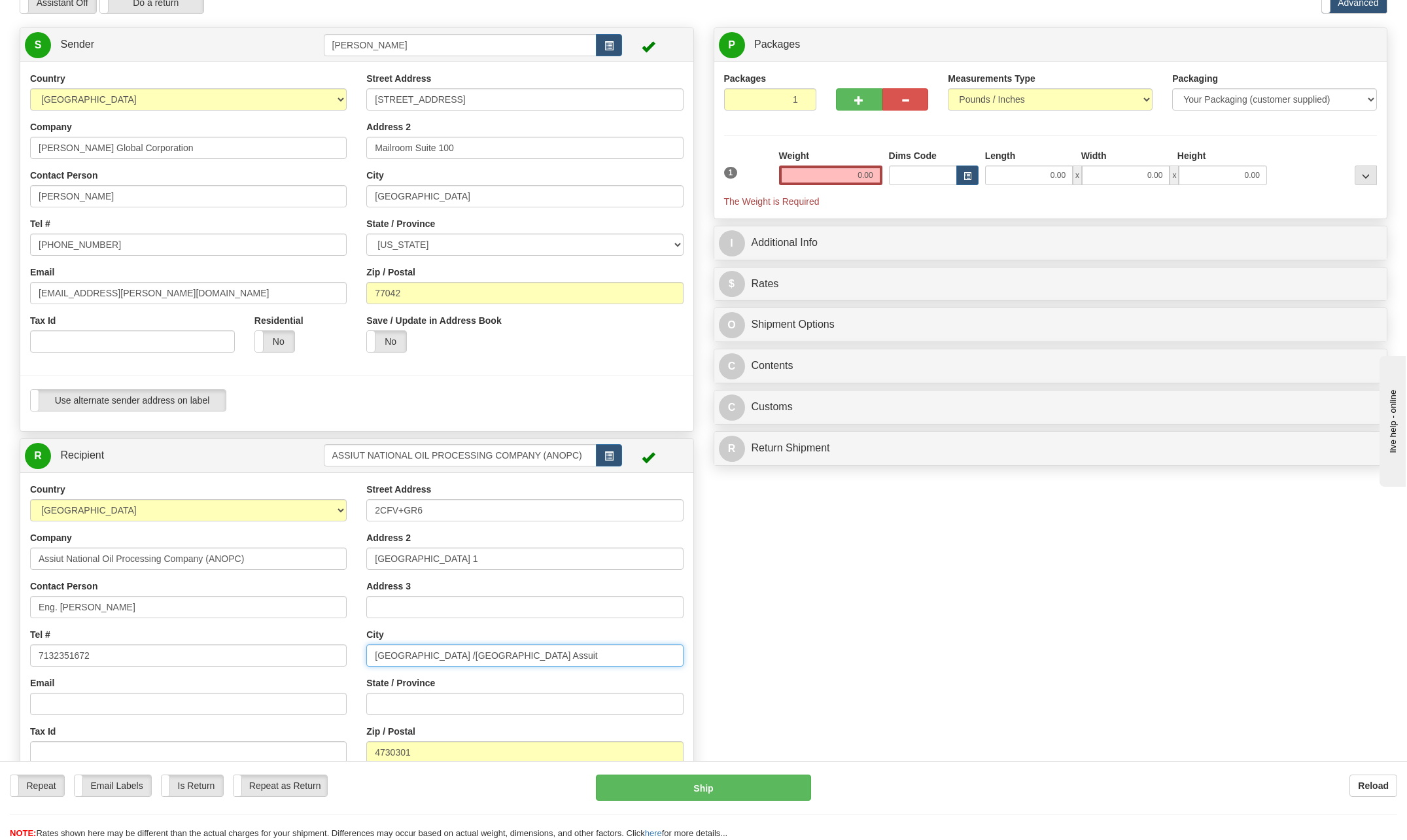
scroll to position [0, 0]
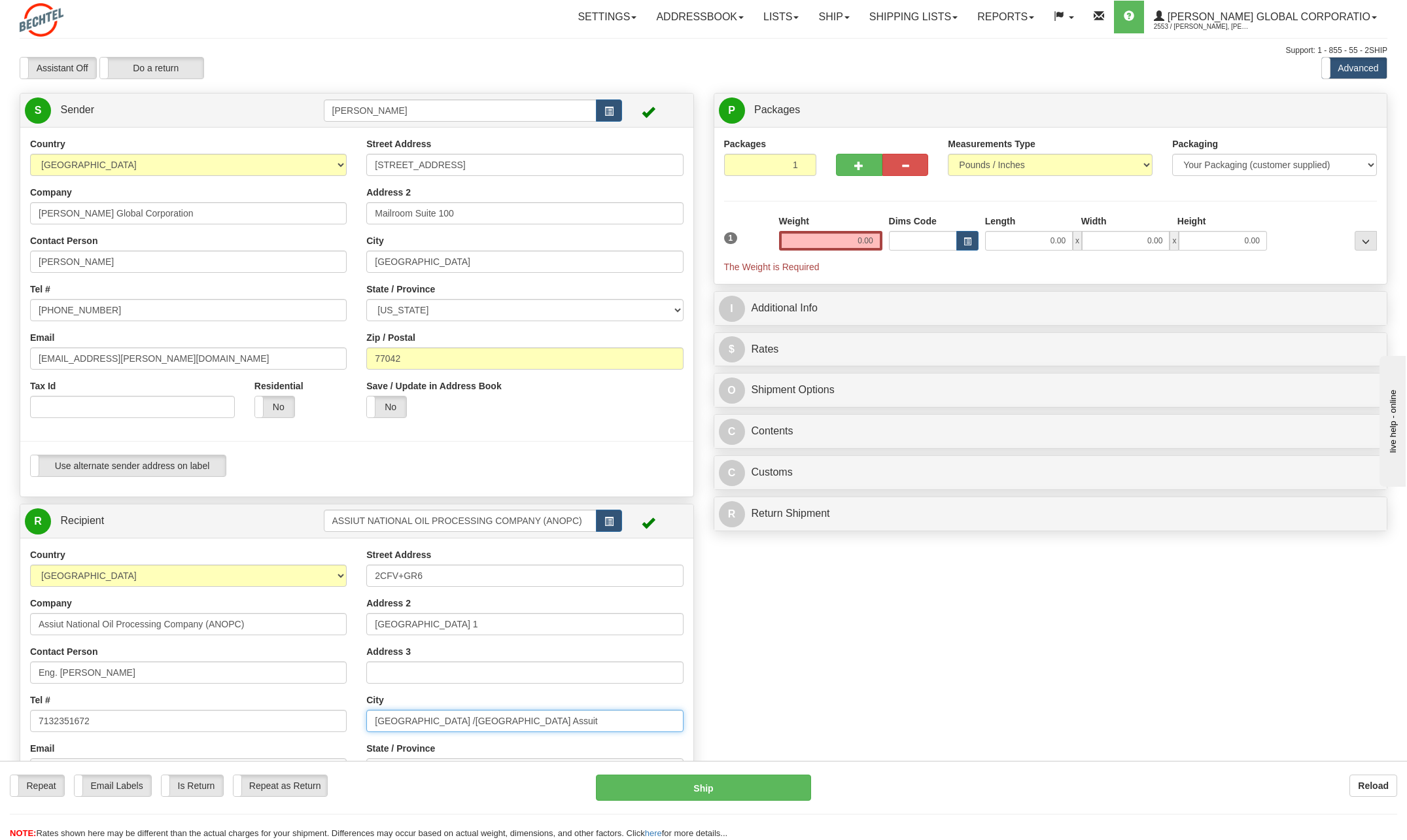
type input "[GEOGRAPHIC_DATA] /[GEOGRAPHIC_DATA] Assuit"
drag, startPoint x: 854, startPoint y: 239, endPoint x: 1007, endPoint y: 239, distance: 153.0
click at [1005, 238] on div "1 Weight 0.00 Dims Code 0.00" at bounding box center [1051, 244] width 660 height 59
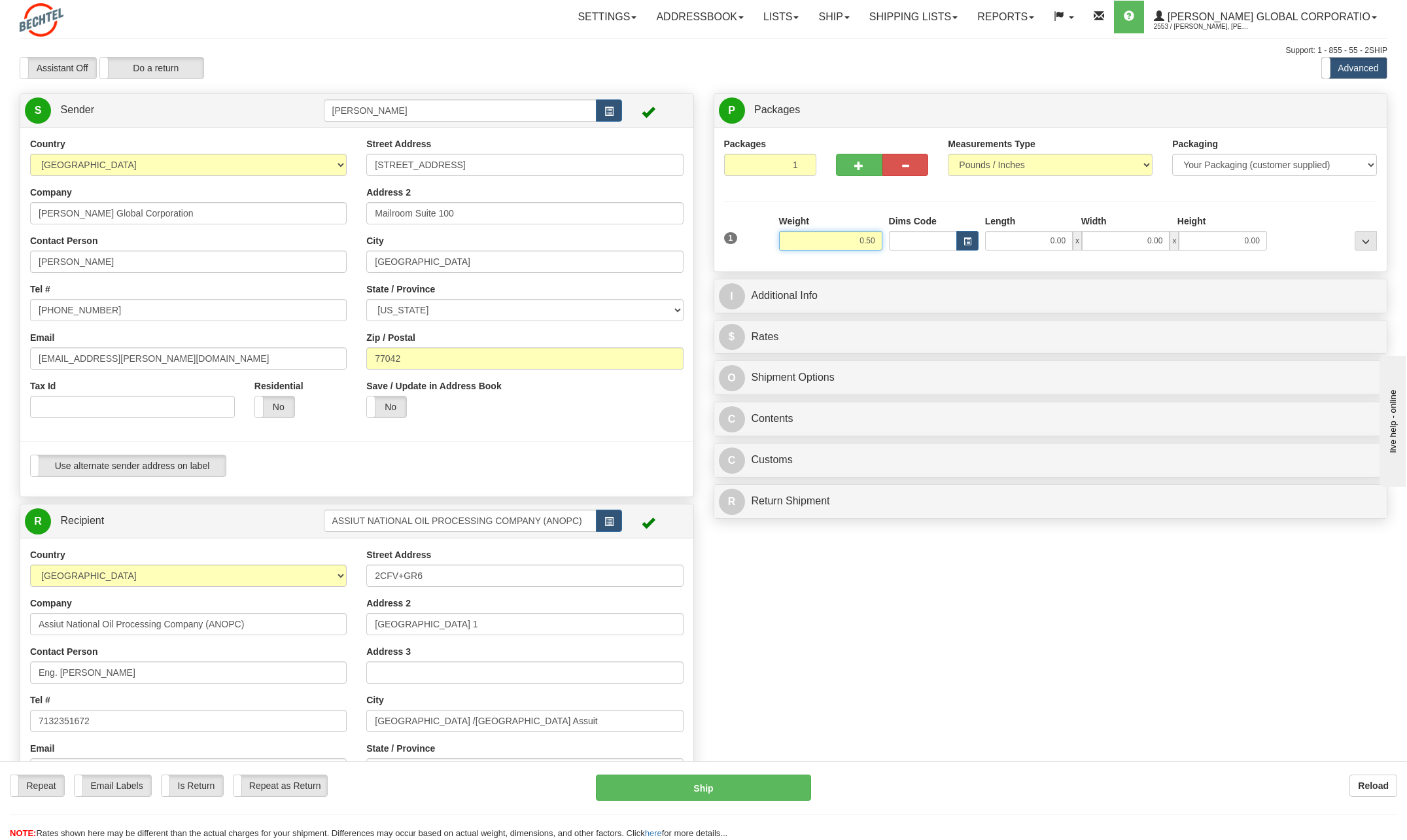
type input "0.50"
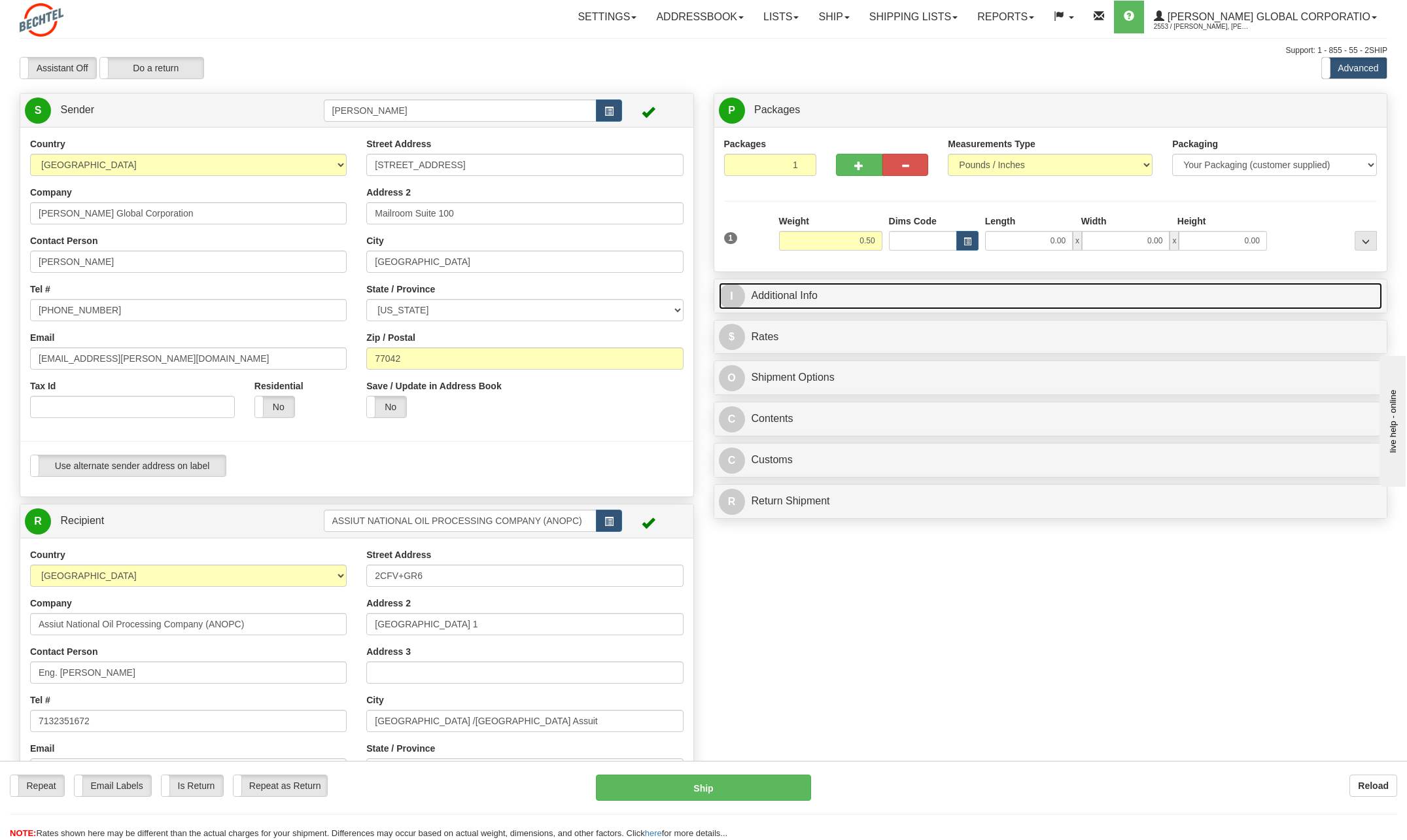
click at [729, 298] on span "I" at bounding box center [732, 296] width 26 height 26
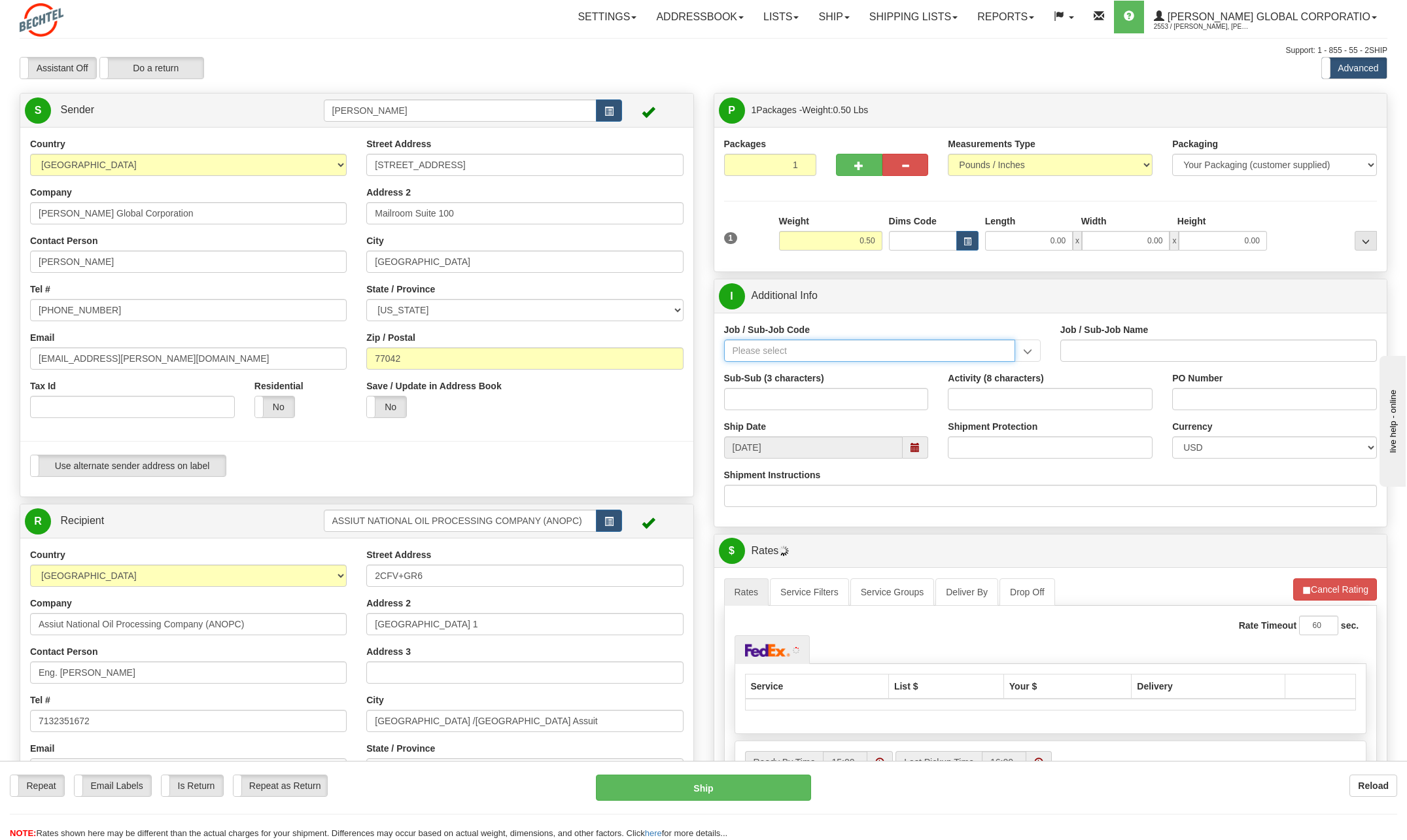
click at [772, 349] on input "Job / Sub-Job Code" at bounding box center [869, 350] width 291 height 23
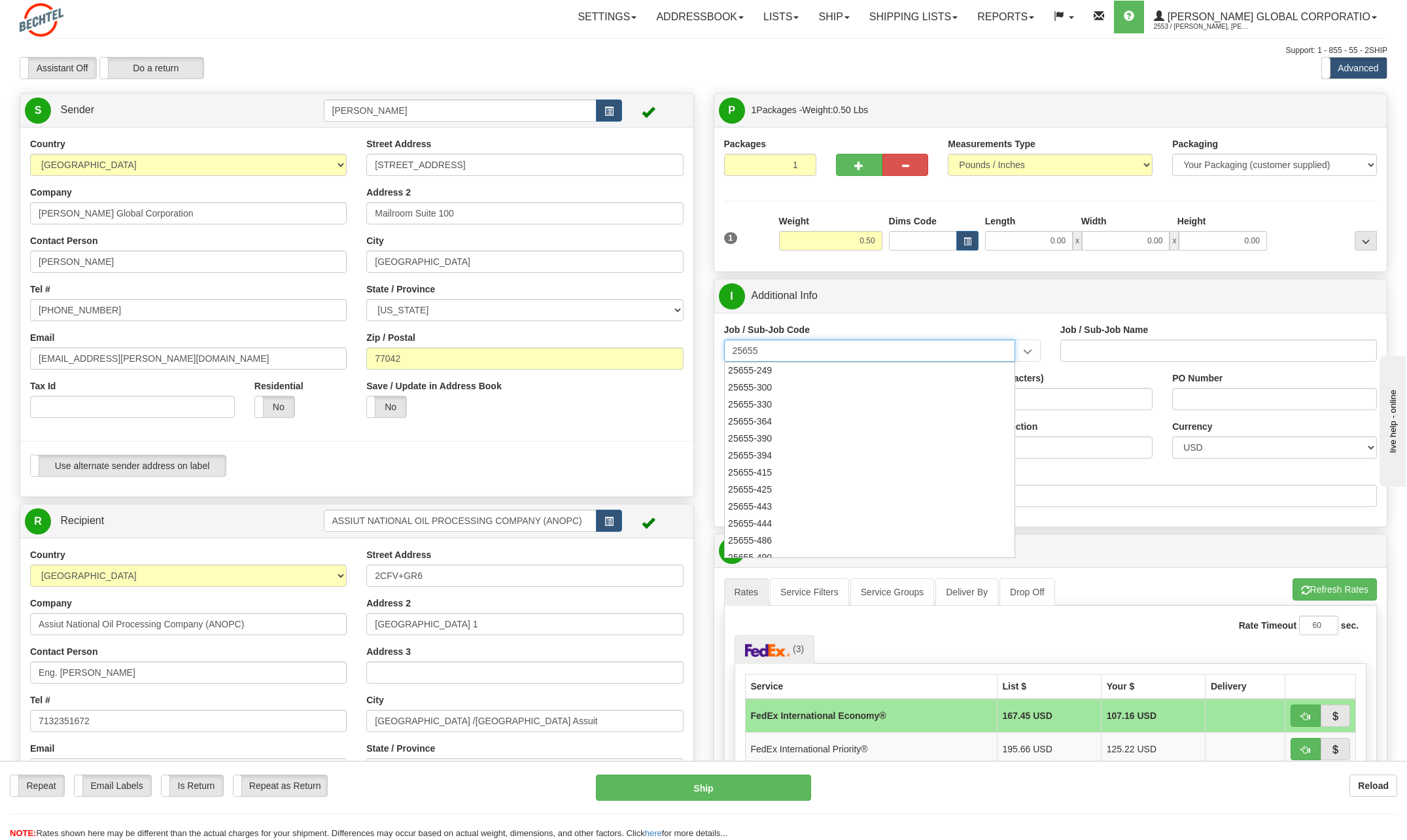
scroll to position [393, 0]
click at [745, 466] on div "25655-443" at bounding box center [867, 471] width 279 height 14
type input "25655-443"
type input "[PERSON_NAME] COKING - ASORC / ANOPC POST-PDP"
type input "25655-443"
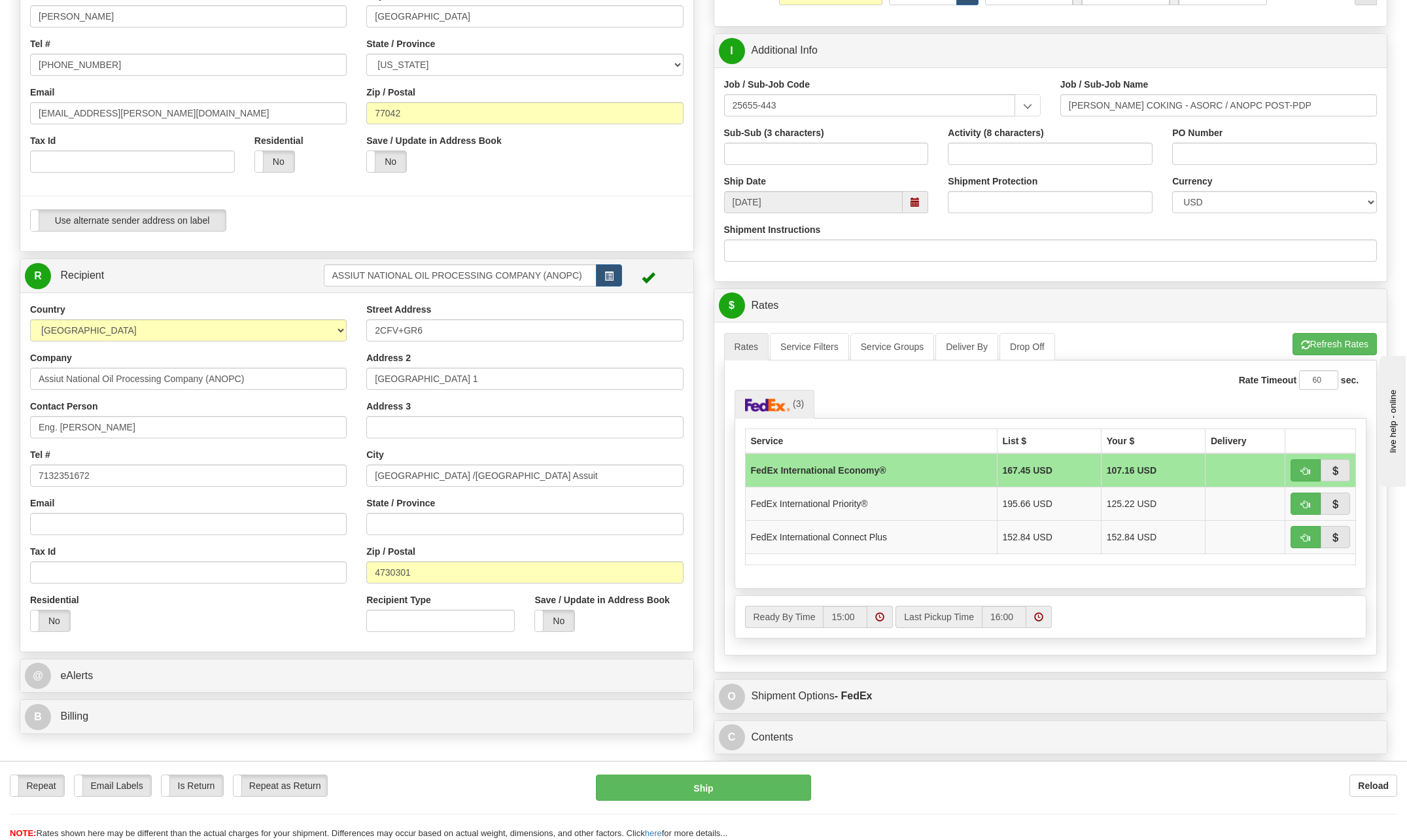
scroll to position [262, 0]
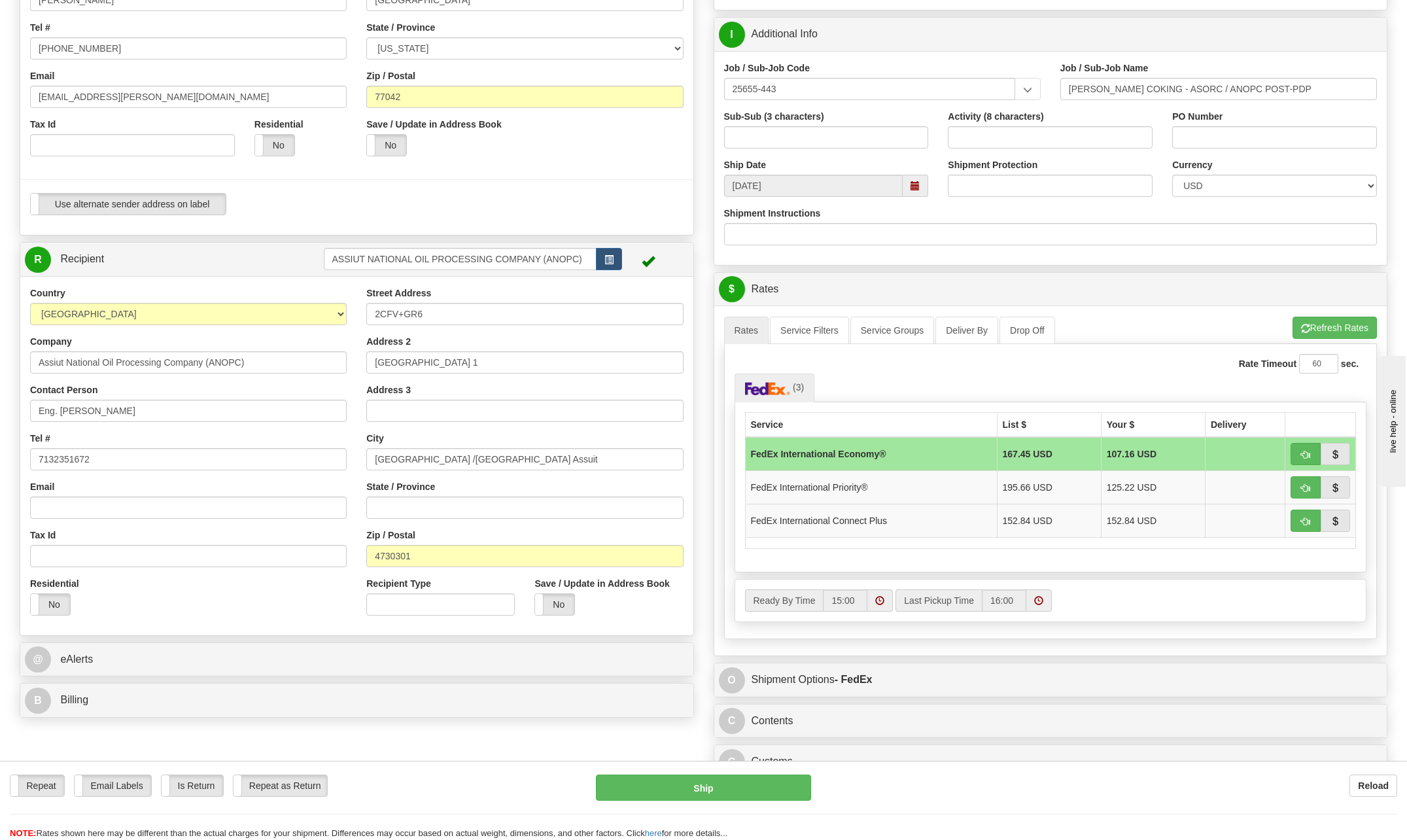
click at [841, 457] on td "FedEx International Economy®" at bounding box center [871, 454] width 252 height 34
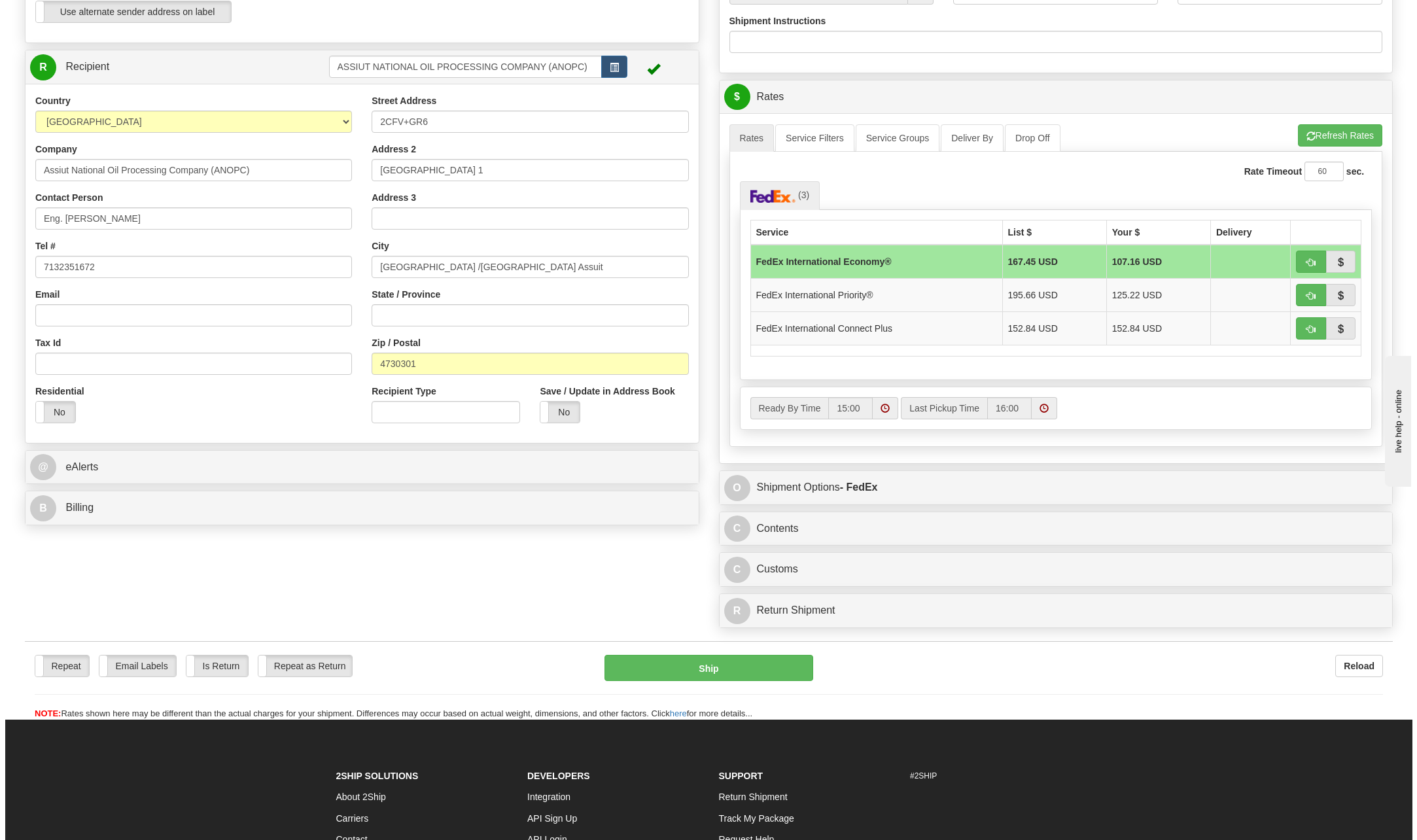
scroll to position [523, 0]
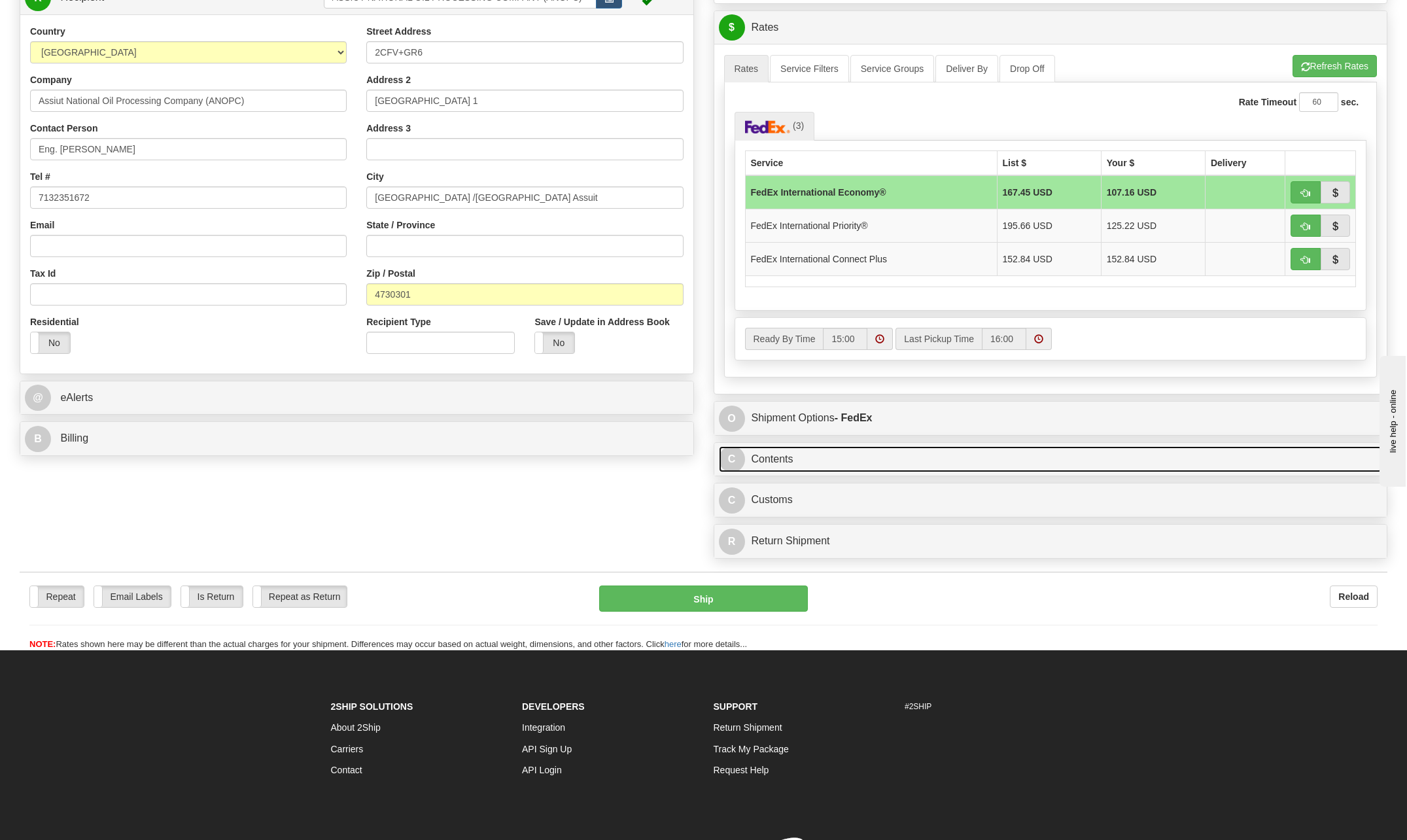
click at [736, 452] on span "C" at bounding box center [732, 459] width 26 height 26
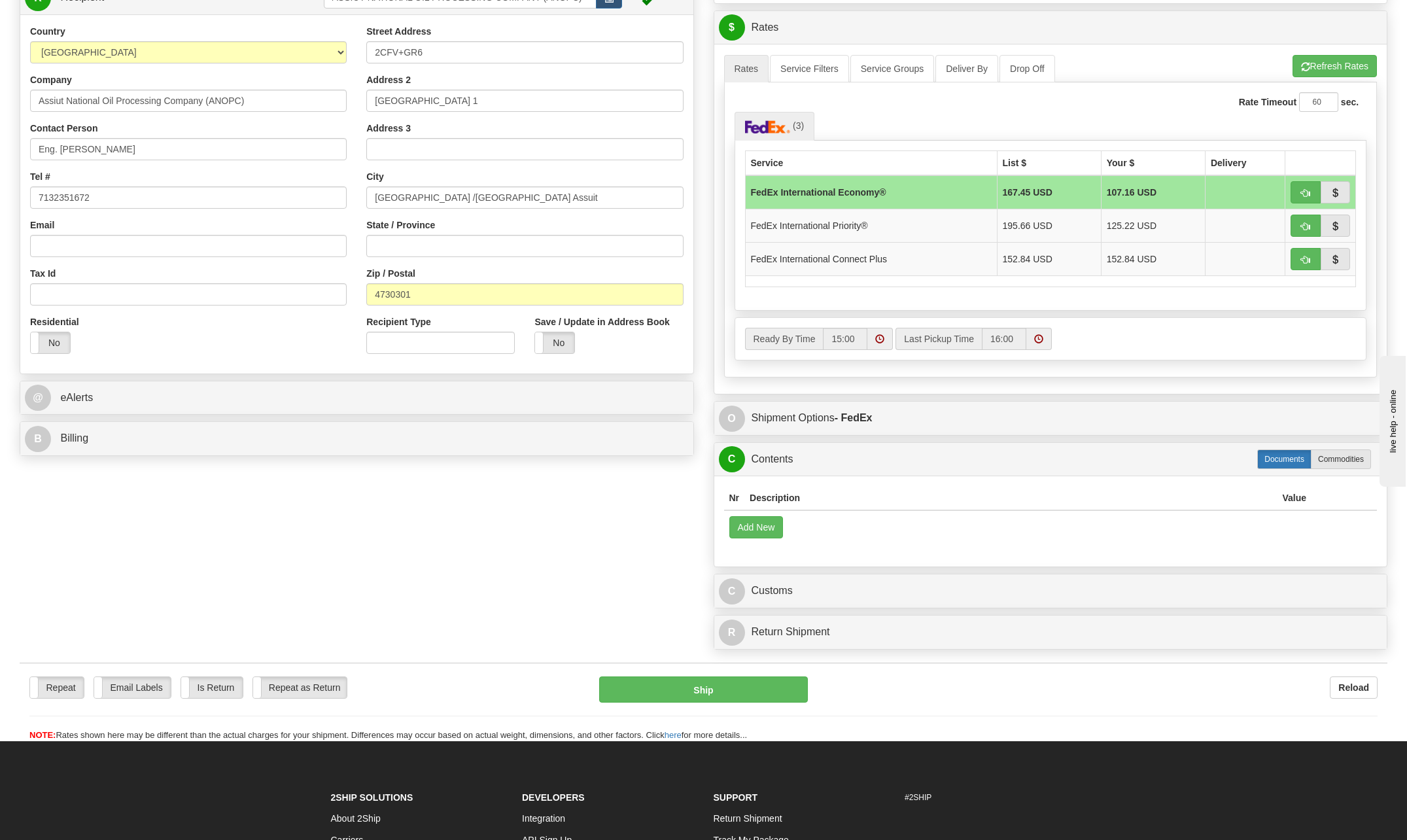
click at [1292, 461] on label "Documents" at bounding box center [1285, 459] width 55 height 20
click at [778, 527] on button "Add New" at bounding box center [757, 527] width 55 height 23
select select "US"
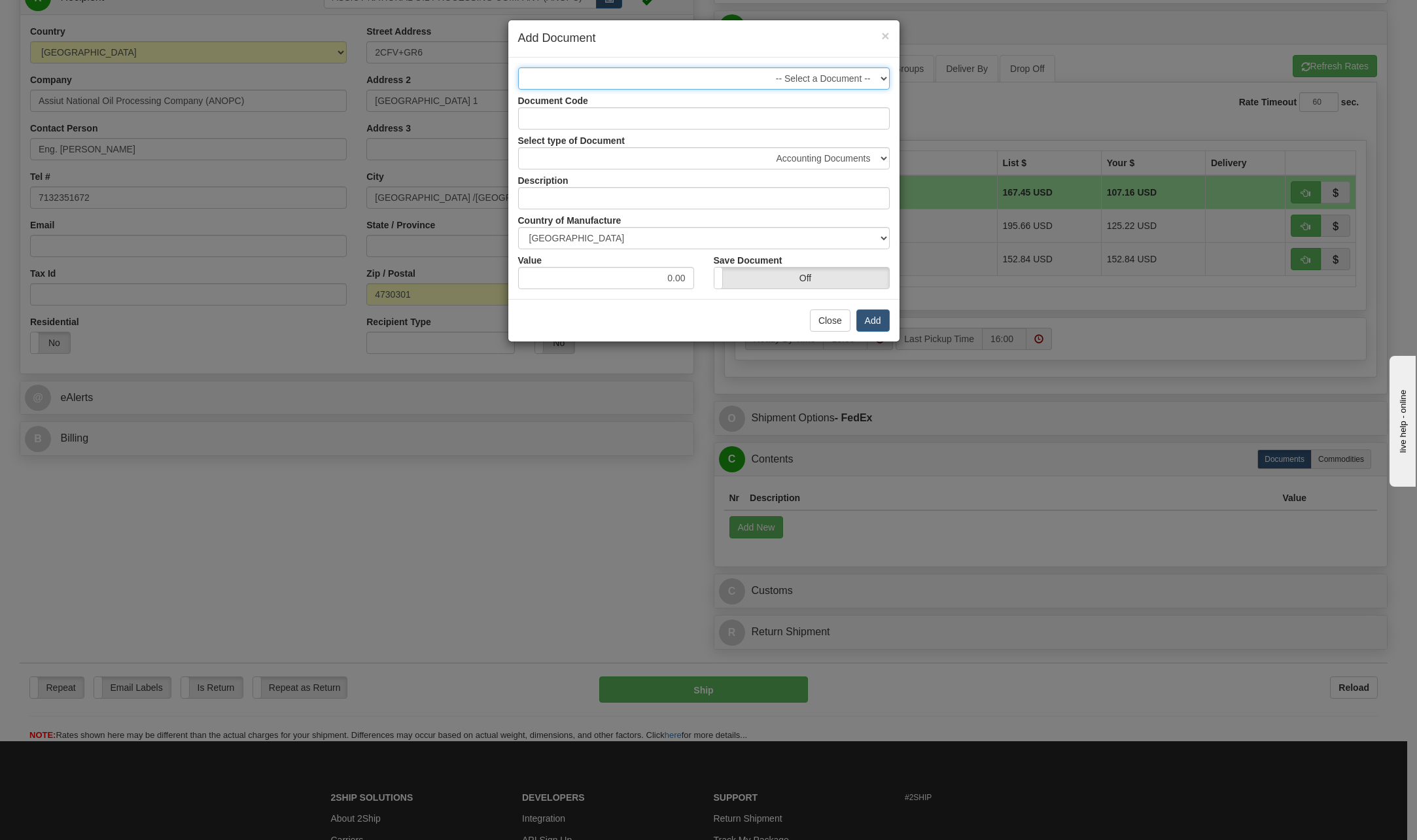
click at [882, 72] on select "-- Select a Document -- 1 - Business Correspondence (NCV)" at bounding box center [704, 79] width 371 height 23
select select "2404"
click at [518, 68] on select "-- Select a Document -- 1 - Business Correspondence (NCV)" at bounding box center [704, 79] width 371 height 23
click at [875, 320] on button "Add" at bounding box center [873, 320] width 33 height 23
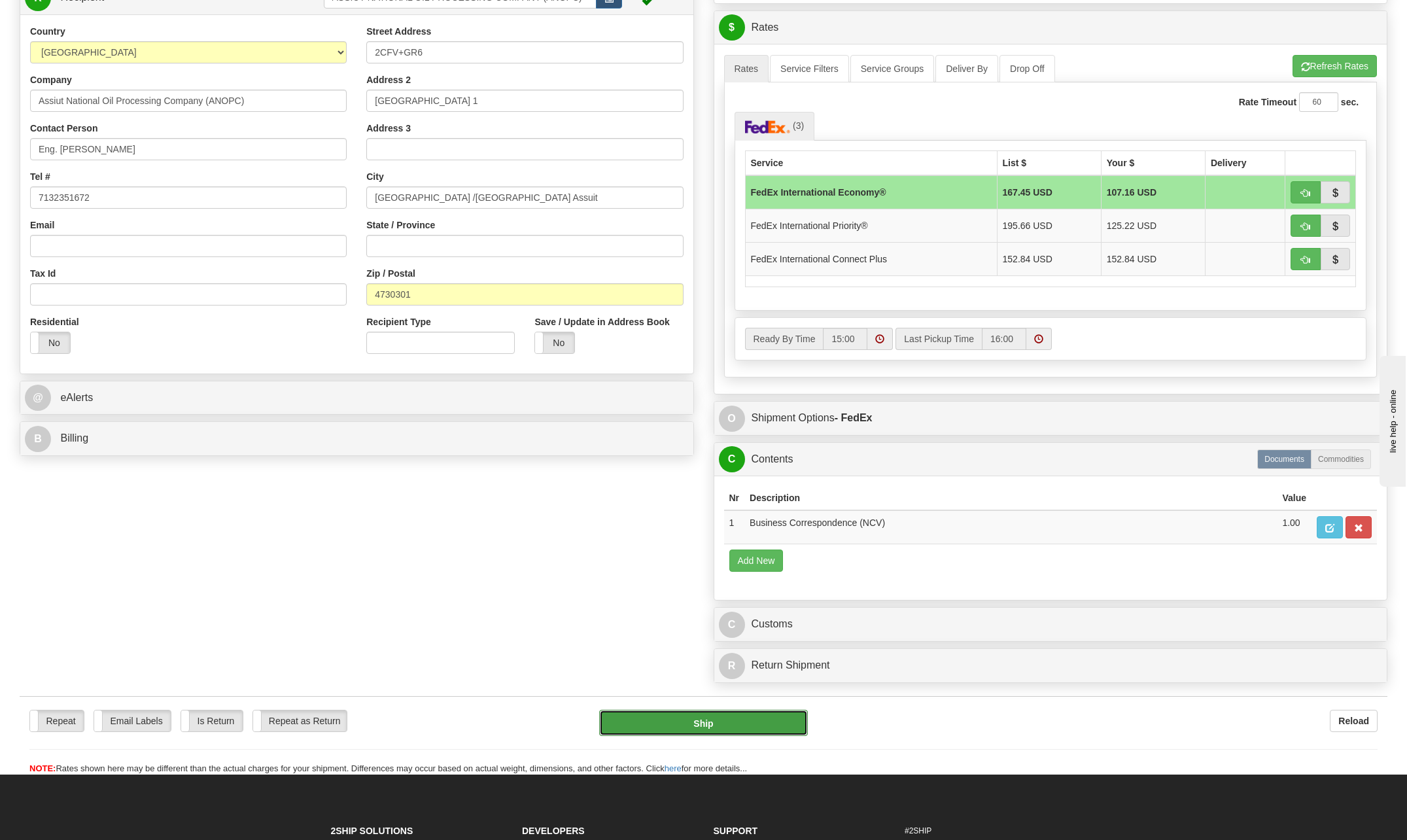
click at [716, 723] on button "Ship" at bounding box center [704, 723] width 209 height 26
type input "03"
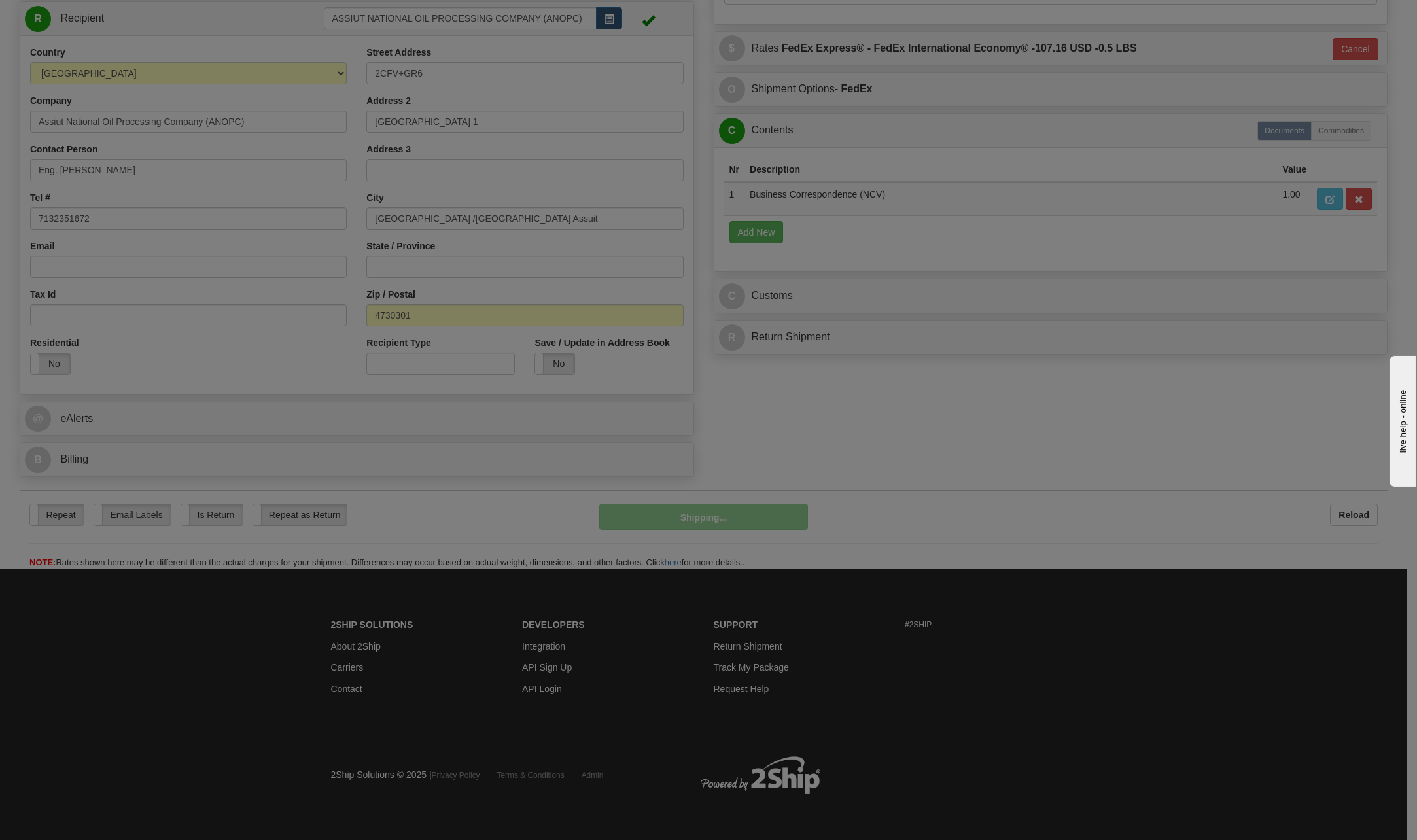
scroll to position [503, 0]
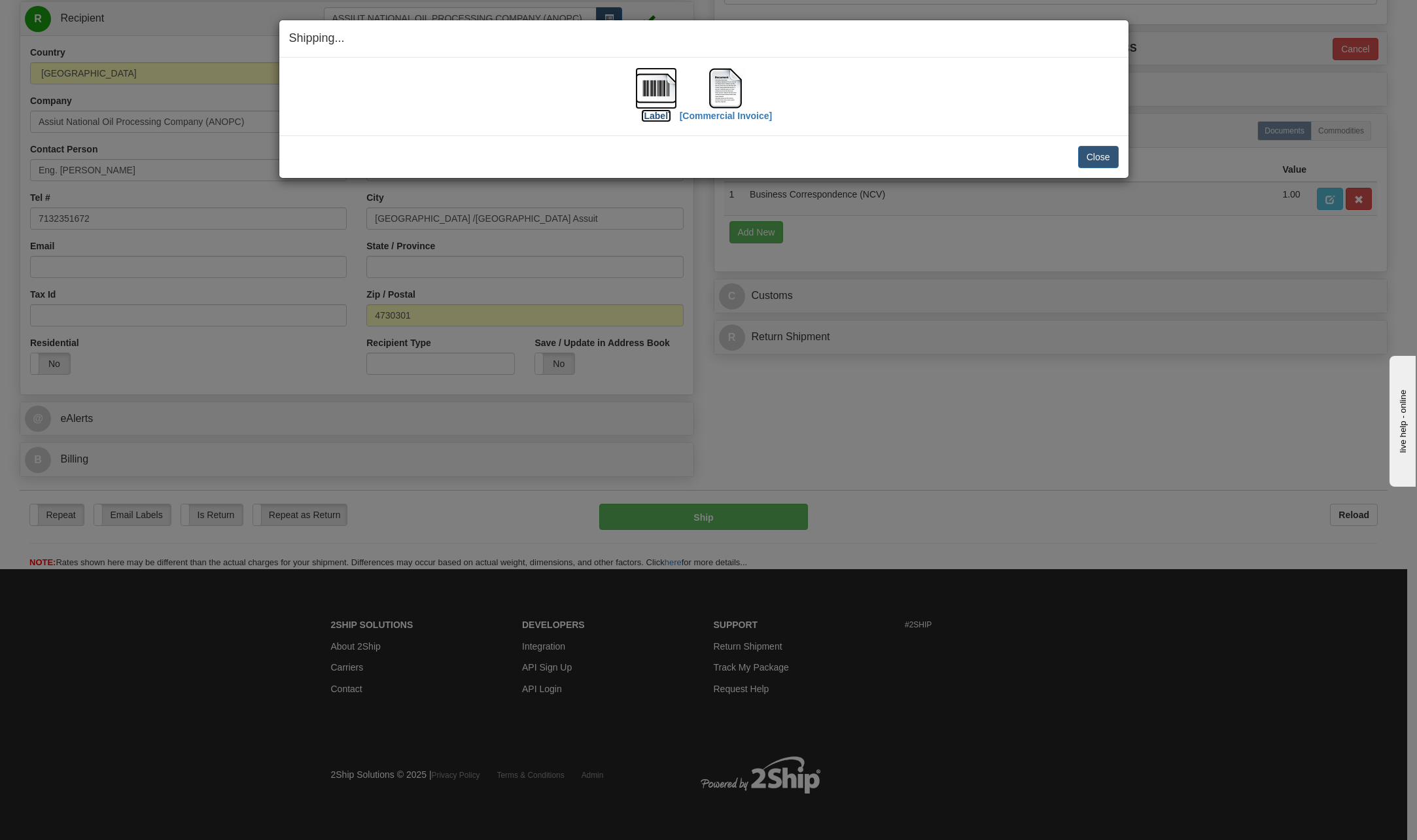
click at [660, 87] on img at bounding box center [656, 88] width 42 height 42
click at [1095, 154] on button "Close" at bounding box center [1098, 157] width 40 height 23
